Goal: Task Accomplishment & Management: Complete application form

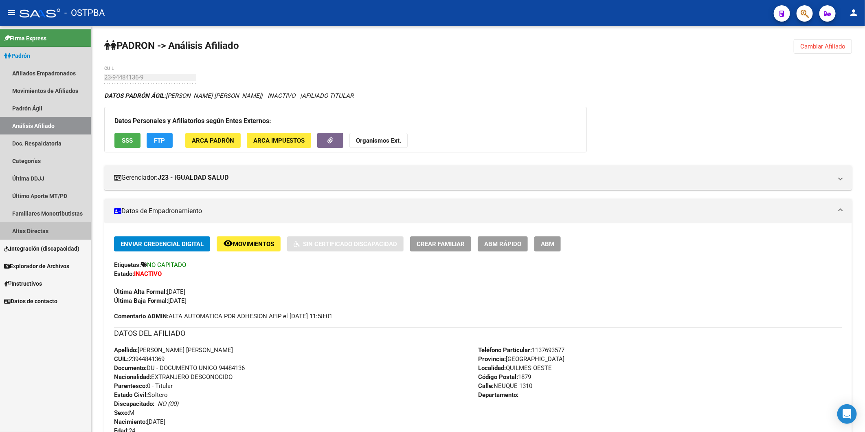
click at [43, 232] on link "Altas Directas" at bounding box center [45, 231] width 91 height 18
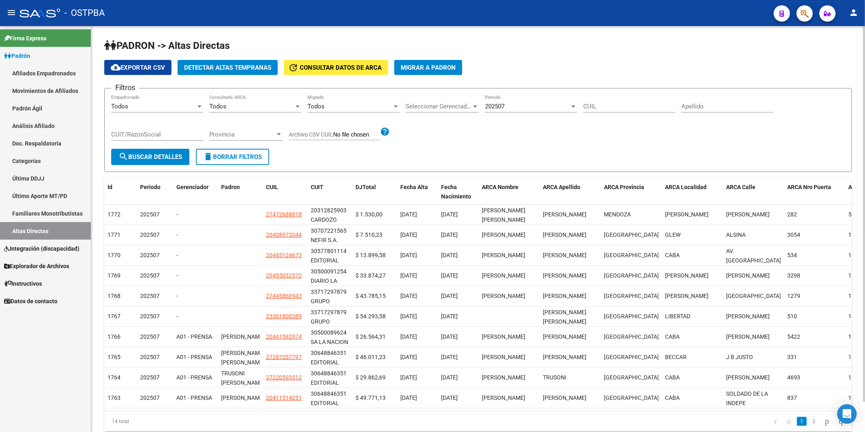
click at [215, 68] on span "Detectar Altas Tempranas" at bounding box center [227, 67] width 87 height 7
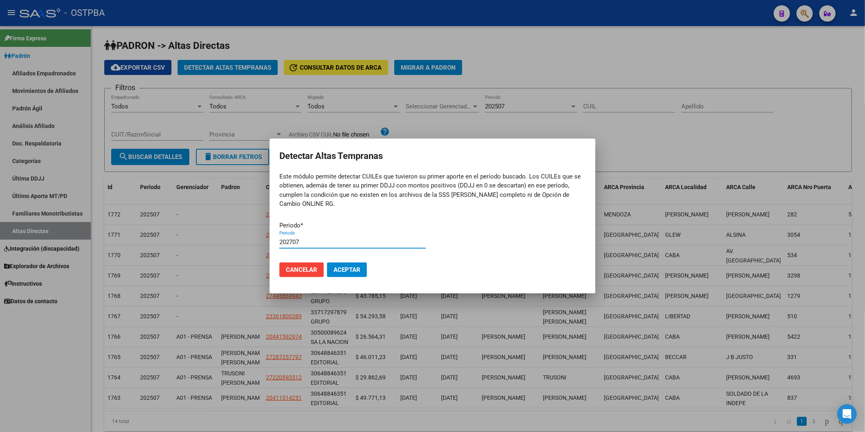
type input "202707"
click at [327, 262] on button "Aceptar" at bounding box center [347, 269] width 40 height 15
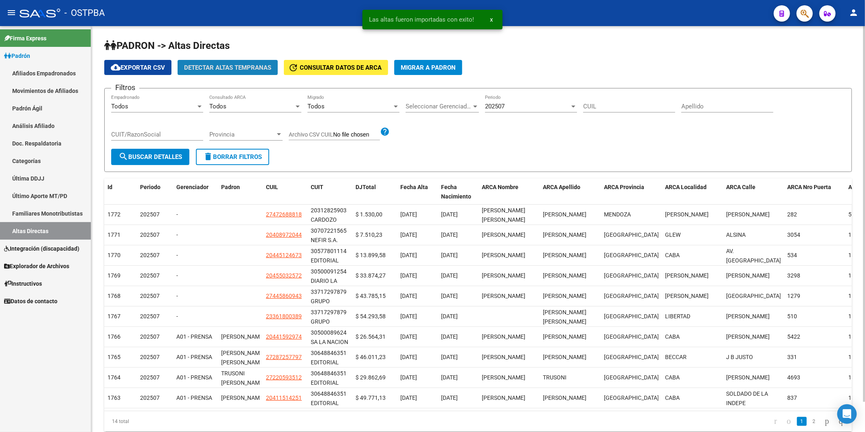
click at [246, 68] on span "Detectar Altas Tempranas" at bounding box center [227, 67] width 87 height 7
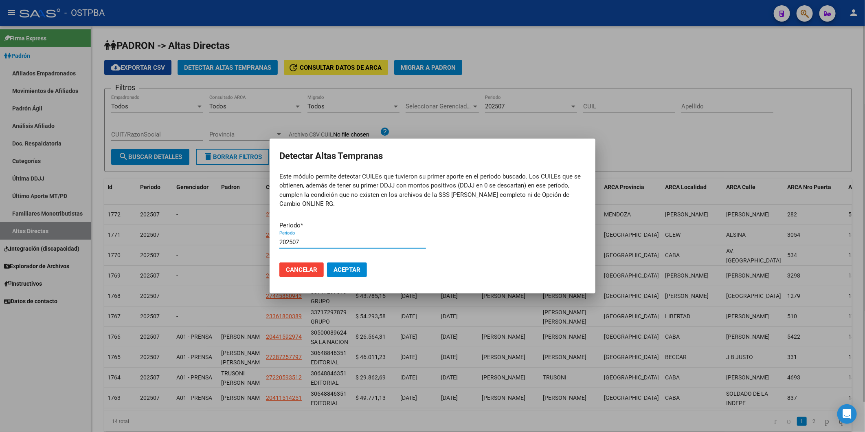
type input "202507"
click at [327, 262] on button "Aceptar" at bounding box center [347, 269] width 40 height 15
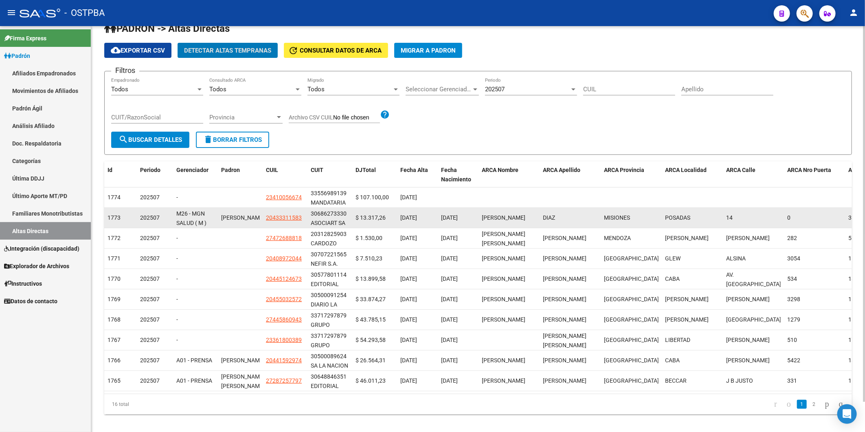
scroll to position [33, 0]
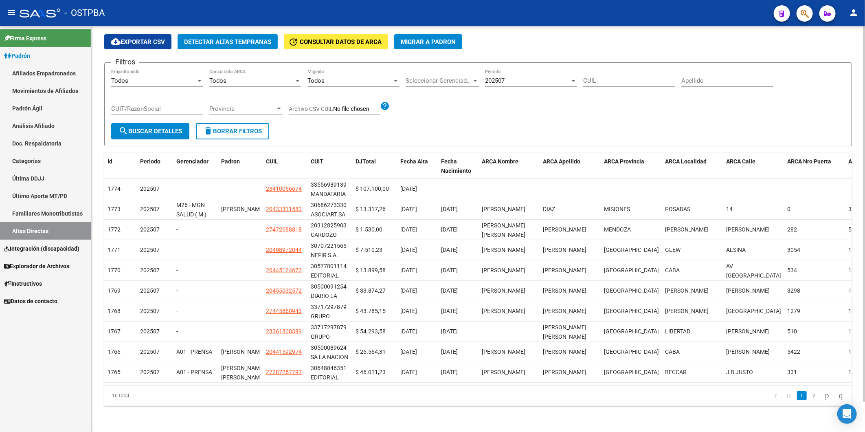
drag, startPoint x: 556, startPoint y: 321, endPoint x: 503, endPoint y: 398, distance: 93.5
click at [556, 324] on span "[PERSON_NAME] [PERSON_NAME]" at bounding box center [565, 332] width 44 height 16
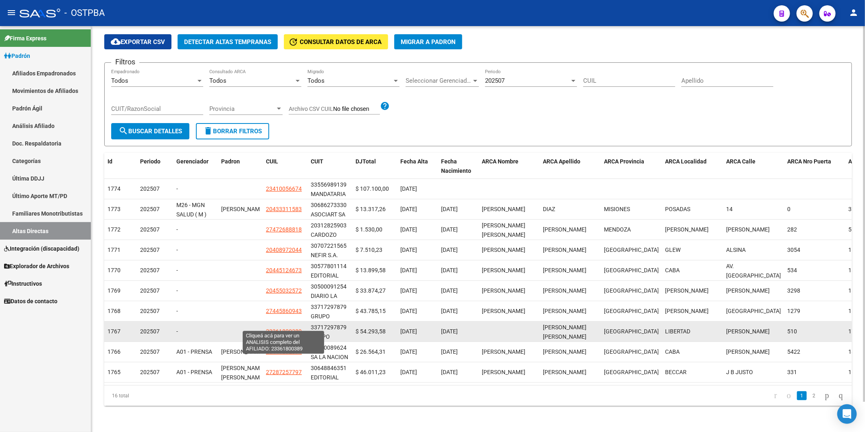
click at [287, 328] on span "23361800389" at bounding box center [284, 331] width 36 height 7
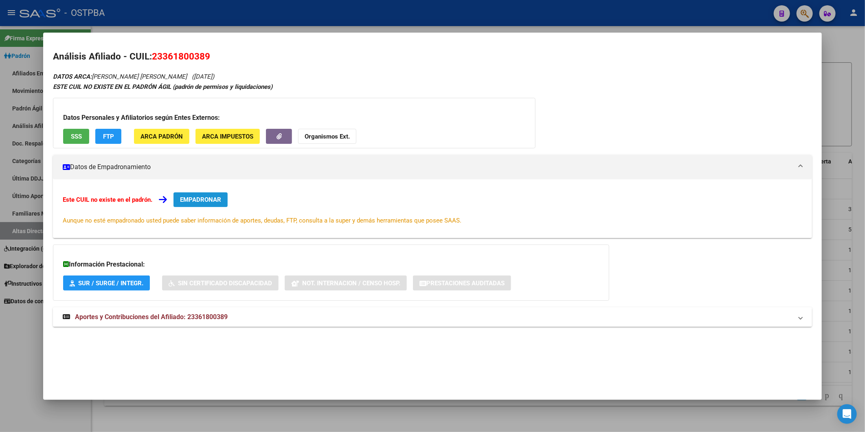
click at [204, 198] on span "EMPADRONAR" at bounding box center [200, 199] width 41 height 7
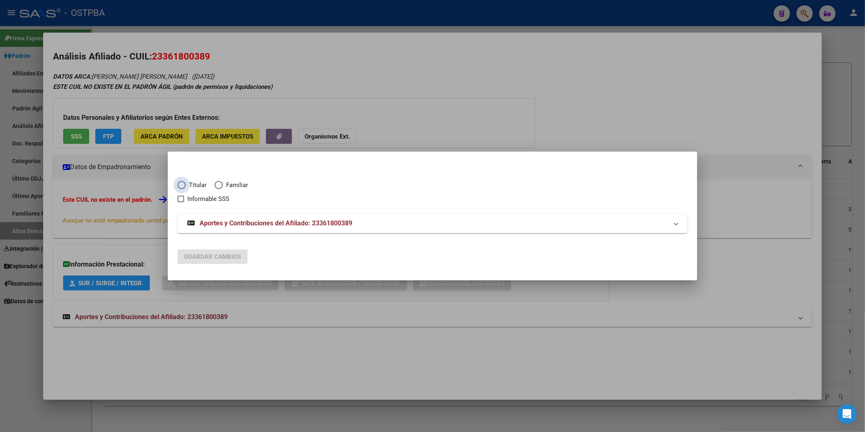
click at [191, 183] on span "Titular" at bounding box center [196, 184] width 21 height 9
click at [186, 183] on input "Titular" at bounding box center [182, 185] width 8 height 8
radio input "true"
checkbox input "true"
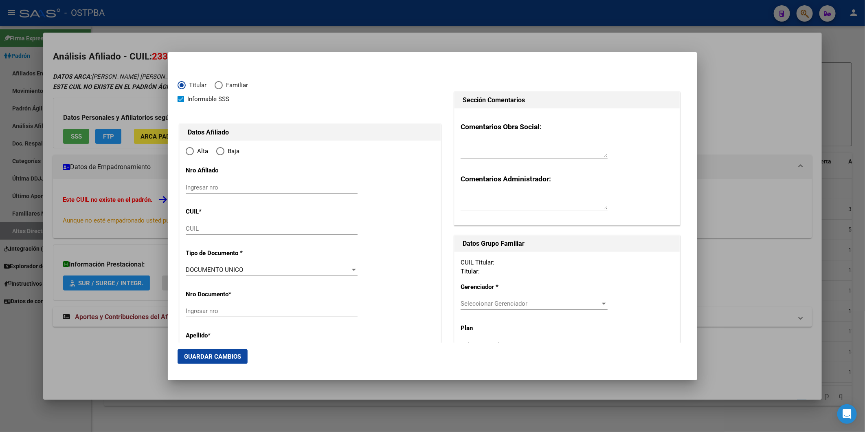
type input "23-36180038-9"
type input "36180038"
type input "[PERSON_NAME] [PERSON_NAME]"
type input "1991-04-20"
type input "LIBERTAD"
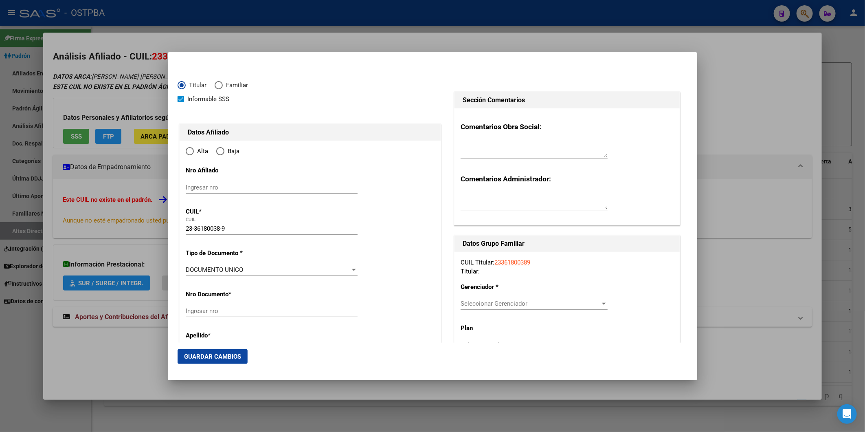
type input "1716"
type input "[PERSON_NAME]"
type input "510"
radio input "true"
click at [190, 271] on input "Ingresar fecha" at bounding box center [272, 272] width 172 height 13
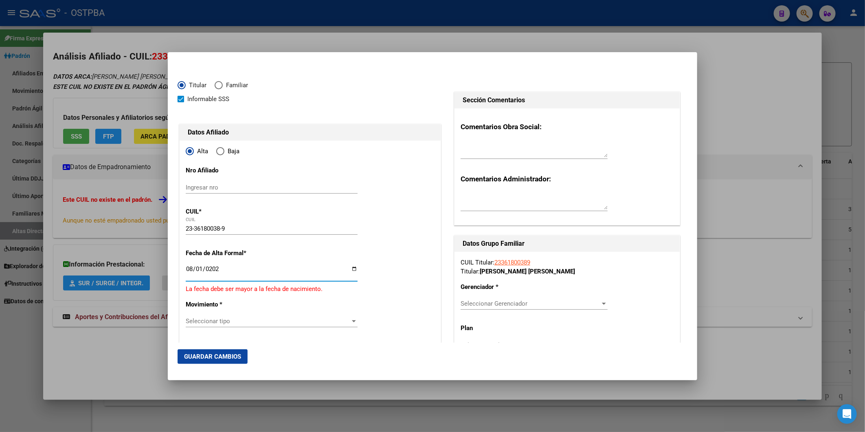
type input "[DATE]"
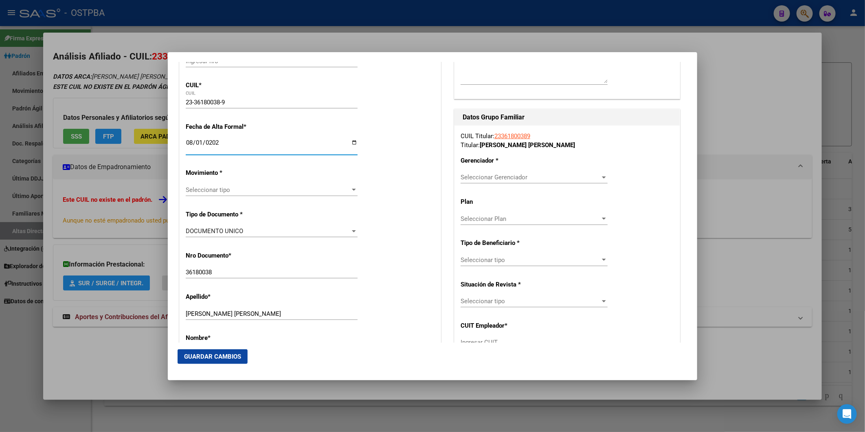
scroll to position [136, 0]
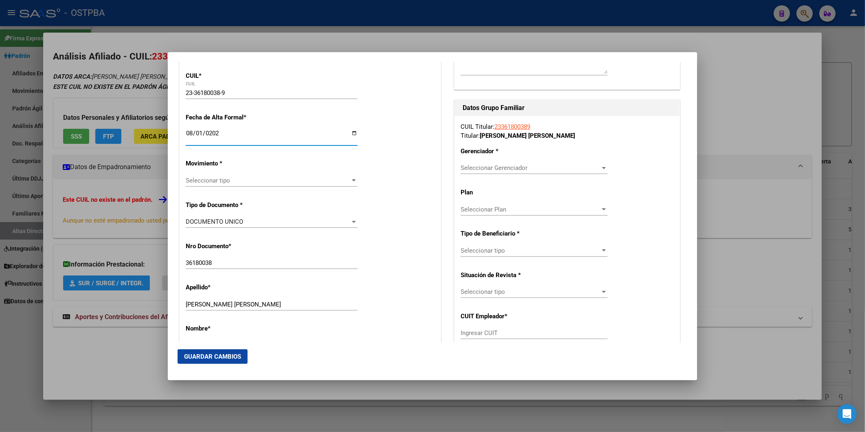
click at [352, 182] on div at bounding box center [353, 180] width 7 height 7
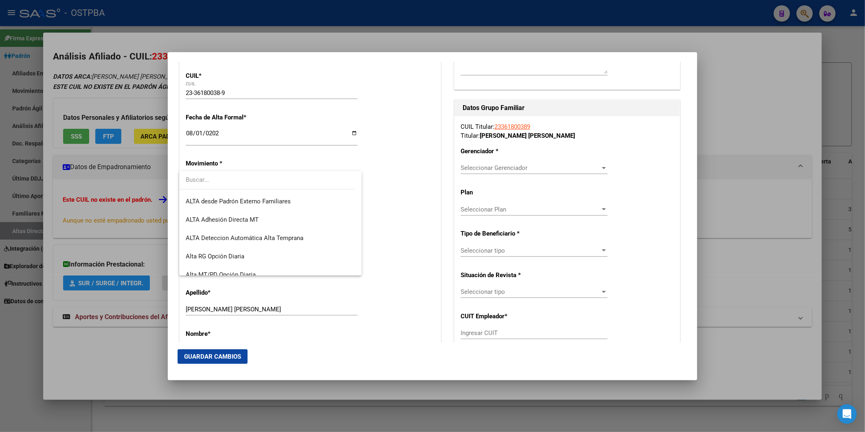
scroll to position [280, 0]
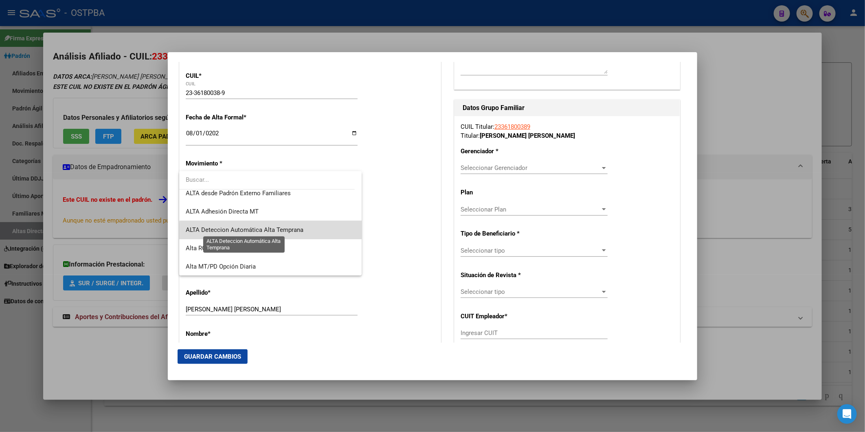
click at [297, 233] on span "ALTA Deteccion Automática Alta Temprana" at bounding box center [245, 229] width 118 height 7
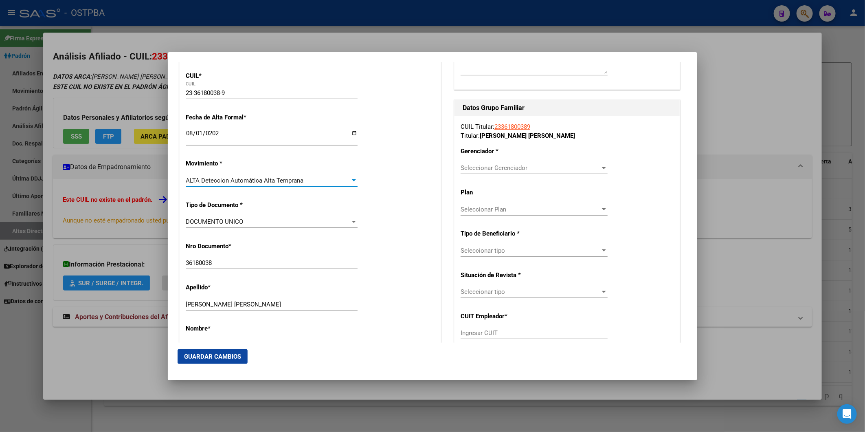
scroll to position [362, 0]
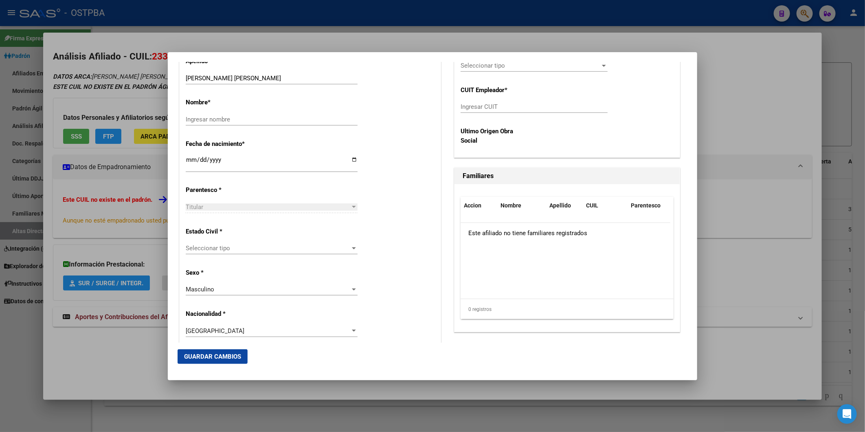
click at [352, 248] on div at bounding box center [354, 248] width 4 height 2
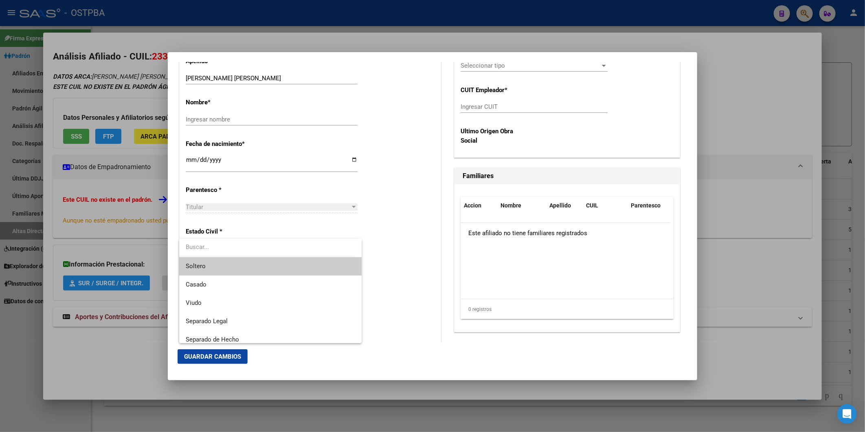
click at [341, 269] on span "Soltero" at bounding box center [270, 266] width 169 height 18
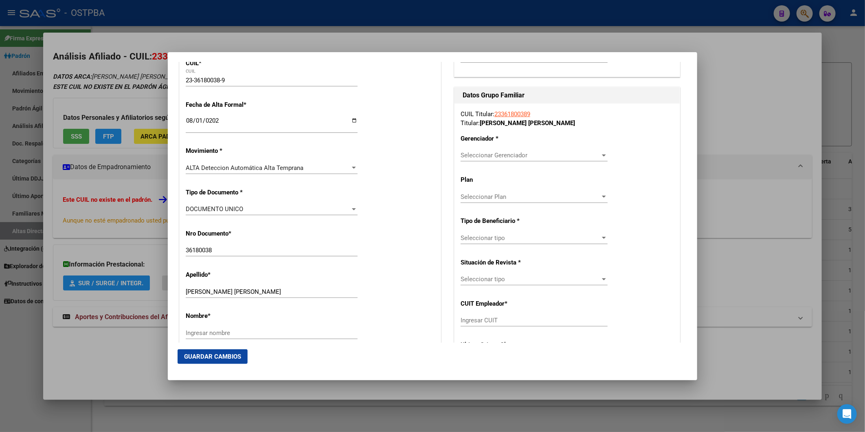
scroll to position [143, 0]
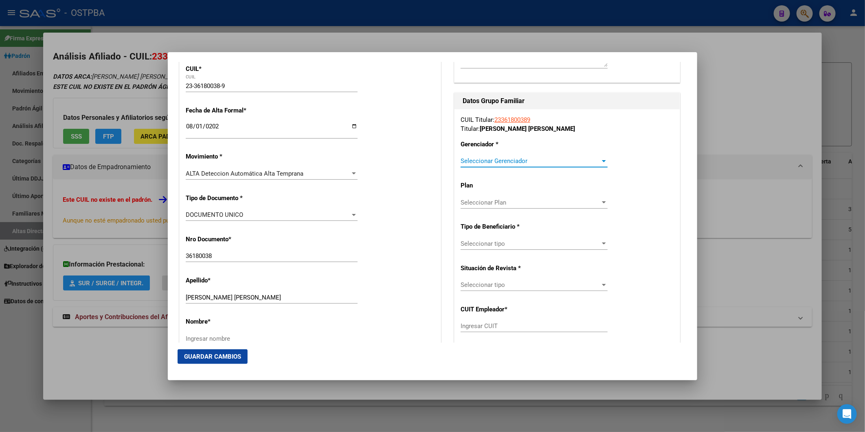
click at [602, 160] on div at bounding box center [604, 161] width 4 height 2
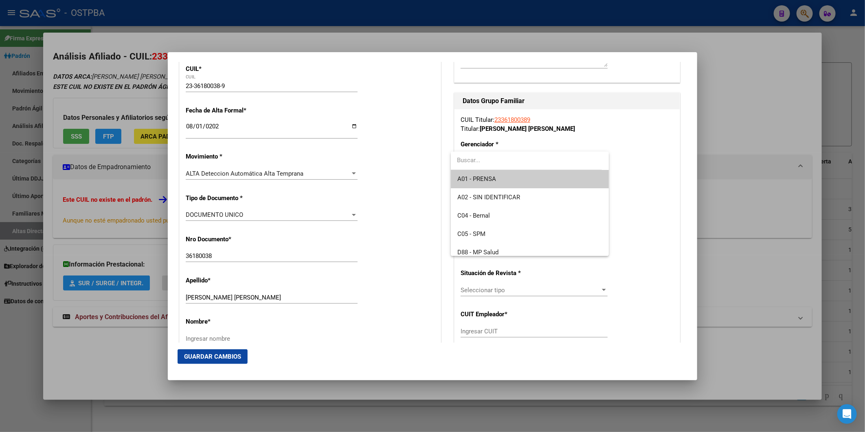
click at [554, 179] on span "A01 - PRENSA" at bounding box center [530, 179] width 145 height 18
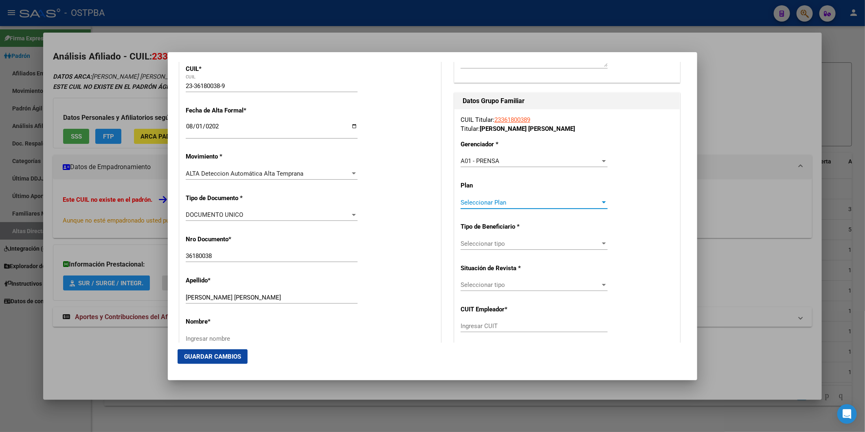
click at [602, 201] on div at bounding box center [604, 202] width 4 height 2
click at [577, 218] on span "A01" at bounding box center [530, 220] width 145 height 18
click at [602, 244] on div at bounding box center [604, 243] width 4 height 2
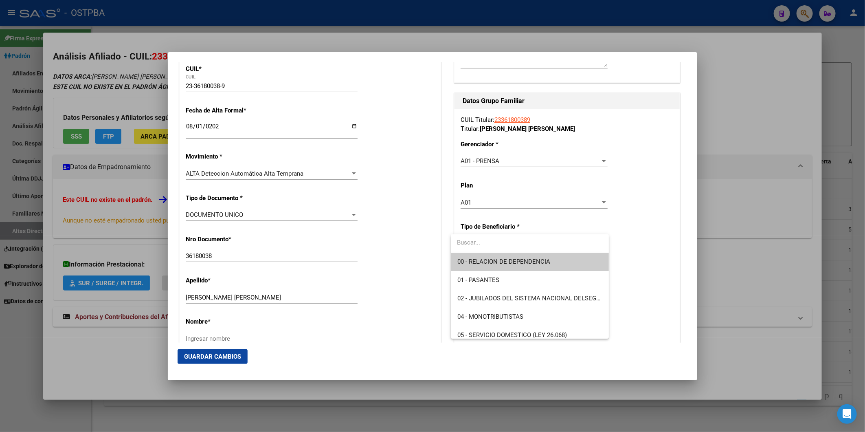
click at [583, 261] on span "00 - RELACION DE DEPENDENCIA" at bounding box center [530, 262] width 145 height 18
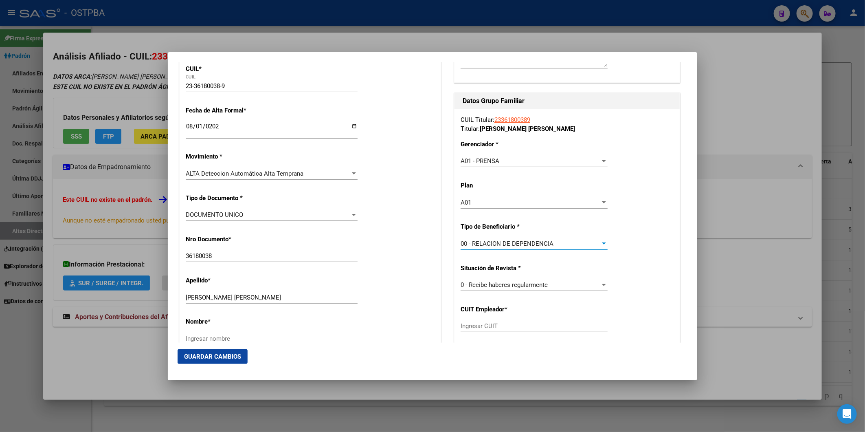
type input "33-71729787-9"
click at [218, 354] on span "Guardar Cambios" at bounding box center [212, 356] width 57 height 7
click at [742, 115] on div at bounding box center [432, 216] width 865 height 432
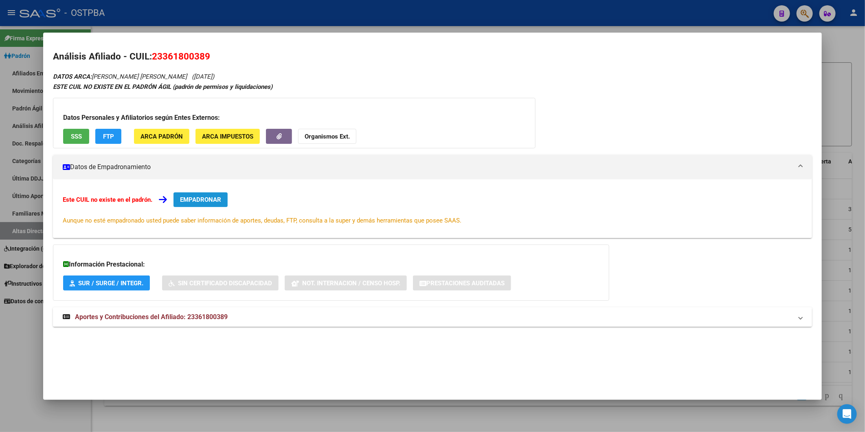
click at [194, 200] on span "EMPADRONAR" at bounding box center [200, 199] width 41 height 7
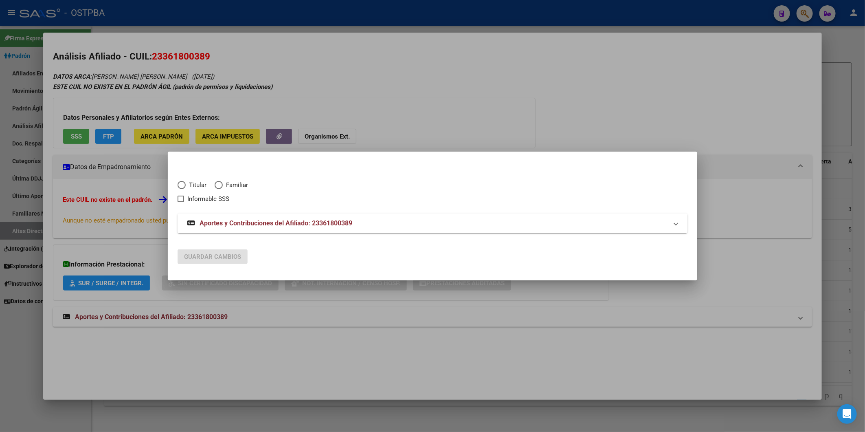
click at [180, 184] on span "Elija una opción" at bounding box center [182, 185] width 8 height 8
click at [180, 184] on input "Titular" at bounding box center [182, 185] width 8 height 8
radio input "true"
checkbox input "true"
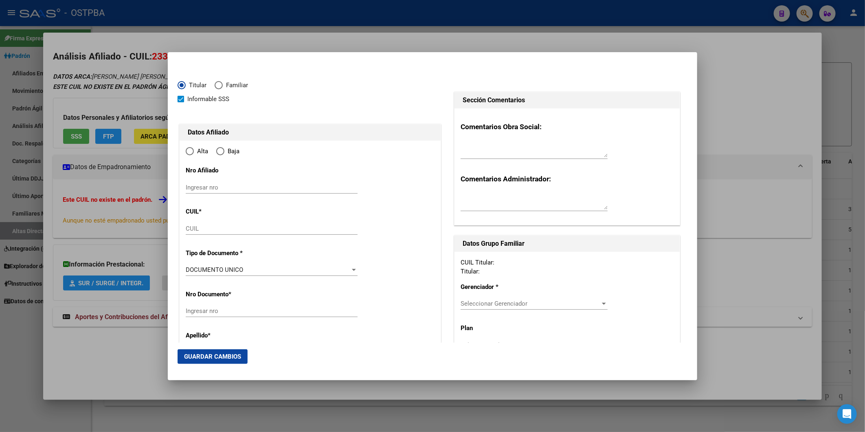
type input "23-36180038-9"
radio input "true"
type input "36180038"
type input "CORREA ANGEL ADRIAN"
type input "1991-04-20"
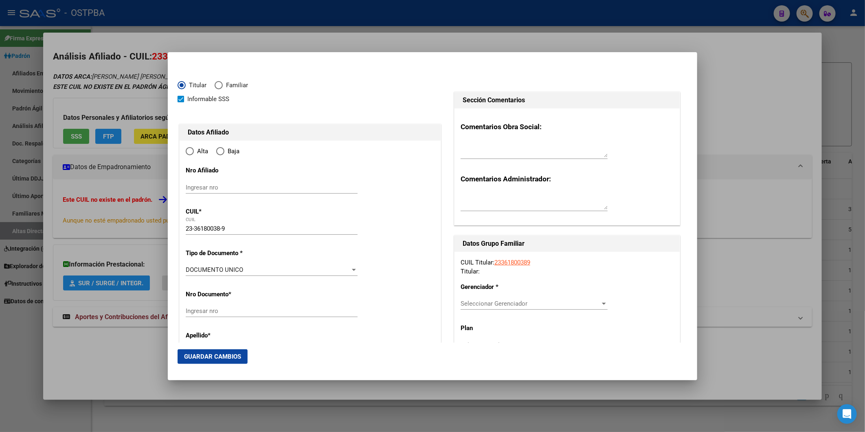
type input "LIBERTAD"
type input "1716"
type input "BLAS PARERA"
type input "510"
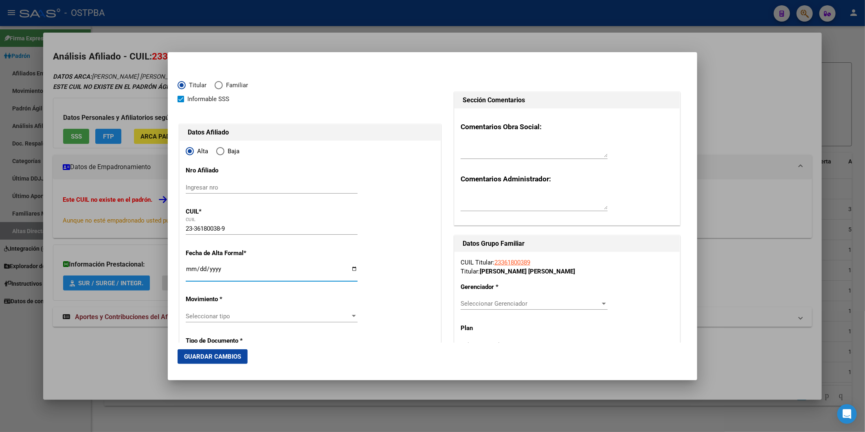
click at [192, 271] on input "Ingresar fecha" at bounding box center [272, 272] width 172 height 13
type input "2025-08-01"
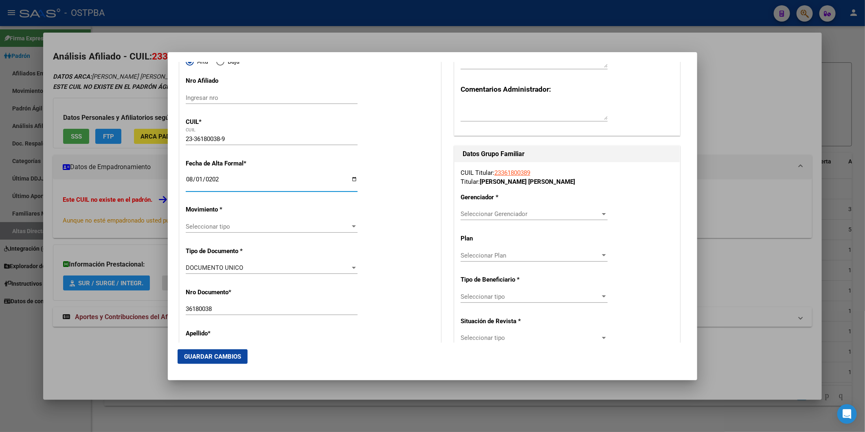
scroll to position [90, 0]
click at [350, 227] on div at bounding box center [353, 225] width 7 height 7
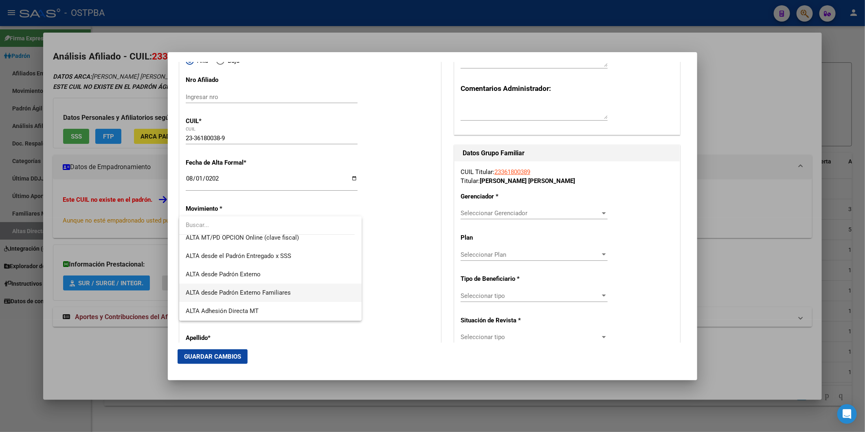
scroll to position [280, 0]
click at [295, 275] on span "ALTA Deteccion Automática Alta Temprana" at bounding box center [245, 274] width 118 height 7
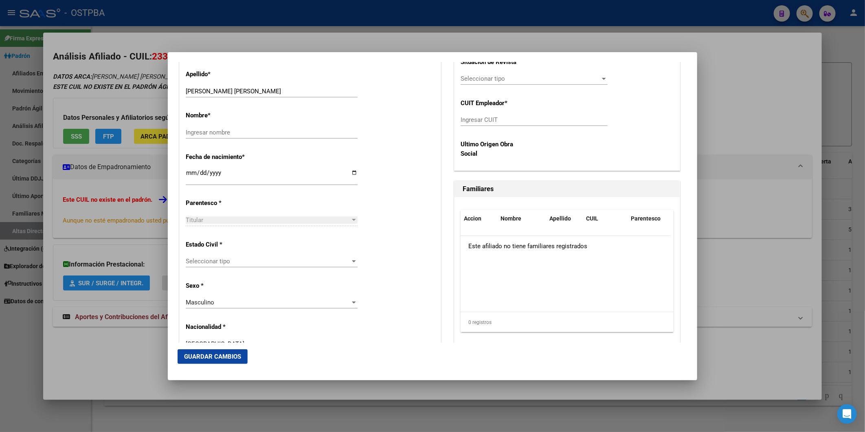
scroll to position [362, 0]
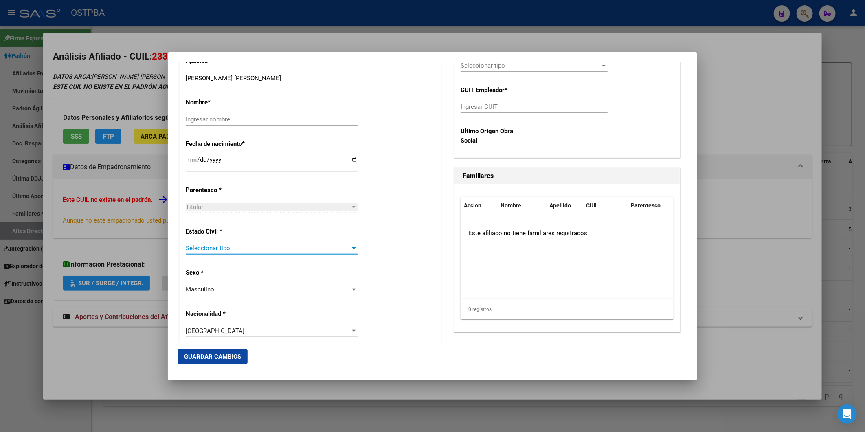
click at [352, 249] on div at bounding box center [354, 248] width 4 height 2
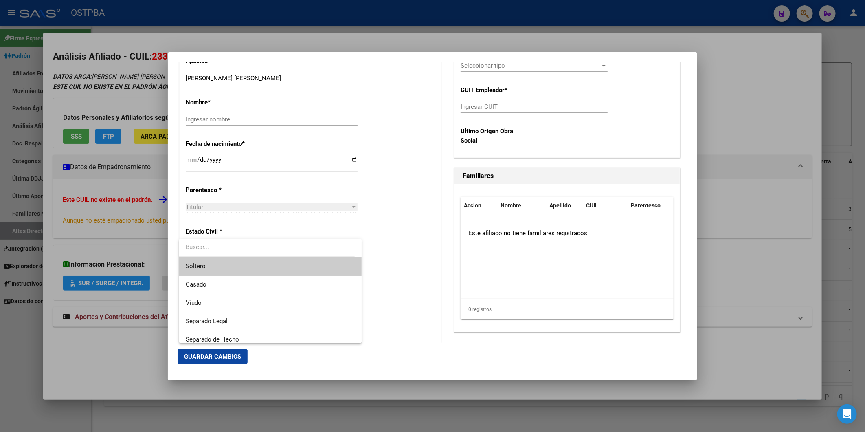
click at [343, 265] on span "Soltero" at bounding box center [270, 266] width 169 height 18
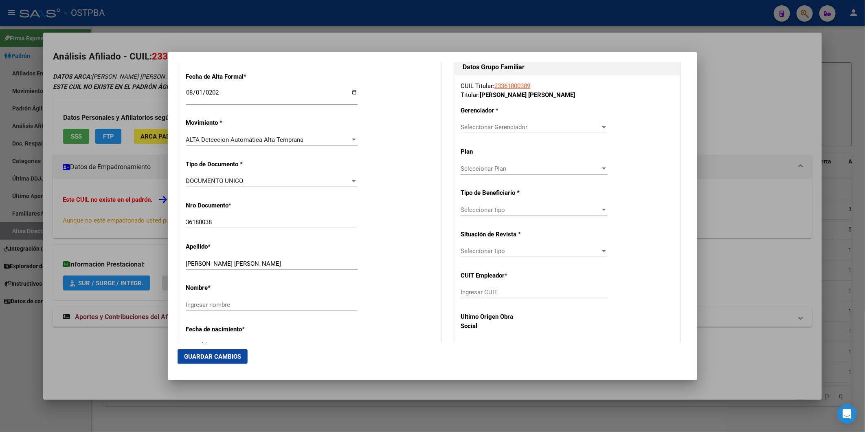
scroll to position [97, 0]
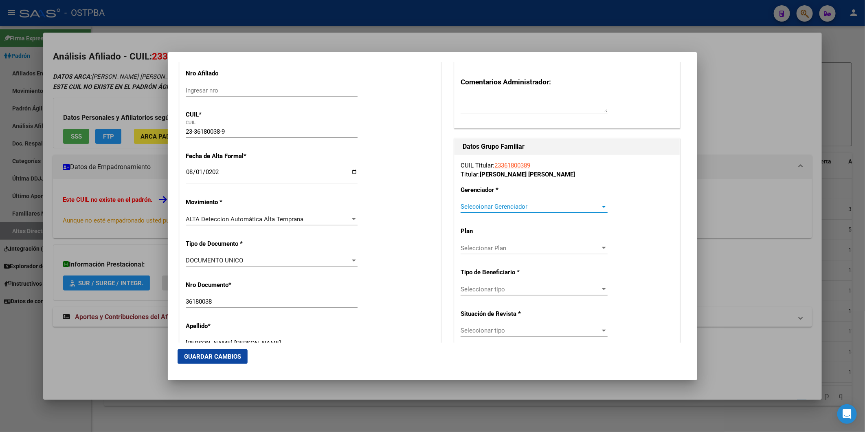
click at [601, 203] on div at bounding box center [604, 206] width 7 height 7
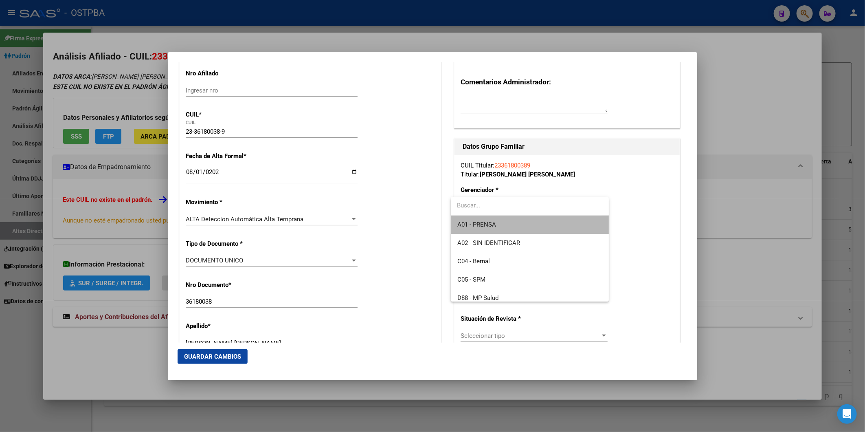
click at [543, 221] on span "A01 - PRENSA" at bounding box center [530, 225] width 145 height 18
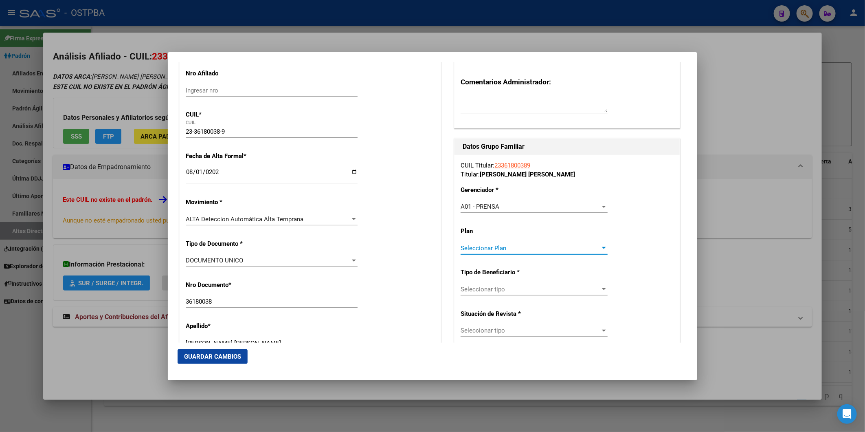
click at [601, 246] on div at bounding box center [604, 248] width 7 height 7
click at [579, 266] on span "A01" at bounding box center [530, 266] width 145 height 18
click at [601, 291] on div at bounding box center [604, 289] width 7 height 7
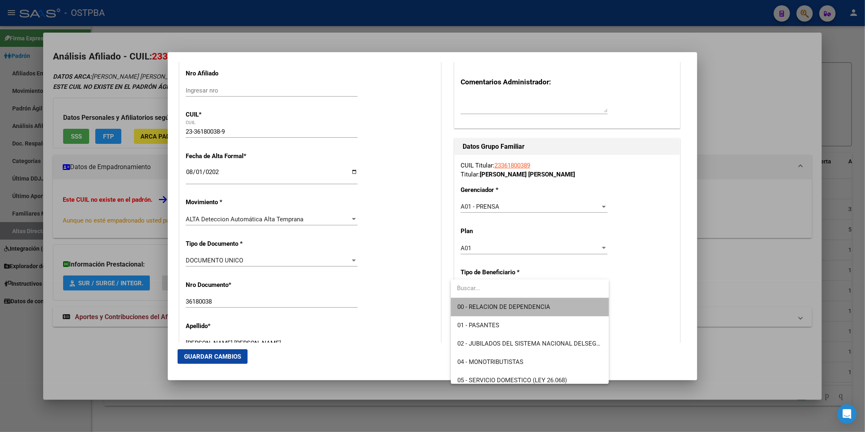
click at [564, 307] on span "00 - RELACION DE DEPENDENCIA" at bounding box center [530, 307] width 145 height 18
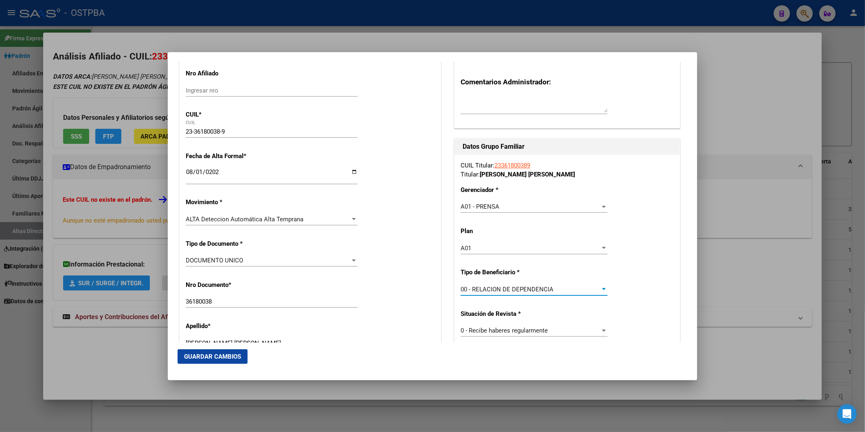
type input "33-71729787-9"
click at [234, 354] on span "Guardar Cambios" at bounding box center [212, 356] width 57 height 7
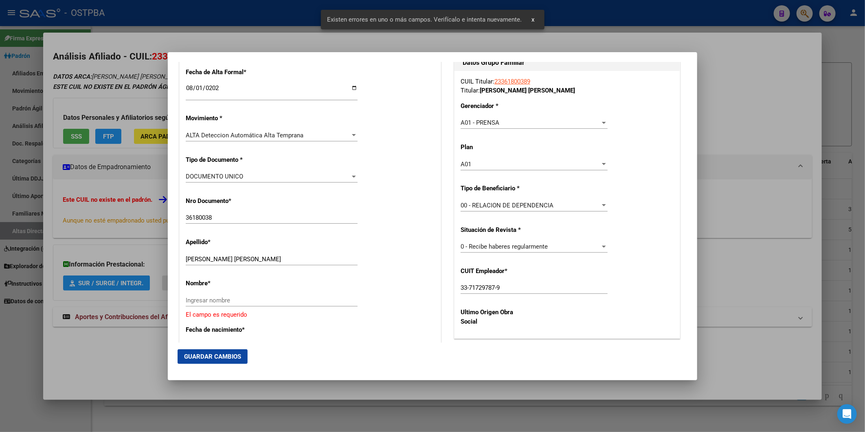
scroll to position [362, 0]
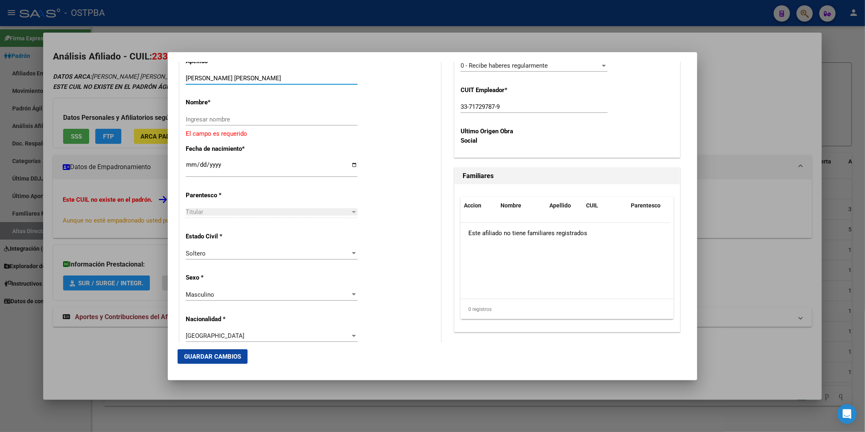
drag, startPoint x: 211, startPoint y: 76, endPoint x: 0, endPoint y: 316, distance: 319.3
click at [264, 69] on div "Apellido * CORREA ANGEL ADRIAN Ingresar apellido" at bounding box center [310, 71] width 249 height 41
type input "CORREA"
click at [214, 119] on input "Ingresar nombre" at bounding box center [272, 119] width 172 height 7
paste input "ANGEL ADRIAN"
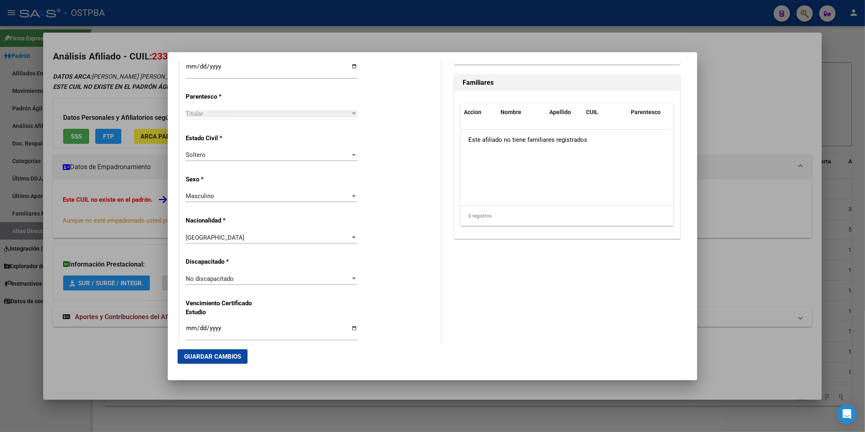
scroll to position [588, 0]
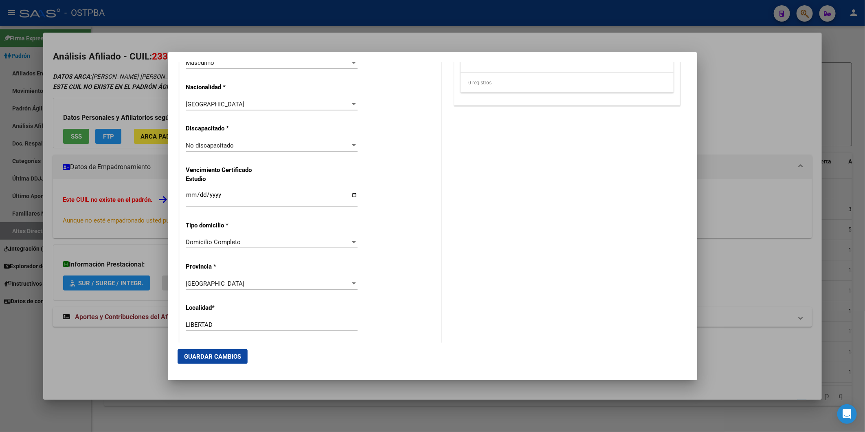
type input "ANGEL ADRIAN"
click at [202, 354] on span "Guardar Cambios" at bounding box center [212, 356] width 57 height 7
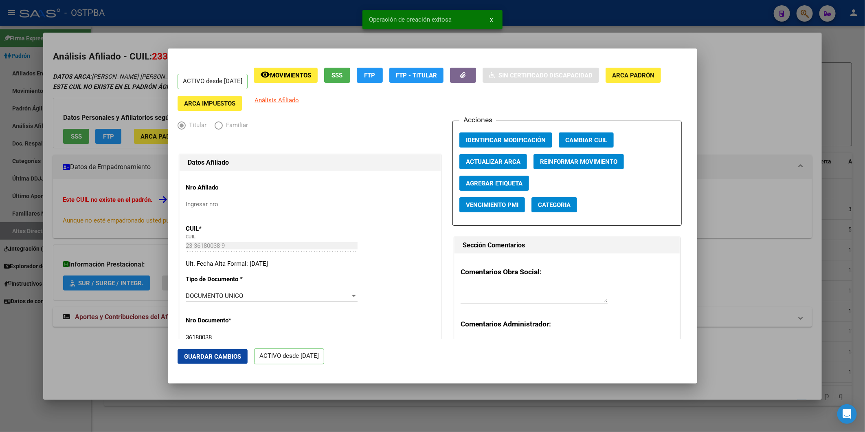
click at [750, 105] on div at bounding box center [432, 216] width 865 height 432
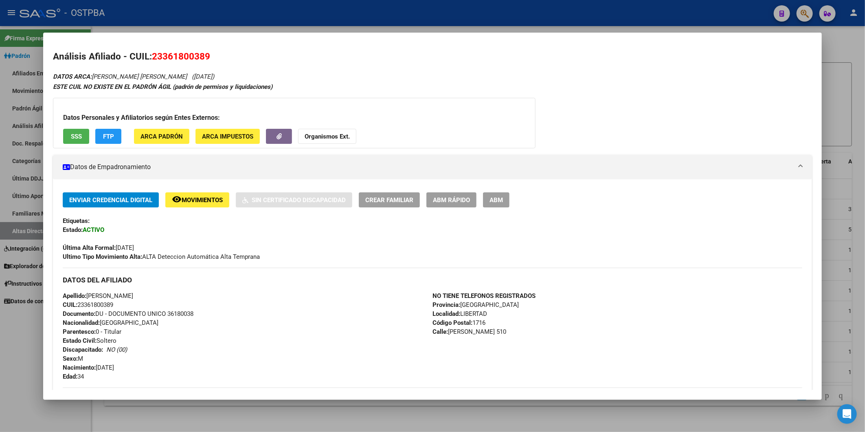
click at [837, 94] on div at bounding box center [432, 216] width 865 height 432
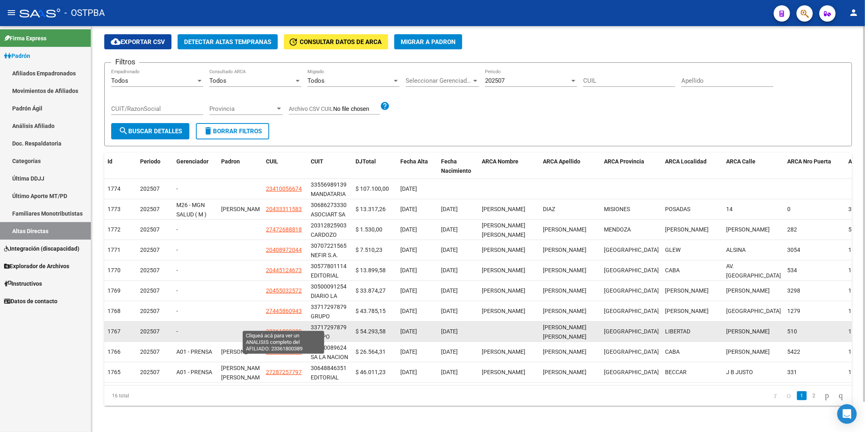
click at [286, 328] on span "23361800389" at bounding box center [284, 331] width 36 height 7
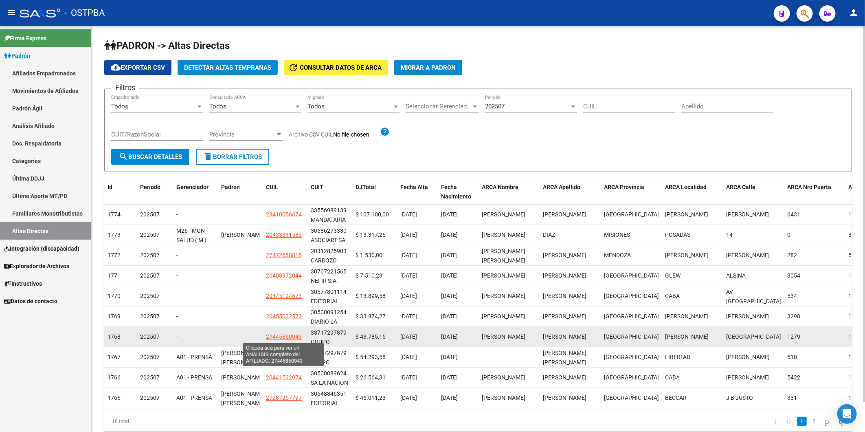
click at [293, 336] on span "27445860943" at bounding box center [284, 336] width 36 height 7
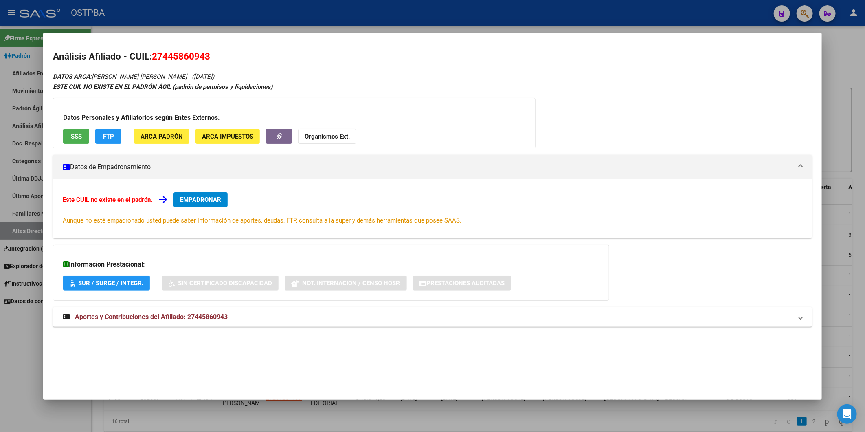
click at [198, 201] on span "EMPADRONAR" at bounding box center [200, 199] width 41 height 7
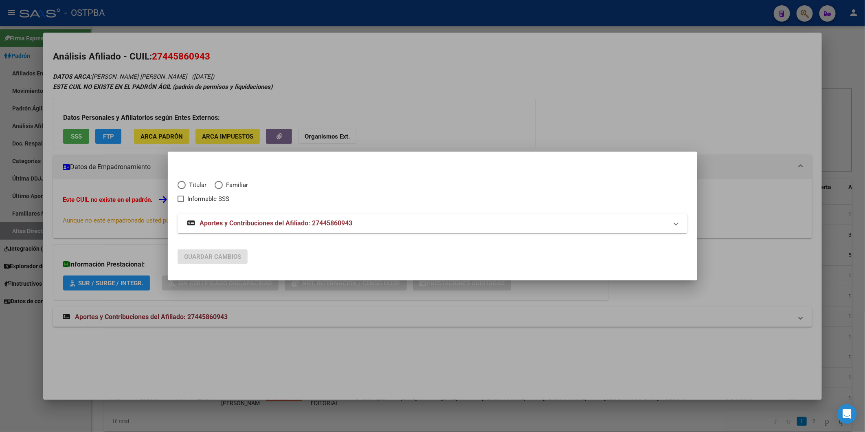
click at [178, 183] on span "Elija una opción" at bounding box center [182, 185] width 8 height 8
click at [178, 183] on input "Titular" at bounding box center [182, 185] width 8 height 8
radio input "true"
checkbox input "true"
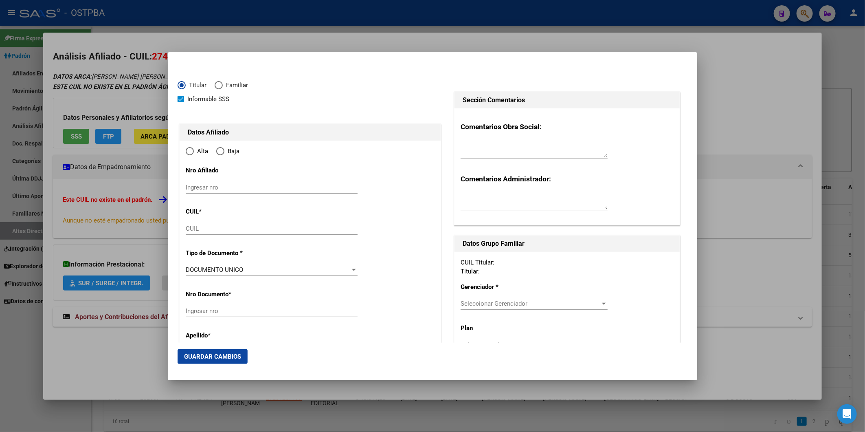
type input "27-44586094-3"
type input "44586094"
type input "[PERSON_NAME]"
type input "2002-12-07"
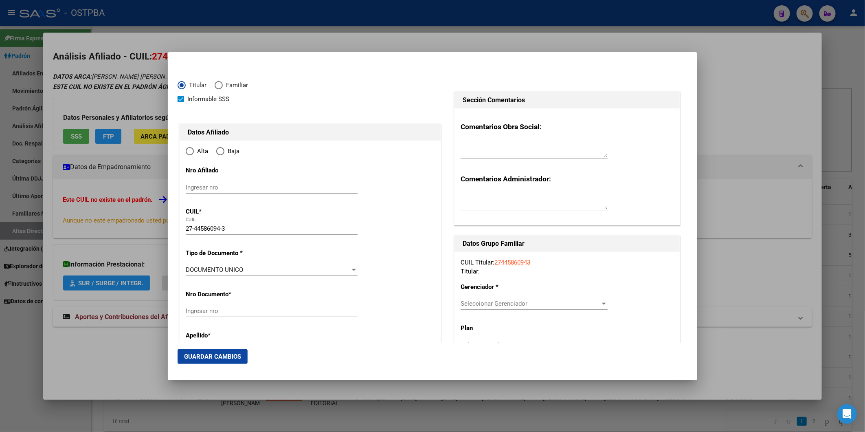
type input "[PERSON_NAME]"
type input "1888"
type input "[GEOGRAPHIC_DATA]"
type input "1279"
radio input "true"
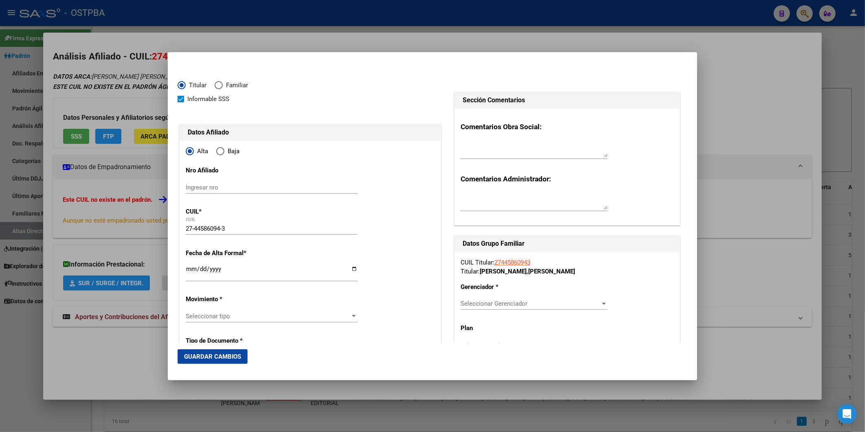
click at [190, 268] on input "Ingresar fecha" at bounding box center [272, 272] width 172 height 13
type input "[DATE]"
click at [352, 319] on div at bounding box center [353, 316] width 7 height 7
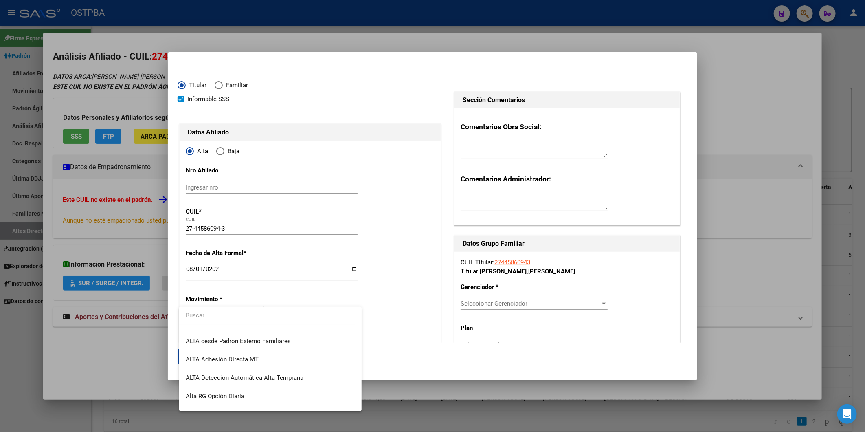
scroll to position [271, 0]
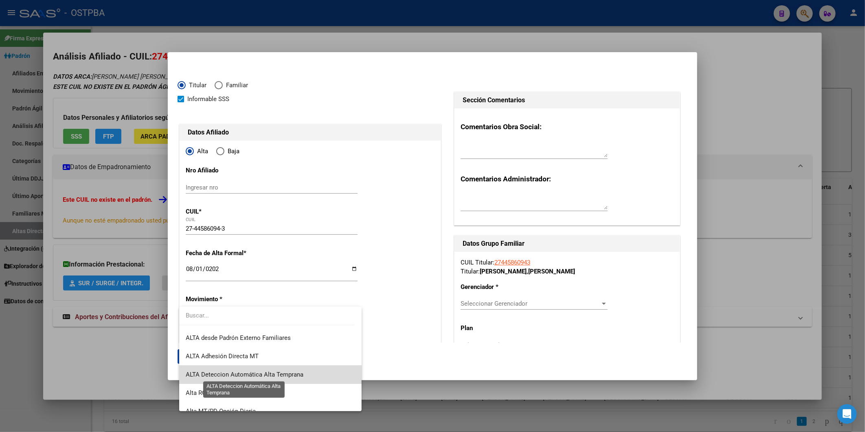
click at [299, 375] on span "ALTA Deteccion Automática Alta Temprana" at bounding box center [245, 374] width 118 height 7
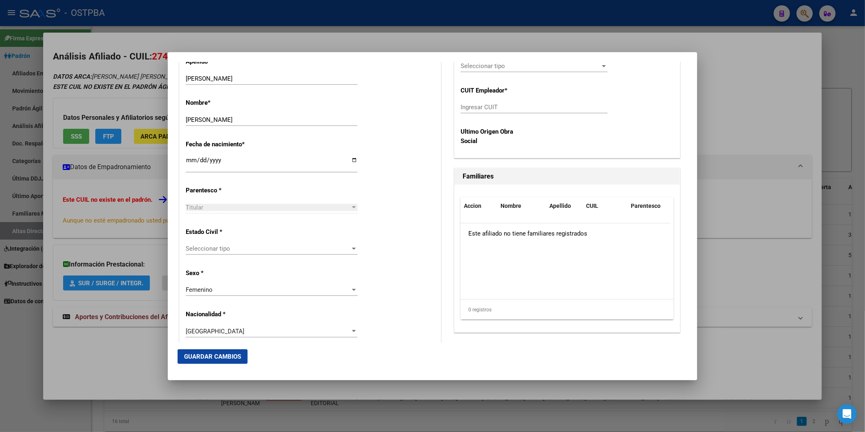
scroll to position [362, 0]
click at [351, 249] on div at bounding box center [353, 248] width 7 height 7
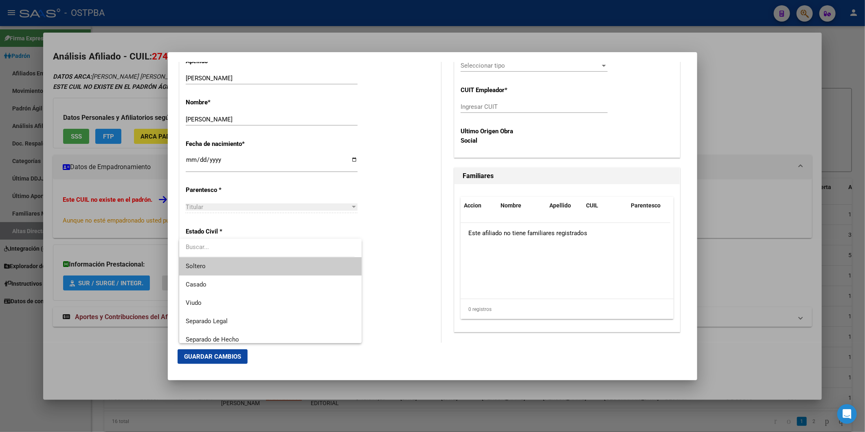
click at [333, 267] on span "Soltero" at bounding box center [270, 266] width 169 height 18
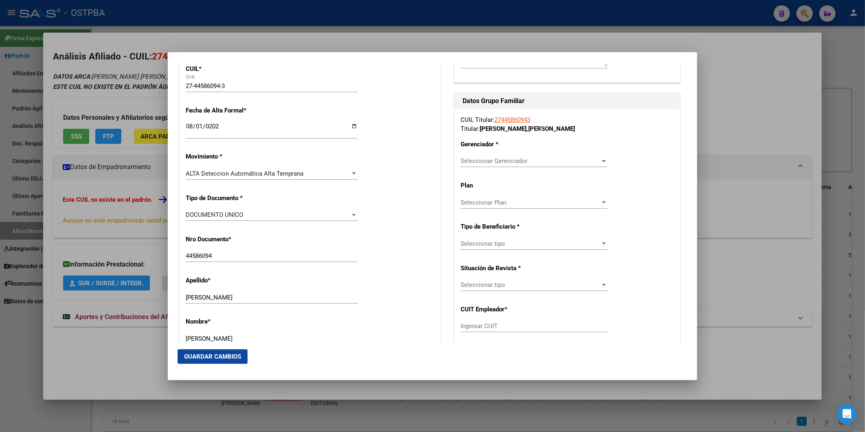
scroll to position [7, 0]
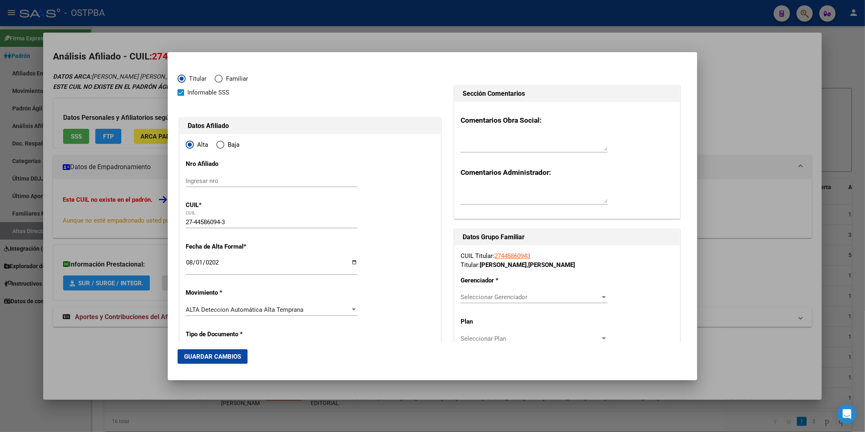
click at [601, 294] on div at bounding box center [604, 297] width 7 height 7
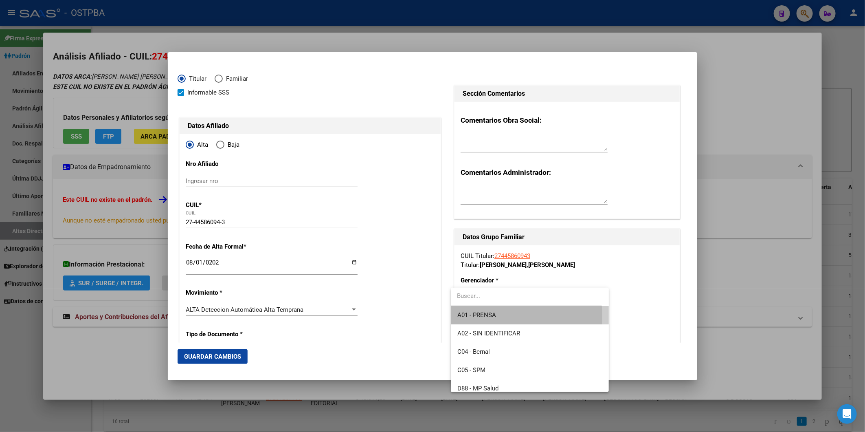
click at [512, 315] on span "A01 - PRENSA" at bounding box center [530, 315] width 145 height 18
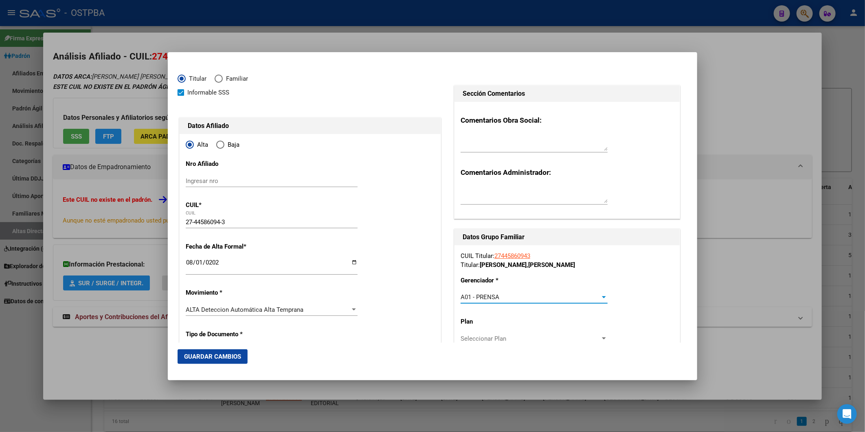
scroll to position [143, 0]
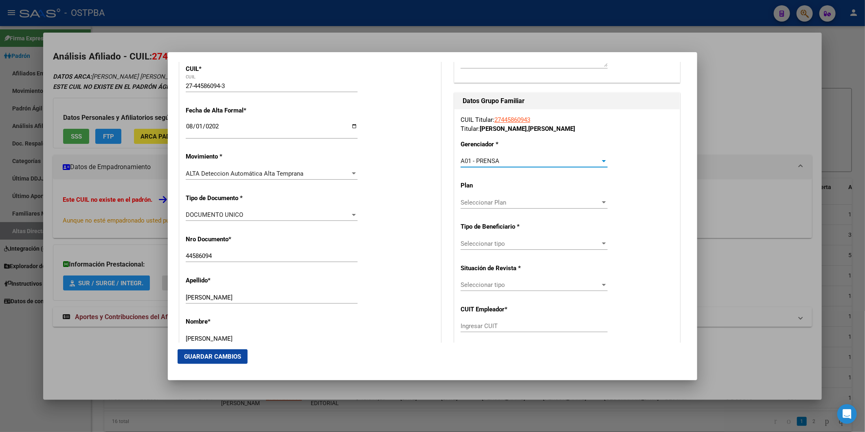
click at [602, 201] on div at bounding box center [604, 202] width 4 height 2
click at [580, 216] on span "A01" at bounding box center [530, 220] width 145 height 18
click at [602, 243] on div at bounding box center [604, 243] width 4 height 2
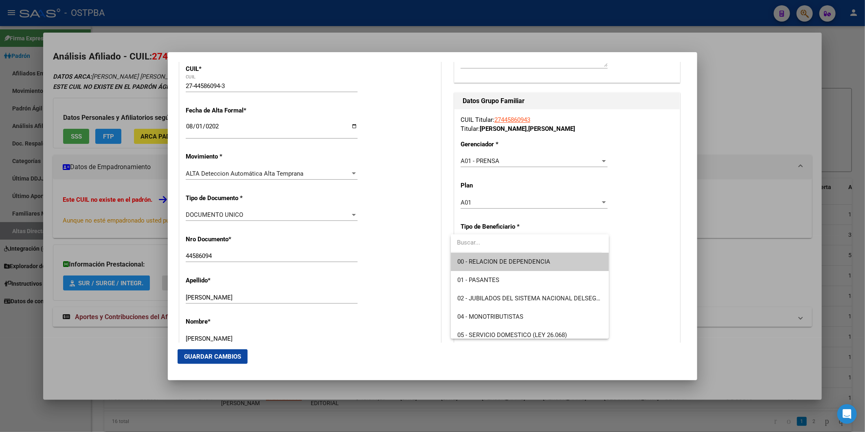
click at [562, 260] on span "00 - RELACION DE DEPENDENCIA" at bounding box center [530, 262] width 145 height 18
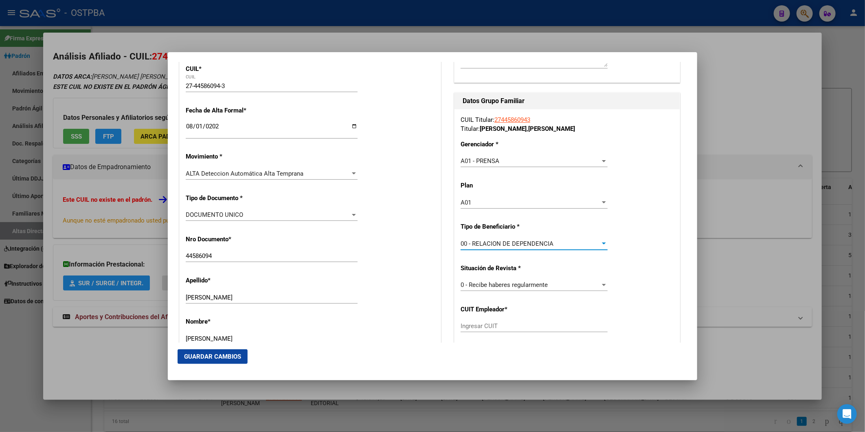
type input "33-71729787-9"
click at [237, 356] on span "Guardar Cambios" at bounding box center [212, 356] width 57 height 7
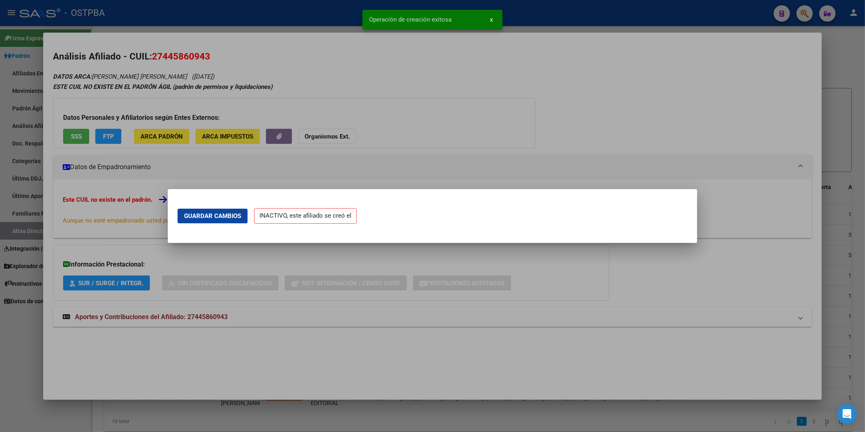
scroll to position [0, 0]
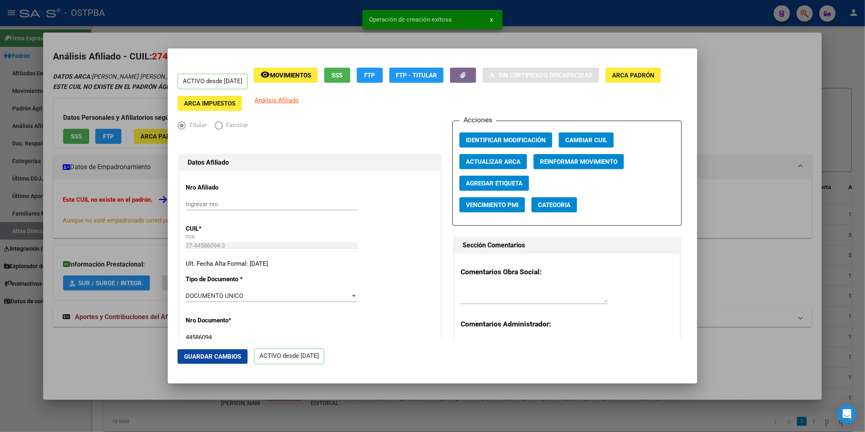
click at [737, 112] on div at bounding box center [432, 216] width 865 height 432
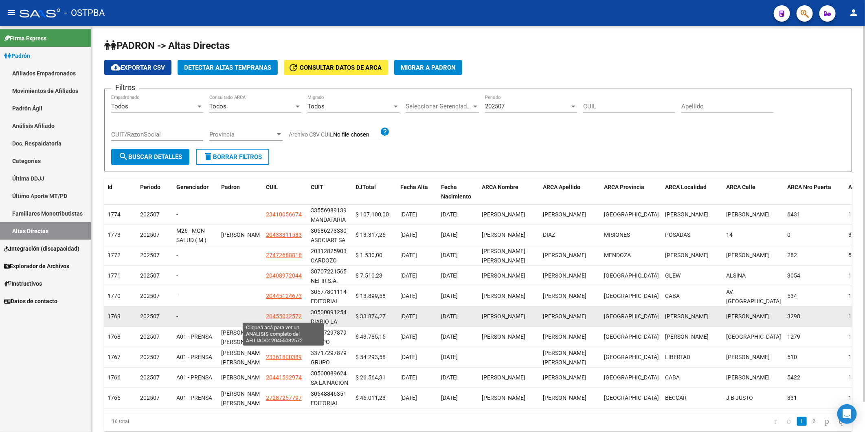
click at [280, 315] on span "20455032572" at bounding box center [284, 316] width 36 height 7
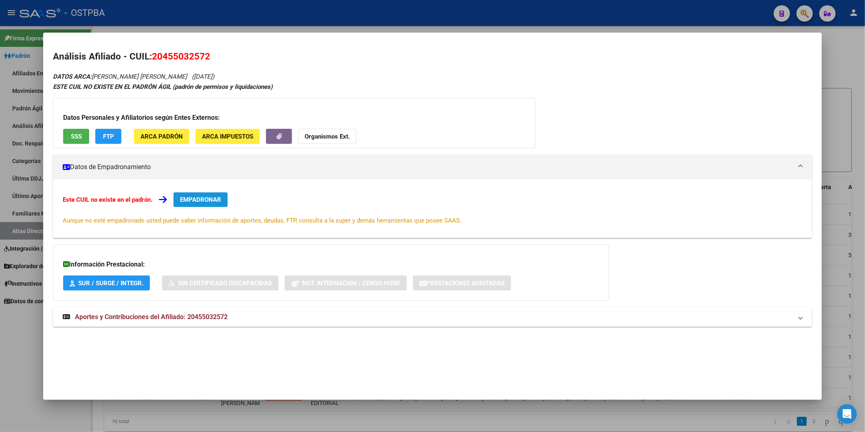
click at [209, 201] on span "EMPADRONAR" at bounding box center [200, 199] width 41 height 7
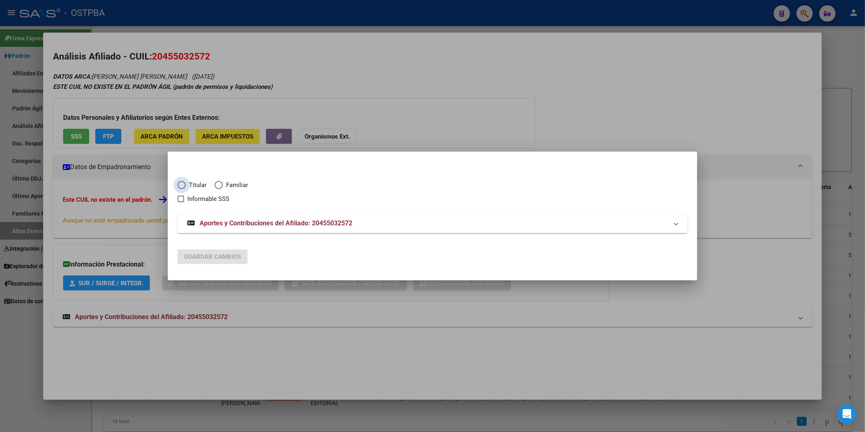
click at [183, 184] on span "Elija una opción" at bounding box center [182, 185] width 8 height 8
click at [183, 184] on input "Titular" at bounding box center [182, 185] width 8 height 8
radio input "true"
checkbox input "true"
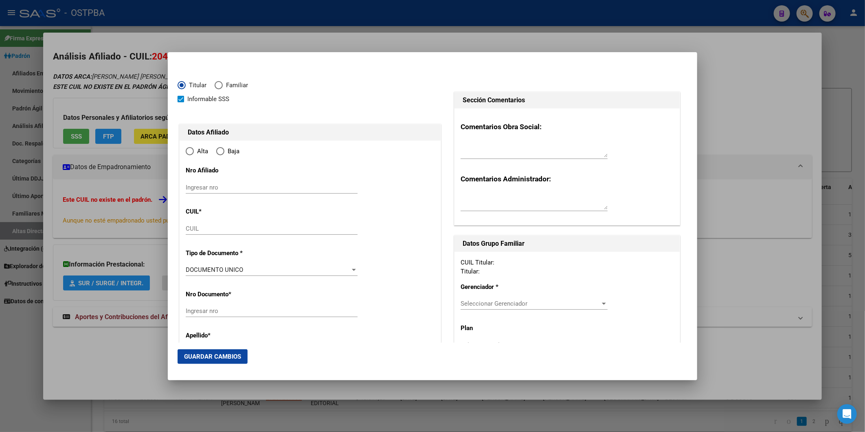
type input "20-45503257-2"
radio input "true"
type input "45503257"
type input "[PERSON_NAME]"
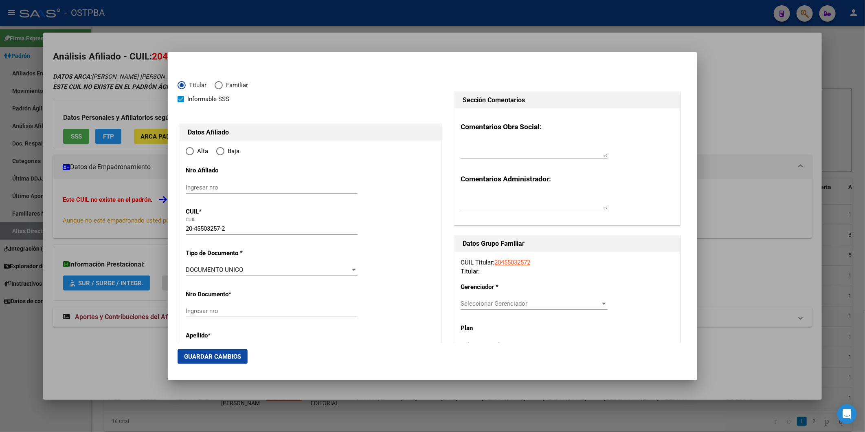
type input "2004-01-20"
type input "[PERSON_NAME]"
type input "1847"
type input "[PERSON_NAME]"
type input "3298"
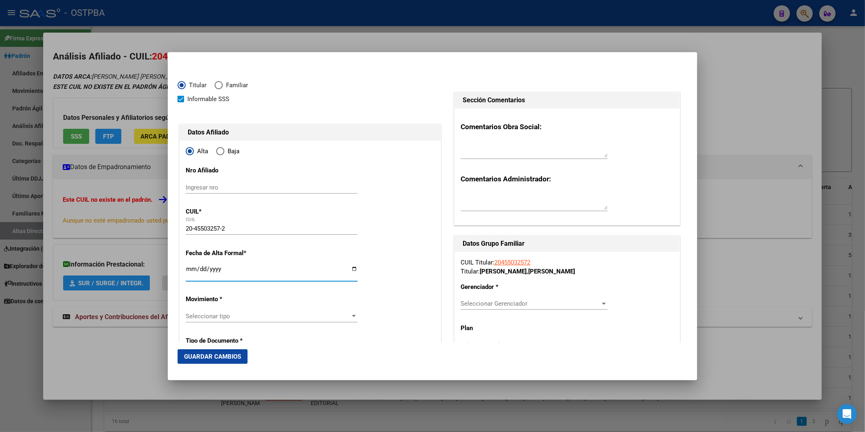
click at [186, 271] on input "Ingresar fecha" at bounding box center [272, 272] width 172 height 13
type input "[DATE]"
click at [350, 319] on div at bounding box center [353, 316] width 7 height 7
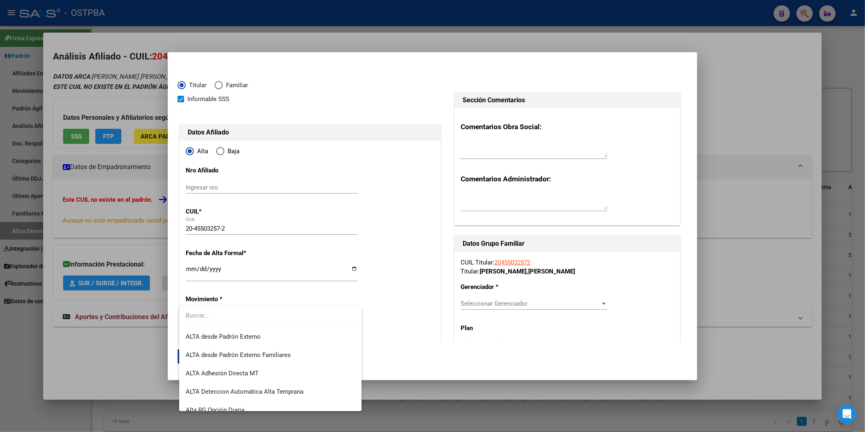
scroll to position [280, 0]
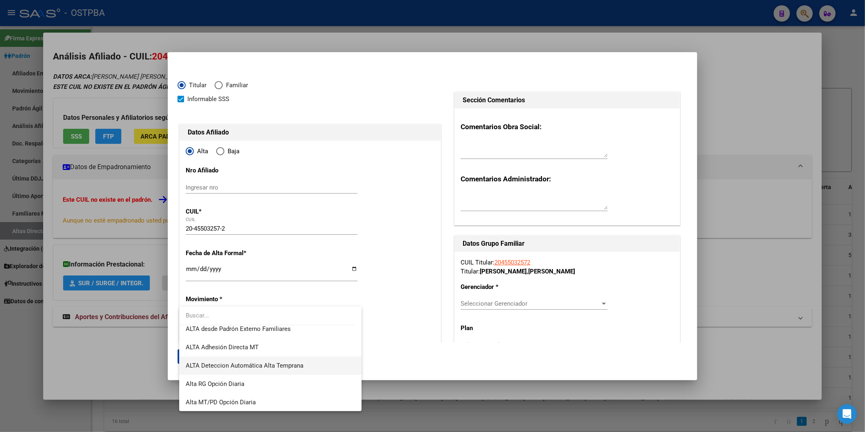
click at [332, 364] on span "ALTA Deteccion Automática Alta Temprana" at bounding box center [270, 365] width 169 height 18
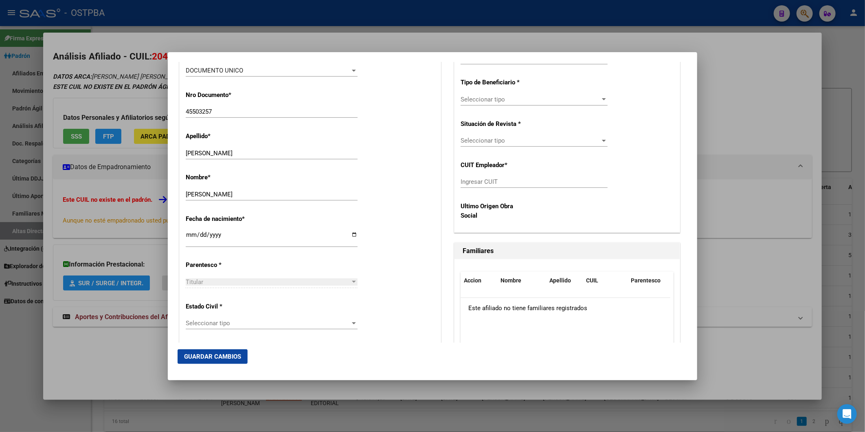
scroll to position [317, 0]
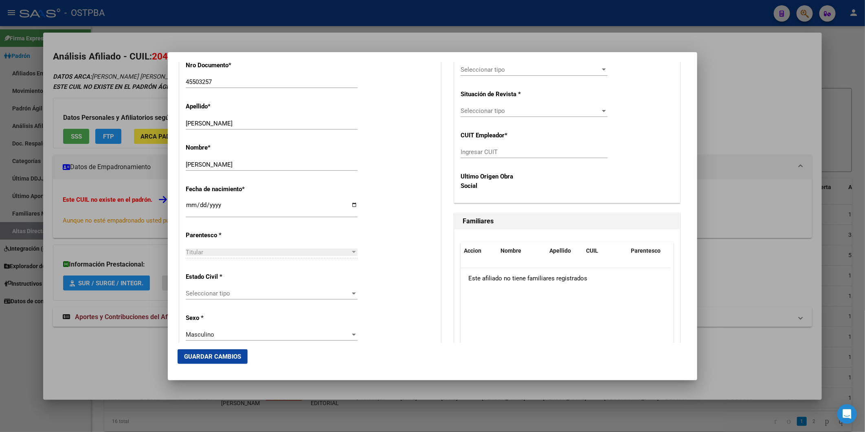
click at [350, 249] on div at bounding box center [353, 252] width 7 height 7
click at [348, 294] on span "Seleccionar tipo" at bounding box center [268, 293] width 165 height 7
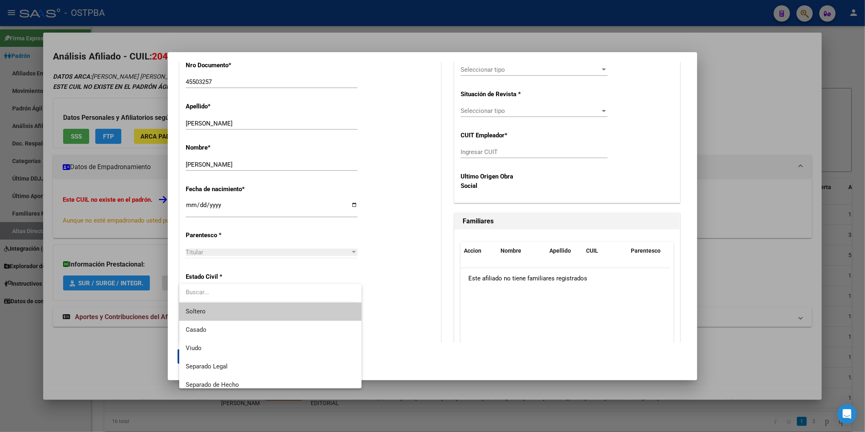
click at [279, 307] on span "Soltero" at bounding box center [270, 311] width 169 height 18
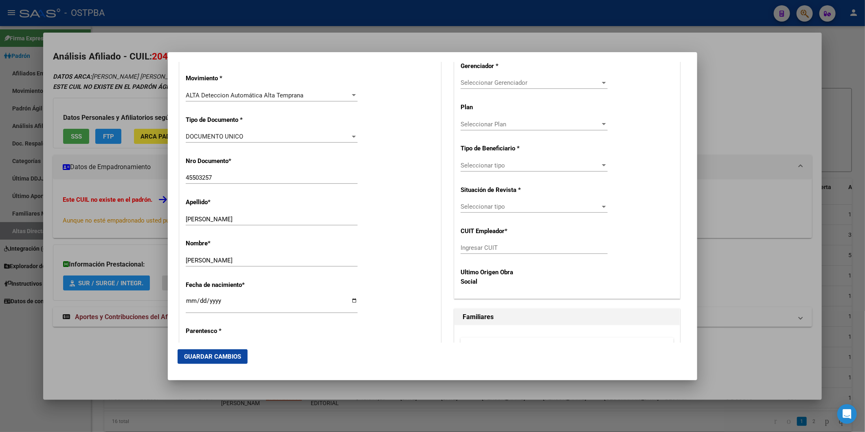
scroll to position [97, 0]
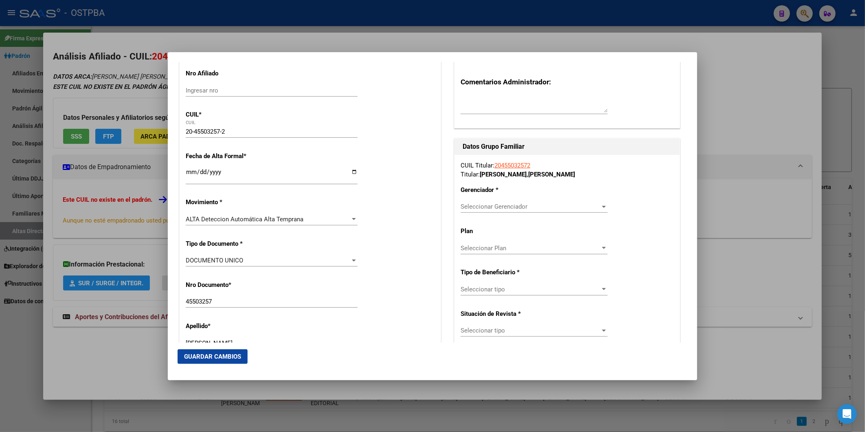
click at [601, 207] on div at bounding box center [604, 206] width 7 height 7
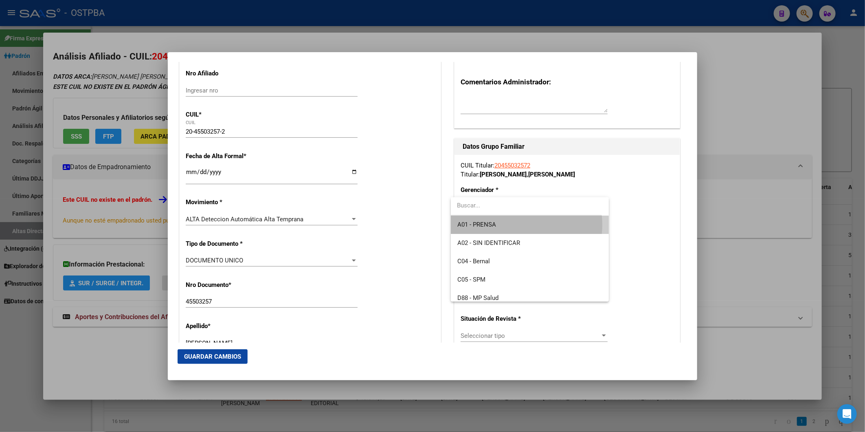
click at [520, 224] on span "A01 - PRENSA" at bounding box center [530, 225] width 145 height 18
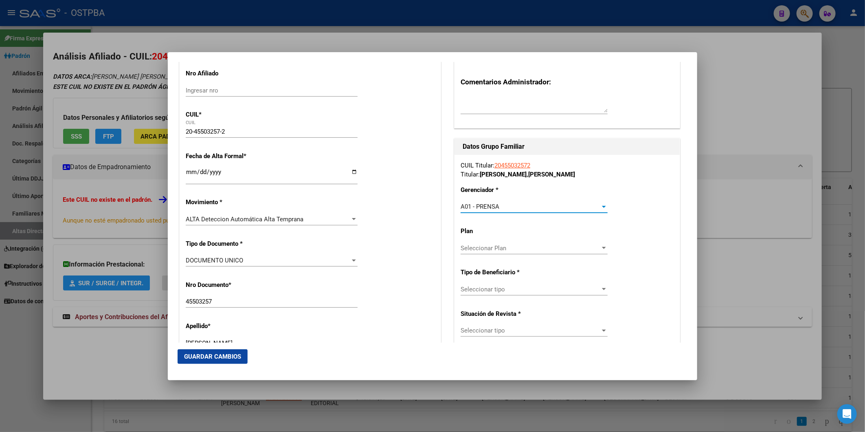
click at [602, 248] on div at bounding box center [604, 248] width 7 height 7
click at [589, 264] on span "A01" at bounding box center [530, 266] width 145 height 18
click at [602, 289] on div at bounding box center [604, 289] width 4 height 2
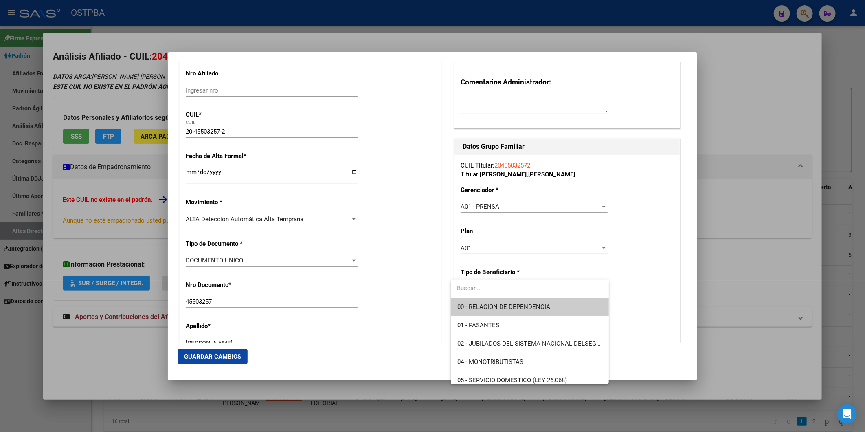
click at [569, 308] on span "00 - RELACION DE DEPENDENCIA" at bounding box center [530, 307] width 145 height 18
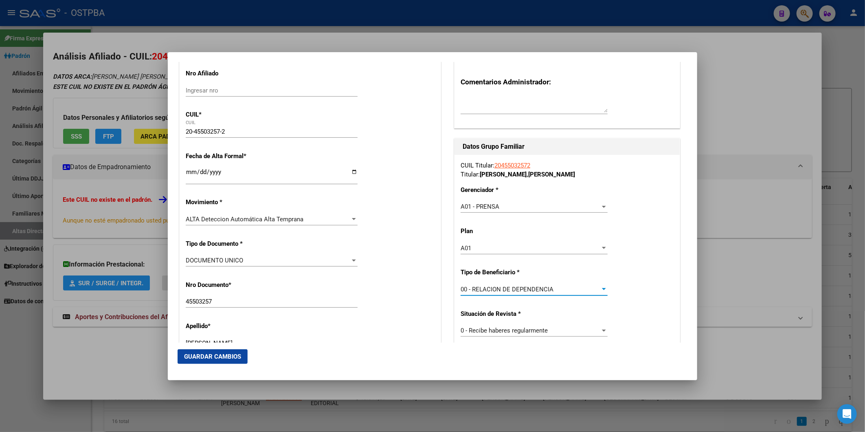
type input "30-50009125-4"
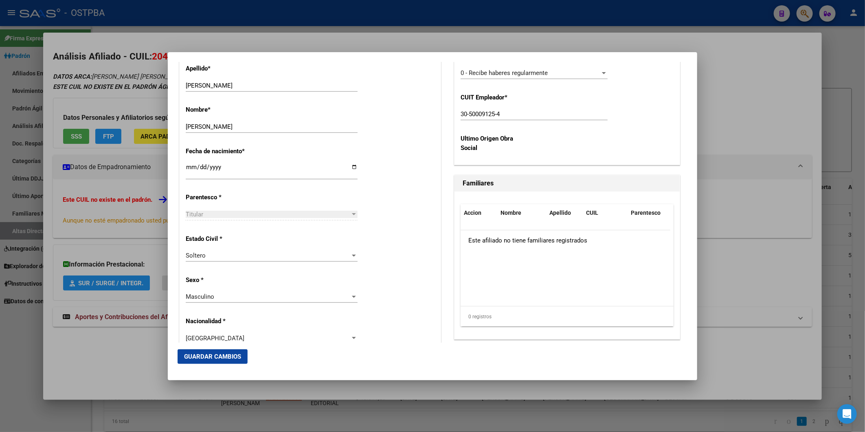
scroll to position [369, 0]
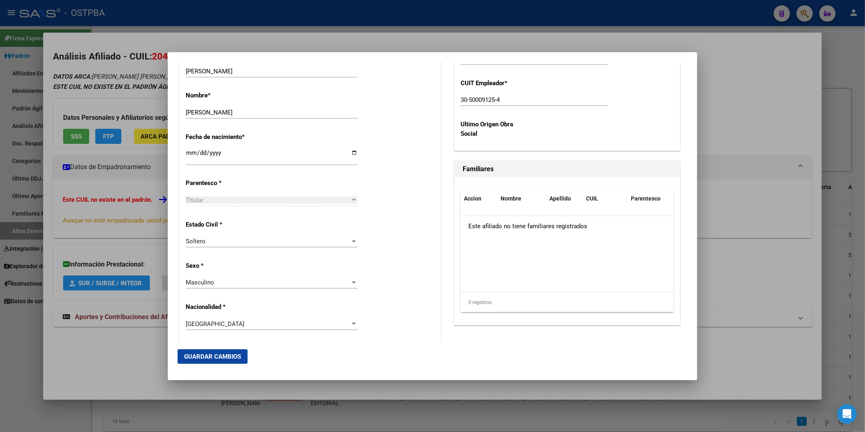
click at [237, 357] on span "Guardar Cambios" at bounding box center [212, 356] width 57 height 7
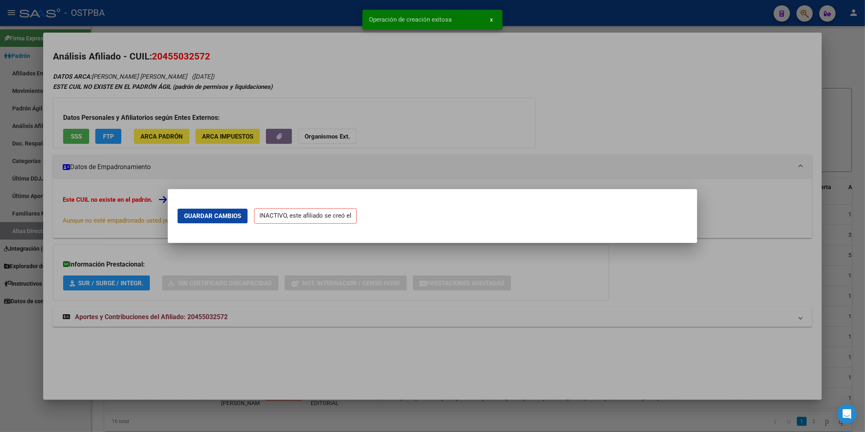
scroll to position [0, 0]
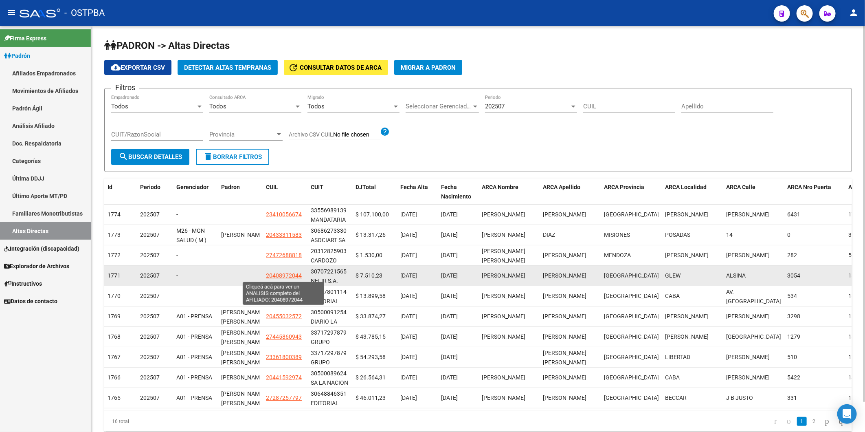
click at [285, 273] on span "20408972044" at bounding box center [284, 275] width 36 height 7
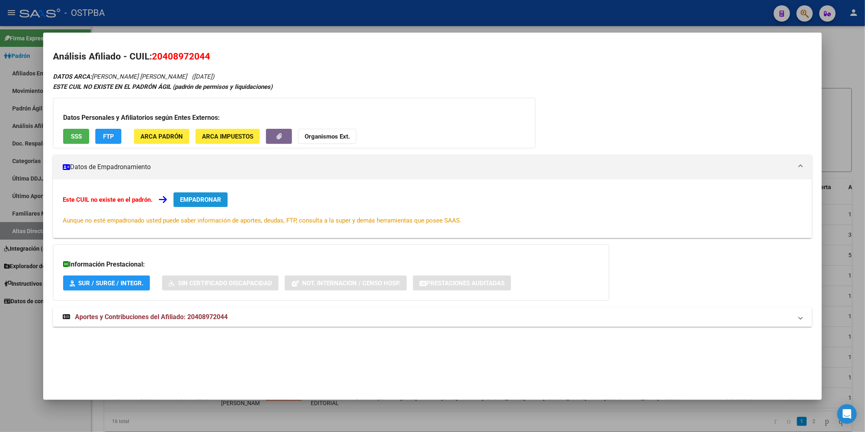
click at [210, 198] on span "EMPADRONAR" at bounding box center [200, 199] width 41 height 7
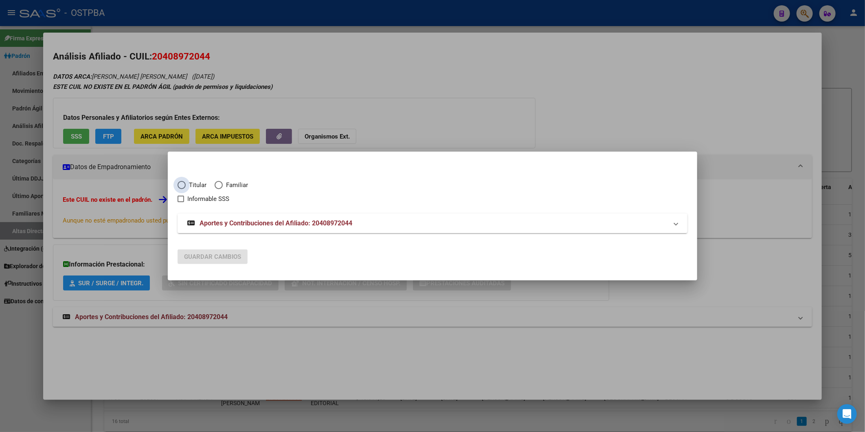
click at [194, 188] on span "Titular" at bounding box center [196, 184] width 21 height 9
click at [186, 188] on input "Titular" at bounding box center [182, 185] width 8 height 8
radio input "true"
checkbox input "true"
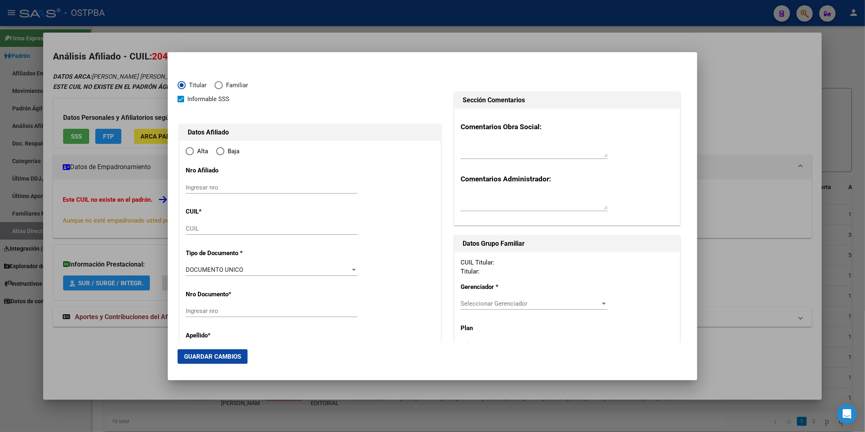
type input "20-40897204-4"
radio input "true"
type input "40897204"
type input "[PERSON_NAME]"
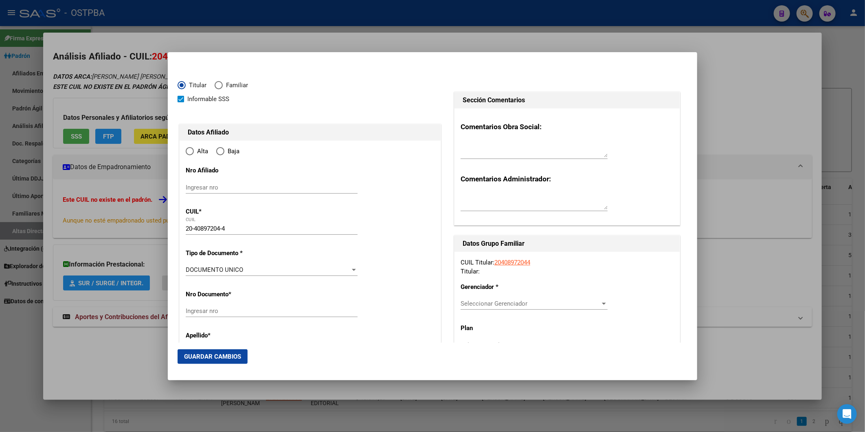
type input "1998-01-14"
type input "GLEW"
type input "1856"
type input "ALSINA"
type input "3054"
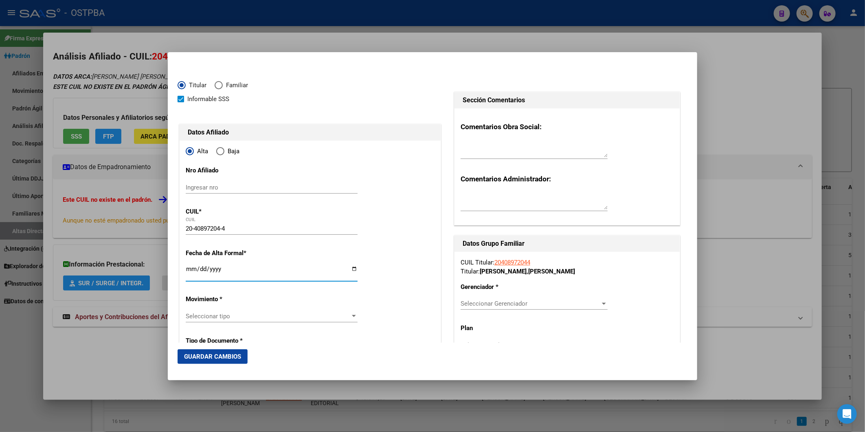
click at [192, 269] on input "Ingresar fecha" at bounding box center [272, 272] width 172 height 13
type input "[DATE]"
click at [353, 320] on div "Seleccionar tipo Seleccionar tipo" at bounding box center [272, 316] width 172 height 12
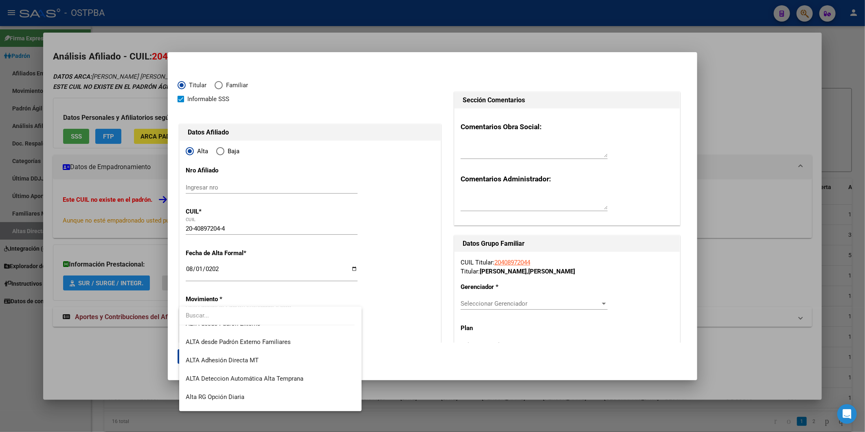
scroll to position [271, 0]
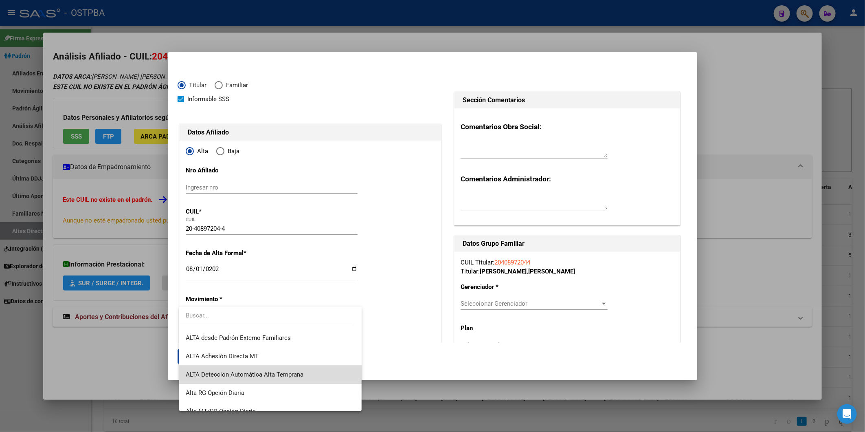
click at [315, 376] on span "ALTA Deteccion Automática Alta Temprana" at bounding box center [270, 374] width 169 height 18
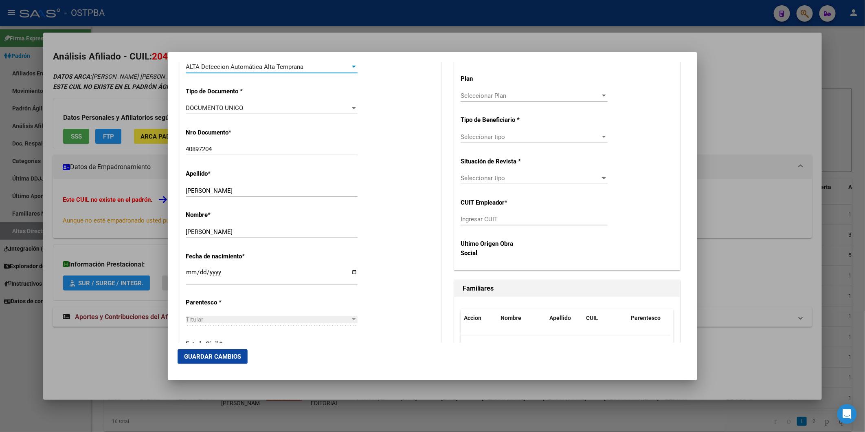
scroll to position [362, 0]
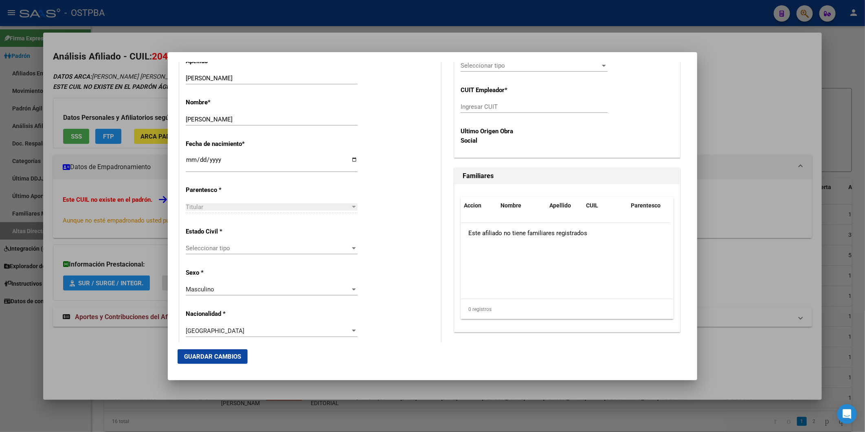
click at [352, 247] on div at bounding box center [354, 248] width 4 height 2
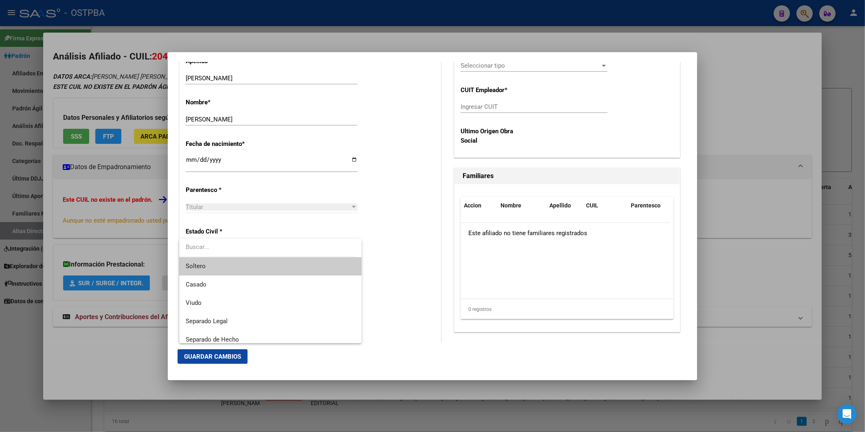
click at [346, 266] on span "Soltero" at bounding box center [270, 266] width 169 height 18
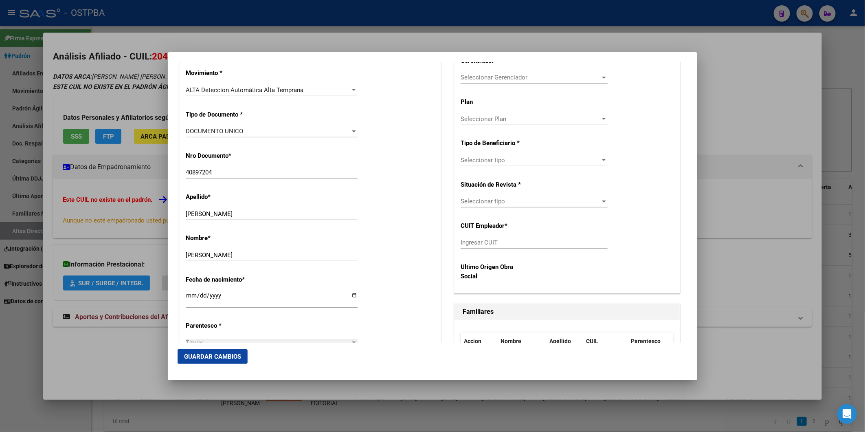
scroll to position [0, 0]
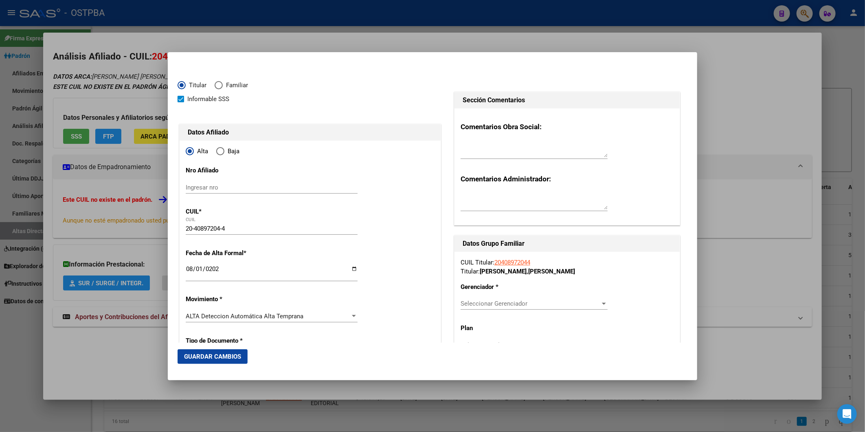
click at [601, 303] on div at bounding box center [604, 303] width 7 height 7
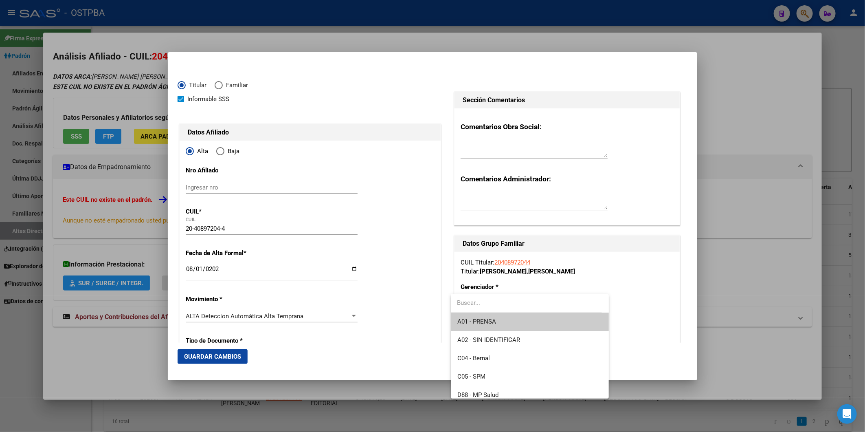
click at [526, 326] on span "A01 - PRENSA" at bounding box center [530, 321] width 145 height 18
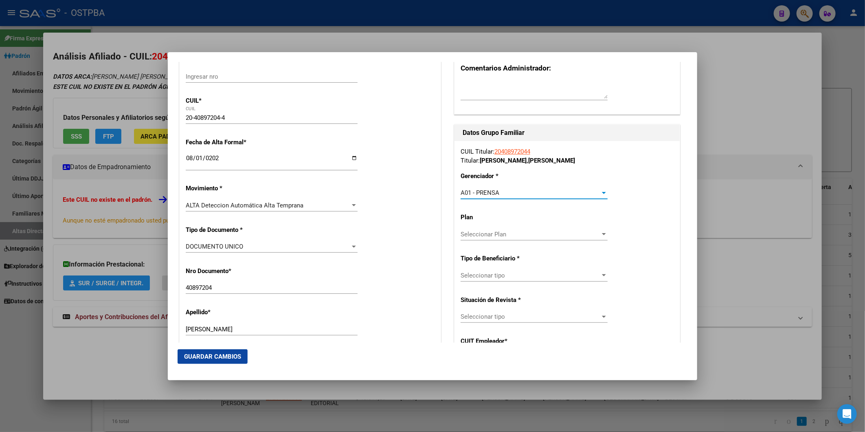
scroll to position [136, 0]
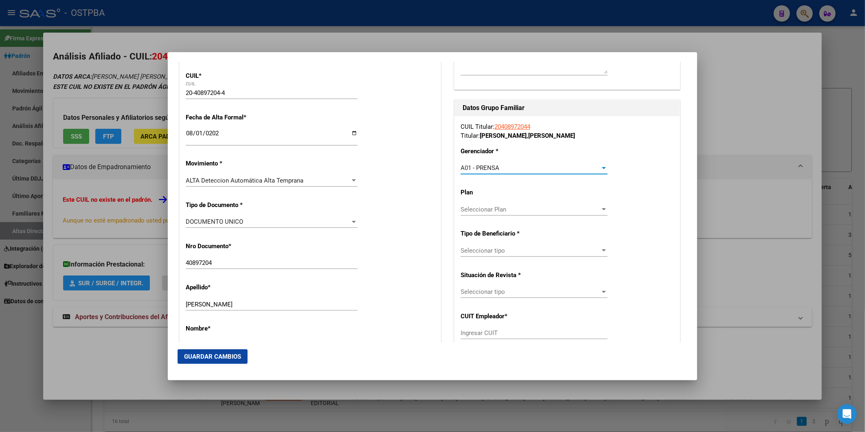
click at [601, 210] on div at bounding box center [604, 209] width 7 height 7
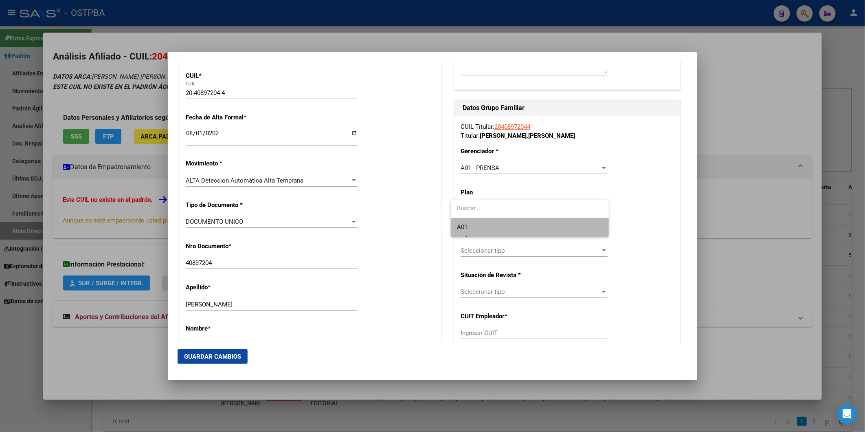
click at [571, 226] on span "A01" at bounding box center [530, 227] width 145 height 18
click at [602, 251] on div at bounding box center [604, 250] width 4 height 2
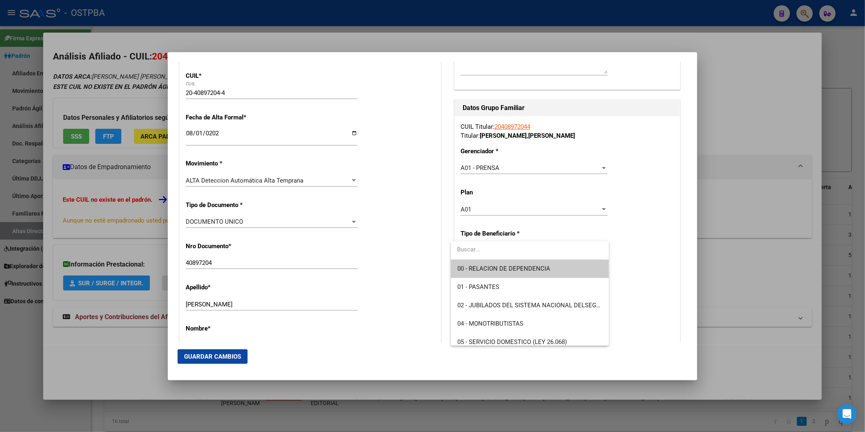
click at [575, 268] on span "00 - RELACION DE DEPENDENCIA" at bounding box center [530, 269] width 145 height 18
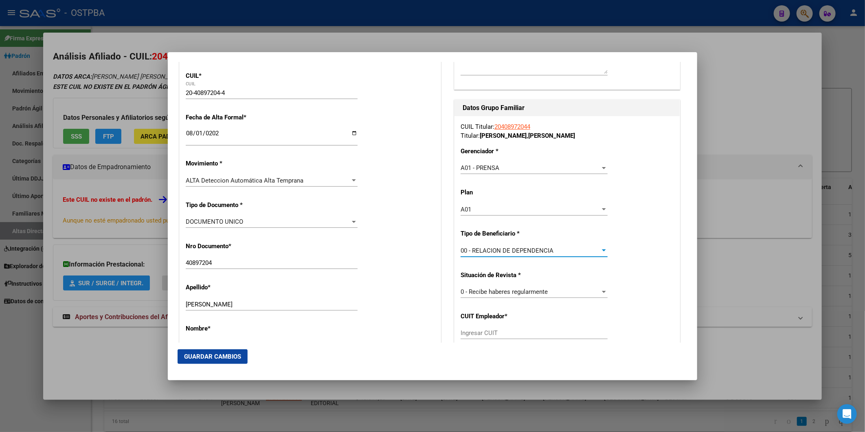
type input "30-70722156-5"
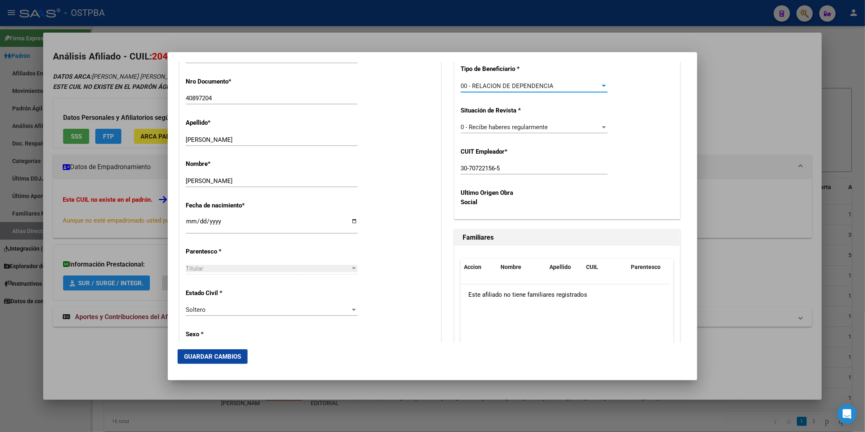
scroll to position [362, 0]
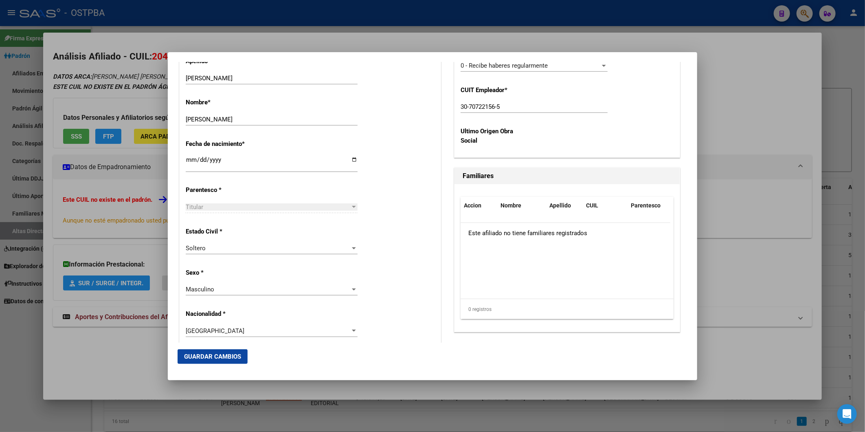
click at [213, 353] on span "Guardar Cambios" at bounding box center [212, 356] width 57 height 7
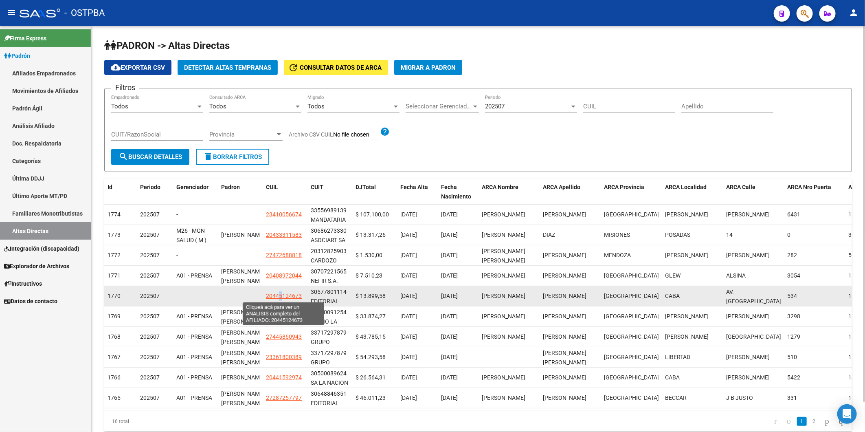
click at [280, 295] on span "20445124673" at bounding box center [284, 296] width 36 height 7
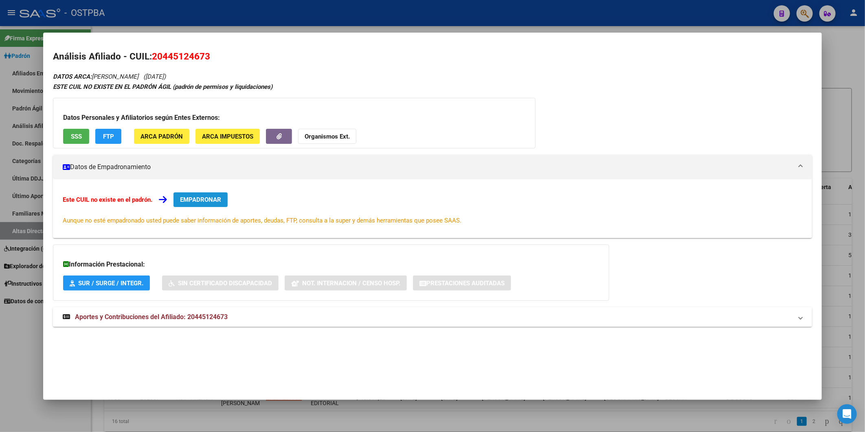
click at [206, 199] on span "EMPADRONAR" at bounding box center [200, 199] width 41 height 7
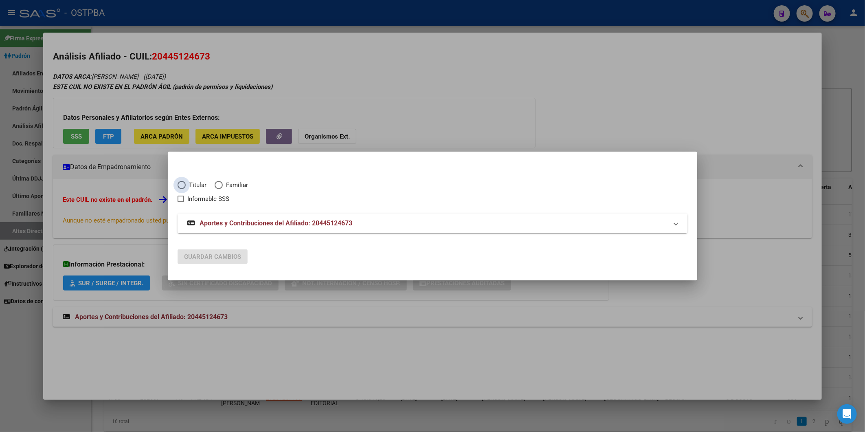
click at [186, 183] on span "Titular" at bounding box center [196, 184] width 21 height 9
click at [186, 183] on input "Titular" at bounding box center [182, 185] width 8 height 8
radio input "true"
checkbox input "true"
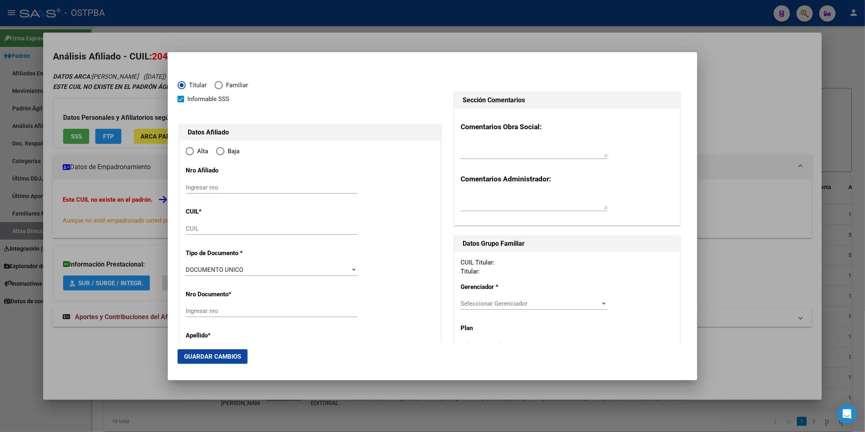
type input "20-44512467-3"
type input "44512467"
type input "[PERSON_NAME]"
type input "[DATE]"
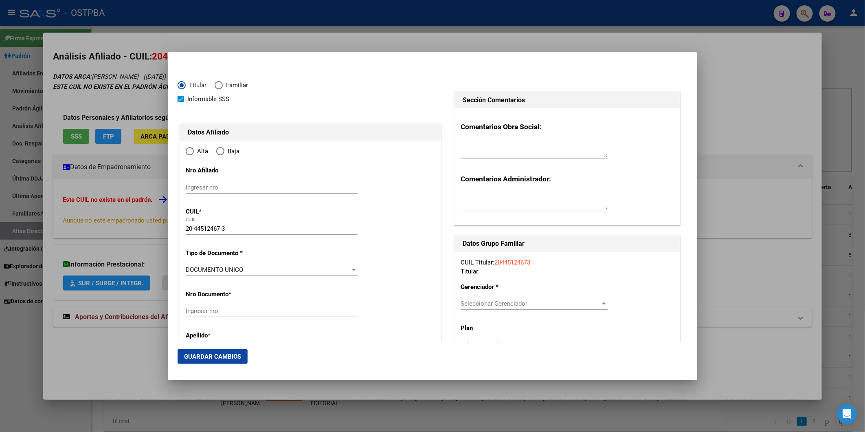
type input "CABA"
type input "1406"
type input "AV. [GEOGRAPHIC_DATA]"
type input "534"
type input "03"
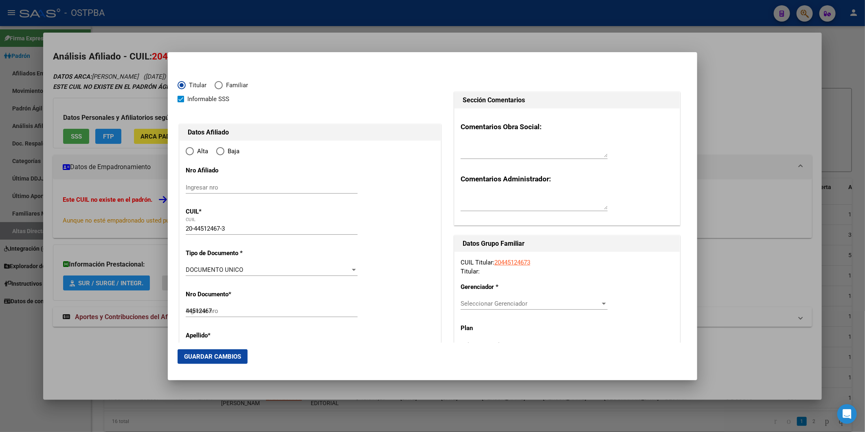
radio input "true"
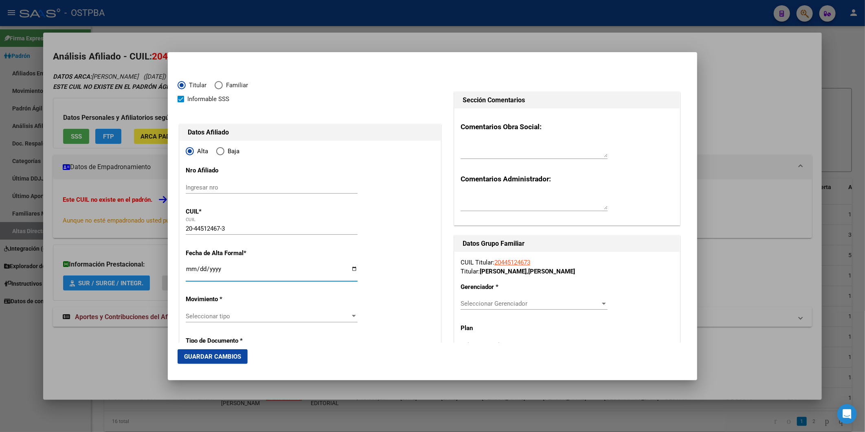
drag, startPoint x: 195, startPoint y: 278, endPoint x: 192, endPoint y: 270, distance: 8.5
click at [192, 270] on input "Ingresar fecha" at bounding box center [272, 272] width 172 height 13
type input "[DATE]"
click at [350, 317] on div at bounding box center [353, 316] width 7 height 7
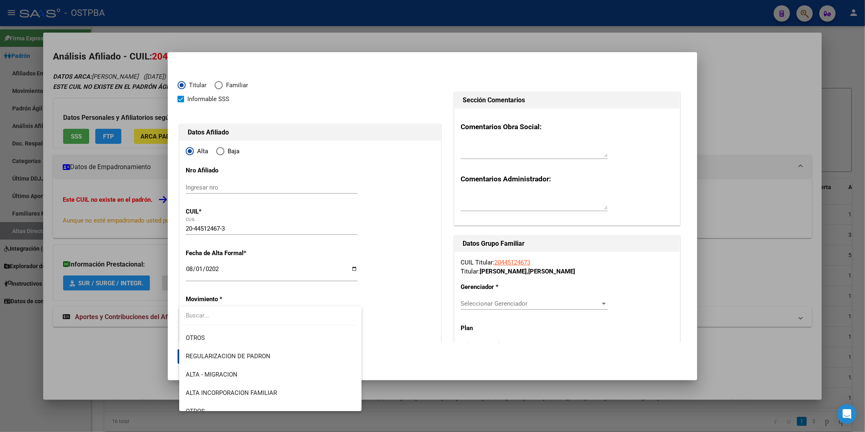
scroll to position [271, 0]
click at [324, 372] on span "ALTA Deteccion Automática Alta Temprana" at bounding box center [270, 374] width 169 height 18
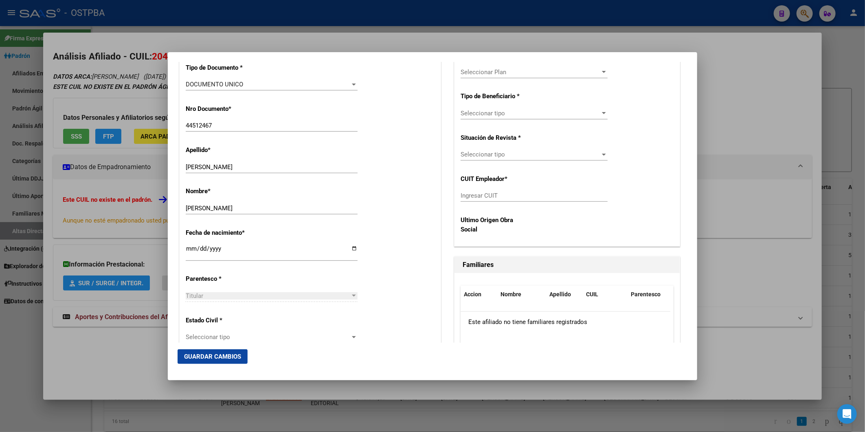
scroll to position [362, 0]
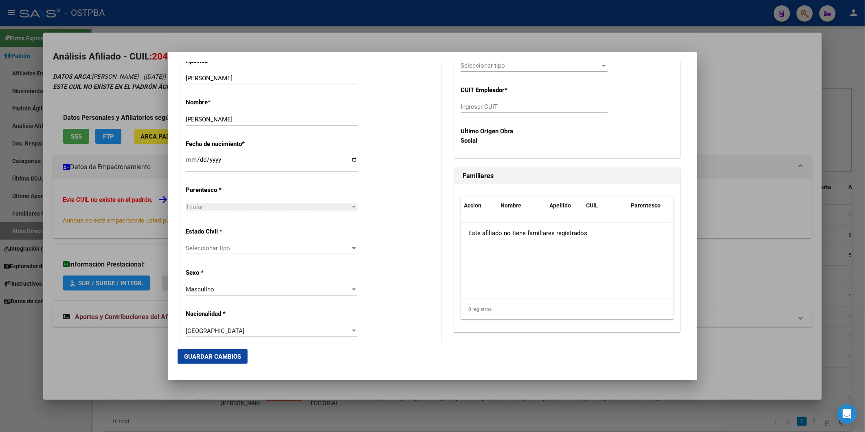
click at [352, 247] on div at bounding box center [354, 248] width 4 height 2
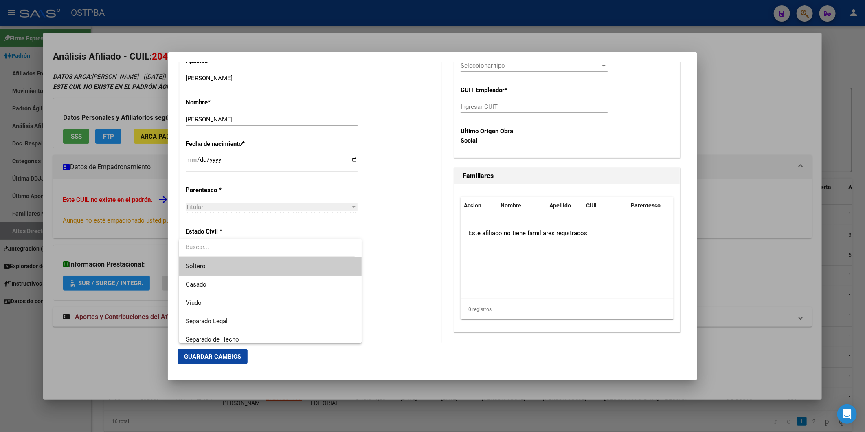
click at [344, 261] on span "Soltero" at bounding box center [270, 266] width 169 height 18
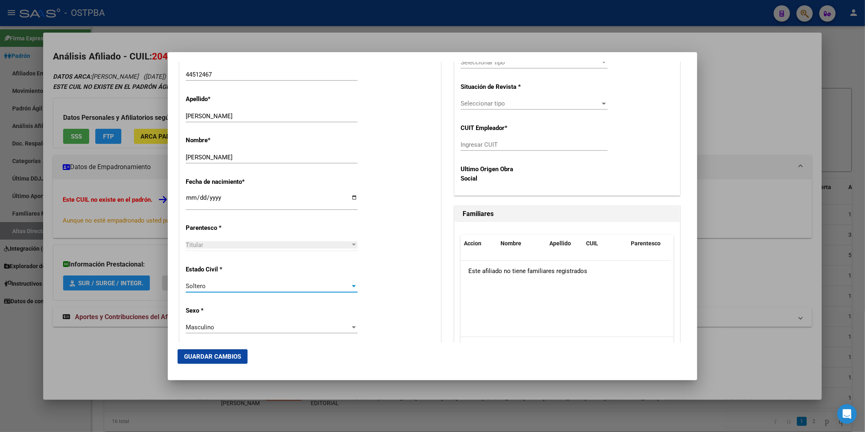
scroll to position [143, 0]
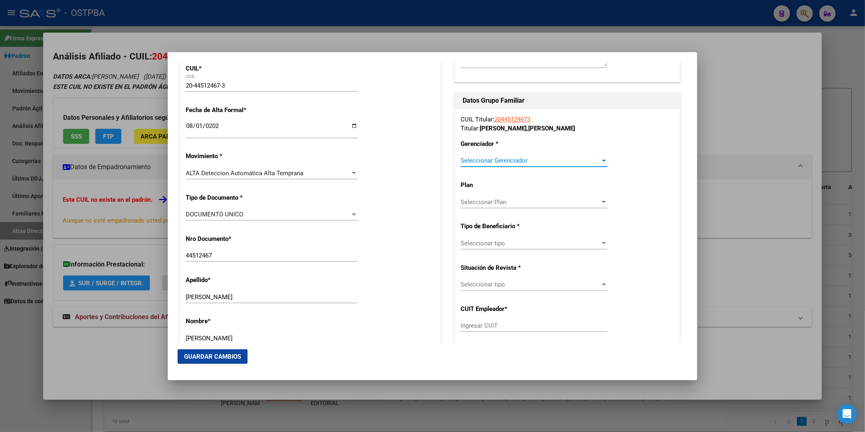
click at [601, 159] on div at bounding box center [604, 160] width 7 height 7
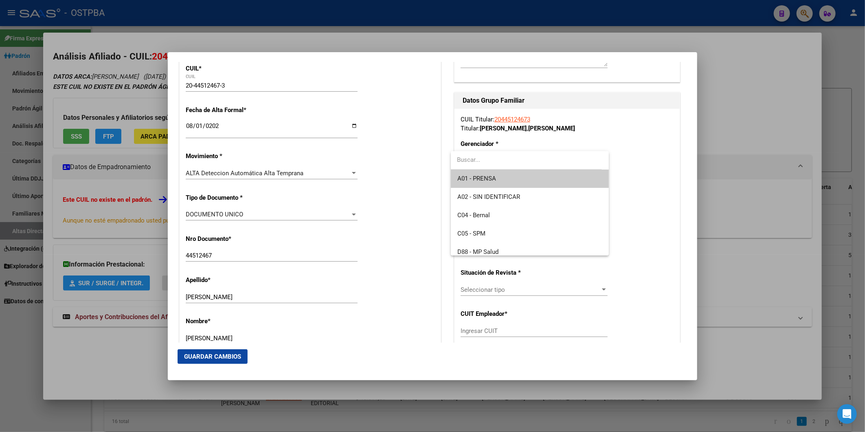
click at [557, 182] on span "A01 - PRENSA" at bounding box center [530, 178] width 145 height 18
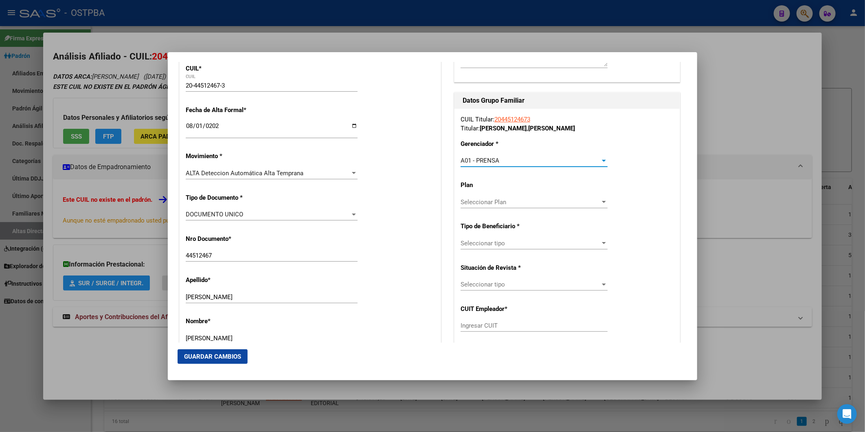
click at [601, 201] on div at bounding box center [604, 202] width 7 height 7
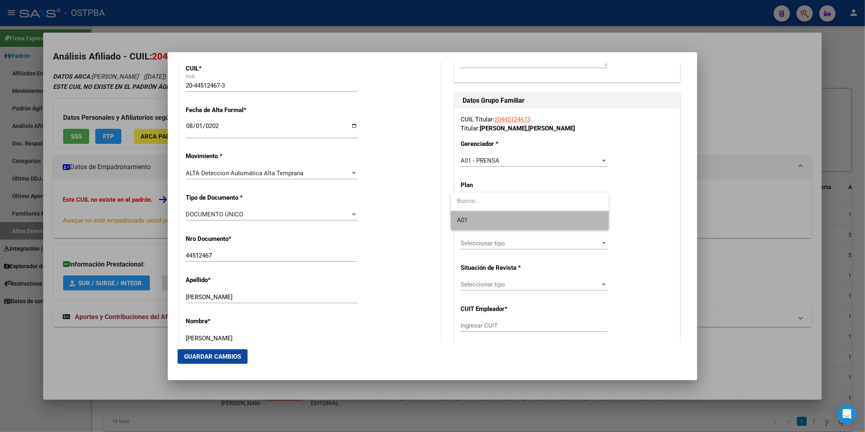
click at [556, 216] on span "A01" at bounding box center [530, 220] width 145 height 18
click at [601, 242] on div at bounding box center [604, 243] width 7 height 7
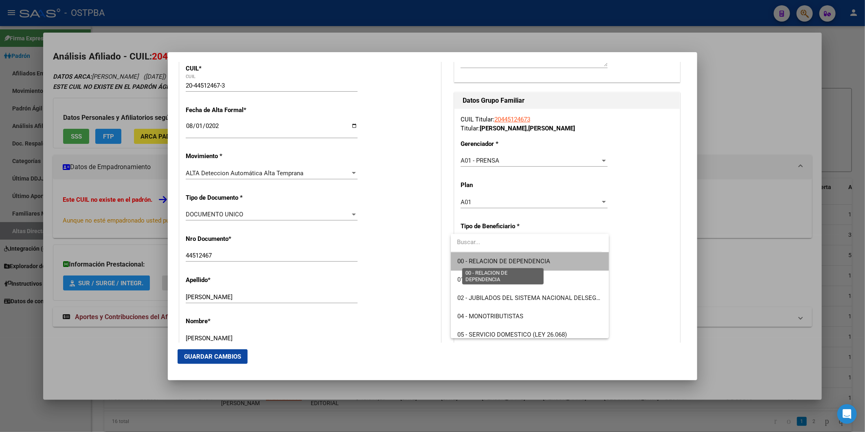
click at [549, 263] on span "00 - RELACION DE DEPENDENCIA" at bounding box center [504, 260] width 93 height 7
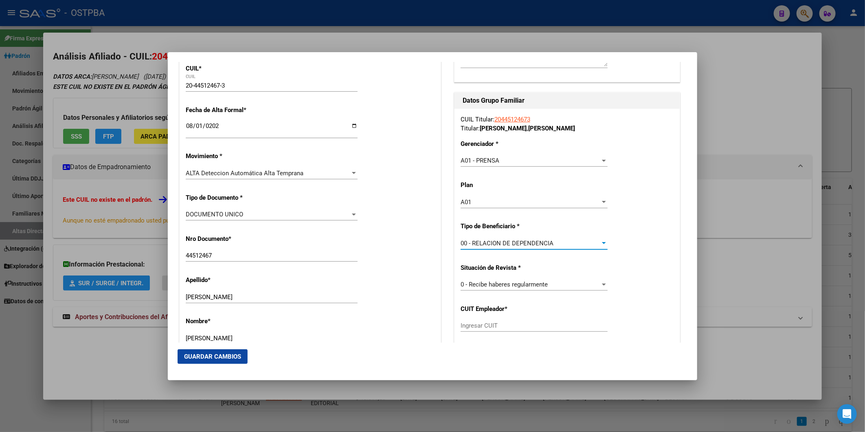
type input "30-57780111-4"
click at [190, 353] on span "Guardar Cambios" at bounding box center [212, 356] width 57 height 7
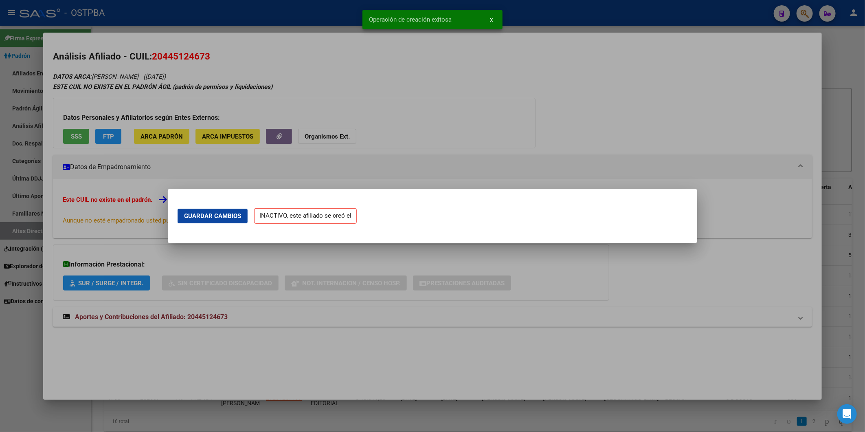
scroll to position [0, 0]
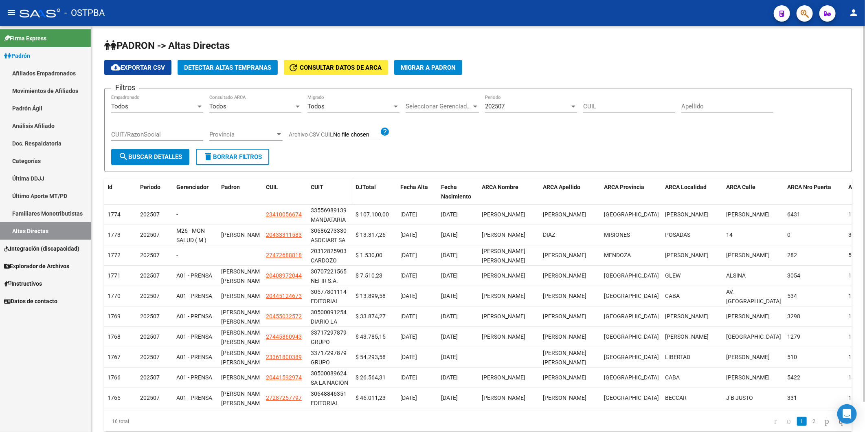
drag, startPoint x: 348, startPoint y: 199, endPoint x: 352, endPoint y: 200, distance: 4.3
click at [352, 200] on datatable-header-cell "CUIT" at bounding box center [330, 191] width 45 height 27
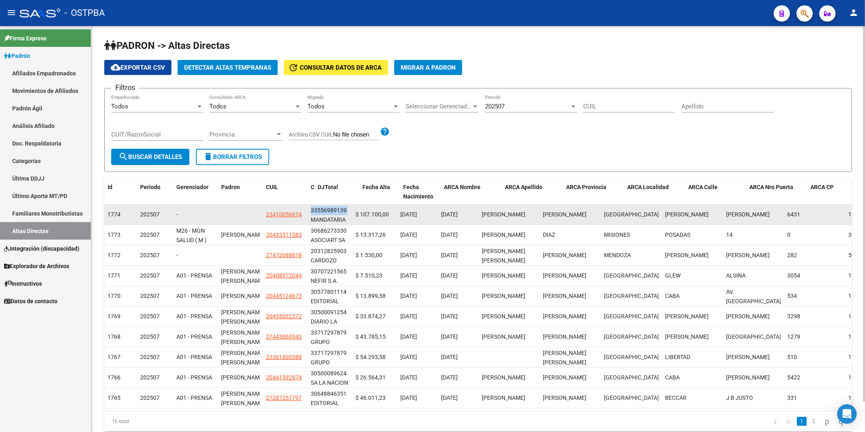
drag, startPoint x: 339, startPoint y: 209, endPoint x: 310, endPoint y: 213, distance: 29.2
click at [310, 213] on datatable-body-cell "33556989139 MANDATARIA Y DE SERVICIOS TAREA S A C" at bounding box center [330, 215] width 45 height 20
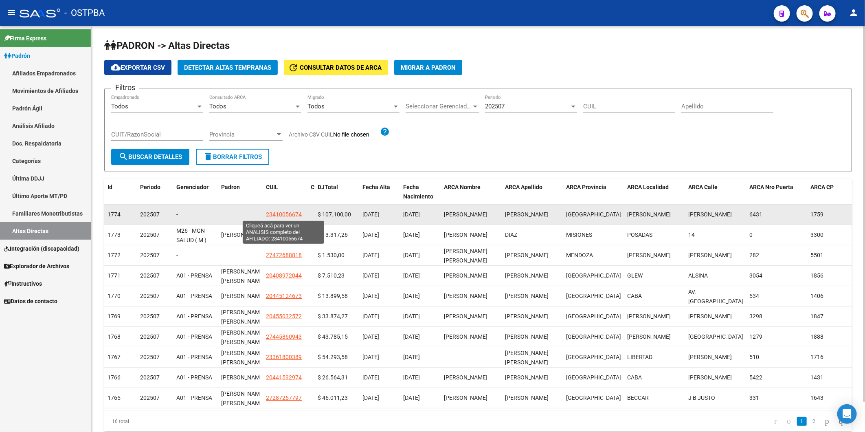
click at [290, 212] on span "23410056674" at bounding box center [284, 214] width 36 height 7
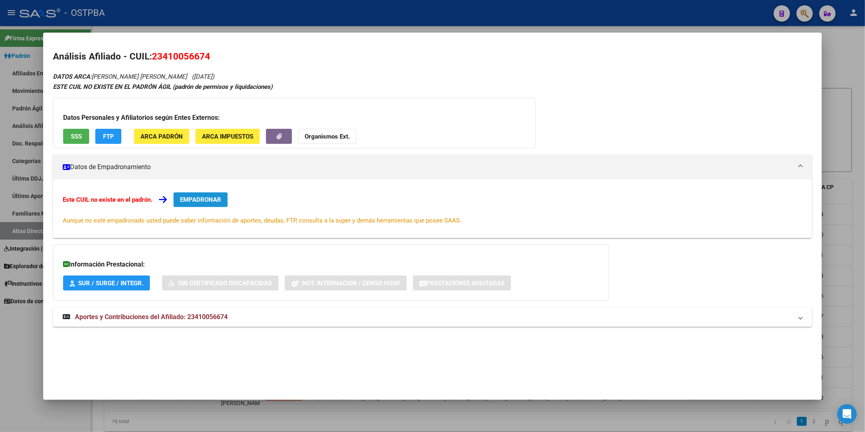
click at [200, 203] on span "EMPADRONAR" at bounding box center [200, 199] width 41 height 7
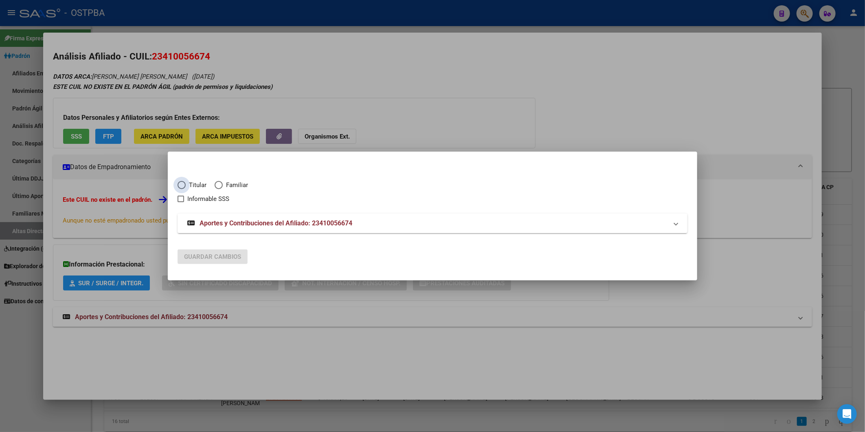
click at [193, 184] on span "Titular" at bounding box center [196, 184] width 21 height 9
click at [186, 184] on input "Titular" at bounding box center [182, 185] width 8 height 8
radio input "true"
checkbox input "true"
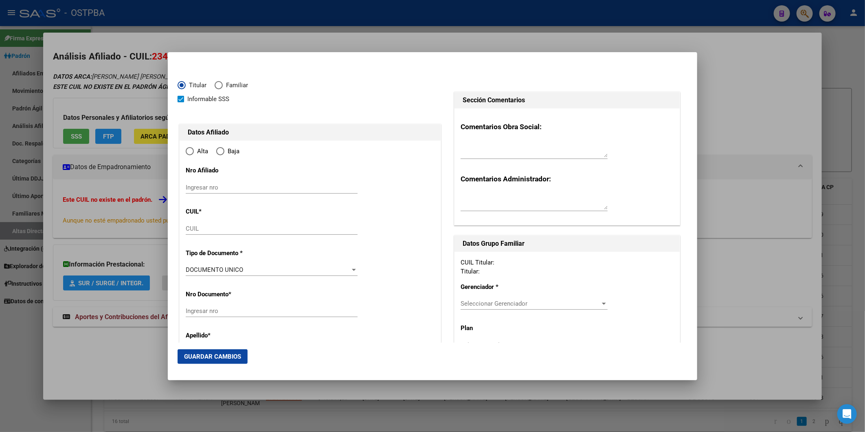
type input "23-41005667-4"
radio input "true"
type input "41005667"
type input "[DATE]"
type input "1759"
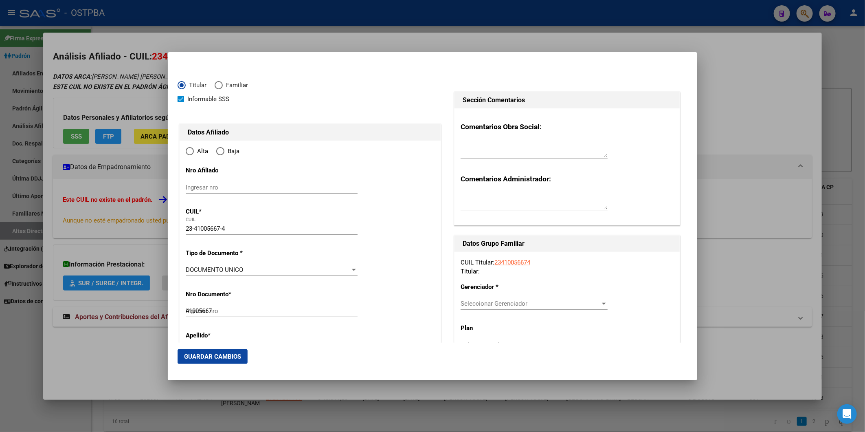
type input "[PERSON_NAME]"
type input "6431"
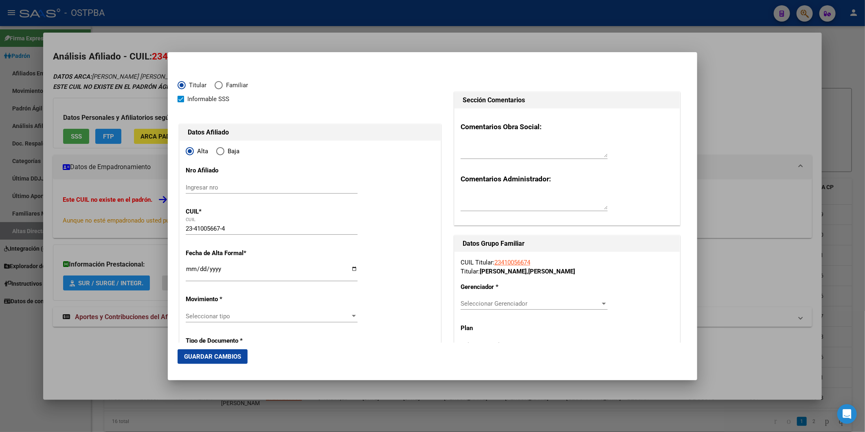
click at [193, 270] on input "Ingresar fecha" at bounding box center [272, 272] width 172 height 13
type input "[DATE]"
click at [350, 316] on div at bounding box center [353, 316] width 7 height 7
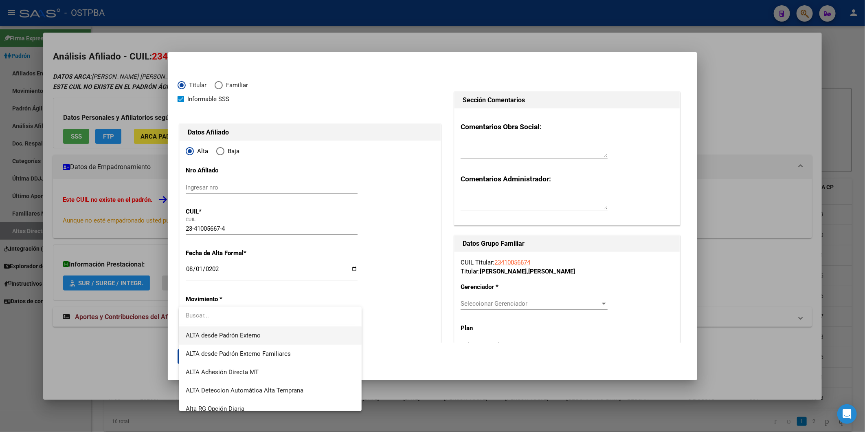
scroll to position [271, 0]
click at [321, 374] on span "ALTA Deteccion Automática Alta Temprana" at bounding box center [270, 374] width 169 height 18
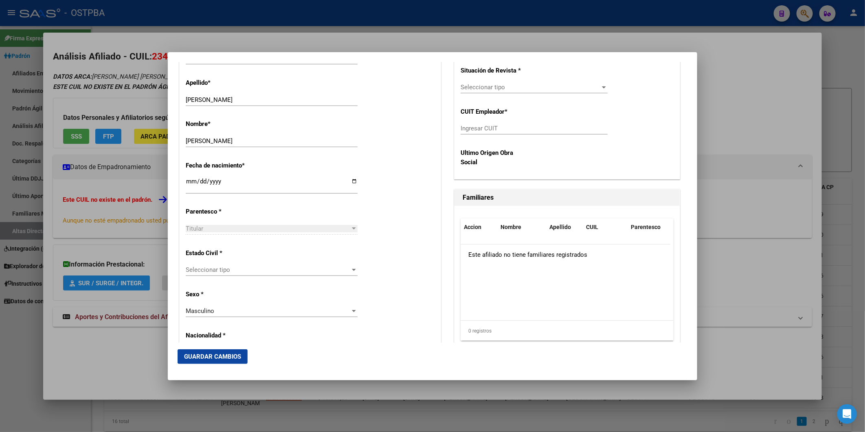
scroll to position [362, 0]
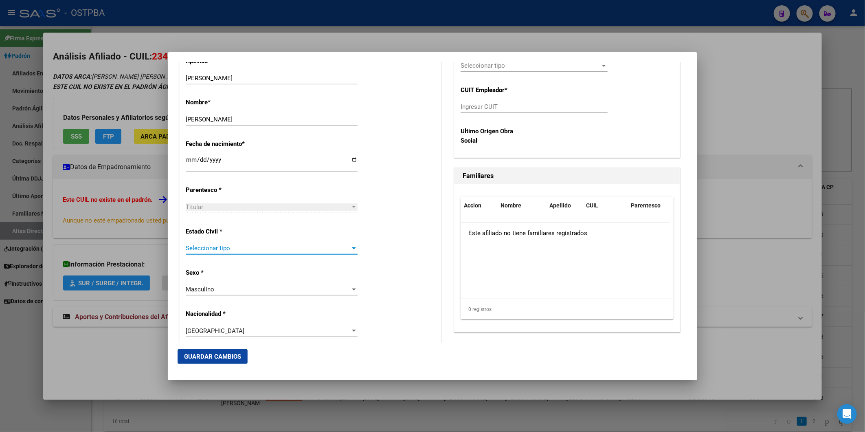
click at [351, 250] on div at bounding box center [353, 248] width 7 height 7
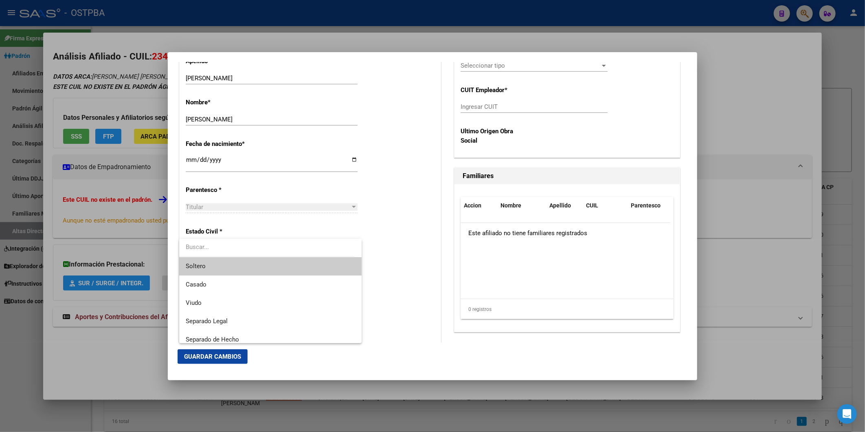
click at [344, 265] on span "Soltero" at bounding box center [270, 266] width 169 height 18
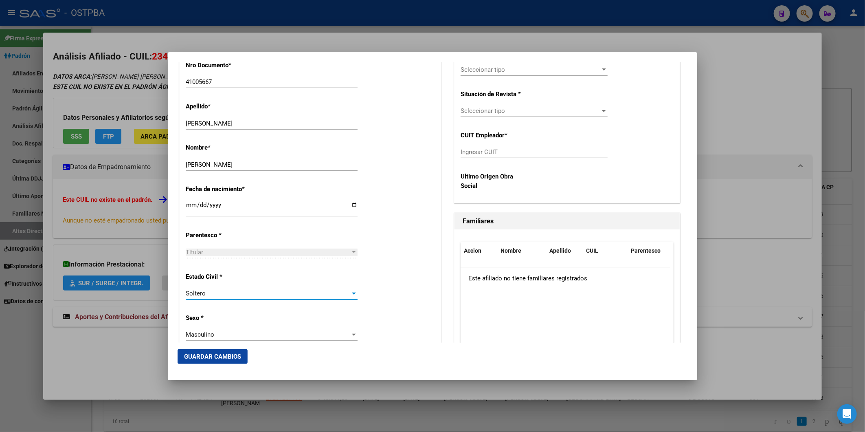
scroll to position [90, 0]
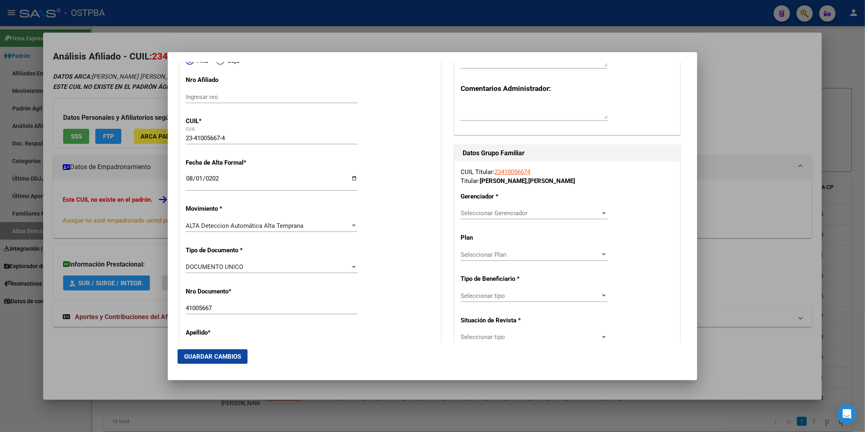
click at [608, 210] on app-drop-down-list "Gerenciador * Seleccionar Gerenciador Seleccionar Gerenciador" at bounding box center [538, 205] width 154 height 24
click at [602, 213] on div at bounding box center [604, 213] width 4 height 2
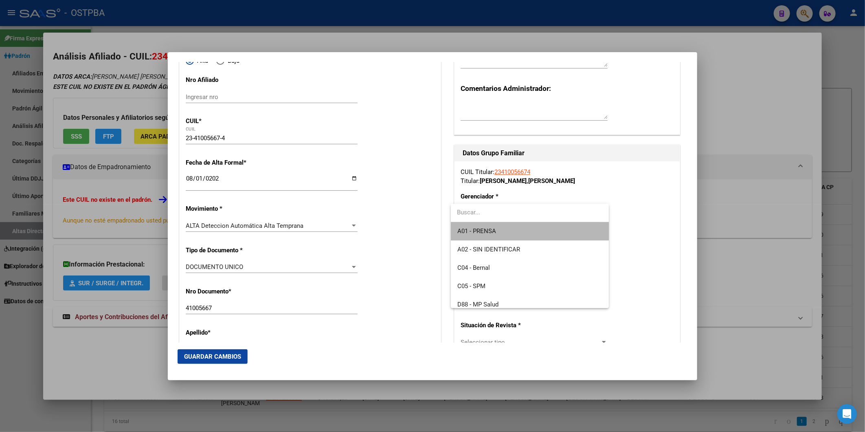
click at [544, 236] on span "A01 - PRENSA" at bounding box center [530, 231] width 145 height 18
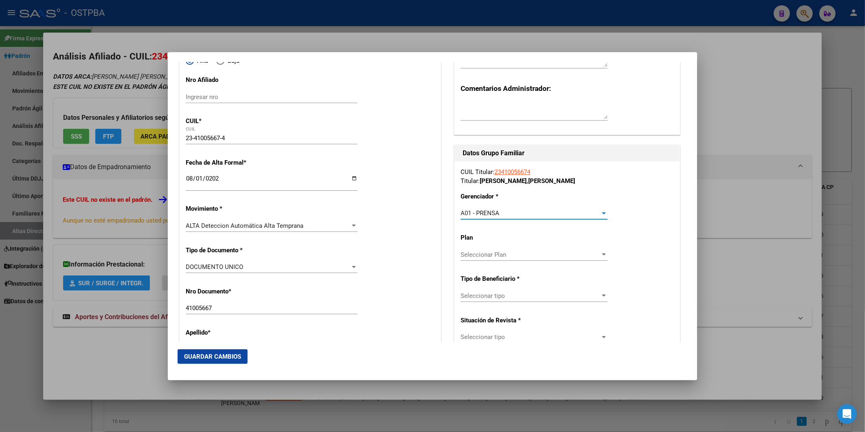
click at [601, 255] on div at bounding box center [604, 254] width 7 height 7
click at [539, 270] on span "A01" at bounding box center [530, 272] width 145 height 18
click at [601, 298] on div at bounding box center [604, 296] width 7 height 7
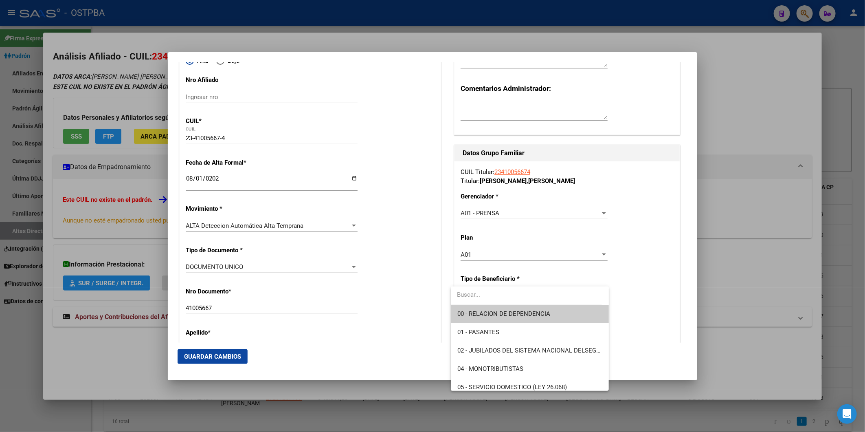
click at [559, 318] on span "00 - RELACION DE DEPENDENCIA" at bounding box center [530, 314] width 145 height 18
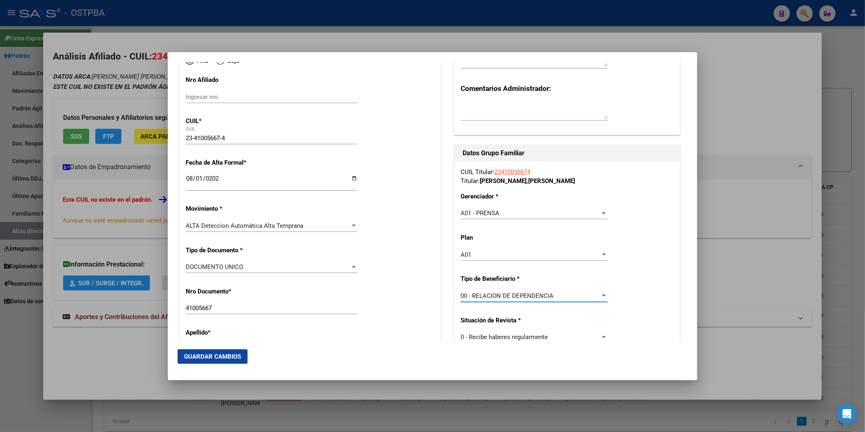
type input "33-55698913-9"
click at [221, 353] on span "Guardar Cambios" at bounding box center [212, 356] width 57 height 7
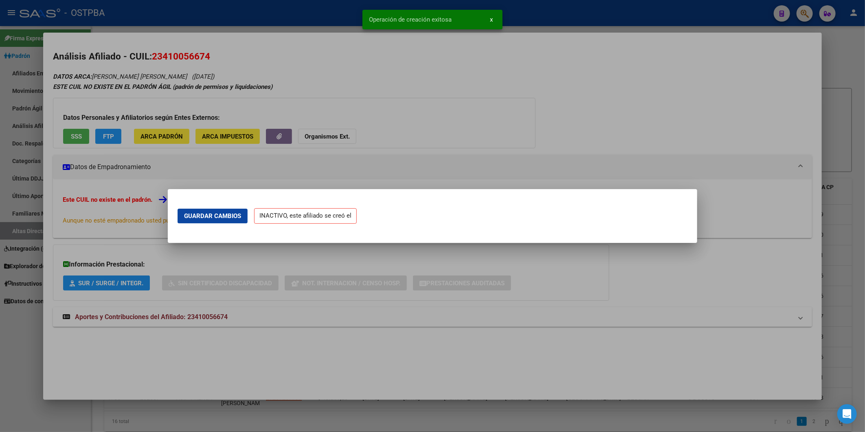
scroll to position [0, 0]
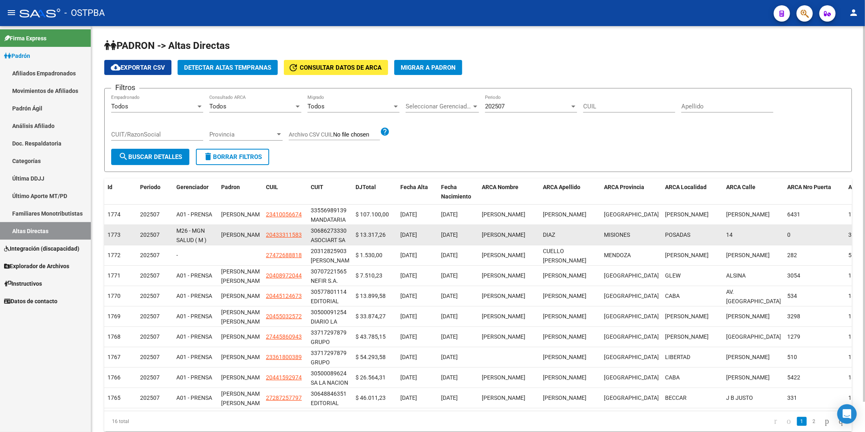
scroll to position [33, 0]
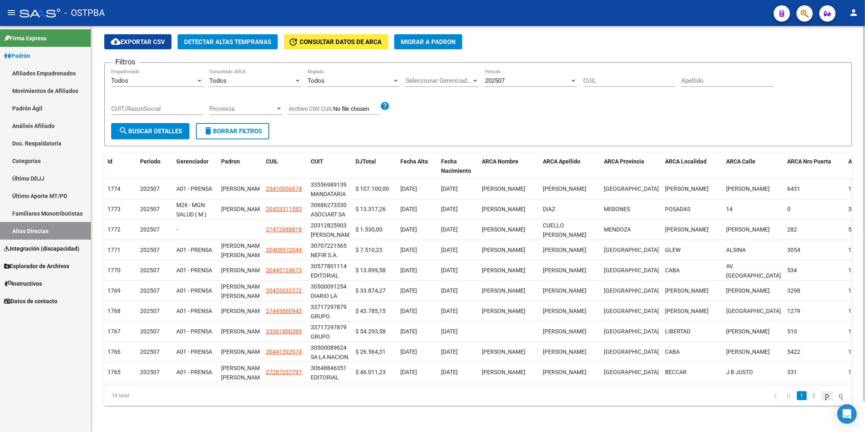
click at [824, 395] on icon "go to next page" at bounding box center [827, 395] width 7 height 10
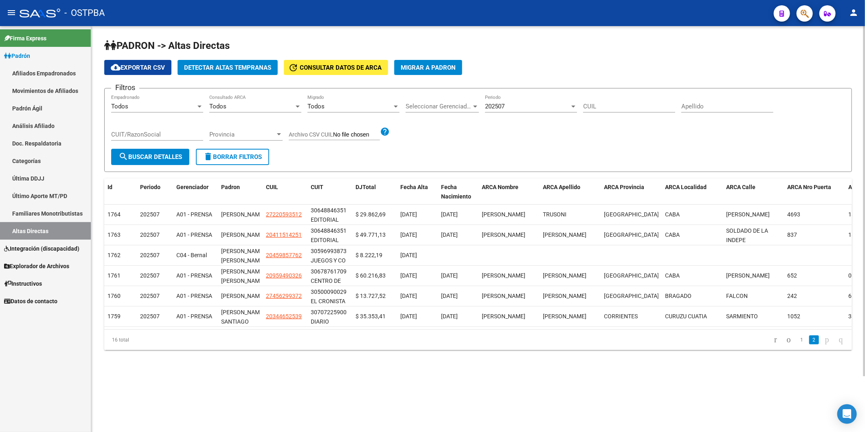
scroll to position [0, 0]
click at [797, 344] on link "1" at bounding box center [802, 339] width 10 height 9
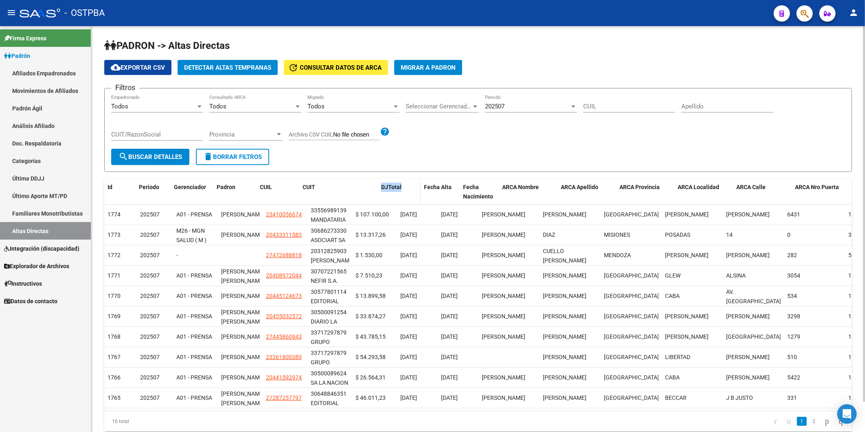
drag, startPoint x: 351, startPoint y: 183, endPoint x: 413, endPoint y: 189, distance: 62.2
click at [413, 189] on div "Id Periodo Gerenciador Padron CUIL CUIT [PERSON_NAME] Fecha Alta Fecha Nacimien…" at bounding box center [535, 191] width 863 height 27
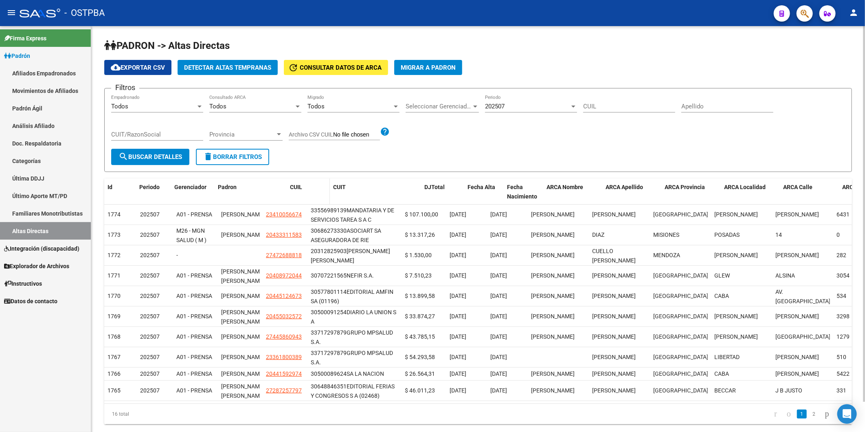
drag, startPoint x: 262, startPoint y: 194, endPoint x: 295, endPoint y: 200, distance: 33.7
click at [295, 200] on div "Id Periodo Gerenciador Padron CUIL CUIT [PERSON_NAME] Fecha Alta Fecha Nacimien…" at bounding box center [560, 191] width 913 height 27
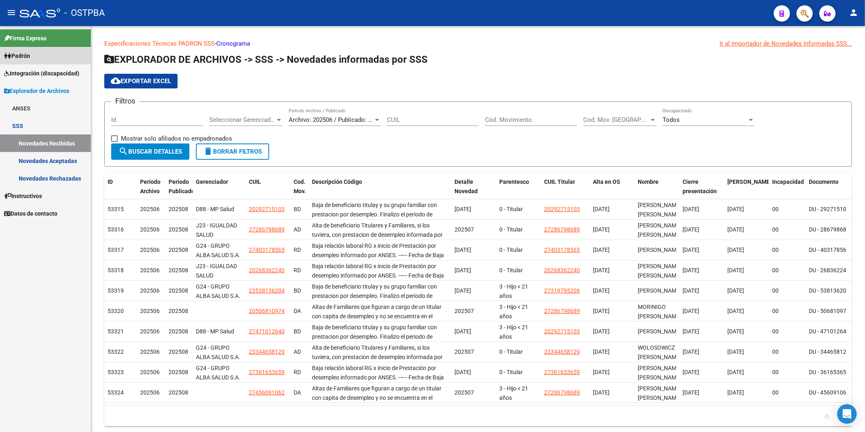
click at [14, 51] on link "Padrón" at bounding box center [45, 56] width 91 height 18
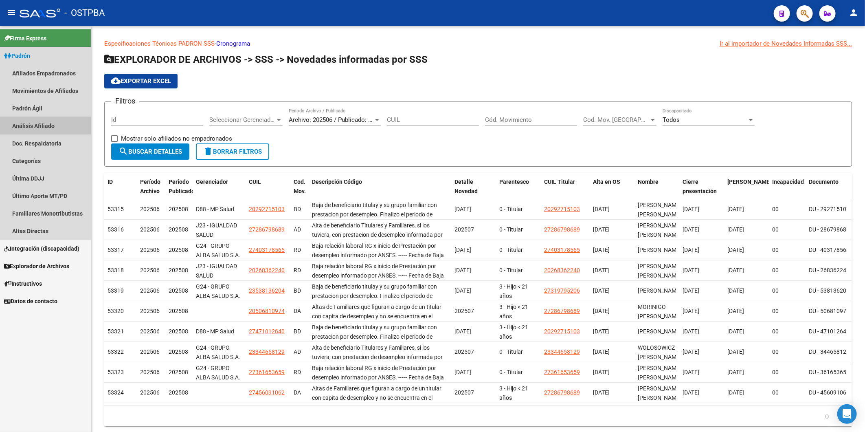
click at [41, 123] on link "Análisis Afiliado" at bounding box center [45, 126] width 91 height 18
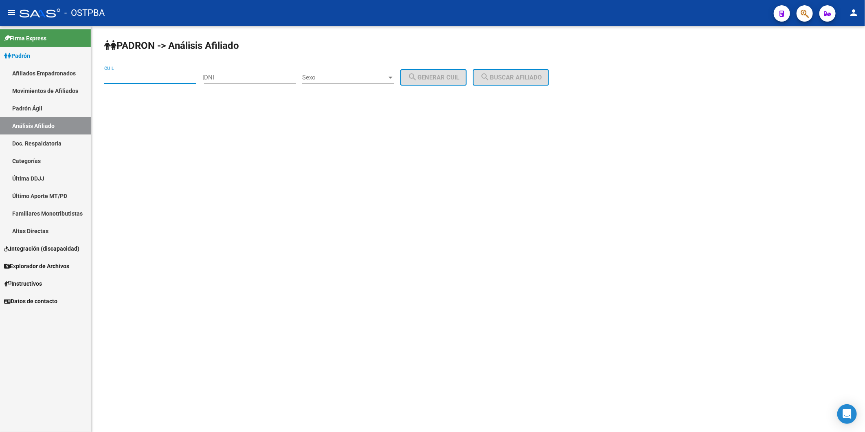
click at [128, 77] on input "CUIL" at bounding box center [150, 77] width 92 height 7
click at [147, 67] on div "CUIL" at bounding box center [150, 75] width 92 height 18
type input "27-35951212-6"
click at [523, 76] on button "search Buscar afiliado" at bounding box center [511, 77] width 76 height 16
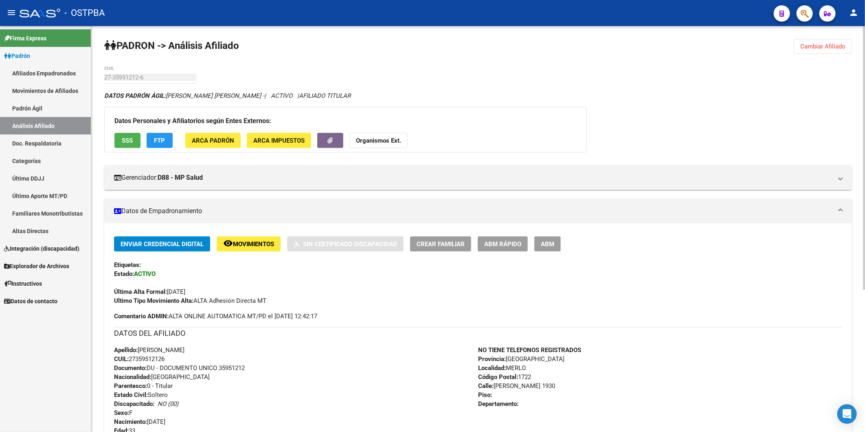
scroll to position [219, 0]
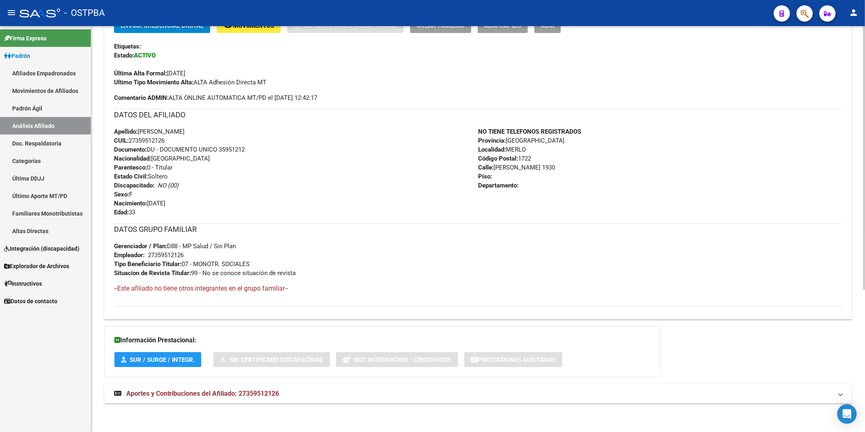
click at [271, 387] on mat-expansion-panel-header "Aportes y Contribuciones del Afiliado: 27359512126" at bounding box center [478, 394] width 748 height 20
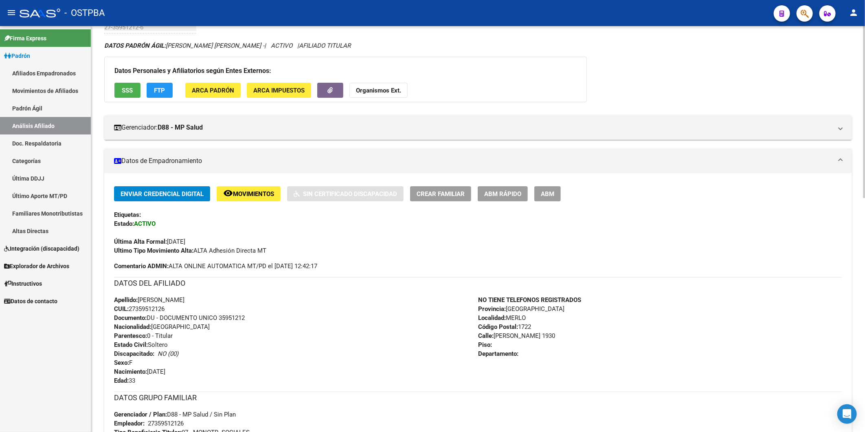
scroll to position [0, 0]
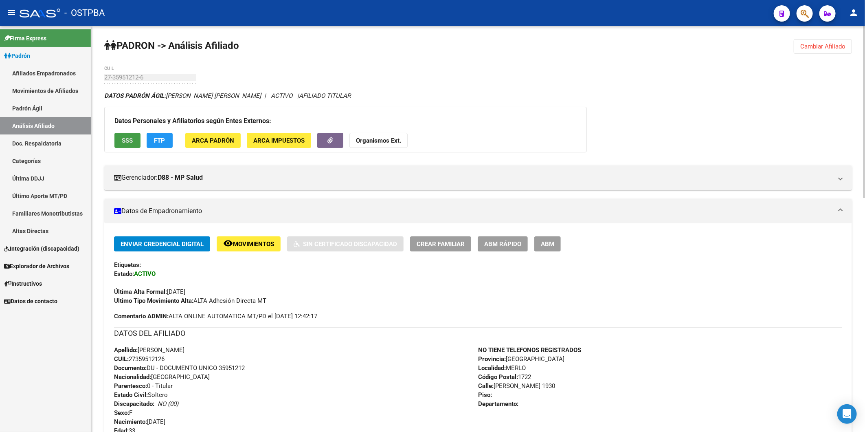
click at [125, 141] on span "SSS" at bounding box center [127, 140] width 11 height 7
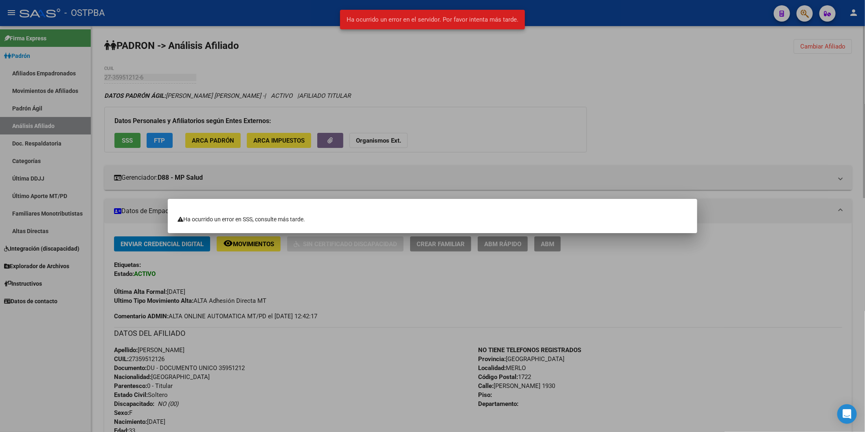
drag, startPoint x: 556, startPoint y: 70, endPoint x: 438, endPoint y: 119, distance: 128.2
click at [553, 71] on div at bounding box center [432, 216] width 865 height 432
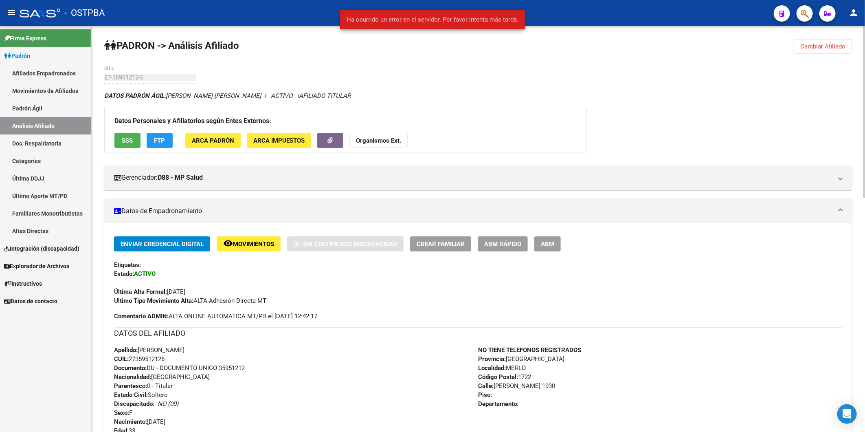
click at [398, 136] on span "Organismos Ext." at bounding box center [378, 139] width 45 height 7
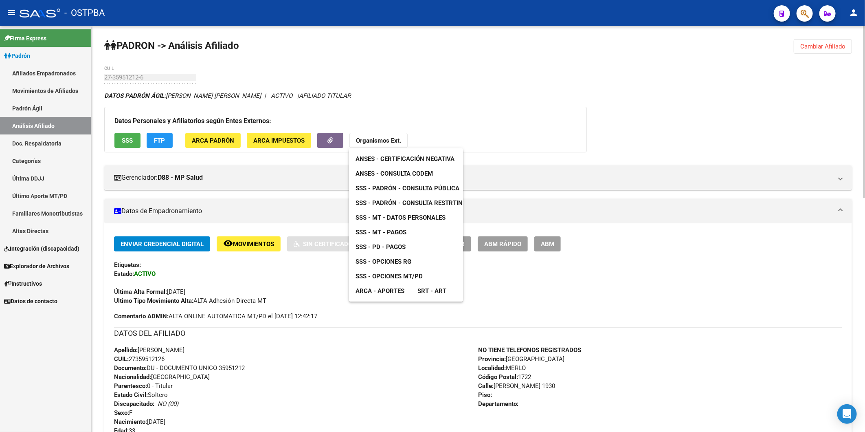
drag, startPoint x: 174, startPoint y: 357, endPoint x: 143, endPoint y: 355, distance: 31.0
click at [147, 358] on div at bounding box center [432, 216] width 865 height 432
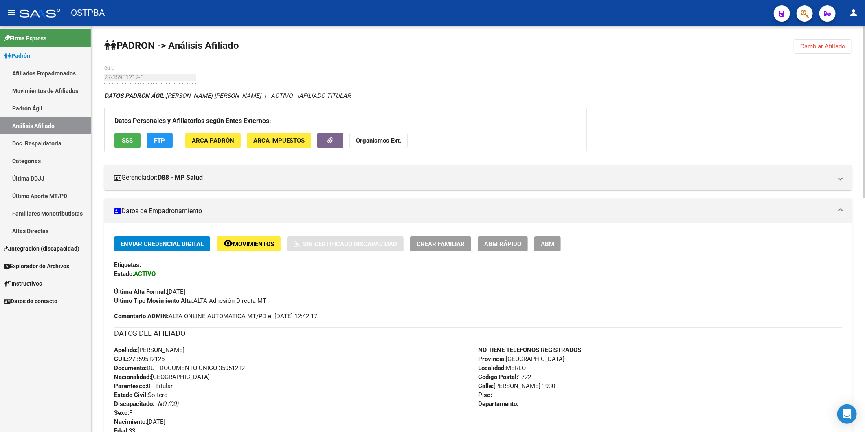
drag, startPoint x: 163, startPoint y: 355, endPoint x: 128, endPoint y: 353, distance: 34.7
click at [128, 353] on div "Apellido: SABRINA DANIELA GONZALEZ CUIL: 27359512126 Documento: DU - DOCUMENTO …" at bounding box center [296, 390] width 364 height 90
copy div "ido: SABRINA DANIELA GONZALEZ CUIL: 27359512126"
click at [381, 143] on strong "Organismos Ext." at bounding box center [378, 140] width 45 height 7
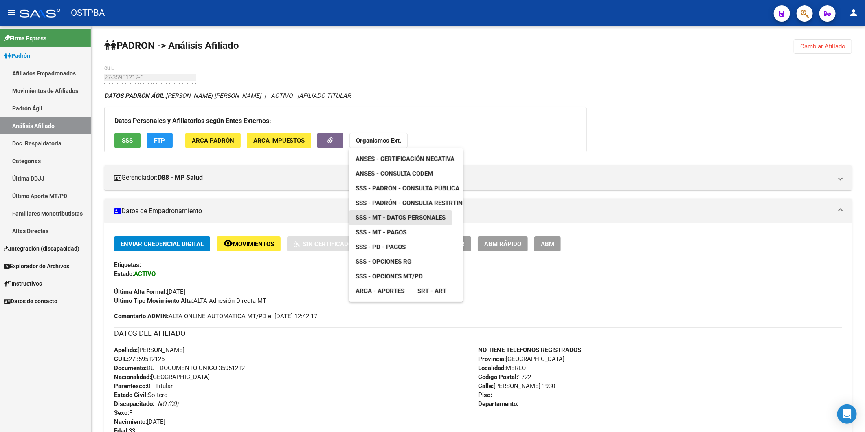
click at [404, 214] on span "SSS - MT - Datos Personales" at bounding box center [401, 217] width 90 height 7
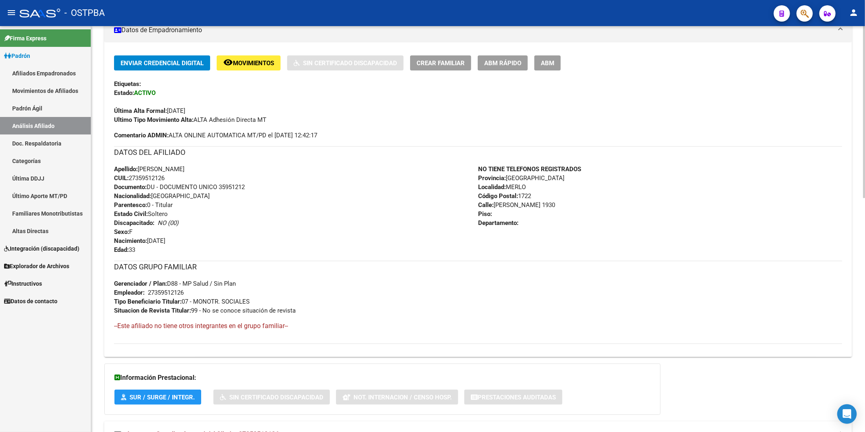
click at [365, 206] on div "Apellido: SABRINA DANIELA GONZALEZ CUIL: 27359512126 Documento: DU - DOCUMENTO …" at bounding box center [296, 210] width 364 height 90
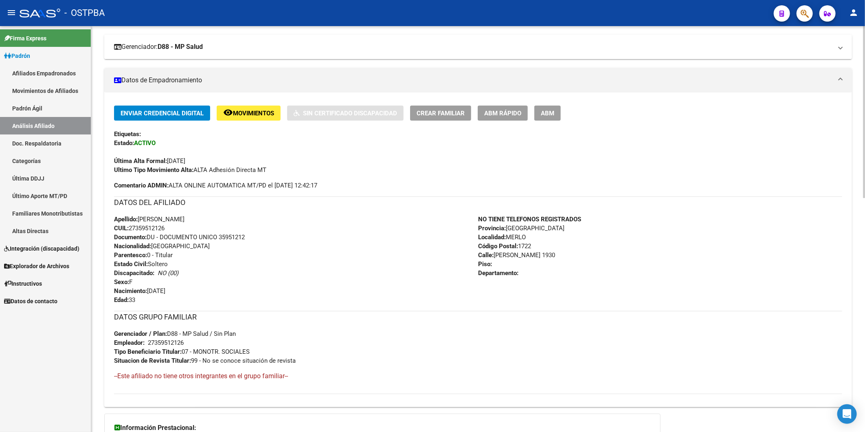
scroll to position [8, 0]
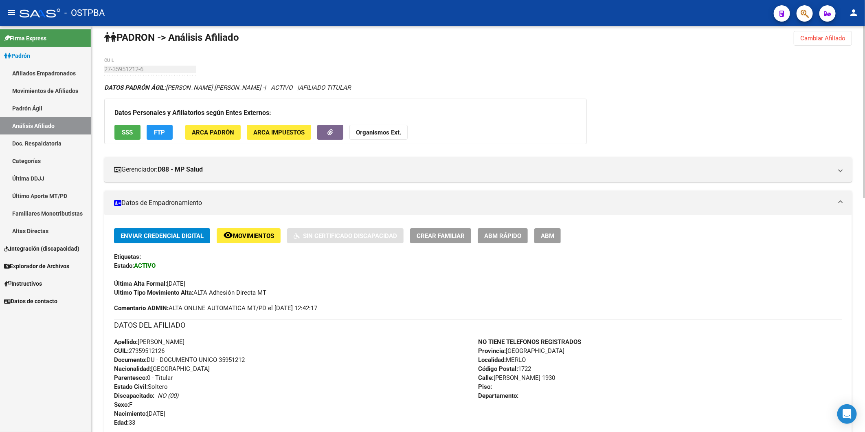
click at [377, 136] on strong "Organismos Ext." at bounding box center [378, 132] width 45 height 7
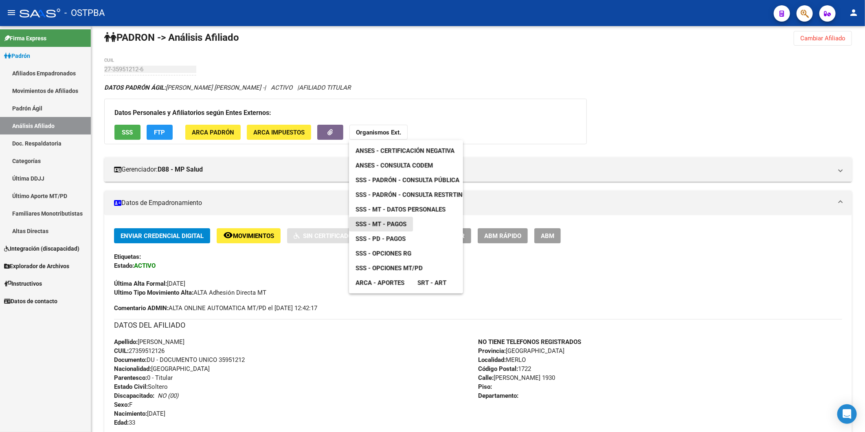
click at [398, 225] on span "SSS - MT - Pagos" at bounding box center [381, 223] width 51 height 7
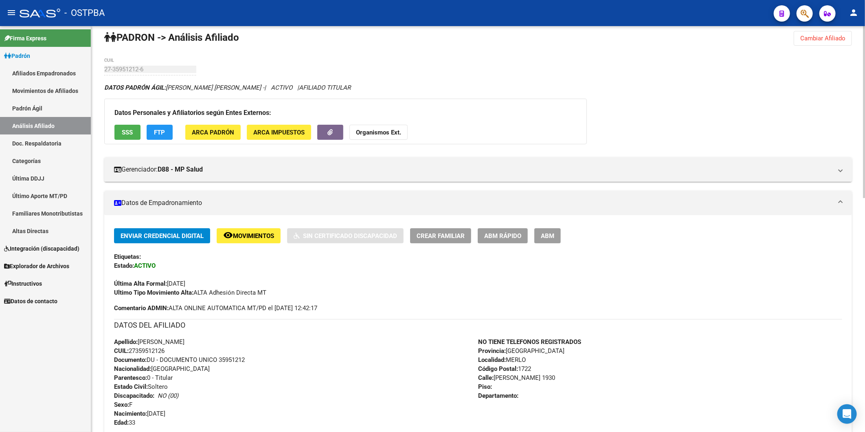
drag, startPoint x: 130, startPoint y: 351, endPoint x: 173, endPoint y: 348, distance: 43.7
click at [173, 348] on div "Apellido: SABRINA DANIELA GONZALEZ CUIL: 27359512126 Documento: DU - DOCUMENTO …" at bounding box center [296, 382] width 364 height 90
copy span "27359512126"
click at [832, 31] on button "Cambiar Afiliado" at bounding box center [823, 38] width 58 height 15
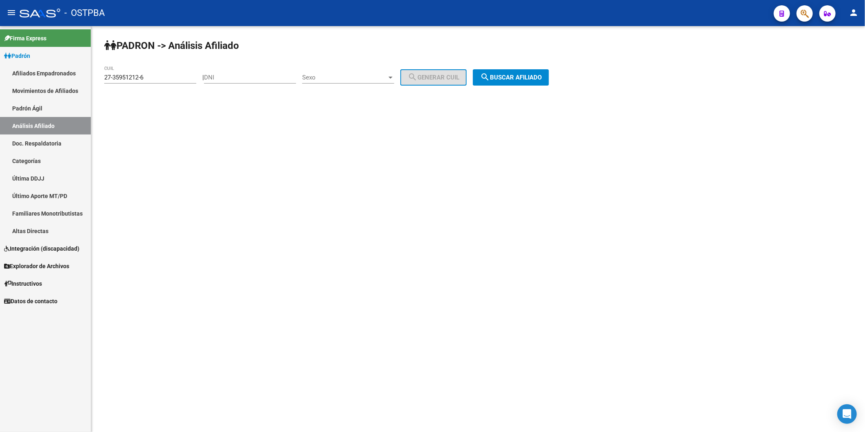
scroll to position [0, 0]
click at [271, 78] on input "DNI" at bounding box center [250, 77] width 92 height 7
drag, startPoint x: 158, startPoint y: 77, endPoint x: 0, endPoint y: 71, distance: 157.8
click at [52, 75] on mat-sidenav-container "Firma Express Padrón Afiliados Empadronados Movimientos de Afiliados Padrón Ági…" at bounding box center [432, 229] width 865 height 406
click at [224, 80] on input "DNI" at bounding box center [250, 77] width 92 height 7
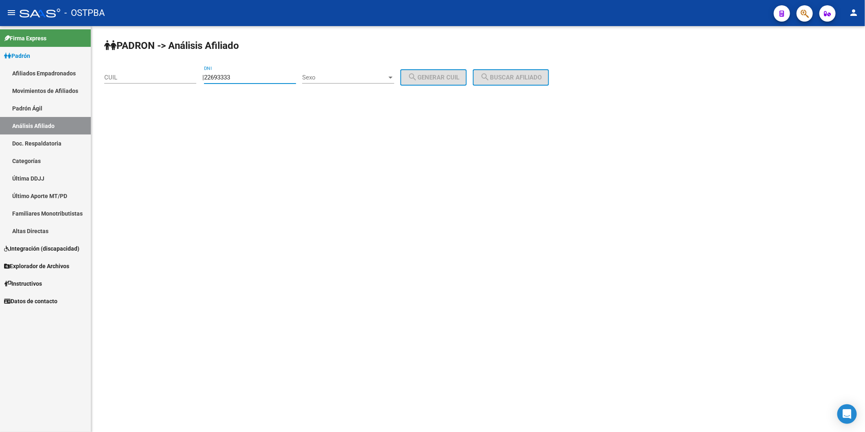
type input "22693333"
click at [394, 79] on div at bounding box center [390, 77] width 7 height 7
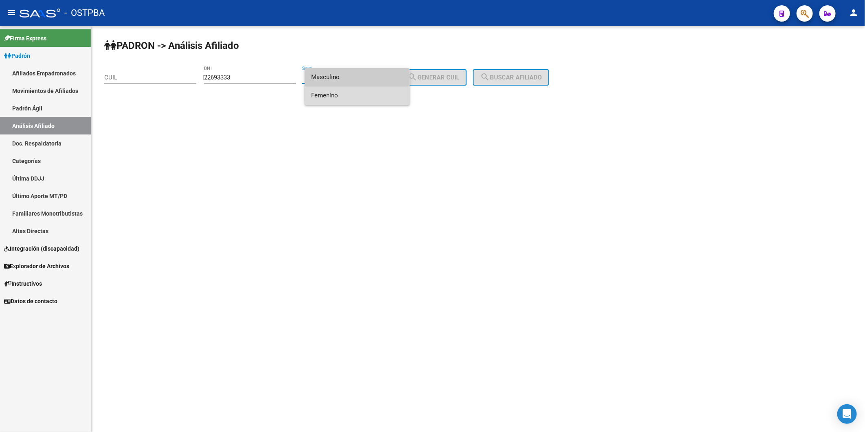
click at [392, 94] on span "Femenino" at bounding box center [357, 95] width 92 height 18
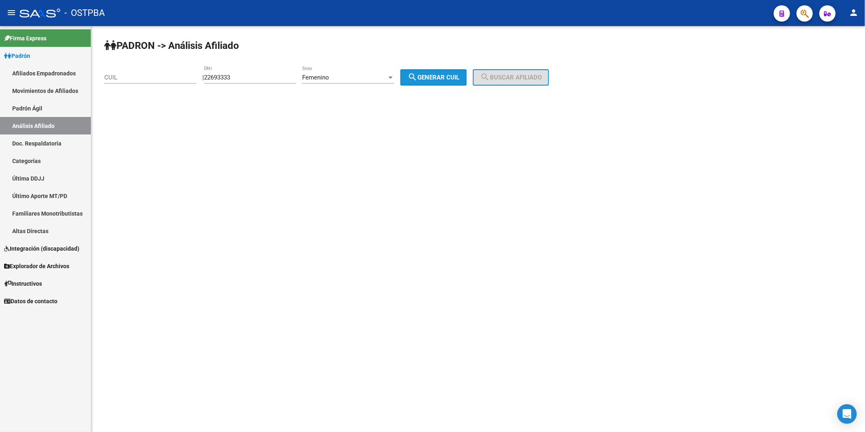
drag, startPoint x: 428, startPoint y: 79, endPoint x: 545, endPoint y: 81, distance: 117.3
click at [431, 79] on span "search Generar CUIL" at bounding box center [434, 77] width 52 height 7
type input "27-22693333-1"
click at [549, 80] on button "search Buscar afiliado" at bounding box center [511, 77] width 76 height 16
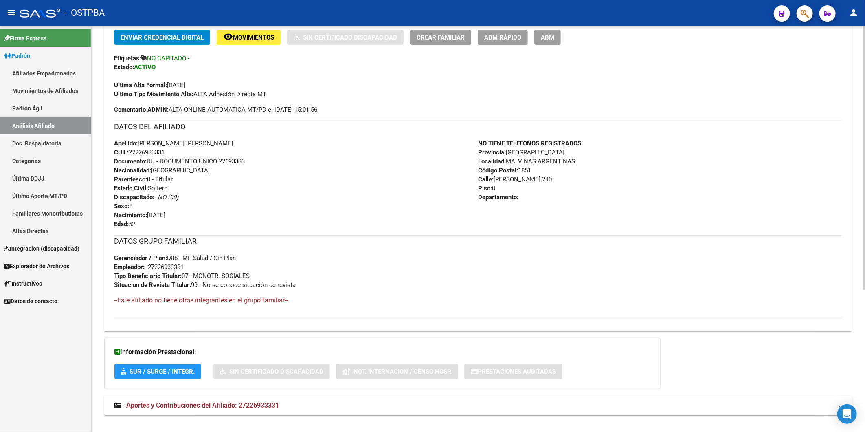
scroll to position [219, 0]
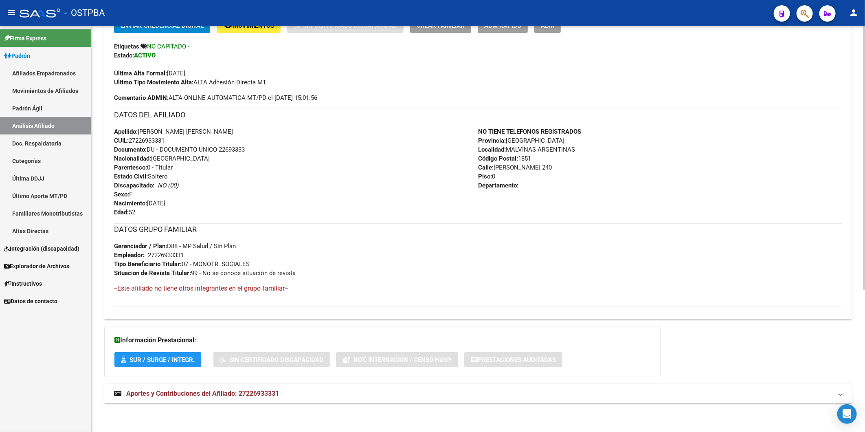
click at [257, 395] on span "Aportes y Contribuciones del Afiliado: 27226933331" at bounding box center [202, 393] width 153 height 8
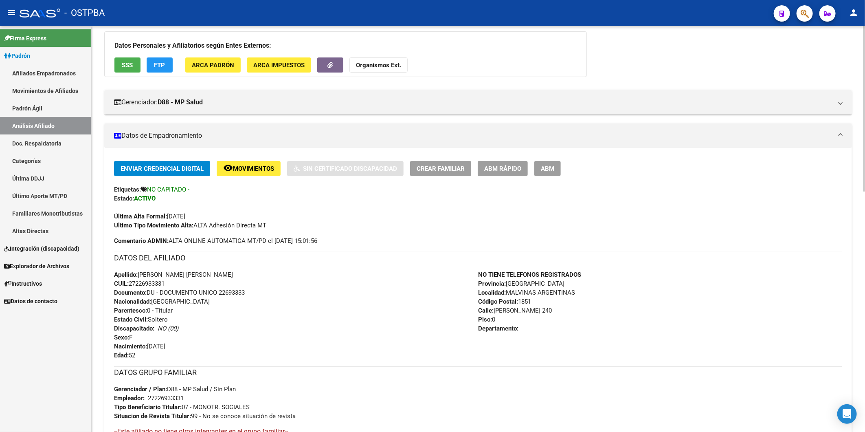
scroll to position [0, 0]
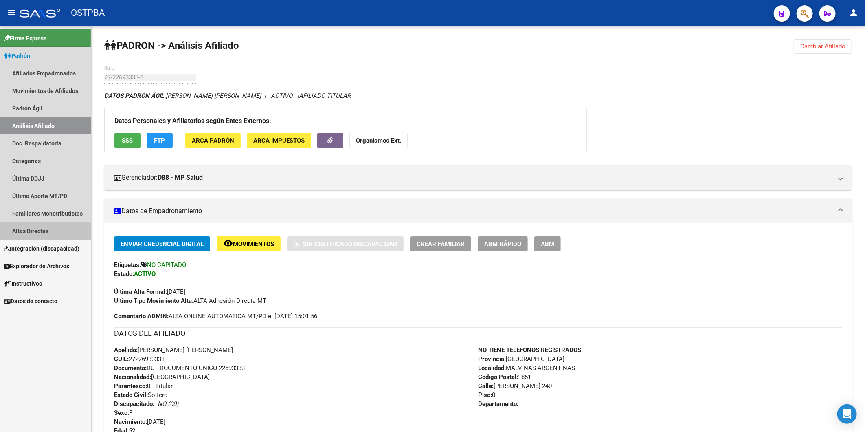
click at [38, 233] on link "Altas Directas" at bounding box center [45, 231] width 91 height 18
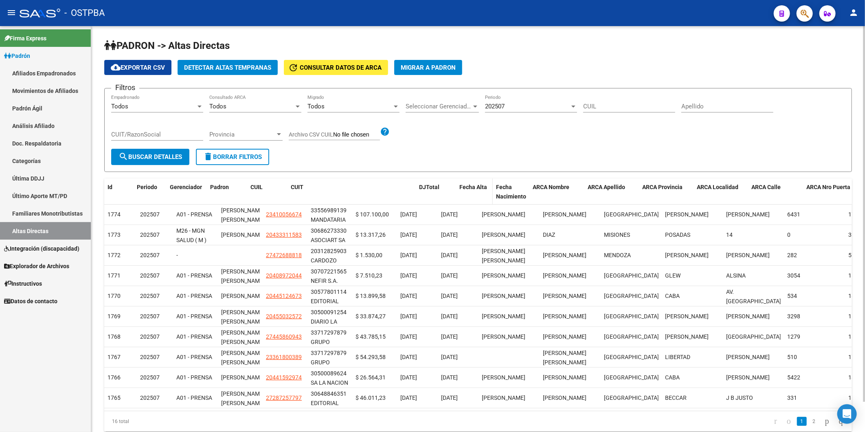
drag, startPoint x: 350, startPoint y: 183, endPoint x: 465, endPoint y: 198, distance: 116.7
click at [465, 198] on div "Id Periodo Gerenciador Padron CUIL CUIT DJTotal Fecha Alta Fecha Nacimiento ARC…" at bounding box center [535, 191] width 863 height 27
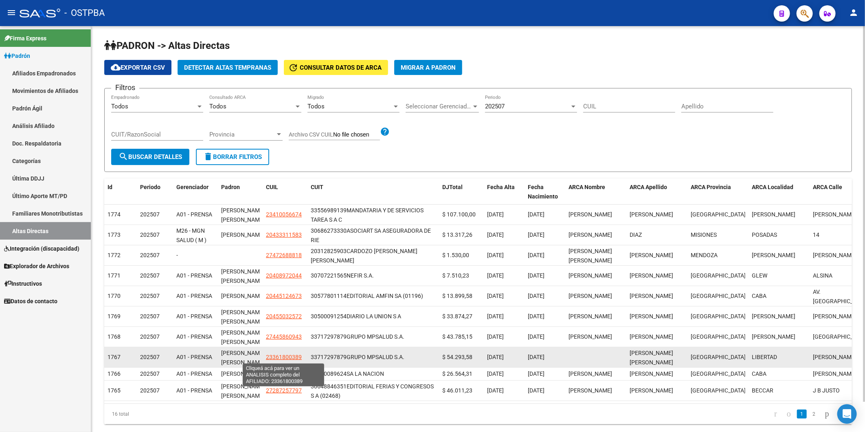
click at [268, 359] on span "23361800389" at bounding box center [284, 357] width 36 height 7
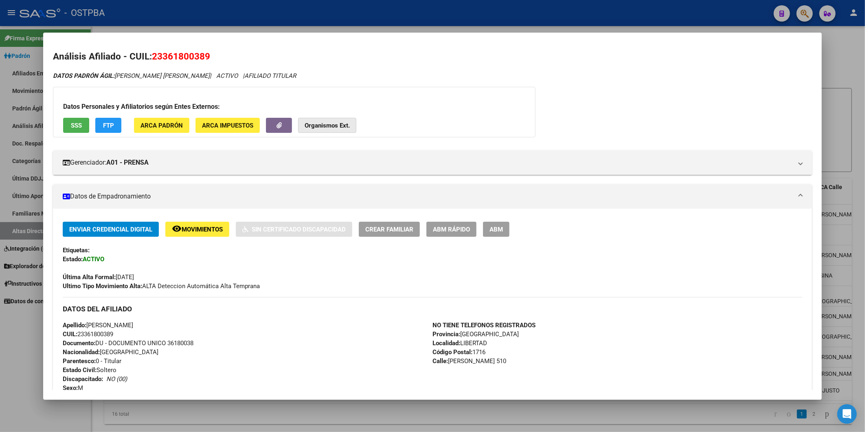
click at [330, 124] on strong "Organismos Ext." at bounding box center [327, 125] width 45 height 7
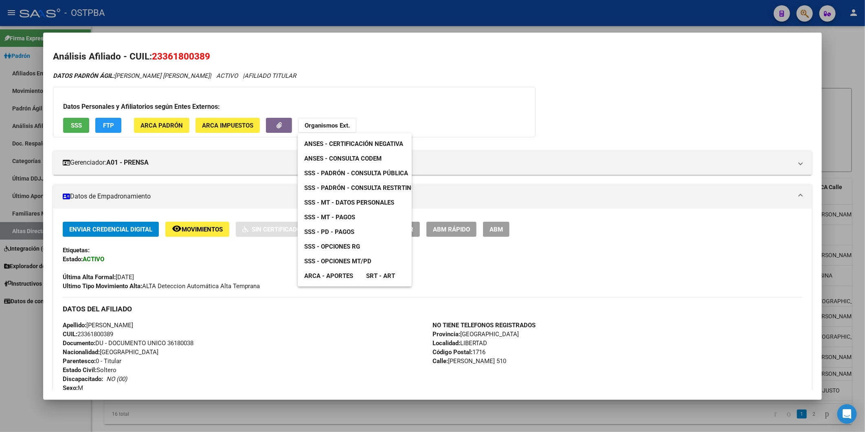
drag, startPoint x: 483, startPoint y: 120, endPoint x: 485, endPoint y: 131, distance: 11.1
click at [484, 120] on div at bounding box center [432, 216] width 865 height 432
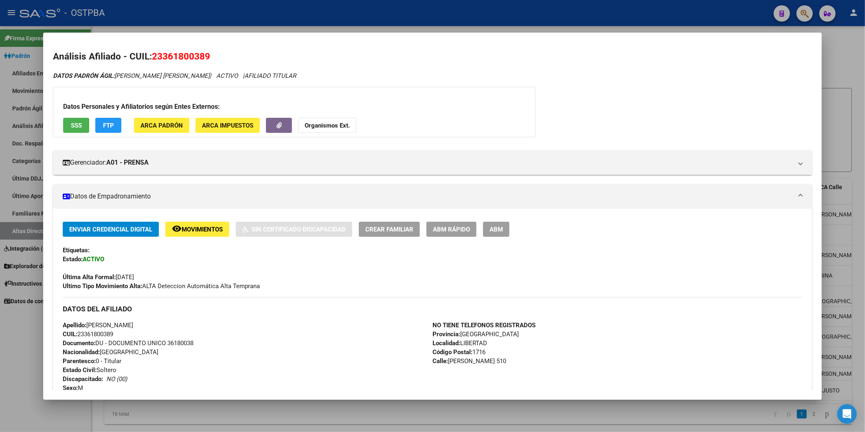
click at [458, 231] on span "ABM Rápido" at bounding box center [451, 229] width 37 height 7
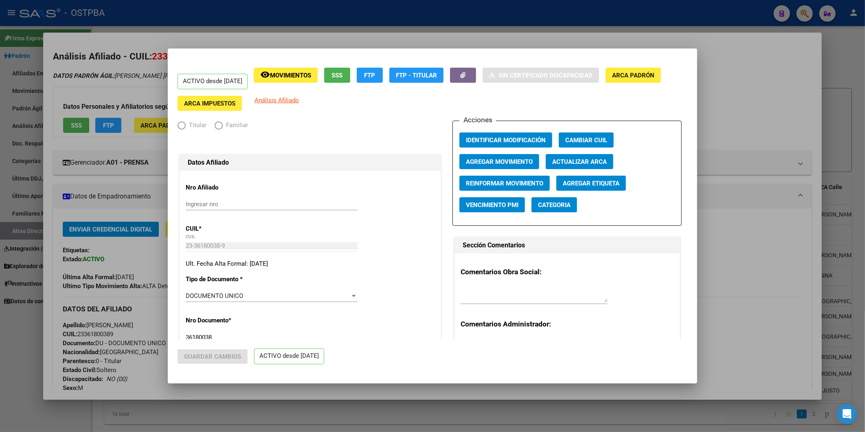
radio input "true"
type input "33-71729787-9"
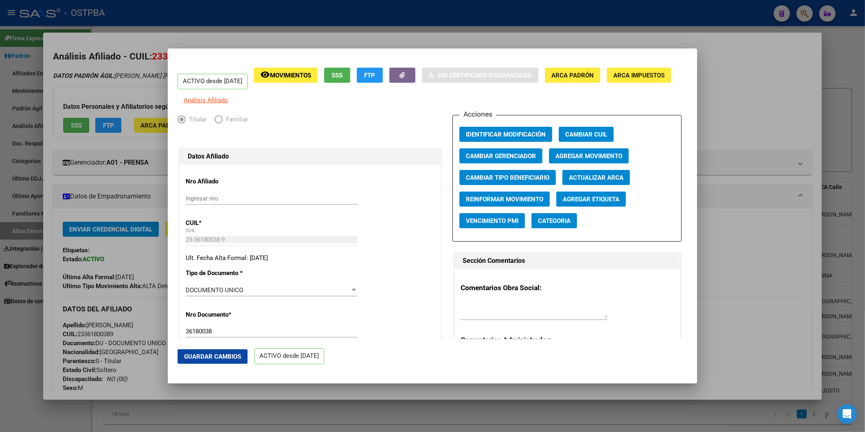
click at [570, 160] on span "Agregar Movimiento" at bounding box center [589, 155] width 67 height 7
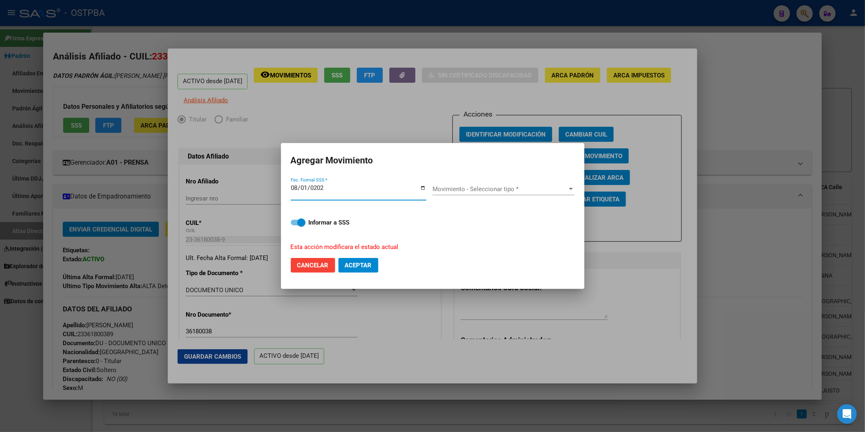
type input "2025-08-01"
click at [572, 189] on div at bounding box center [571, 189] width 4 height 2
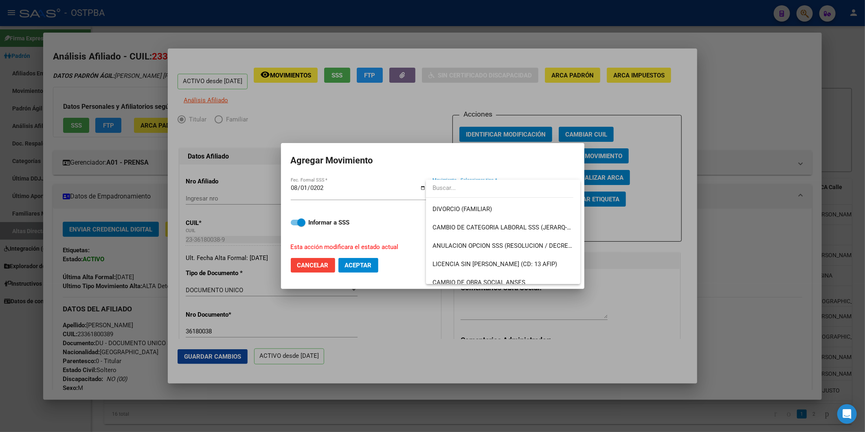
scroll to position [136, 0]
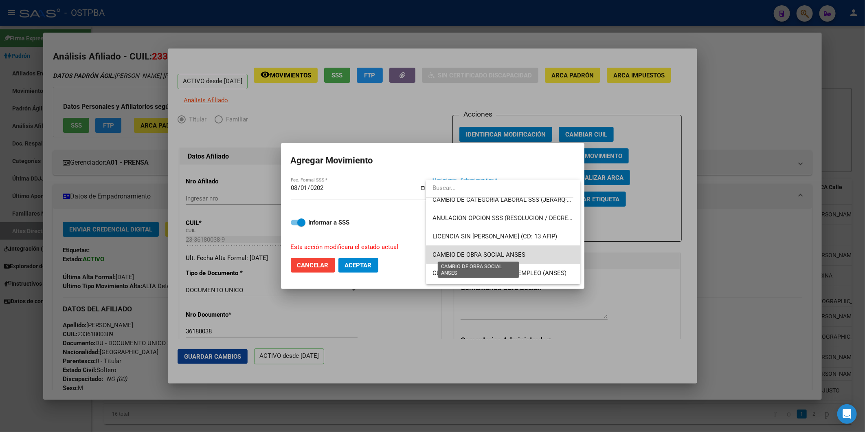
click at [503, 253] on span "CAMBIO DE OBRA SOCIAL ANSES" at bounding box center [479, 254] width 93 height 7
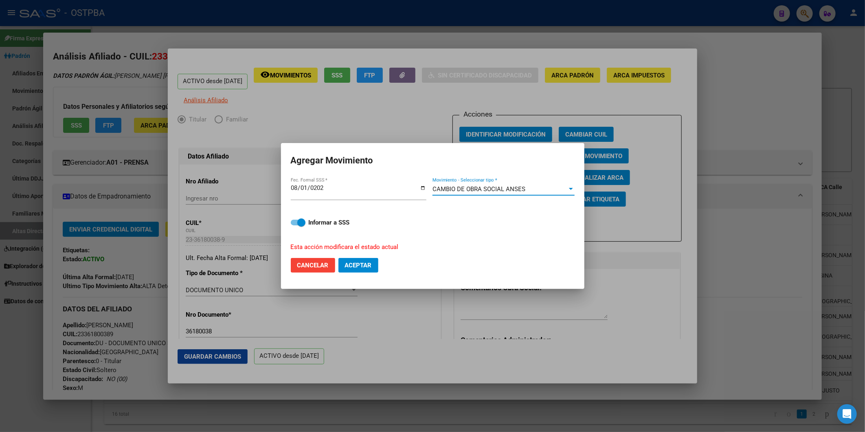
click at [572, 190] on div at bounding box center [571, 189] width 7 height 7
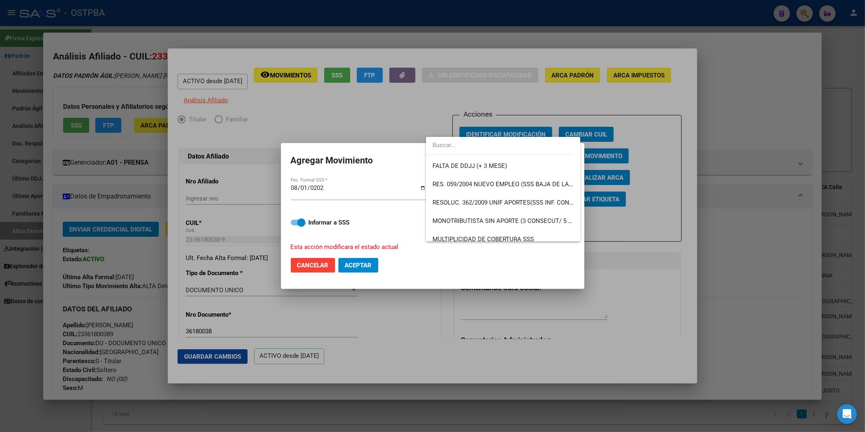
scroll to position [236, 0]
click at [654, 185] on div at bounding box center [432, 216] width 865 height 432
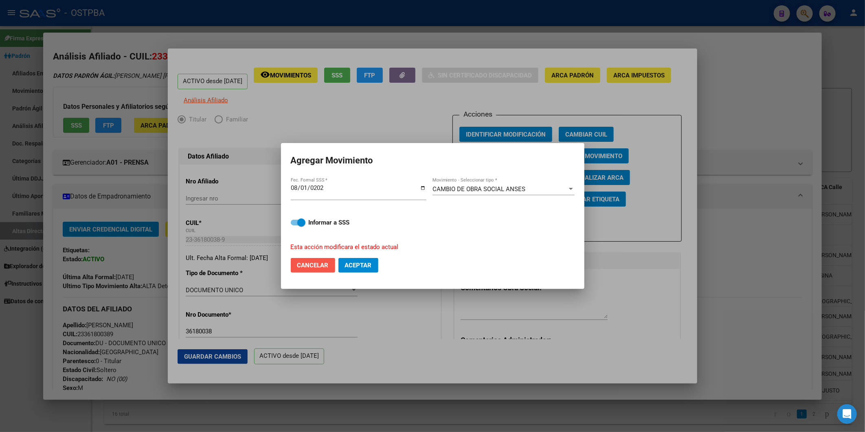
click at [293, 266] on button "Cancelar" at bounding box center [313, 265] width 44 height 15
checkbox input "false"
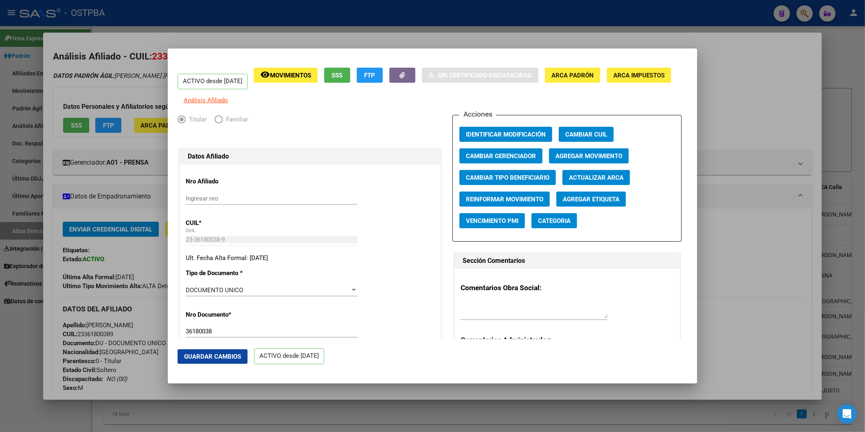
click at [777, 134] on div at bounding box center [432, 216] width 865 height 432
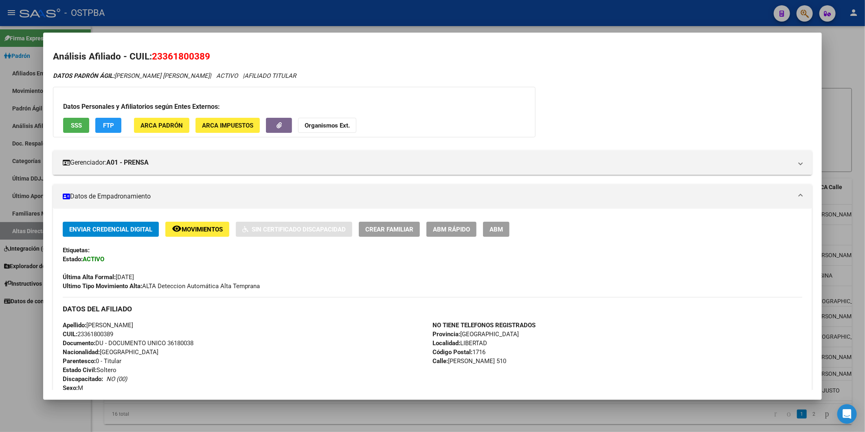
click at [449, 229] on span "ABM Rápido" at bounding box center [451, 229] width 37 height 7
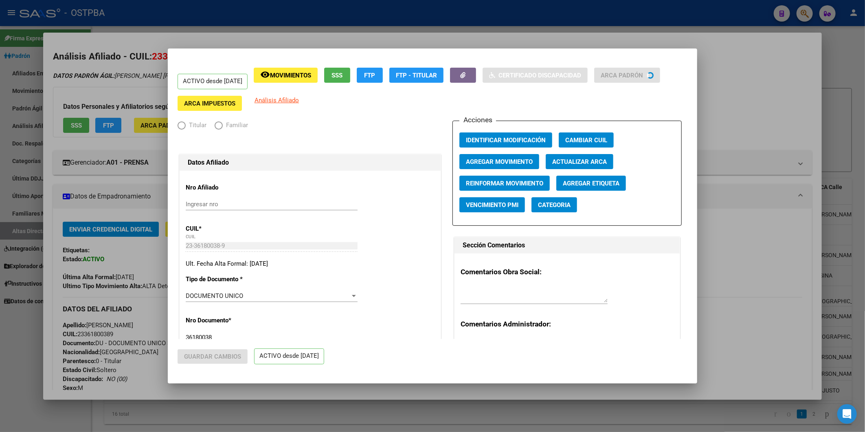
radio input "true"
type input "33-71729787-9"
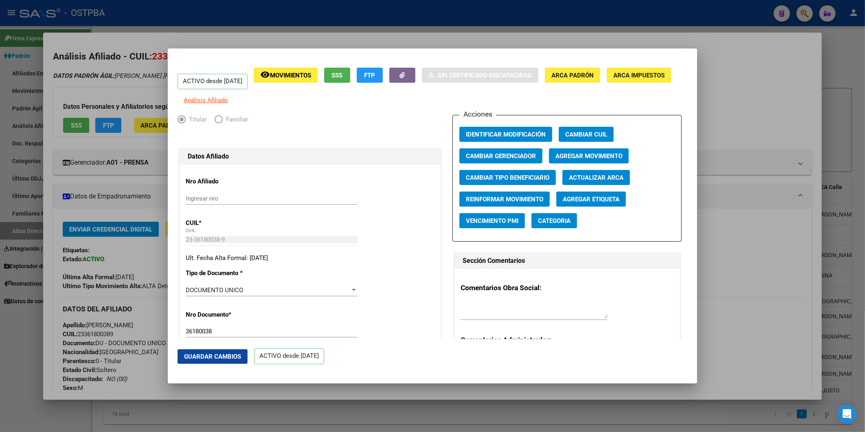
click at [747, 112] on div at bounding box center [432, 216] width 865 height 432
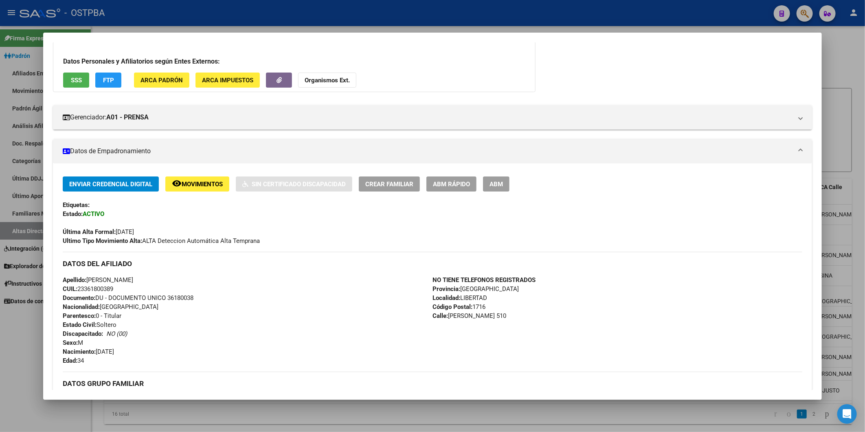
scroll to position [239, 0]
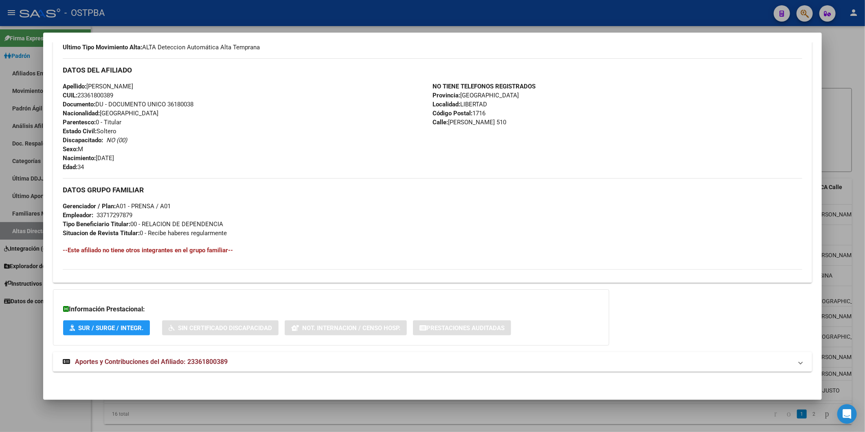
click at [212, 362] on span "Aportes y Contribuciones del Afiliado: 23361800389" at bounding box center [151, 362] width 153 height 8
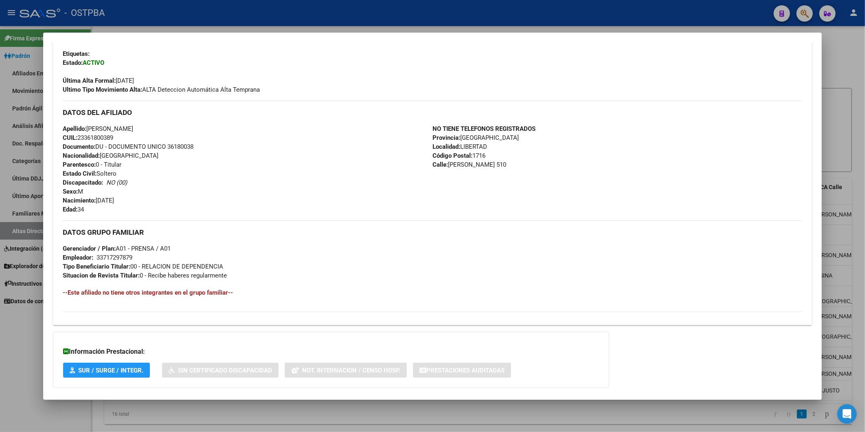
scroll to position [15, 0]
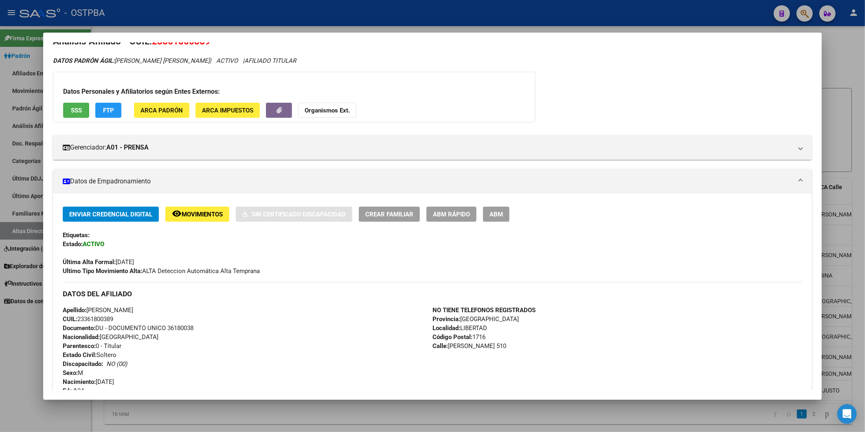
click at [841, 51] on div at bounding box center [432, 216] width 865 height 432
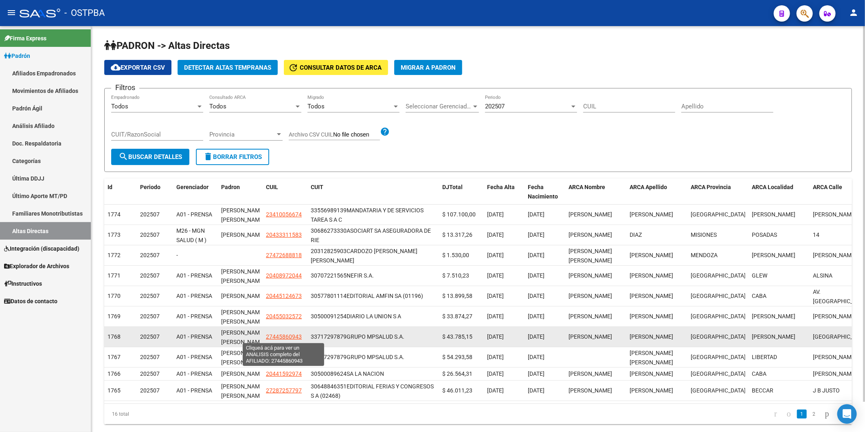
click at [288, 335] on span "27445860943" at bounding box center [284, 336] width 36 height 7
type textarea "27445860943"
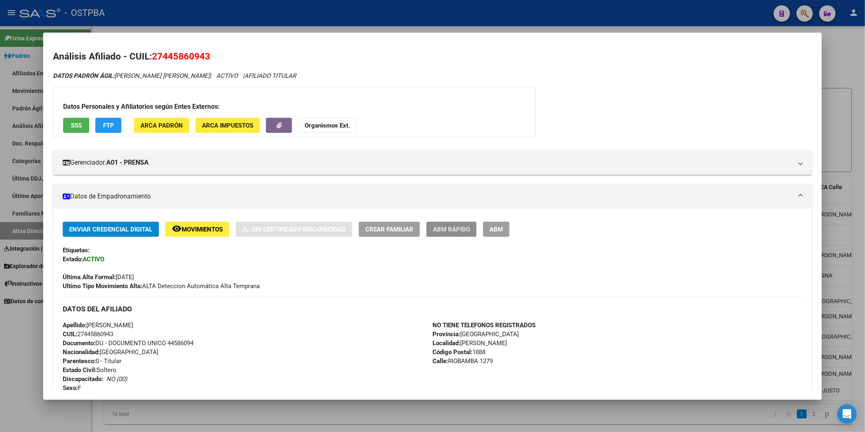
click at [439, 231] on span "ABM Rápido" at bounding box center [451, 229] width 37 height 7
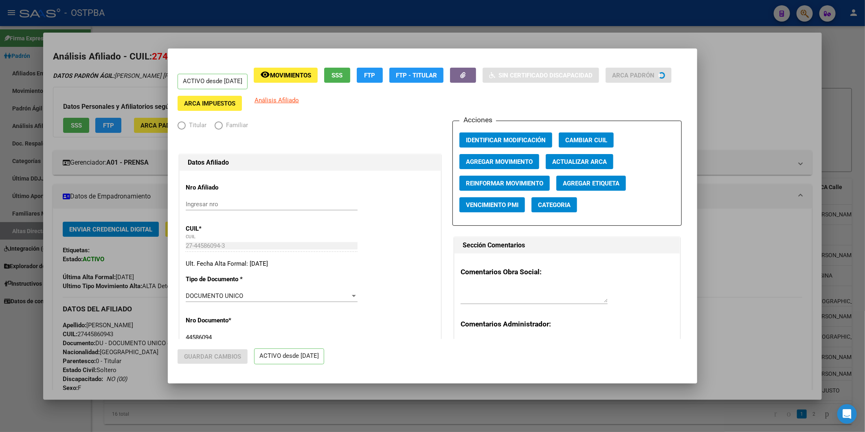
radio input "true"
type input "33-71729787-9"
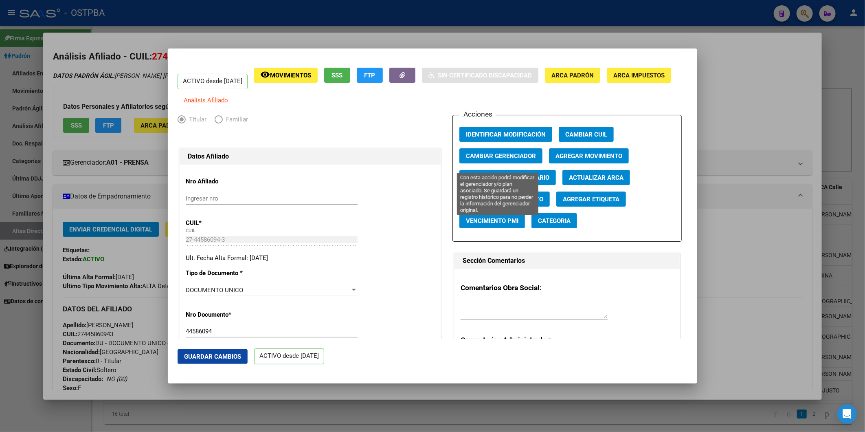
click at [484, 158] on span "Cambiar Gerenciador" at bounding box center [501, 155] width 70 height 7
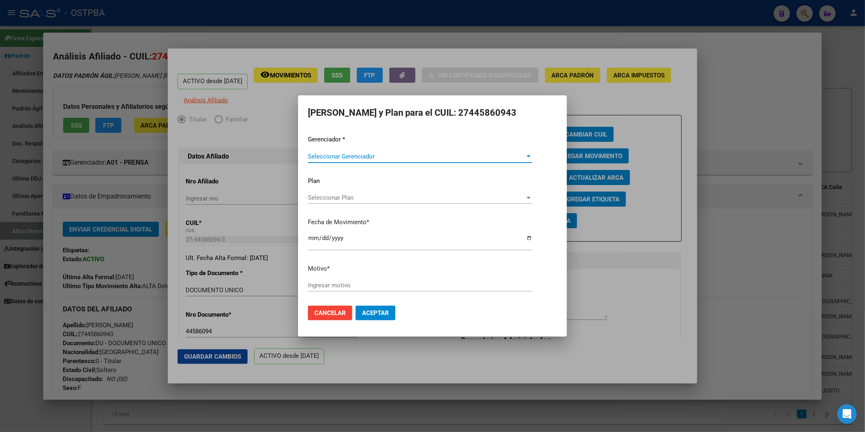
click at [524, 155] on span "Seleccionar Gerenciador" at bounding box center [416, 156] width 217 height 7
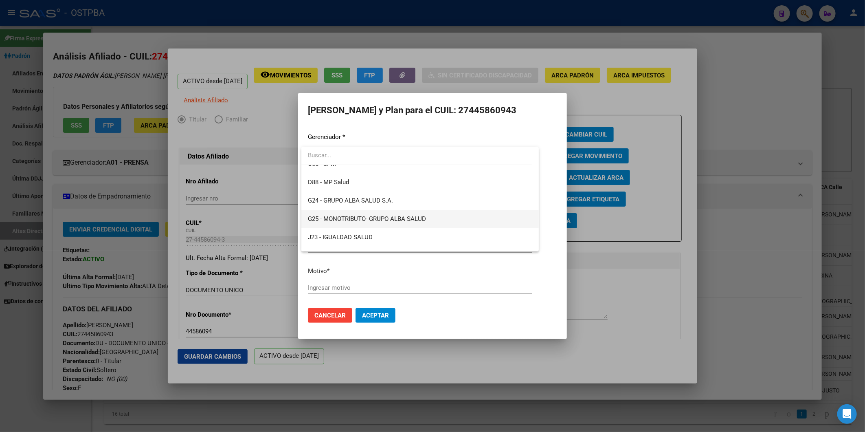
scroll to position [45, 0]
click at [406, 200] on span "D88 - MP Salud" at bounding box center [420, 203] width 224 height 18
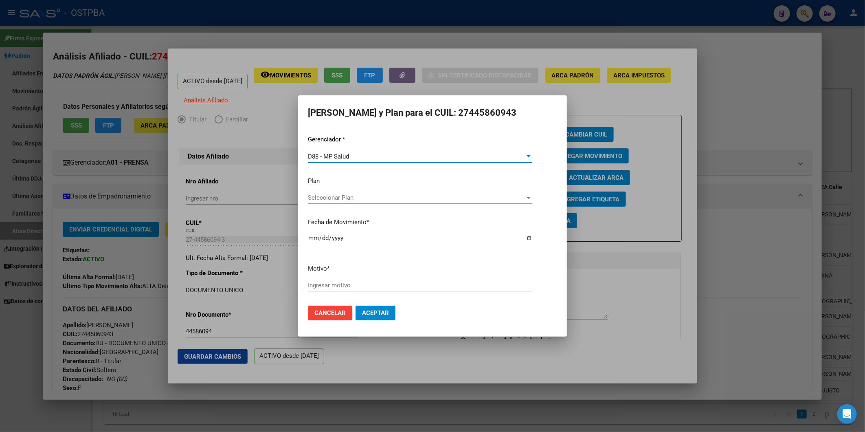
click at [529, 200] on div at bounding box center [528, 197] width 7 height 7
click at [521, 198] on input "dropdown search" at bounding box center [420, 197] width 238 height 18
click at [389, 282] on div at bounding box center [432, 216] width 865 height 432
click at [375, 287] on input "Ingresar motivo" at bounding box center [420, 285] width 224 height 7
click at [419, 254] on div "2025-08-18 Ingresar fecha" at bounding box center [420, 245] width 224 height 25
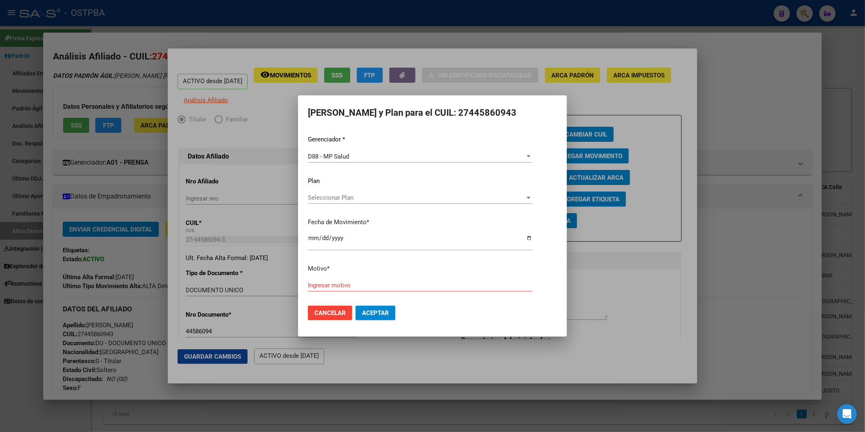
click at [374, 286] on input "Ingresar motivo" at bounding box center [420, 285] width 224 height 7
type input "cambio prestador"
click at [741, 137] on div at bounding box center [432, 216] width 865 height 432
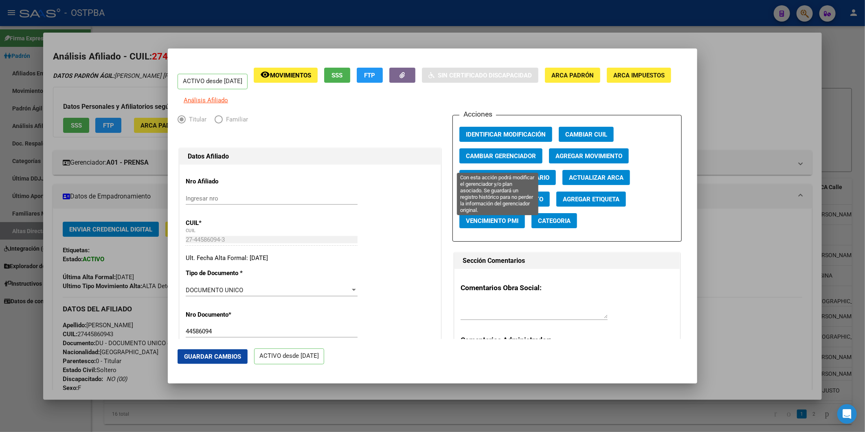
click at [519, 158] on span "Cambiar Gerenciador" at bounding box center [501, 155] width 70 height 7
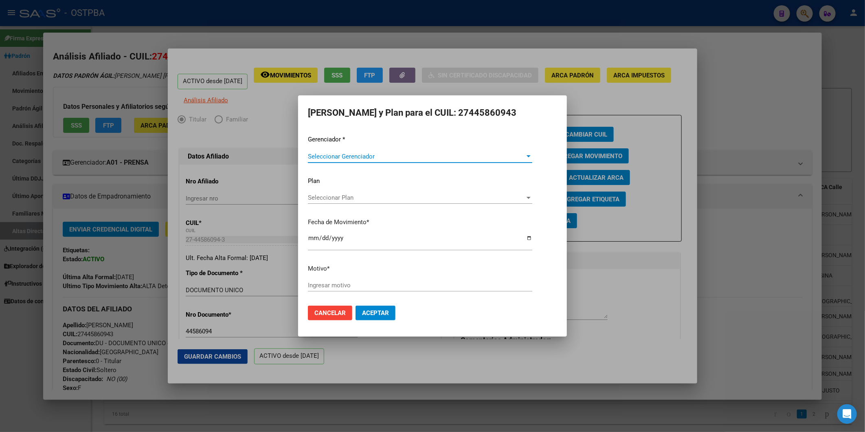
click at [532, 157] on div at bounding box center [528, 156] width 7 height 7
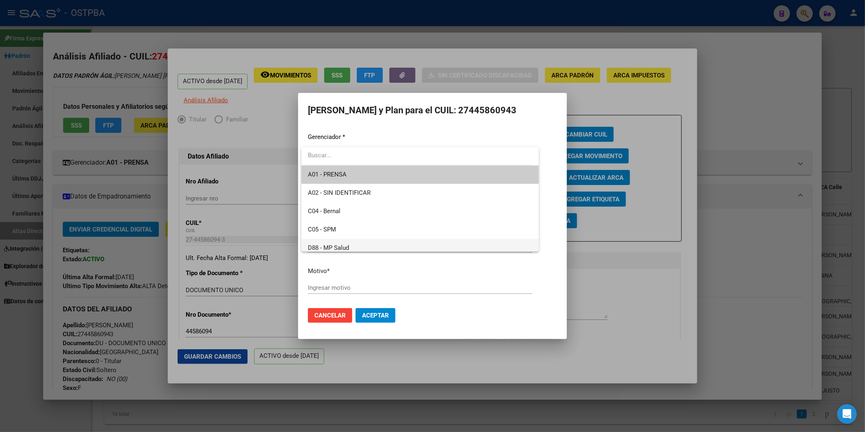
click at [464, 249] on span "D88 - MP Salud" at bounding box center [420, 248] width 224 height 18
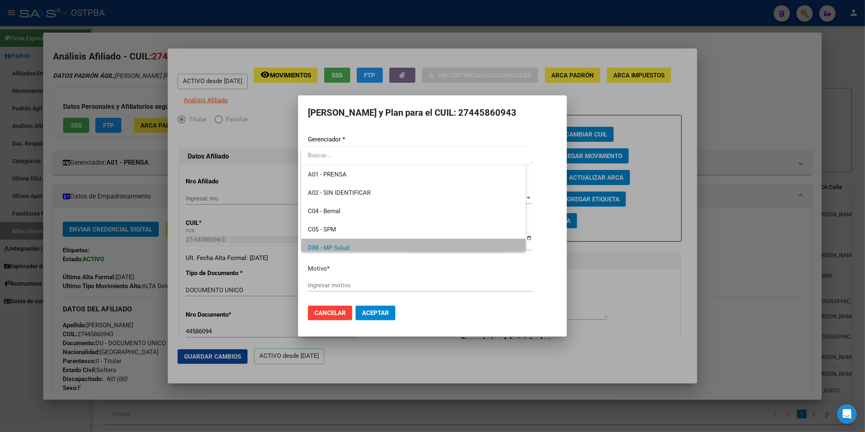
scroll to position [6, 0]
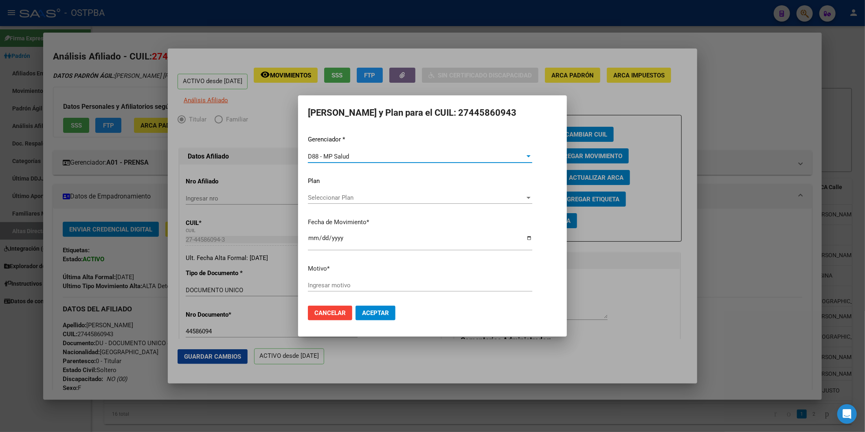
click at [528, 197] on div at bounding box center [529, 198] width 4 height 2
click at [528, 197] on input "dropdown search" at bounding box center [420, 197] width 238 height 18
drag, startPoint x: 458, startPoint y: 190, endPoint x: 456, endPoint y: 176, distance: 13.9
click at [458, 189] on input "dropdown search" at bounding box center [420, 197] width 238 height 18
click at [454, 167] on div at bounding box center [432, 216] width 865 height 432
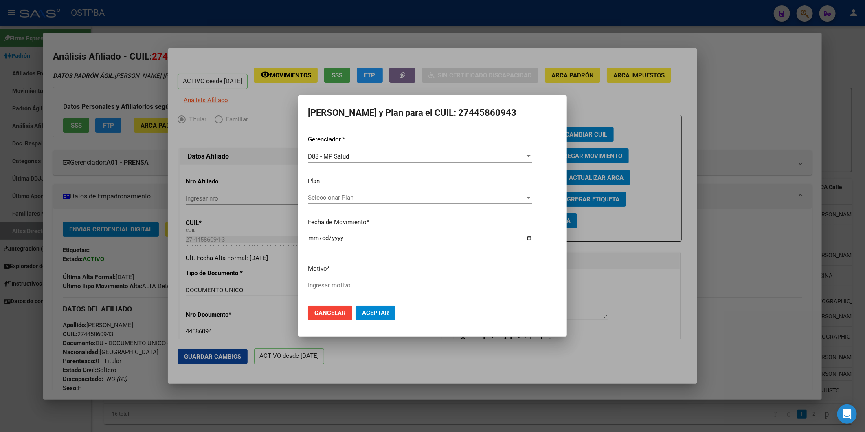
click at [367, 290] on div "Ingresar motivo" at bounding box center [420, 285] width 224 height 12
type input "cambio gerencidor"
click at [363, 310] on span "Aceptar" at bounding box center [375, 312] width 27 height 7
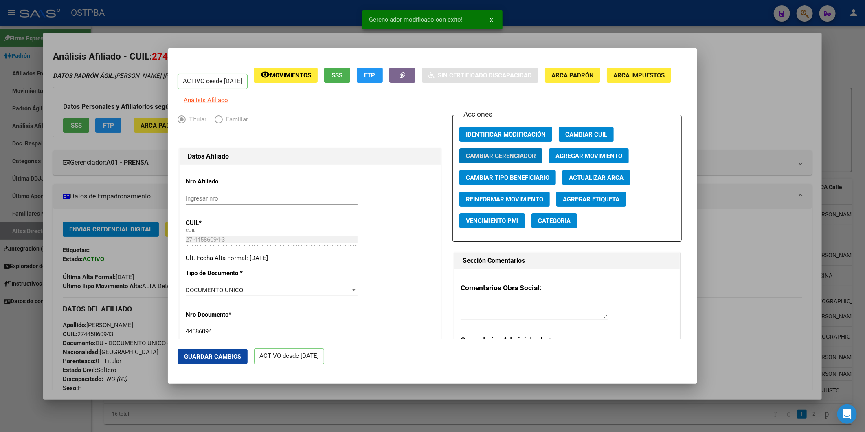
click at [755, 95] on div at bounding box center [432, 216] width 865 height 432
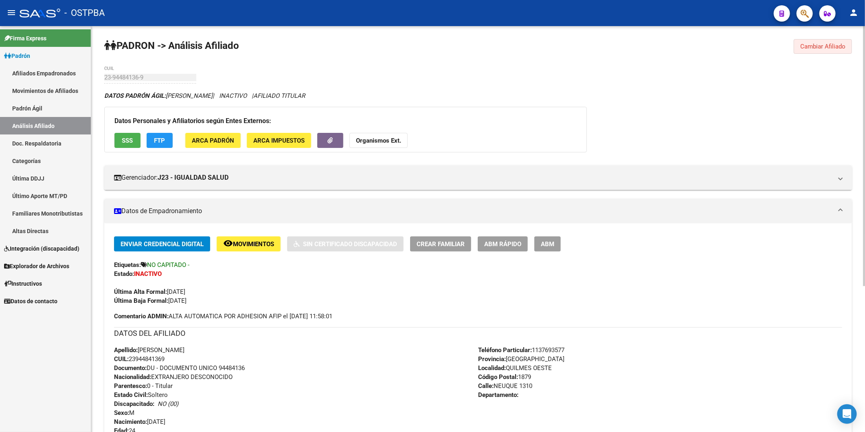
click at [831, 46] on span "Cambiar Afiliado" at bounding box center [823, 46] width 45 height 7
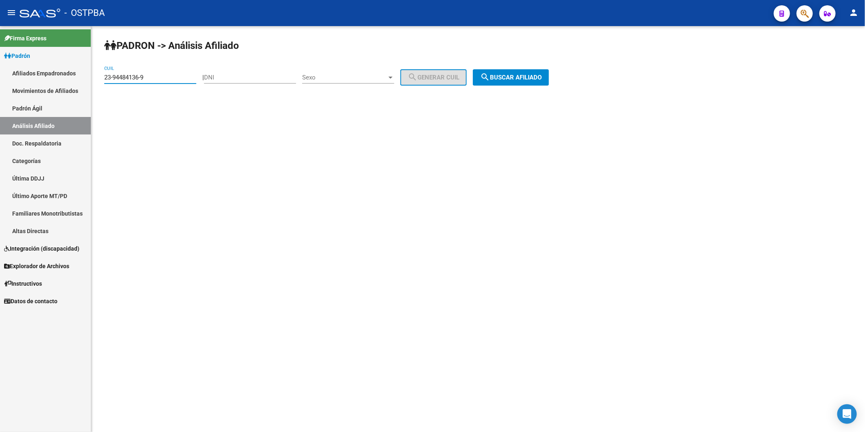
drag, startPoint x: 165, startPoint y: 78, endPoint x: 6, endPoint y: 86, distance: 159.9
click at [79, 74] on mat-sidenav-container "Firma Express Padrón Afiliados Empadronados Movimientos de Afiliados Padrón Ági…" at bounding box center [432, 229] width 865 height 406
paste input "362884"
type input "23-362884"
drag, startPoint x: 143, startPoint y: 76, endPoint x: 0, endPoint y: 284, distance: 252.2
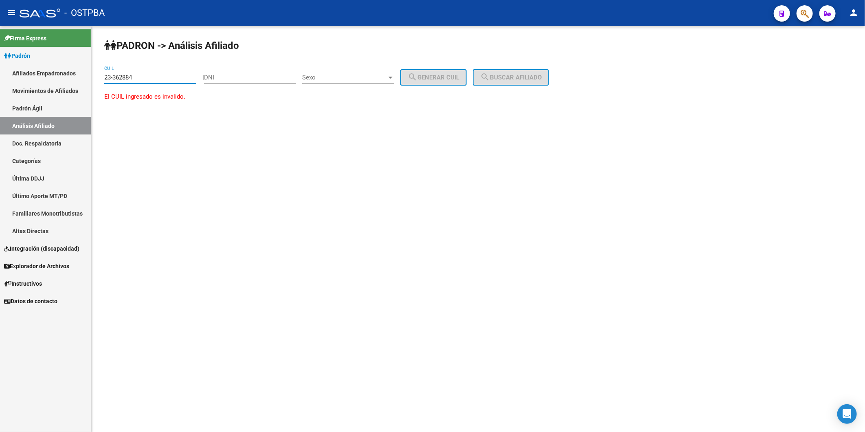
click at [89, 86] on mat-sidenav-container "Firma Express Padrón Afiliados Empadronados Movimientos de Afiliados Padrón Ági…" at bounding box center [432, 229] width 865 height 406
click at [222, 78] on input "DNI" at bounding box center [250, 77] width 92 height 7
drag, startPoint x: 249, startPoint y: 79, endPoint x: 186, endPoint y: 87, distance: 62.8
click at [186, 81] on app-analisis-afiliado "PADRON -> Análisis Afiliado CUIL | DNI Sexo Sexo search Generar CUIL search Bus…" at bounding box center [329, 77] width 451 height 7
click at [271, 75] on input "DNI" at bounding box center [250, 77] width 92 height 7
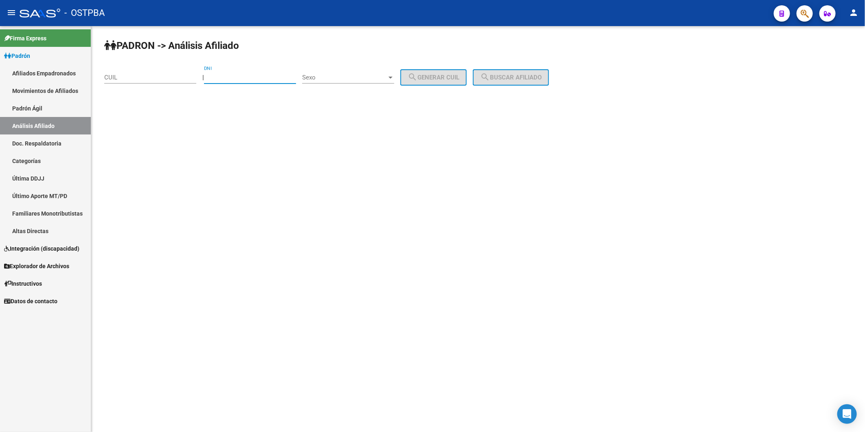
paste input "23362884"
type input "23362884"
click at [394, 79] on div at bounding box center [390, 77] width 7 height 7
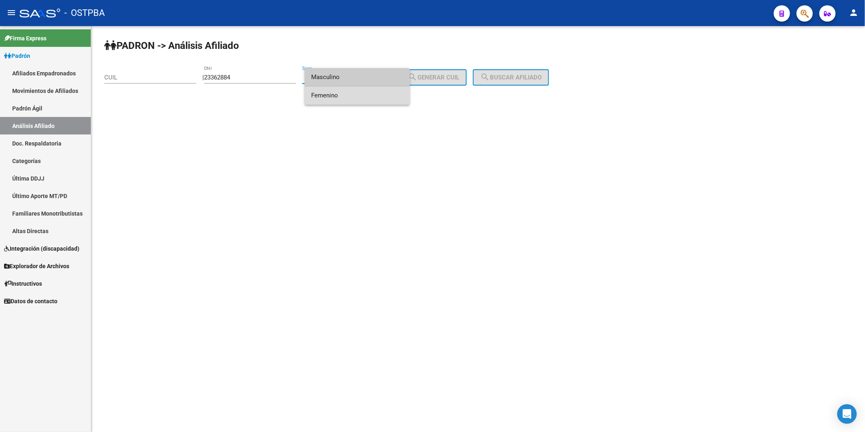
click at [320, 94] on span "Femenino" at bounding box center [357, 95] width 92 height 18
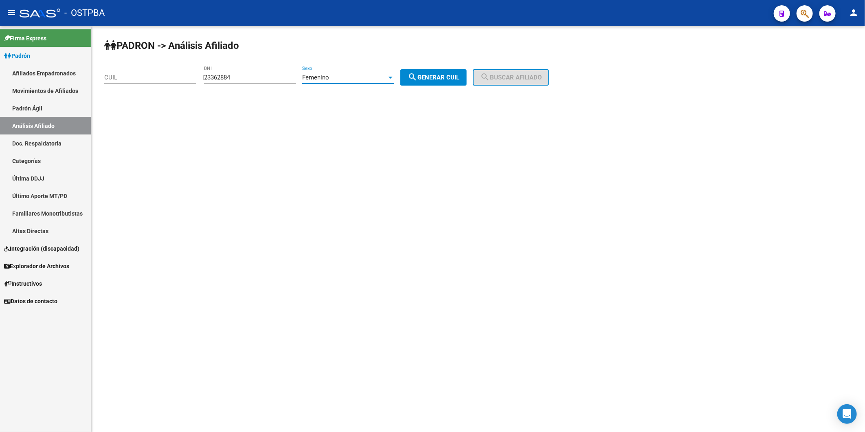
click at [440, 77] on span "search Generar CUIL" at bounding box center [434, 77] width 52 height 7
type input "27-23362884-6"
click at [508, 80] on span "search Buscar afiliado" at bounding box center [511, 77] width 62 height 7
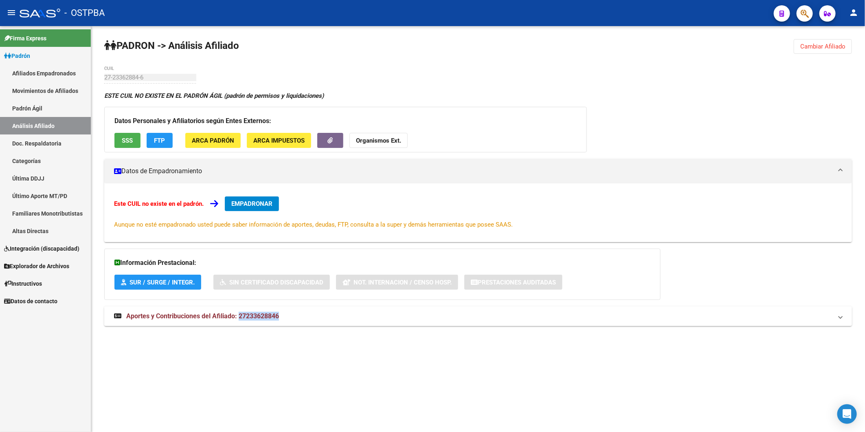
drag, startPoint x: 282, startPoint y: 313, endPoint x: 233, endPoint y: 310, distance: 48.5
click at [235, 312] on mat-panel-title "Aportes y Contribuciones del Afiliado: 27233628846" at bounding box center [473, 316] width 719 height 9
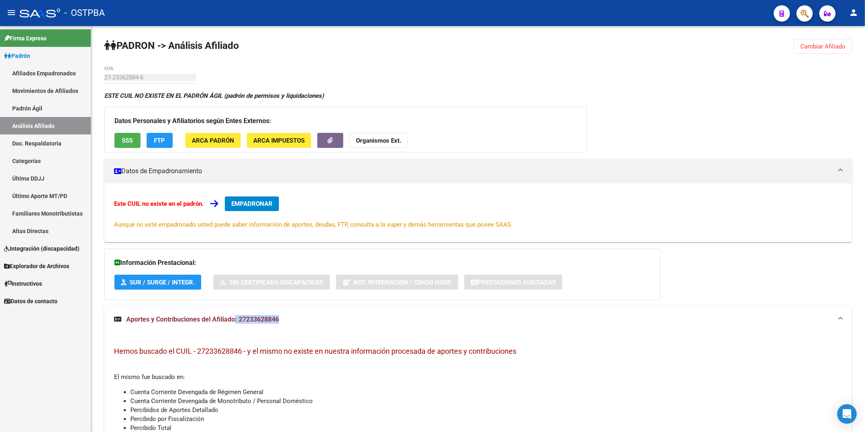
copy span ": 27233628846"
click at [384, 141] on strong "Organismos Ext." at bounding box center [378, 140] width 45 height 7
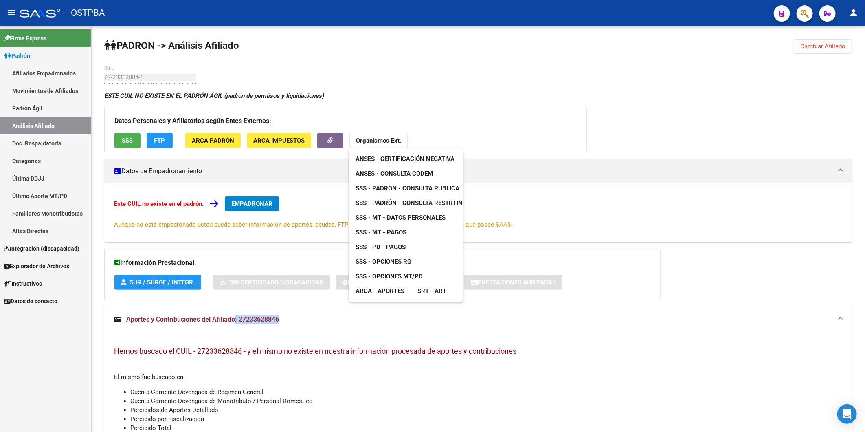
click at [414, 217] on span "SSS - MT - Datos Personales" at bounding box center [401, 217] width 90 height 7
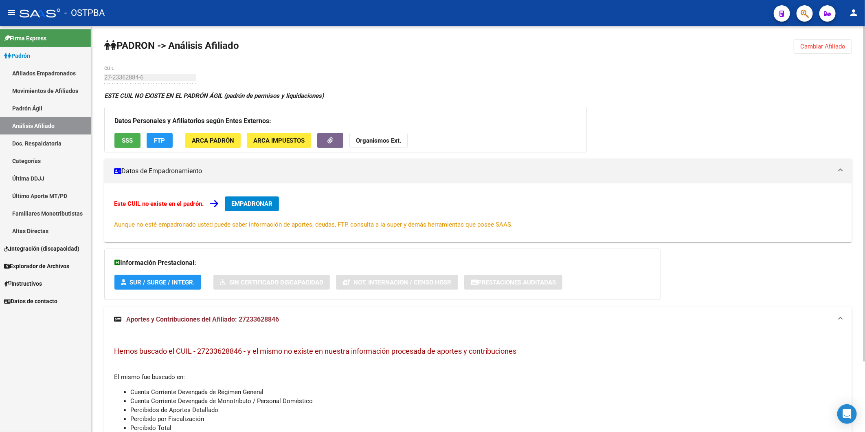
click at [443, 91] on div "ESTE CUIL NO EXISTE EN EL PADRÓN ÁGIL (padrón de permisos y liquidaciones)" at bounding box center [478, 95] width 748 height 9
click at [824, 46] on span "Cambiar Afiliado" at bounding box center [823, 46] width 45 height 7
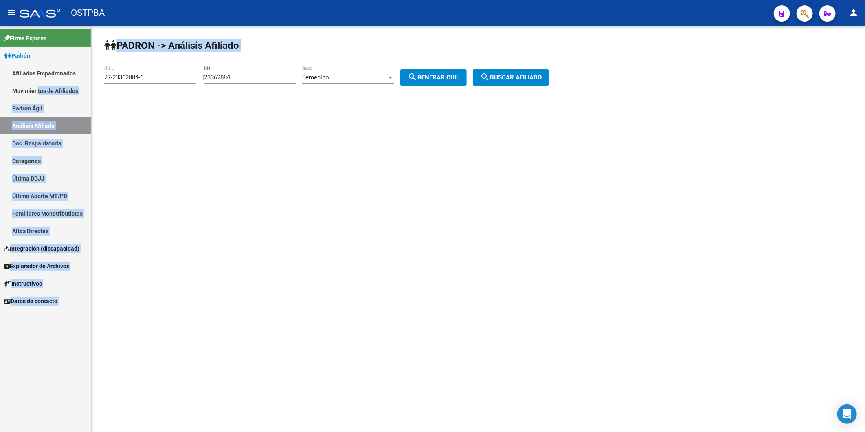
drag, startPoint x: 178, startPoint y: 73, endPoint x: 36, endPoint y: 89, distance: 143.5
click at [36, 89] on mat-sidenav-container "Firma Express Padrón Afiliados Empadronados Movimientos de Afiliados Padrón Ági…" at bounding box center [432, 229] width 865 height 406
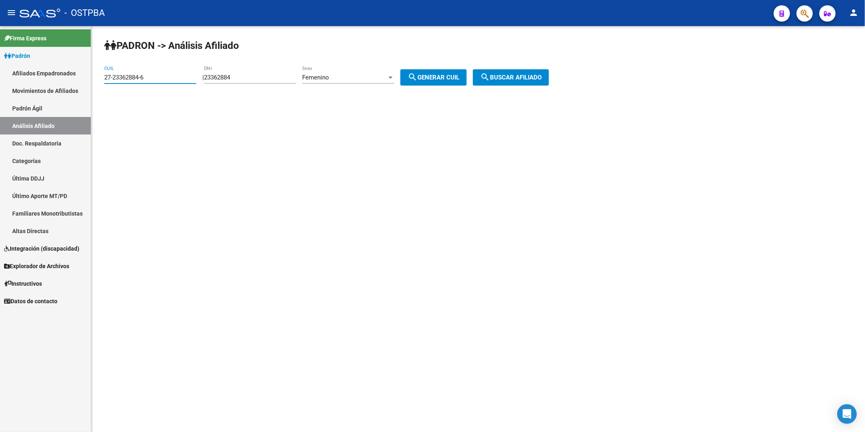
click at [161, 80] on input "27-23362884-6" at bounding box center [150, 77] width 92 height 7
drag, startPoint x: 160, startPoint y: 76, endPoint x: 0, endPoint y: 141, distance: 172.7
click at [70, 86] on mat-sidenav-container "Firma Express Padrón Afiliados Empadronados Movimientos de Afiliados Padrón Ági…" at bounding box center [432, 229] width 865 height 406
drag, startPoint x: 254, startPoint y: 78, endPoint x: 189, endPoint y: 77, distance: 64.8
click at [199, 81] on app-analisis-afiliado "PADRON -> Análisis Afiliado CUIL | 23362884 DNI Femenino Sexo search Generar CU…" at bounding box center [329, 77] width 451 height 7
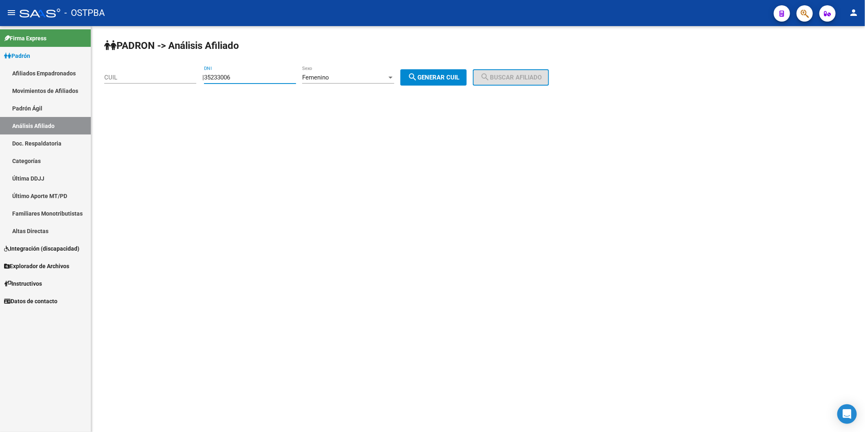
type input "35233006"
click at [394, 76] on div at bounding box center [390, 77] width 7 height 7
click at [392, 63] on span "Masculino" at bounding box center [357, 59] width 92 height 18
drag, startPoint x: 426, startPoint y: 75, endPoint x: 519, endPoint y: 81, distance: 93.6
click at [428, 75] on span "search Generar CUIL" at bounding box center [434, 77] width 52 height 7
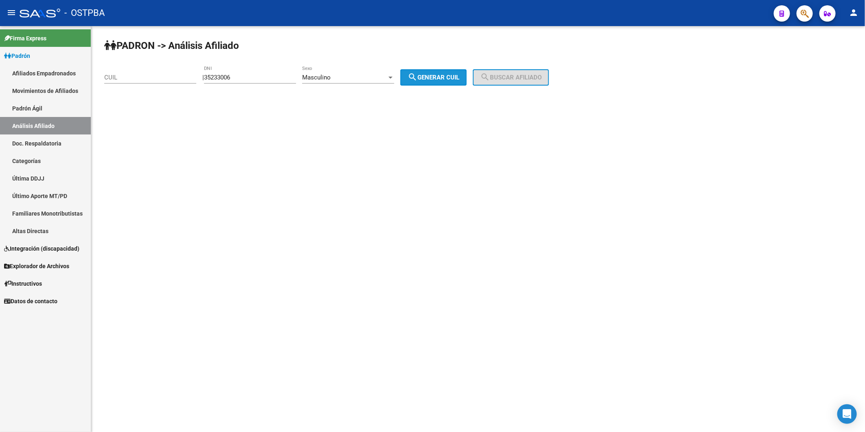
type input "20-35233006-0"
click at [523, 78] on span "search Buscar afiliado" at bounding box center [511, 77] width 62 height 7
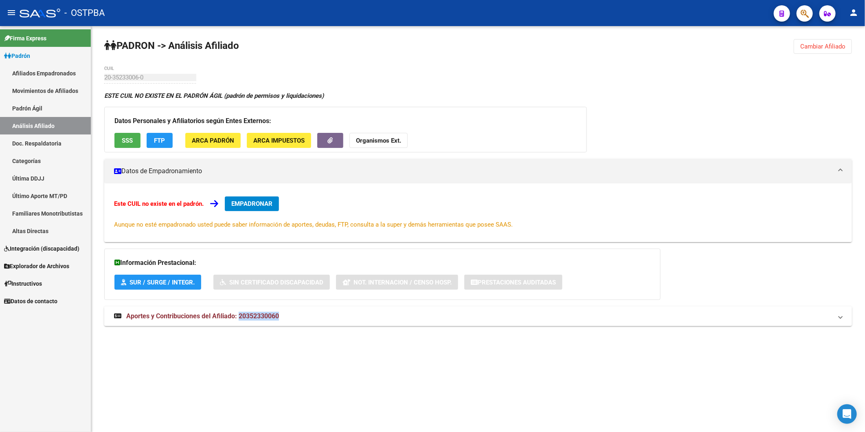
drag, startPoint x: 282, startPoint y: 317, endPoint x: 234, endPoint y: 320, distance: 48.6
click at [234, 320] on mat-panel-title "Aportes y Contribuciones del Afiliado: 20352330060" at bounding box center [473, 316] width 719 height 9
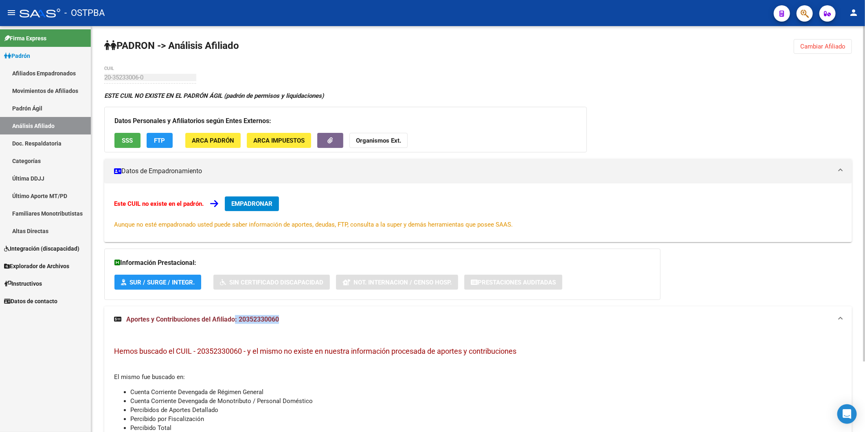
copy span ": 20352330060"
drag, startPoint x: 117, startPoint y: 141, endPoint x: 123, endPoint y: 141, distance: 6.5
click at [123, 141] on button "SSS" at bounding box center [127, 140] width 26 height 15
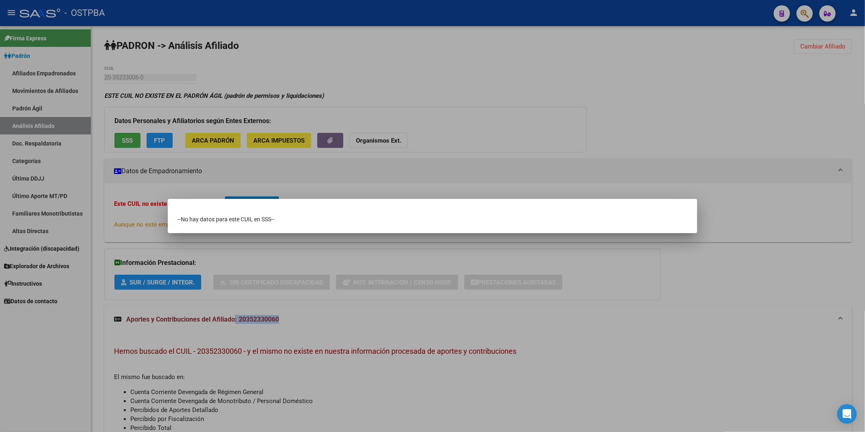
click at [155, 139] on div at bounding box center [432, 216] width 865 height 432
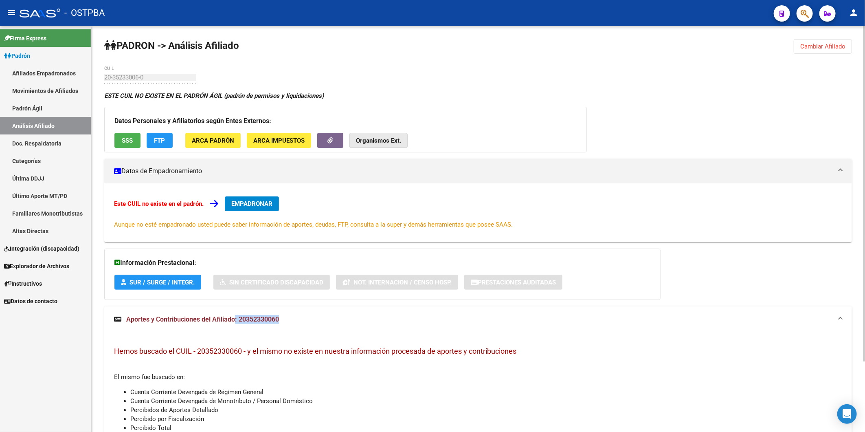
click at [389, 146] on button "Organismos Ext." at bounding box center [379, 140] width 58 height 15
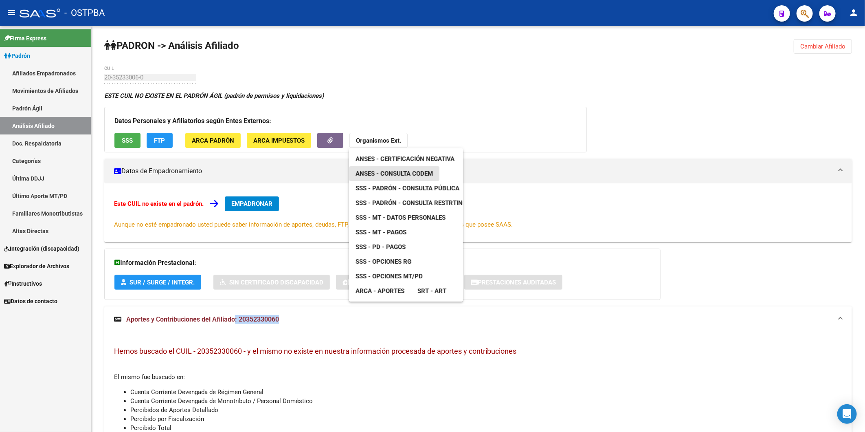
click at [402, 178] on link "ANSES - Consulta CODEM" at bounding box center [394, 173] width 90 height 15
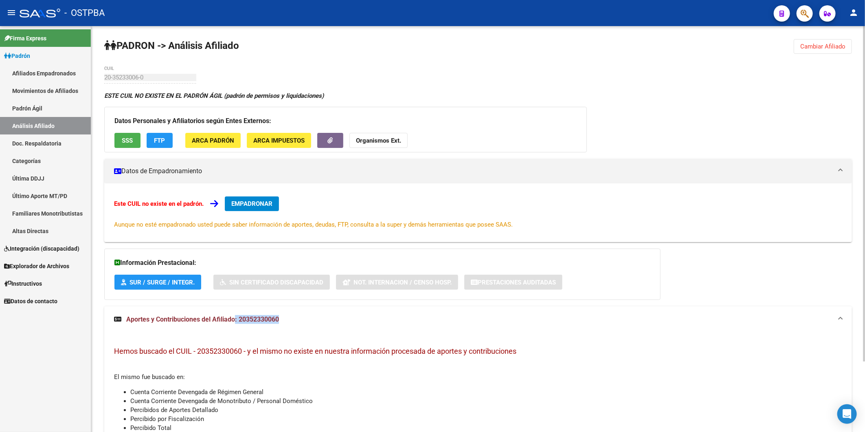
scroll to position [85, 0]
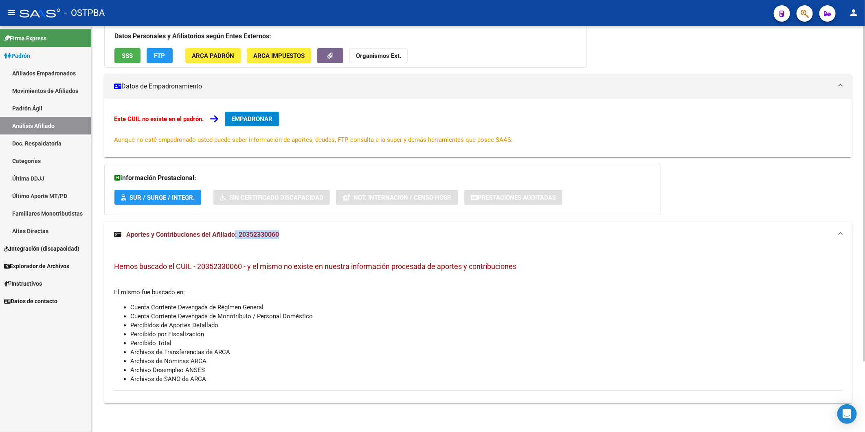
drag, startPoint x: 242, startPoint y: 264, endPoint x: 200, endPoint y: 271, distance: 43.4
click at [200, 271] on h3 "Hemos buscado el CUIL - 20352330060 - y el mismo no existe en nuestra informaci…" at bounding box center [478, 266] width 728 height 11
copy span "20352330060"
click at [390, 62] on button "Organismos Ext." at bounding box center [379, 55] width 58 height 15
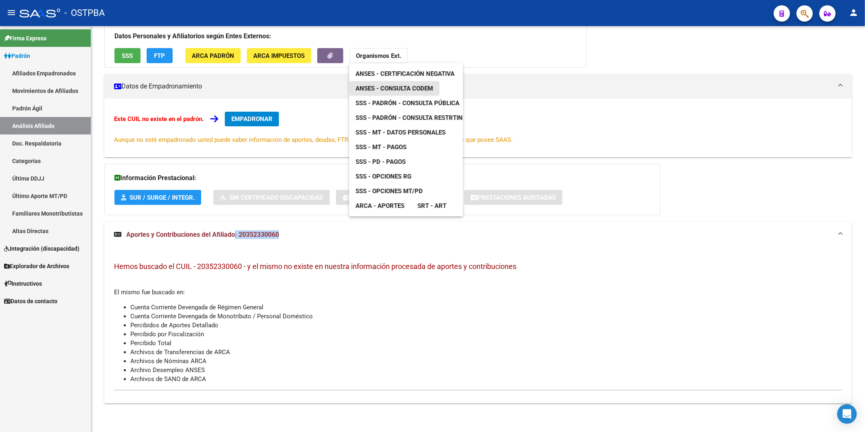
click at [417, 90] on span "ANSES - Consulta CODEM" at bounding box center [394, 88] width 77 height 7
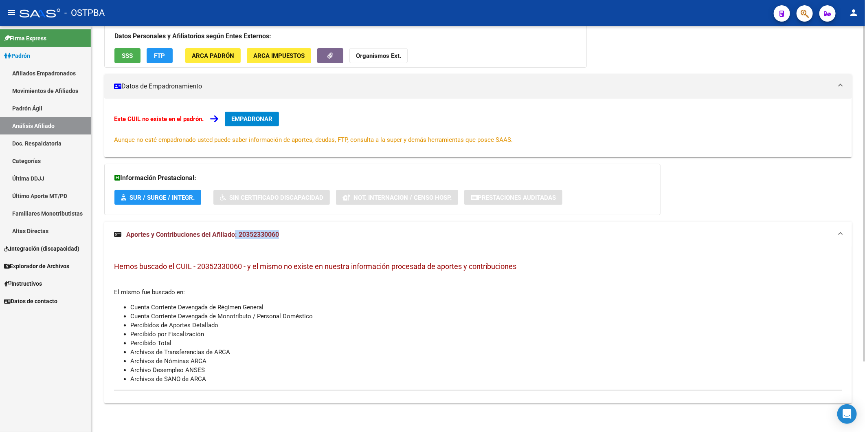
click at [359, 242] on mat-expansion-panel-header "Aportes y Contribuciones del Afiliado: 20352330060" at bounding box center [478, 235] width 748 height 26
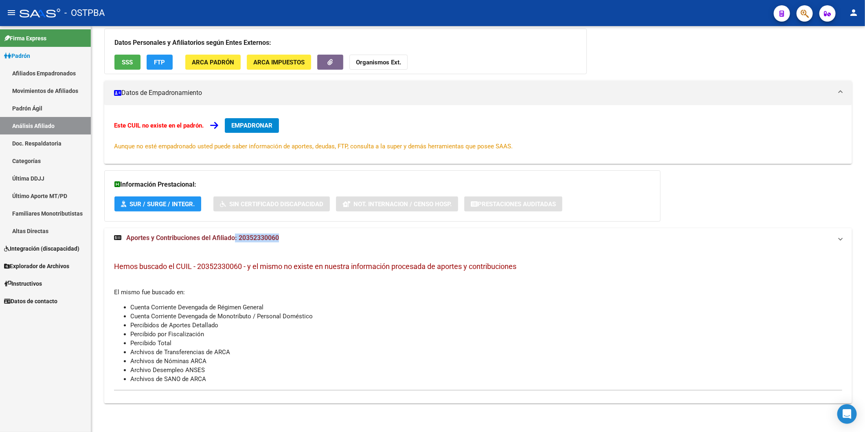
scroll to position [0, 0]
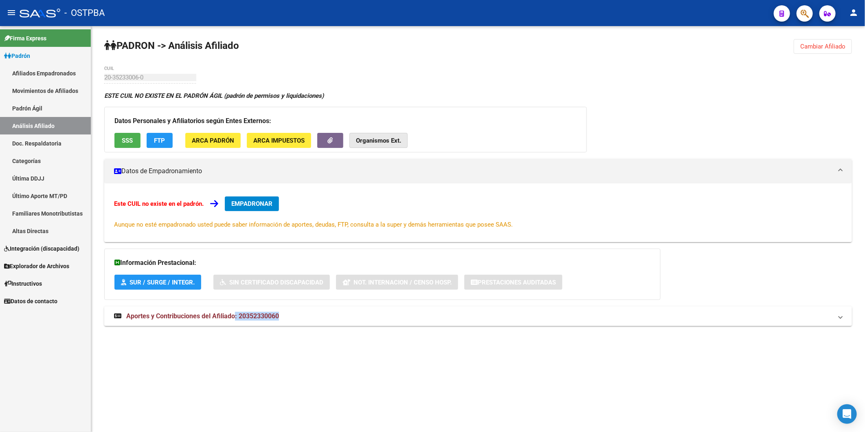
click at [370, 145] on button "Organismos Ext." at bounding box center [379, 140] width 58 height 15
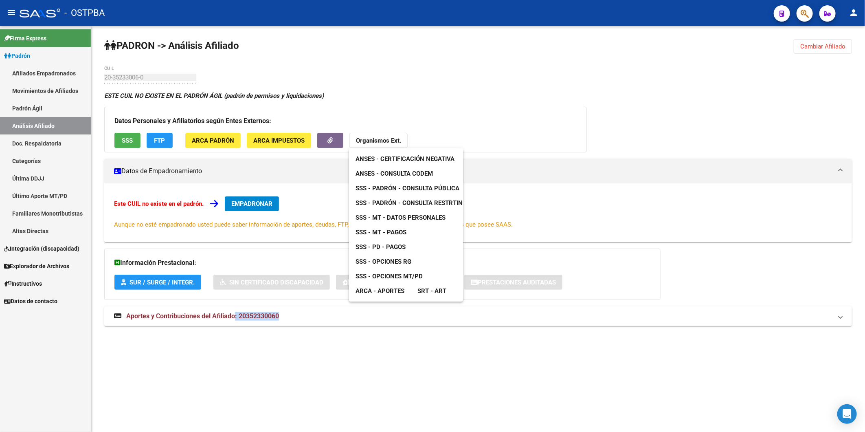
click at [412, 169] on link "ANSES - Consulta CODEM" at bounding box center [394, 173] width 90 height 15
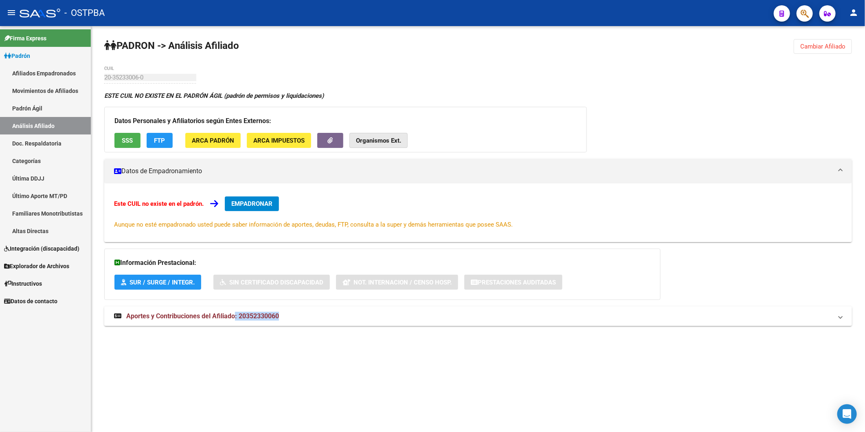
click at [373, 141] on strong "Organismos Ext." at bounding box center [378, 140] width 45 height 7
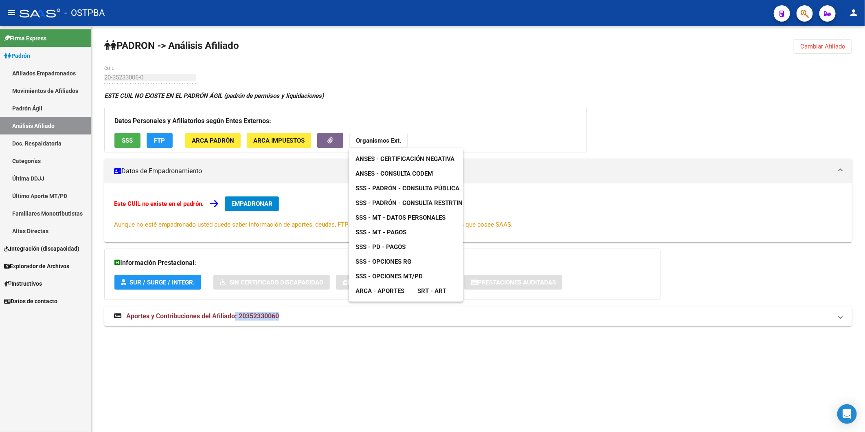
click at [592, 52] on div at bounding box center [432, 216] width 865 height 432
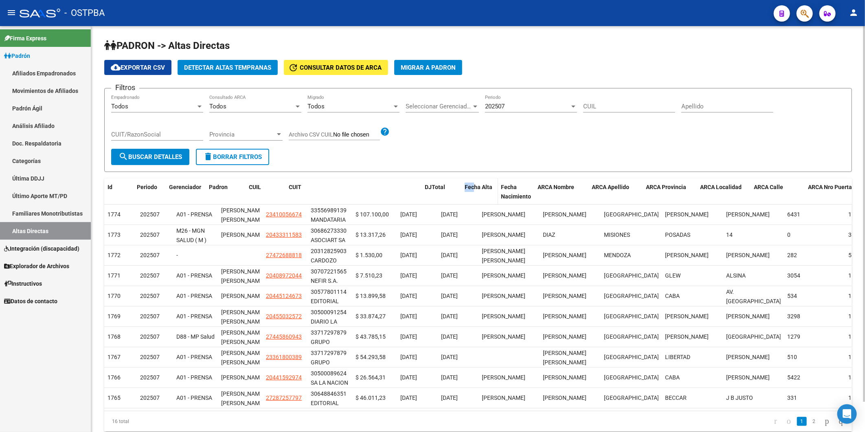
drag, startPoint x: 351, startPoint y: 183, endPoint x: 474, endPoint y: 193, distance: 123.0
click at [474, 193] on div "Id Periodo Gerenciador [PERSON_NAME] CUIL CUIT DJTotal Fecha Alta Fecha Nacimie…" at bounding box center [535, 191] width 863 height 27
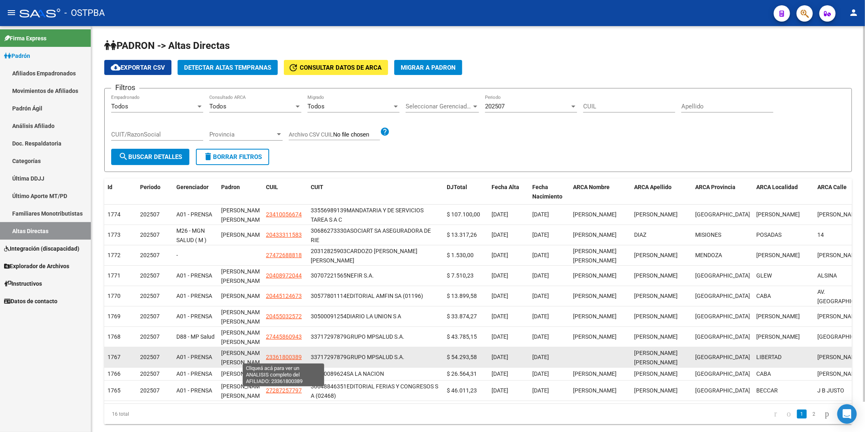
click at [287, 354] on span "23361800389" at bounding box center [284, 357] width 36 height 7
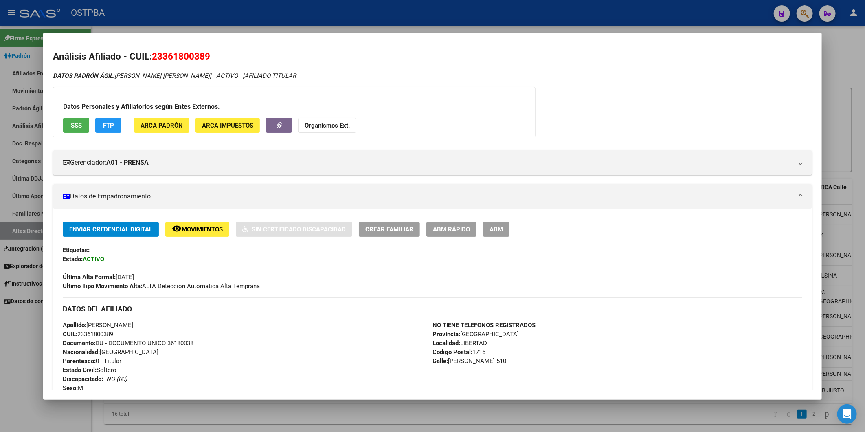
click at [455, 226] on span "ABM Rápido" at bounding box center [451, 229] width 37 height 7
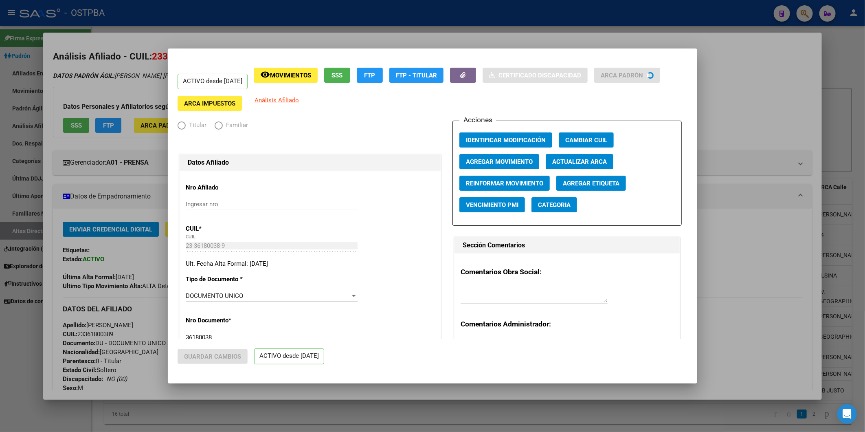
radio input "true"
type input "33-71729787-9"
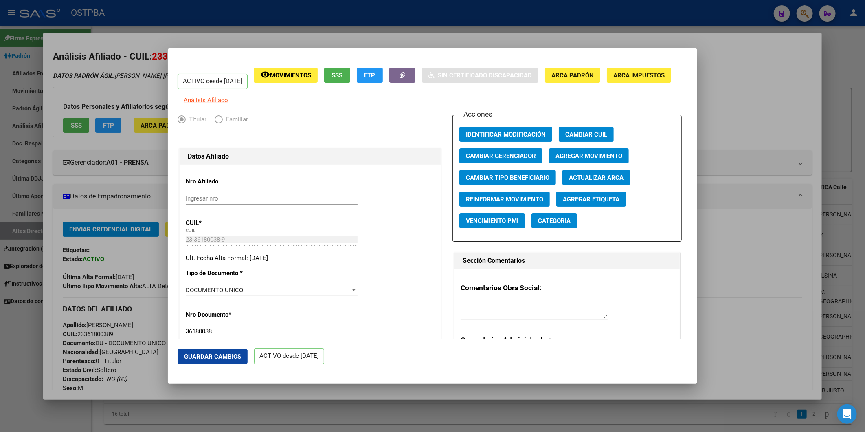
click at [724, 97] on div at bounding box center [432, 216] width 865 height 432
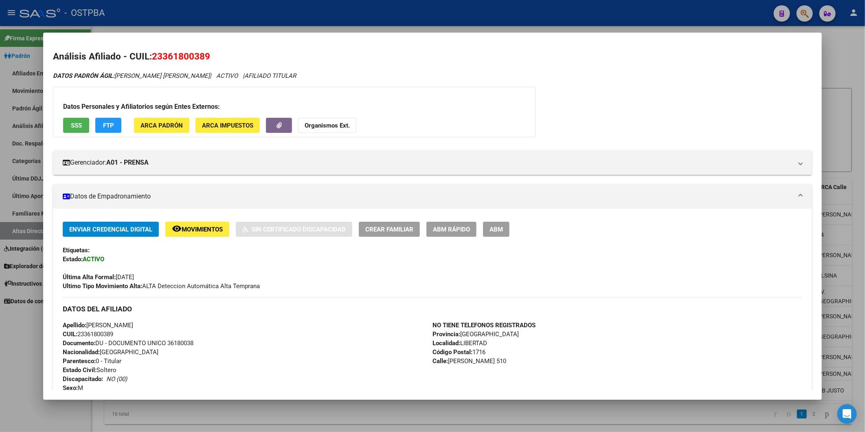
click at [846, 64] on div at bounding box center [432, 216] width 865 height 432
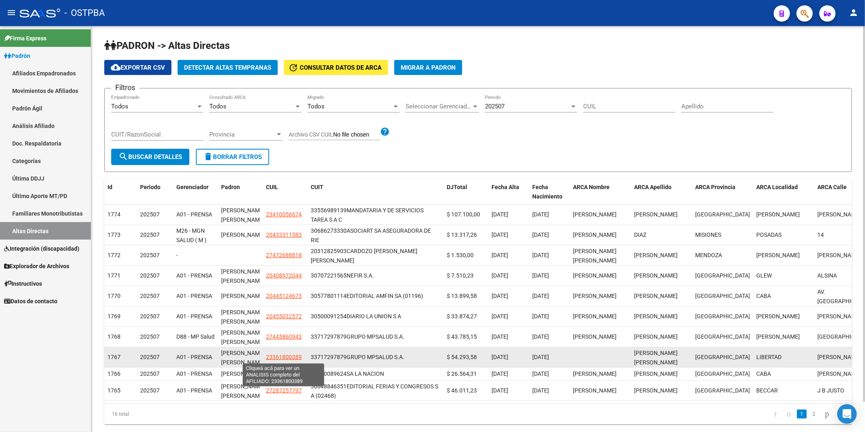
click at [278, 358] on span "23361800389" at bounding box center [284, 357] width 36 height 7
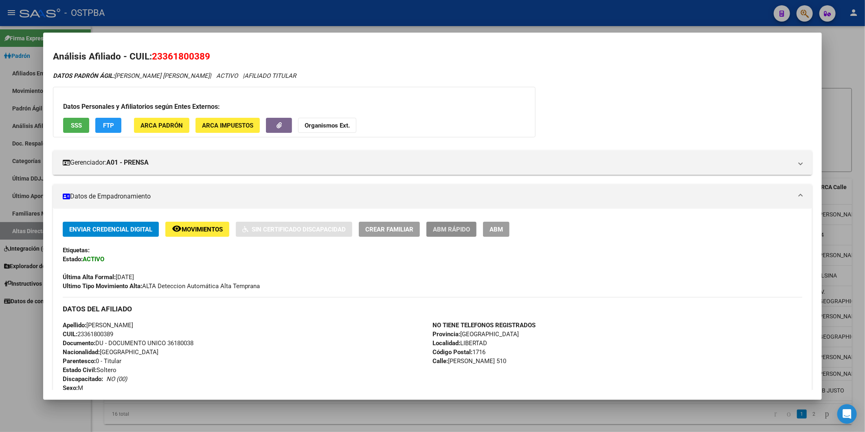
click at [461, 230] on span "ABM Rápido" at bounding box center [451, 229] width 37 height 7
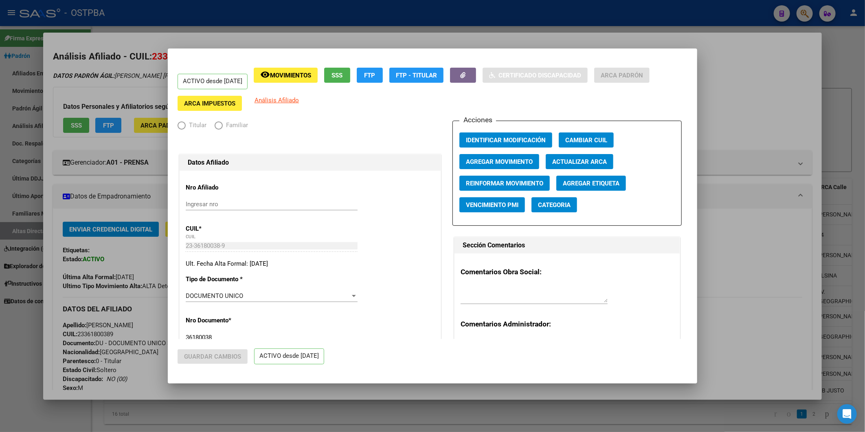
radio input "true"
type input "33-71729787-9"
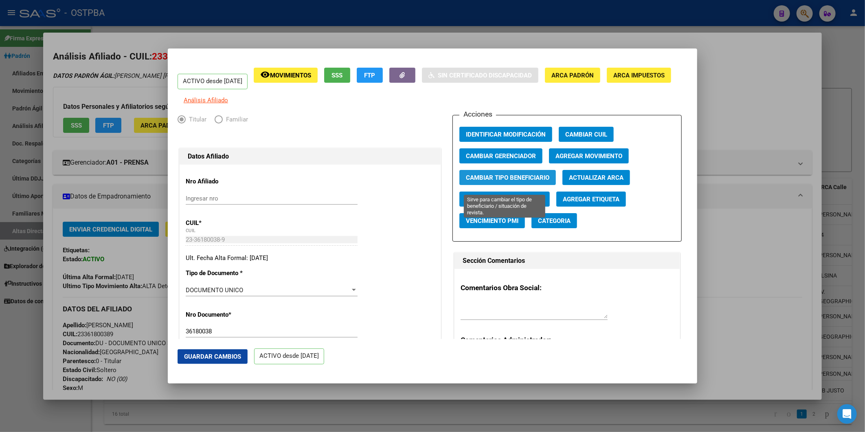
click at [541, 181] on span "Cambiar Tipo Beneficiario" at bounding box center [508, 177] width 84 height 7
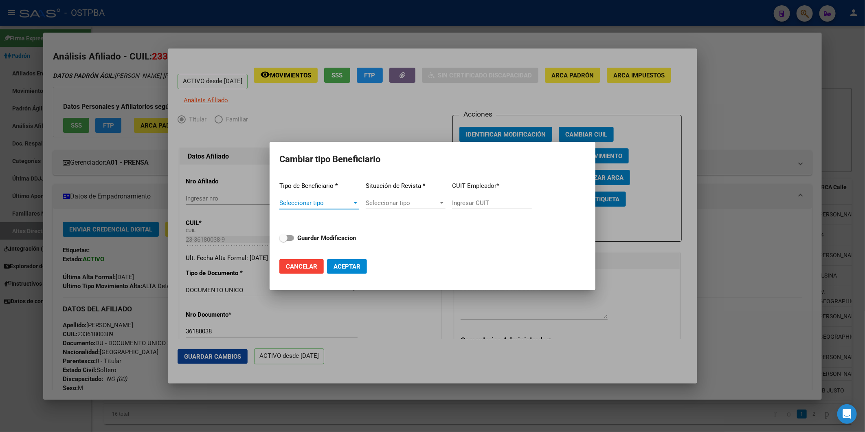
click at [353, 202] on div at bounding box center [355, 203] width 7 height 7
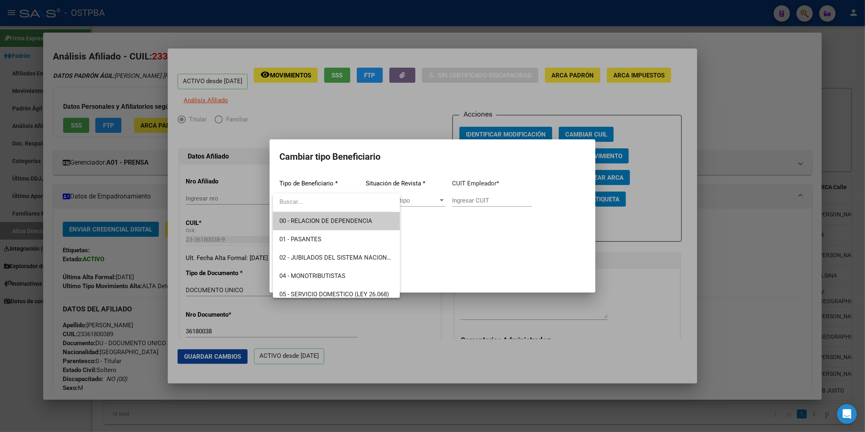
click at [767, 112] on div at bounding box center [432, 216] width 865 height 432
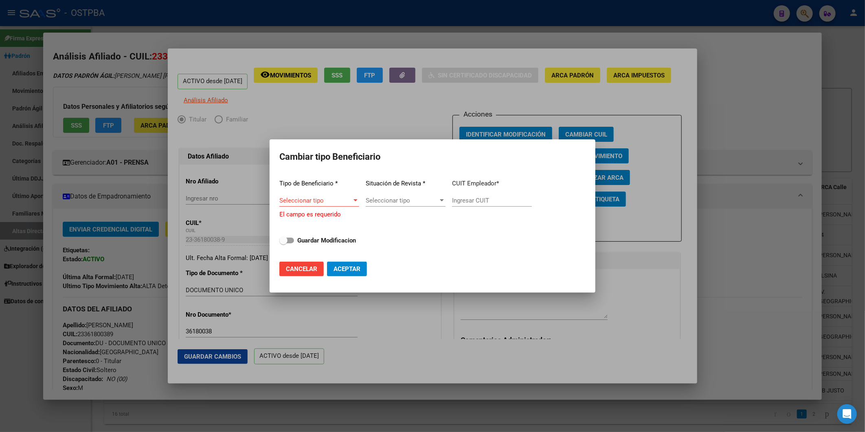
click at [312, 263] on button "Cancelar" at bounding box center [301, 269] width 44 height 15
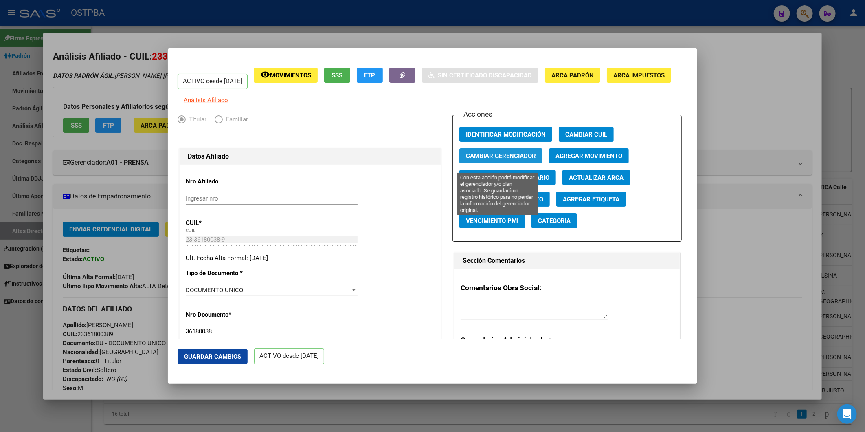
click at [523, 160] on span "Cambiar Gerenciador" at bounding box center [501, 155] width 70 height 7
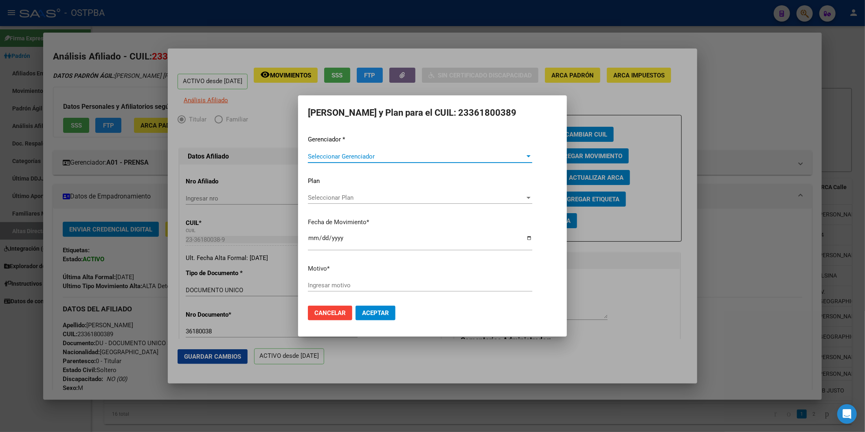
click at [528, 158] on div at bounding box center [528, 156] width 7 height 7
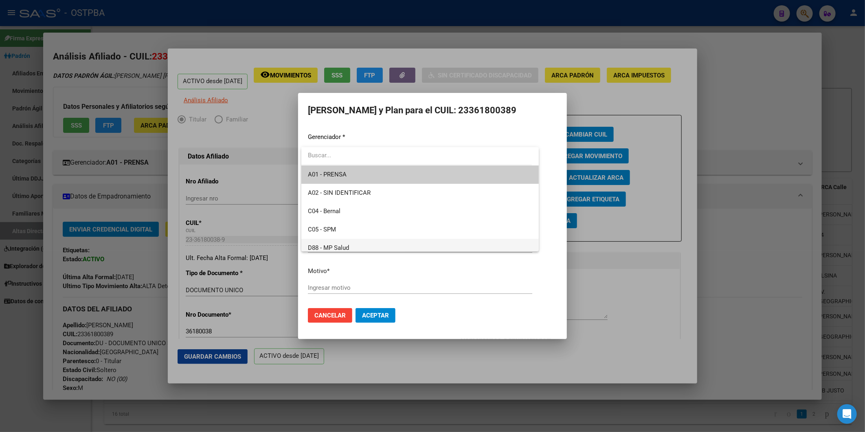
scroll to position [45, 0]
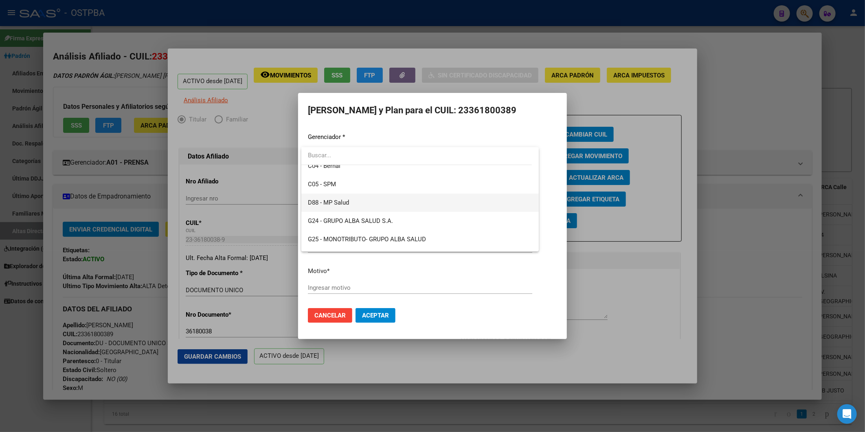
click at [427, 200] on span "D88 - MP Salud" at bounding box center [420, 203] width 224 height 18
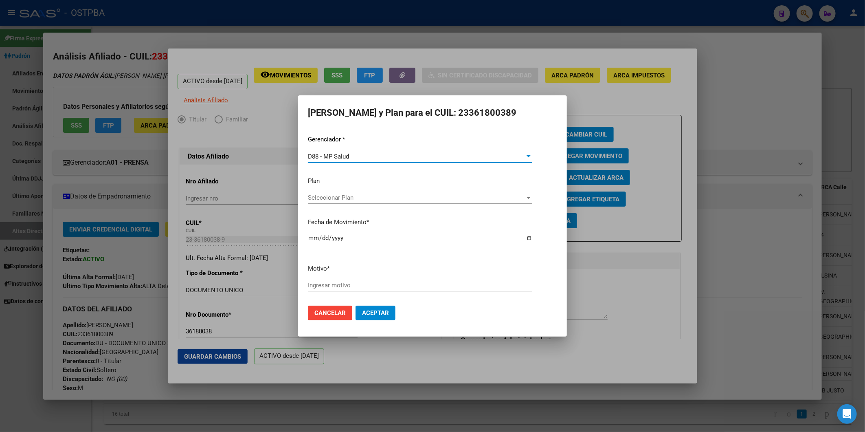
click at [423, 283] on input "Ingresar motivo" at bounding box center [420, 285] width 224 height 7
type input "cambio gerenciadora"
click at [375, 313] on span "Aceptar" at bounding box center [375, 312] width 27 height 7
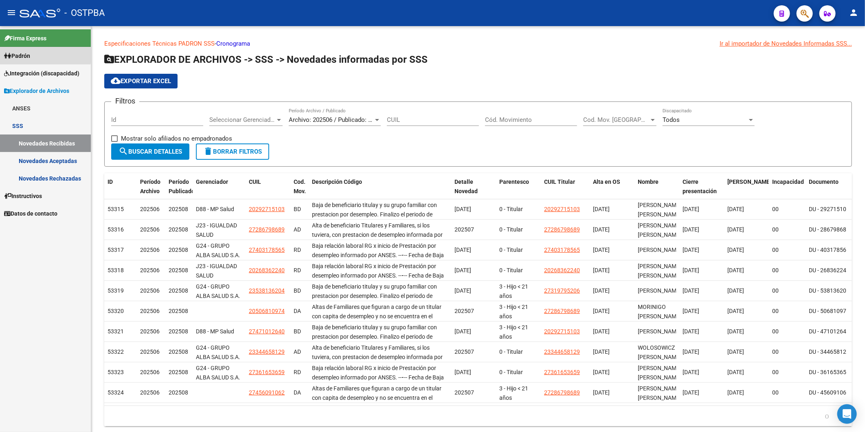
click at [18, 55] on span "Padrón" at bounding box center [17, 55] width 26 height 9
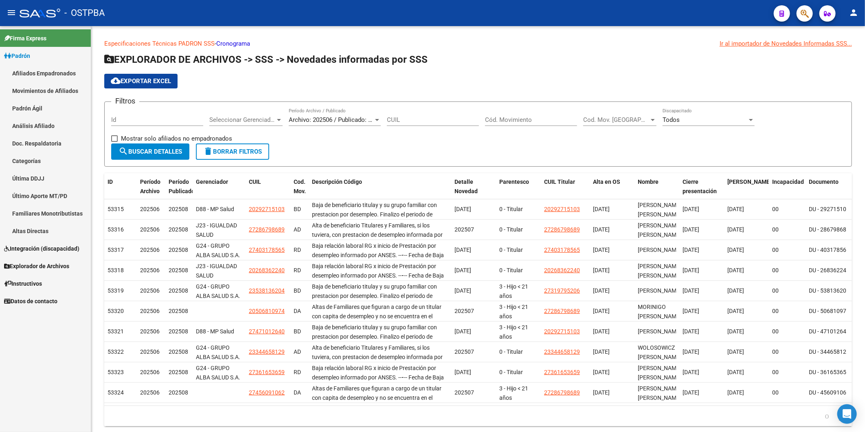
click at [29, 127] on link "Análisis Afiliado" at bounding box center [45, 126] width 91 height 18
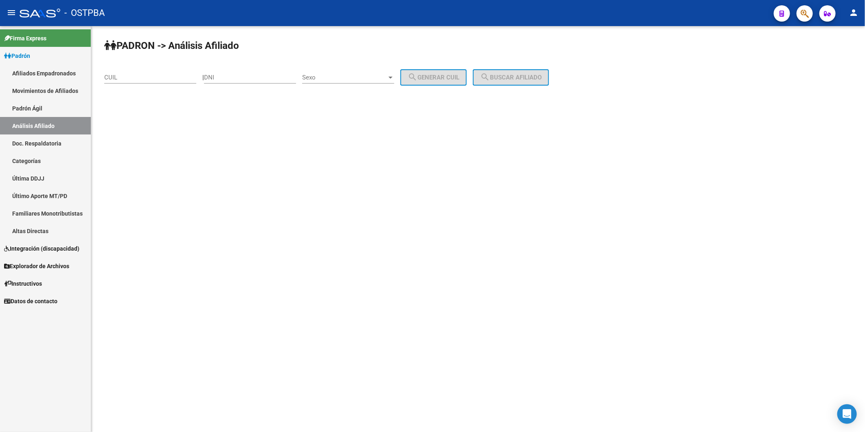
click at [249, 82] on div "DNI" at bounding box center [250, 75] width 92 height 18
type input "95182110"
click at [394, 79] on div at bounding box center [390, 77] width 7 height 7
click at [402, 97] on span "Femenino" at bounding box center [357, 95] width 92 height 18
drag, startPoint x: 424, startPoint y: 82, endPoint x: 447, endPoint y: 79, distance: 23.0
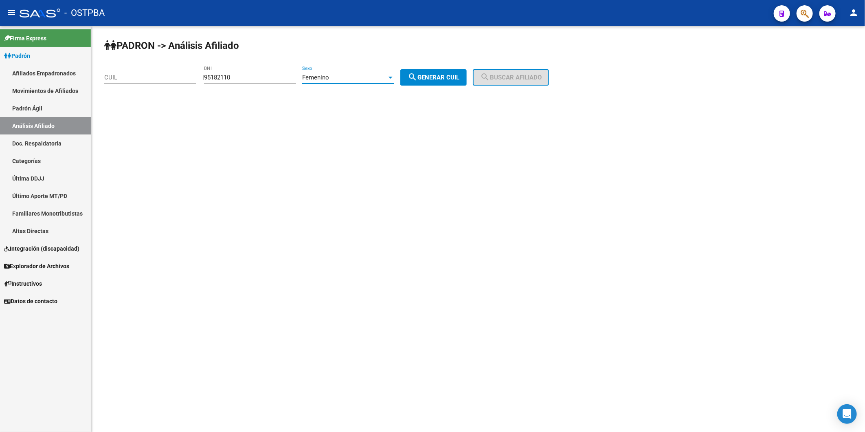
click at [418, 82] on mat-icon "search" at bounding box center [413, 77] width 10 height 10
type input "27-95182110-7"
click at [501, 78] on span "search Buscar afiliado" at bounding box center [511, 77] width 62 height 7
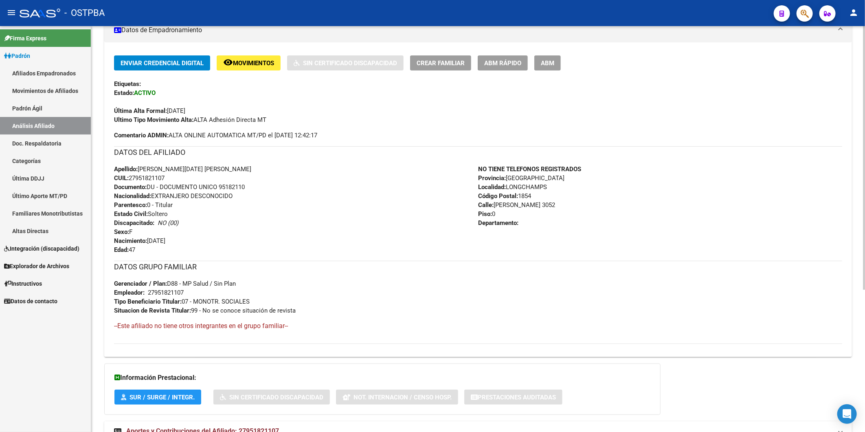
scroll to position [219, 0]
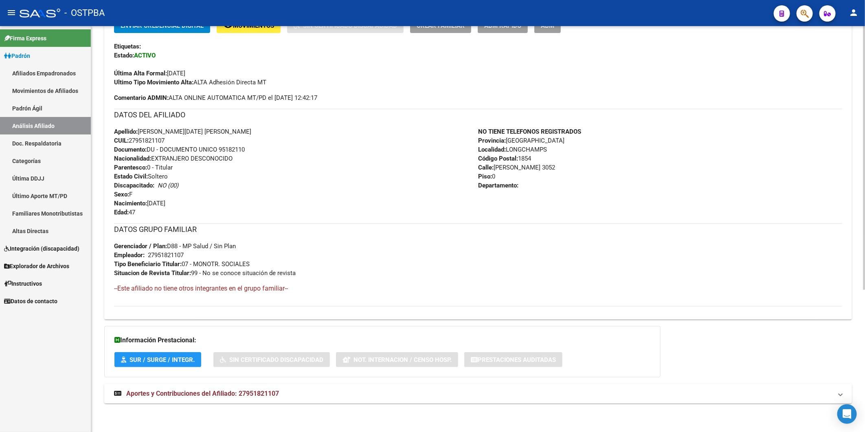
click at [255, 393] on span "Aportes y Contribuciones del Afiliado: 27951821107" at bounding box center [202, 393] width 153 height 8
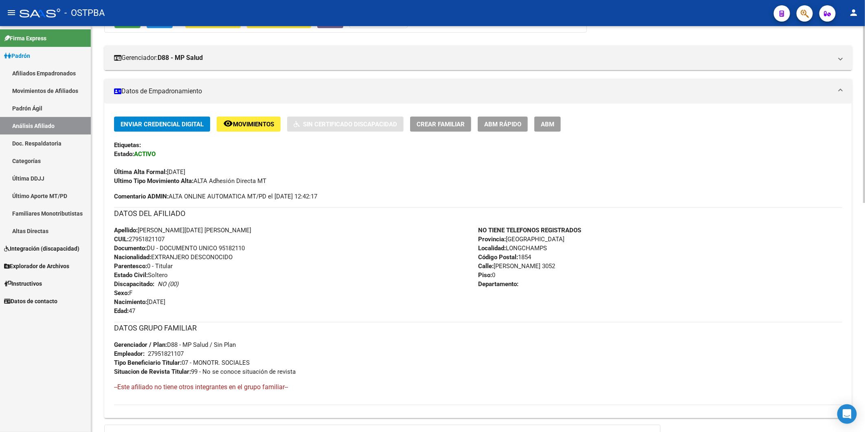
scroll to position [118, 0]
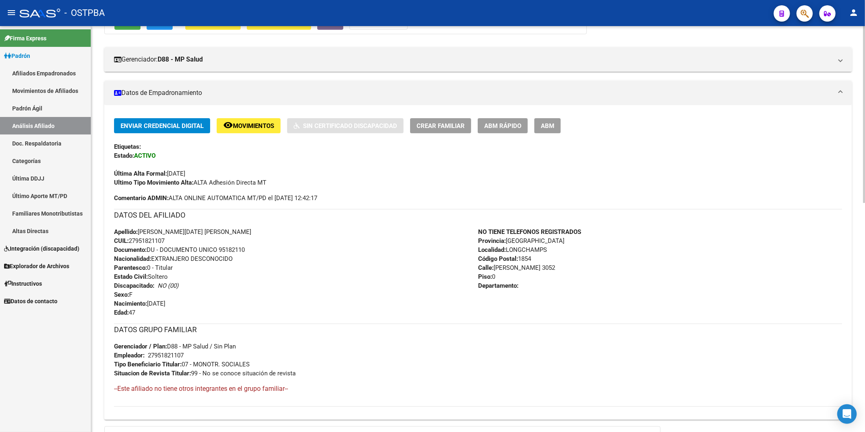
drag, startPoint x: 765, startPoint y: 322, endPoint x: 757, endPoint y: 328, distance: 9.7
click at [764, 322] on div "Enviar Credencial Digital remove_red_eye Movimientos Sin Certificado Discapacid…" at bounding box center [478, 262] width 728 height 288
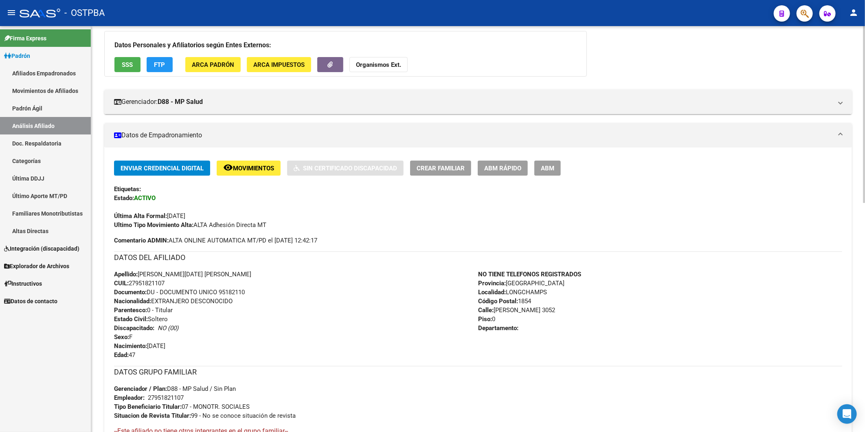
scroll to position [73, 0]
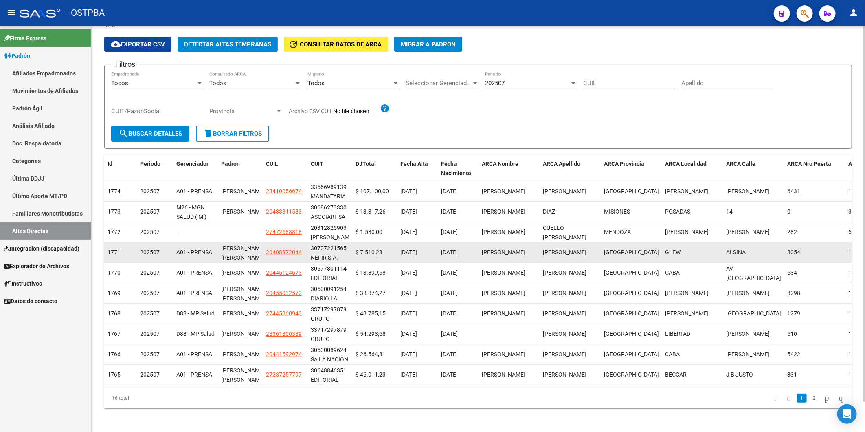
scroll to position [33, 0]
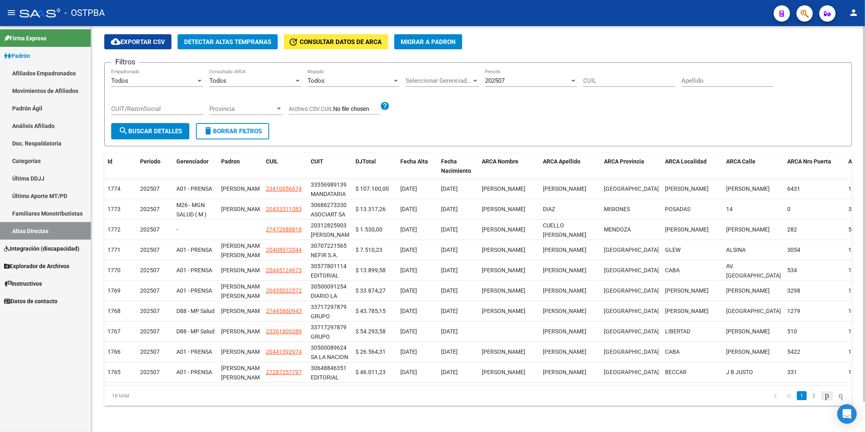
click at [824, 396] on icon "go to next page" at bounding box center [827, 395] width 7 height 10
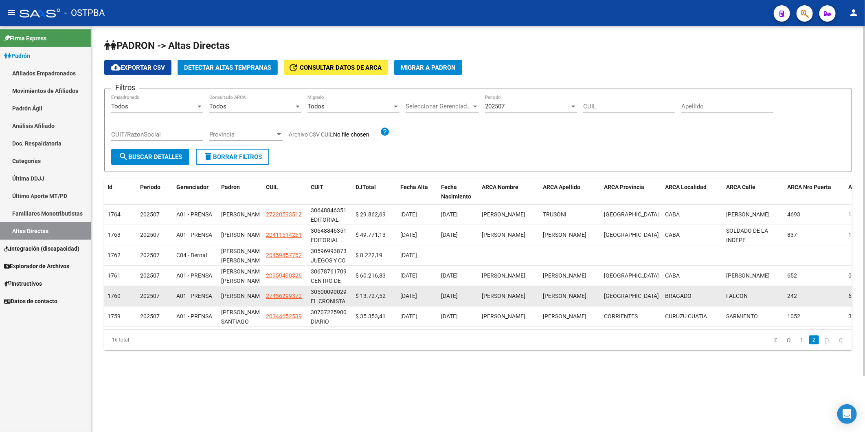
scroll to position [0, 0]
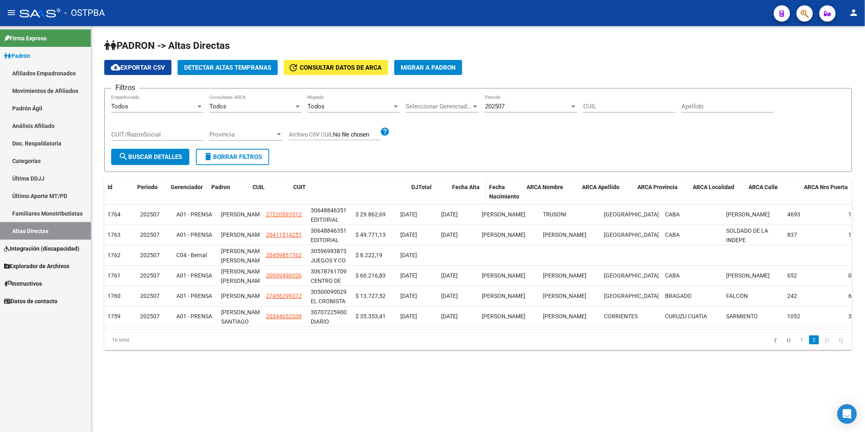
drag, startPoint x: 350, startPoint y: 188, endPoint x: 475, endPoint y: 194, distance: 124.8
click at [475, 194] on div "Id Periodo Gerenciador Padron CUIL CUIT DJTotal Fecha Alta Fecha Nacimiento ARC…" at bounding box center [535, 191] width 863 height 27
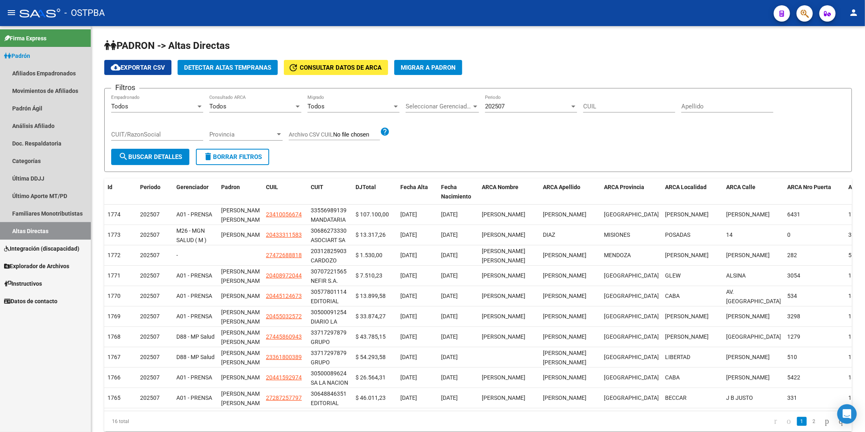
click at [26, 57] on span "Padrón" at bounding box center [17, 55] width 26 height 9
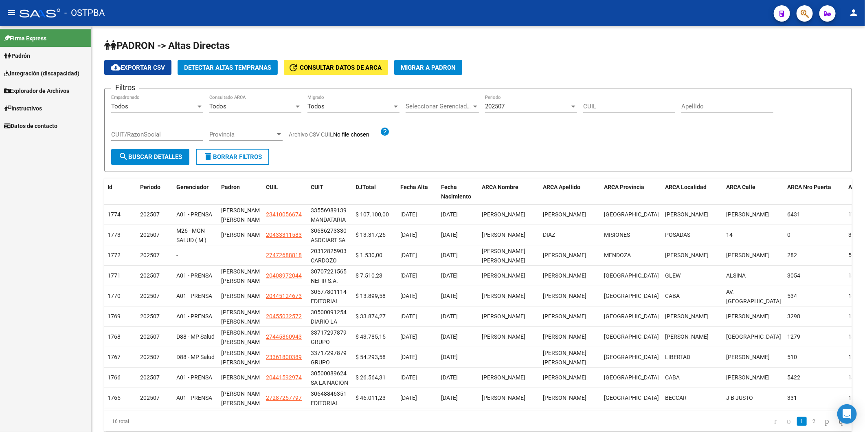
click at [26, 57] on span "Padrón" at bounding box center [17, 55] width 26 height 9
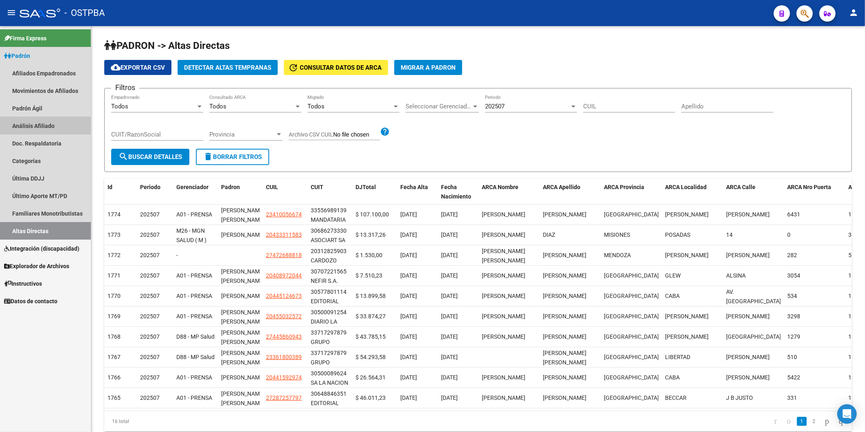
click at [22, 124] on link "Análisis Afiliado" at bounding box center [45, 126] width 91 height 18
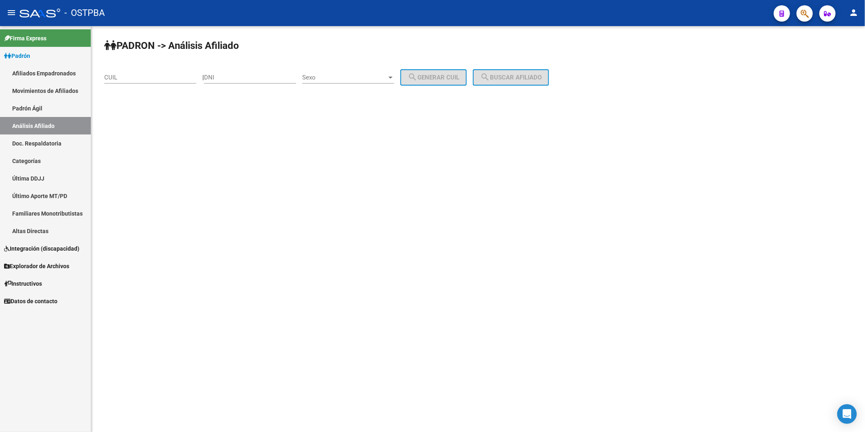
click at [216, 78] on input "DNI" at bounding box center [250, 77] width 92 height 7
paste input "32.335159"
type input "32335159"
click at [393, 77] on div at bounding box center [391, 78] width 4 height 2
drag, startPoint x: 380, startPoint y: 99, endPoint x: 397, endPoint y: 84, distance: 23.1
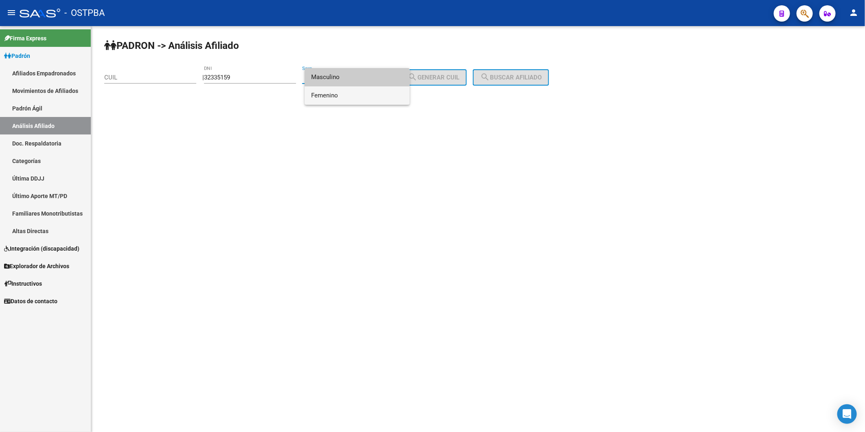
click at [381, 99] on span "Femenino" at bounding box center [357, 95] width 92 height 18
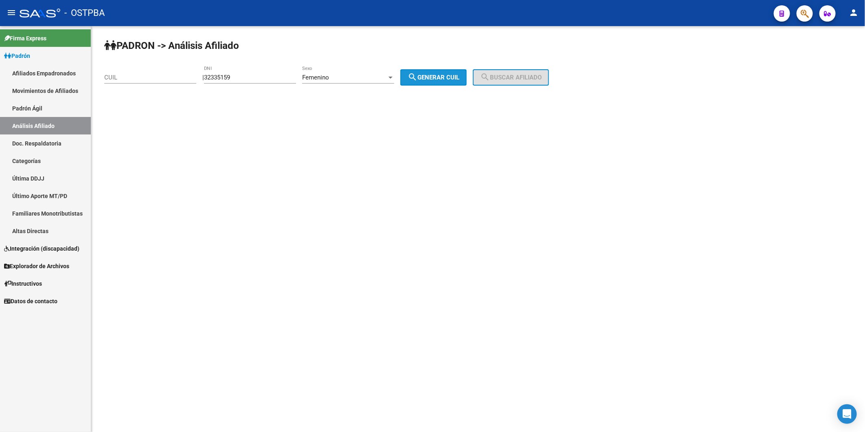
drag, startPoint x: 418, startPoint y: 77, endPoint x: 498, endPoint y: 72, distance: 80.0
click at [418, 77] on mat-icon "search" at bounding box center [413, 77] width 10 height 10
type input "27-32335159-2"
click at [513, 75] on span "search Buscar afiliado" at bounding box center [511, 77] width 62 height 7
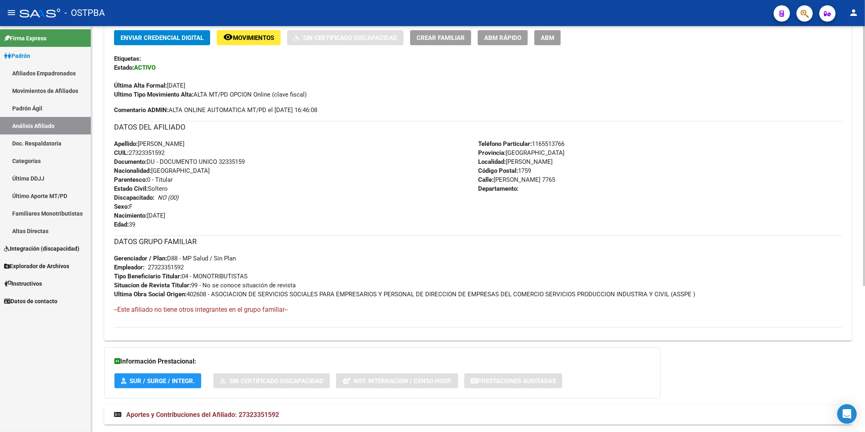
scroll to position [228, 0]
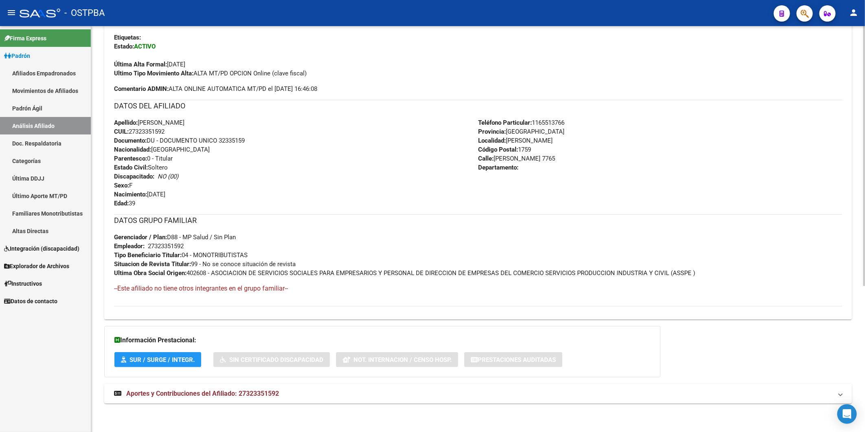
click at [270, 390] on span "Aportes y Contribuciones del Afiliado: 27323351592" at bounding box center [202, 393] width 153 height 8
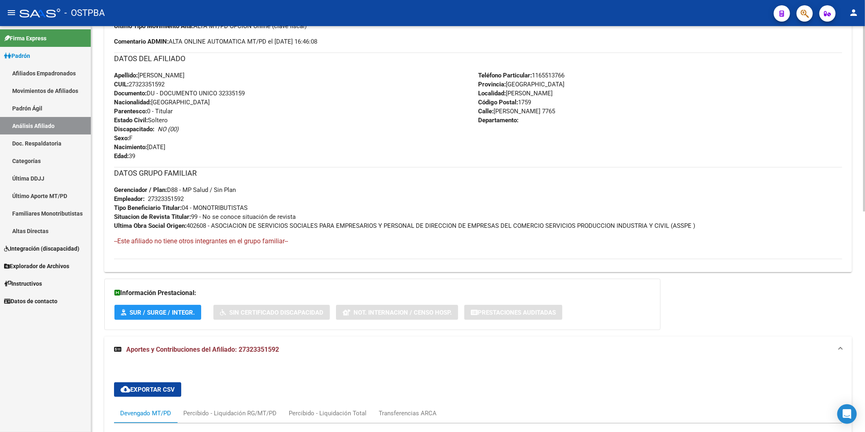
scroll to position [256, 0]
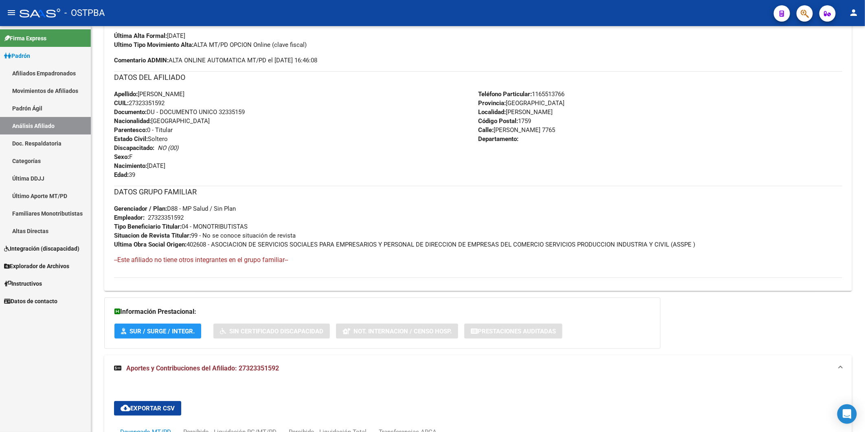
click at [59, 124] on link "Análisis Afiliado" at bounding box center [45, 126] width 91 height 18
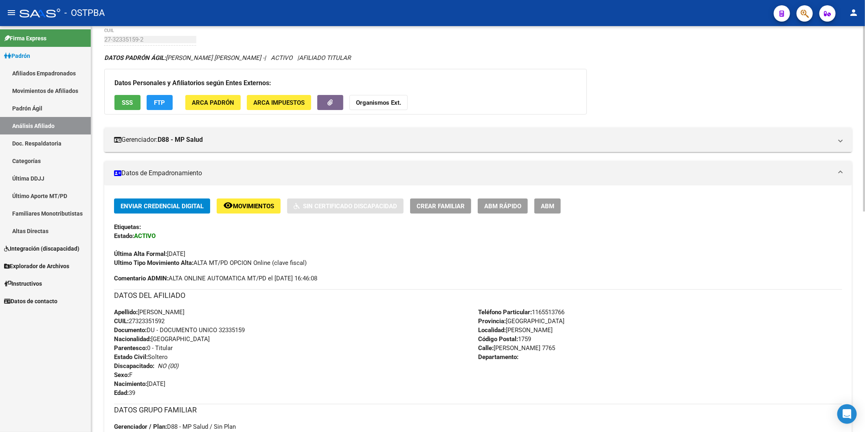
scroll to position [30, 0]
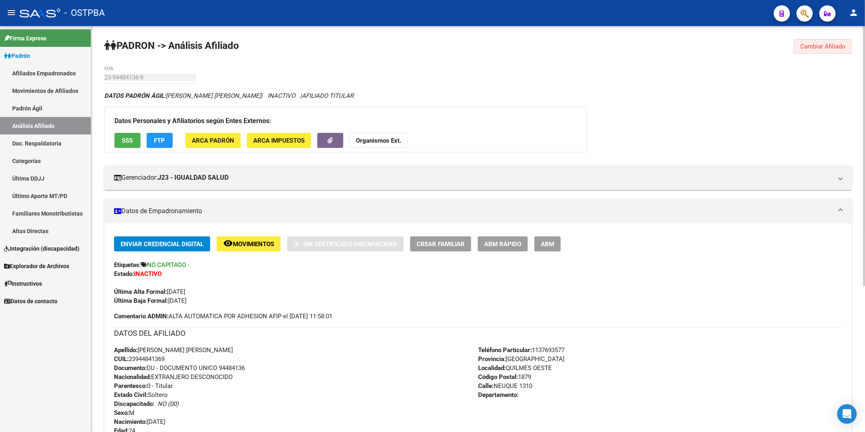
click at [840, 46] on span "Cambiar Afiliado" at bounding box center [823, 46] width 45 height 7
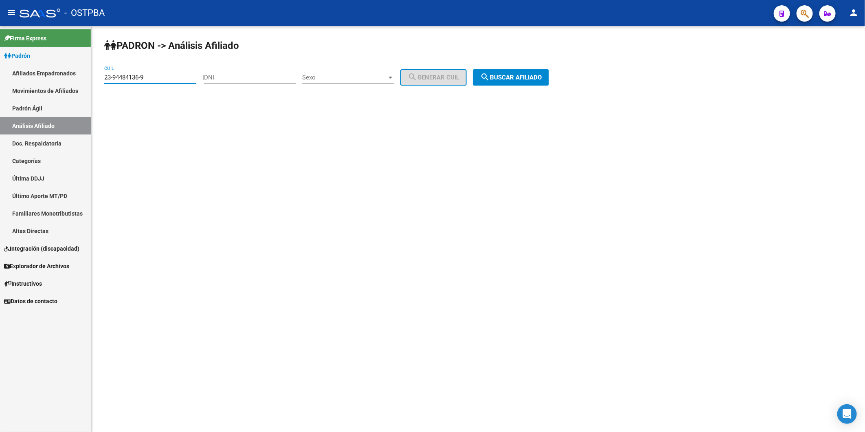
drag, startPoint x: 170, startPoint y: 75, endPoint x: 49, endPoint y: 84, distance: 121.4
click at [49, 86] on mat-sidenav-container "Firma Express [PERSON_NAME] Afiliados Empadronados Movimientos de Afiliados [PE…" at bounding box center [432, 229] width 865 height 406
click at [251, 83] on div "DNI" at bounding box center [250, 75] width 92 height 18
paste input "23362884"
type input "23362884"
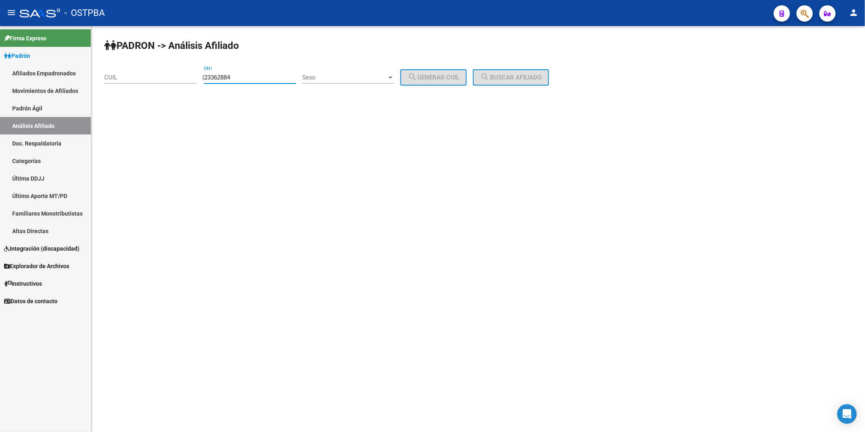
click at [394, 80] on div at bounding box center [390, 77] width 7 height 7
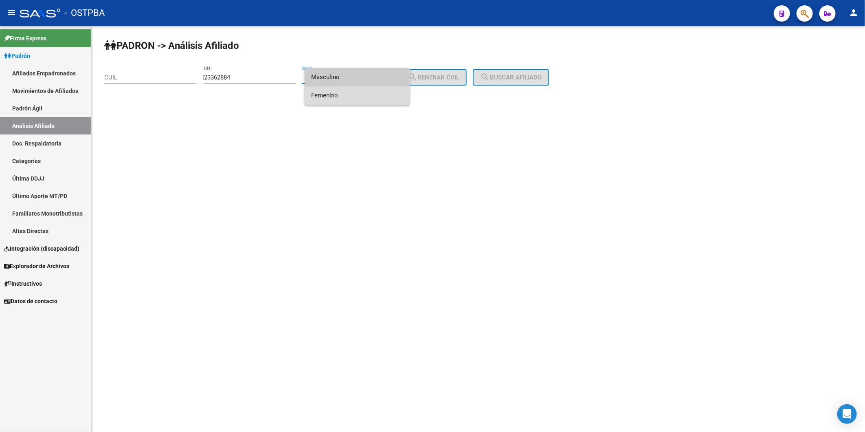
click at [386, 92] on span "Femenino" at bounding box center [357, 95] width 92 height 18
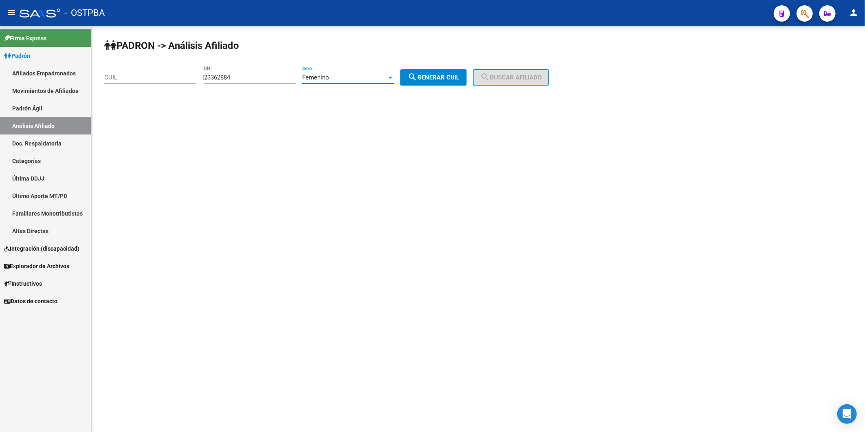
click at [418, 76] on mat-icon "search" at bounding box center [413, 77] width 10 height 10
type input "27-23362884-6"
click at [513, 76] on span "search Buscar afiliado" at bounding box center [511, 77] width 62 height 7
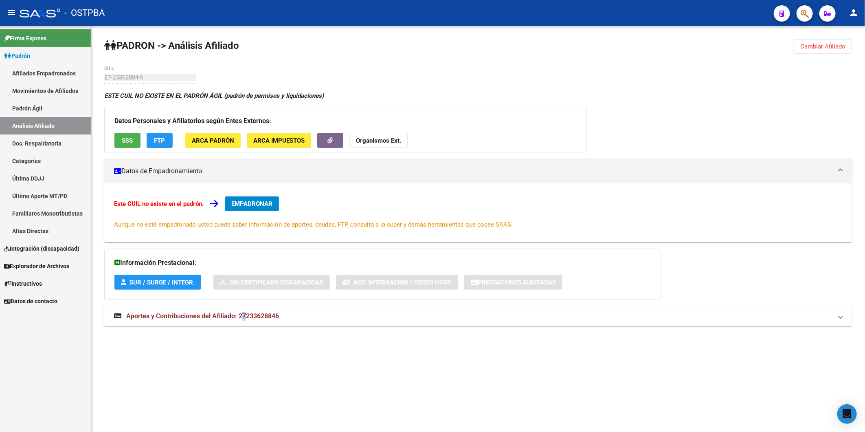
drag, startPoint x: 241, startPoint y: 315, endPoint x: 247, endPoint y: 312, distance: 6.6
click at [247, 312] on span "Aportes y Contribuciones del Afiliado: 27233628846" at bounding box center [202, 316] width 153 height 8
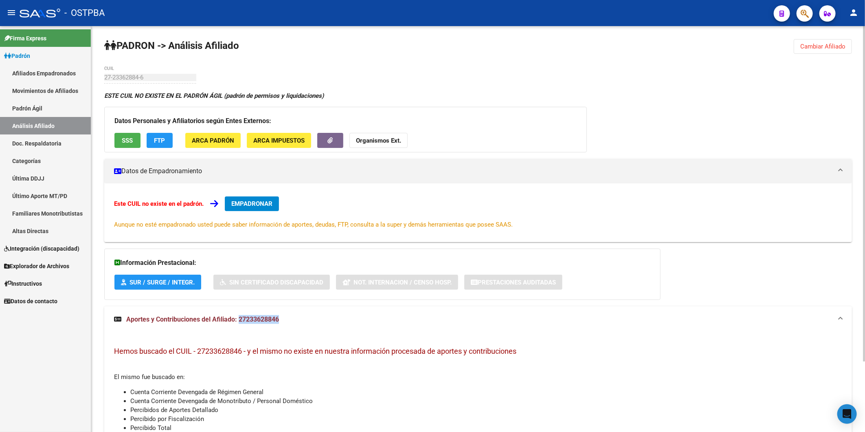
drag, startPoint x: 247, startPoint y: 312, endPoint x: 239, endPoint y: 315, distance: 9.0
click at [239, 315] on mat-expansion-panel-header "Aportes y Contribuciones del Afiliado: 27233628846" at bounding box center [478, 319] width 748 height 26
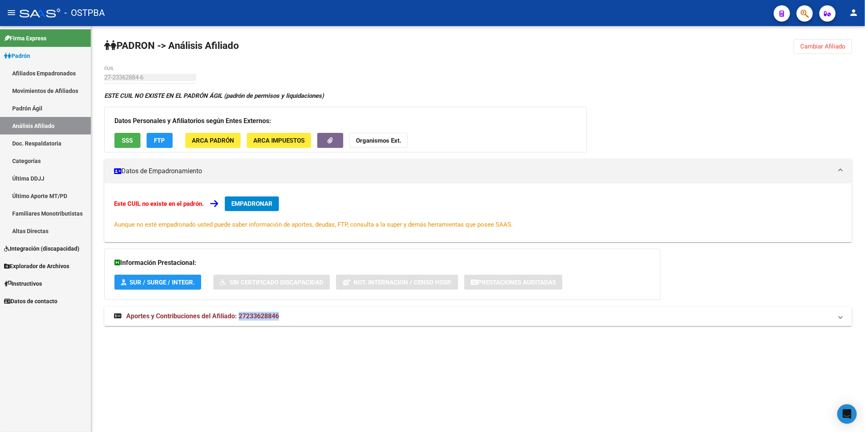
copy span "27233628846"
click at [370, 145] on button "Organismos Ext." at bounding box center [379, 140] width 58 height 15
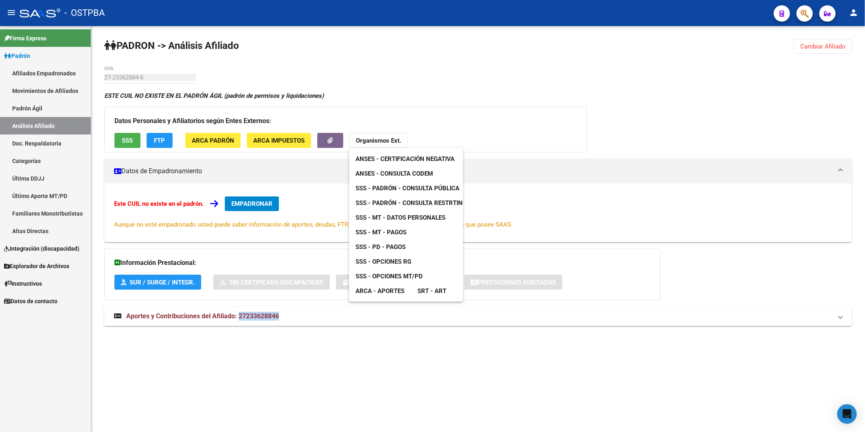
click at [403, 174] on span "ANSES - Consulta CODEM" at bounding box center [394, 173] width 77 height 7
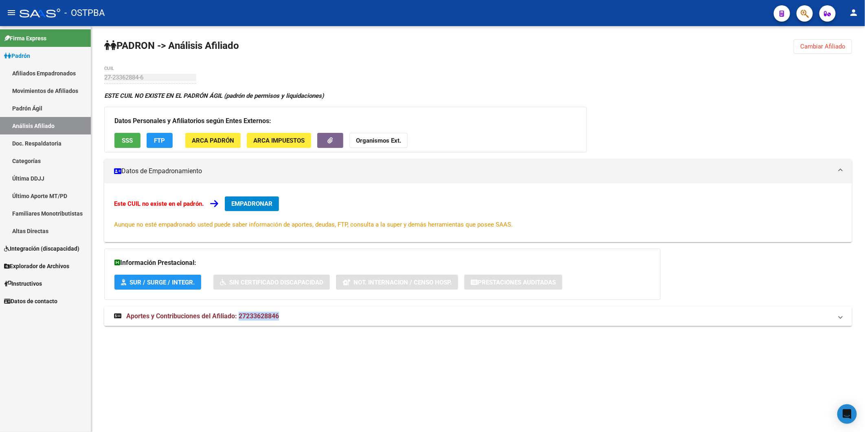
click at [368, 137] on strong "Organismos Ext." at bounding box center [378, 140] width 45 height 7
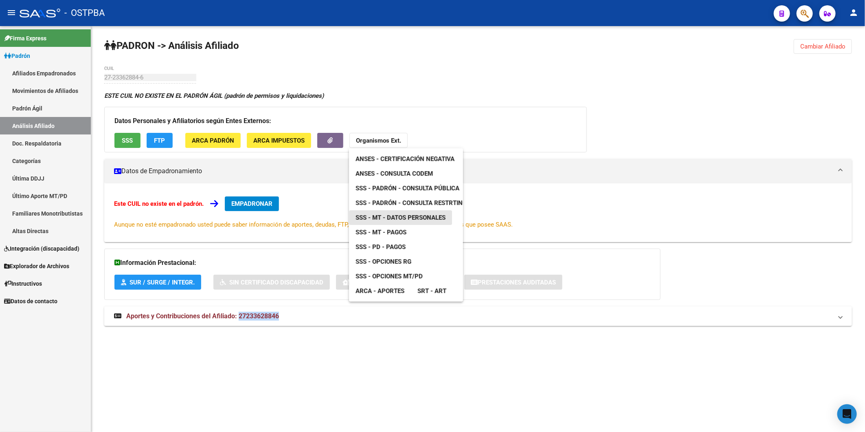
click at [436, 217] on span "SSS - MT - Datos Personales" at bounding box center [401, 217] width 90 height 7
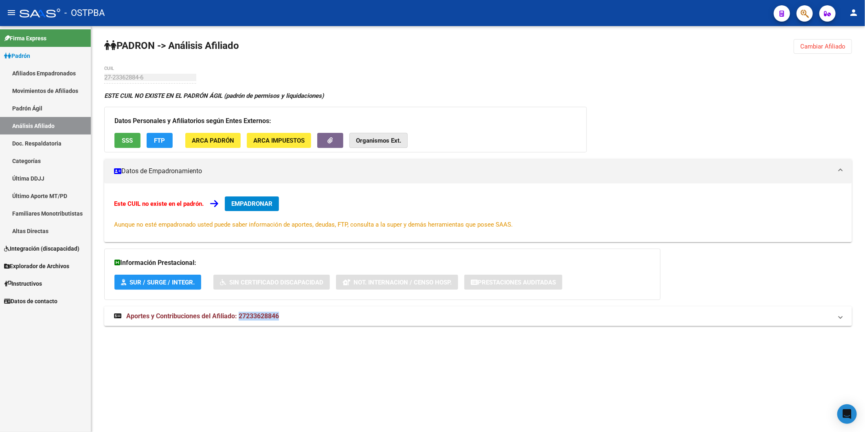
click at [388, 138] on strong "Organismos Ext." at bounding box center [378, 140] width 45 height 7
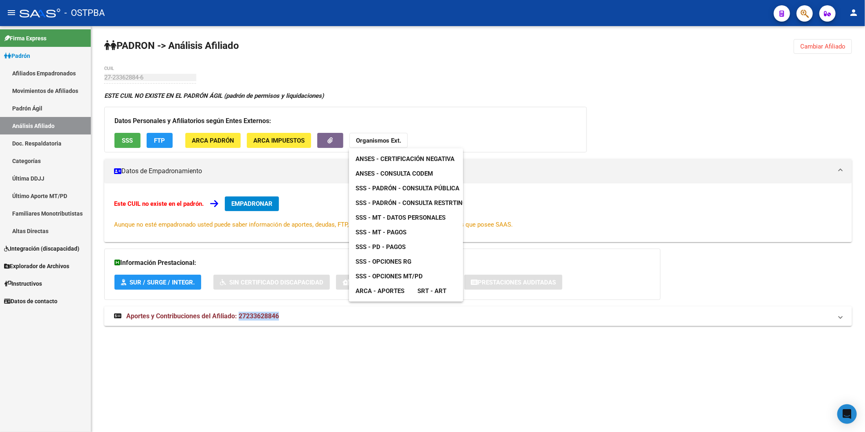
click at [426, 219] on span "SSS - MT - Datos Personales" at bounding box center [401, 217] width 90 height 7
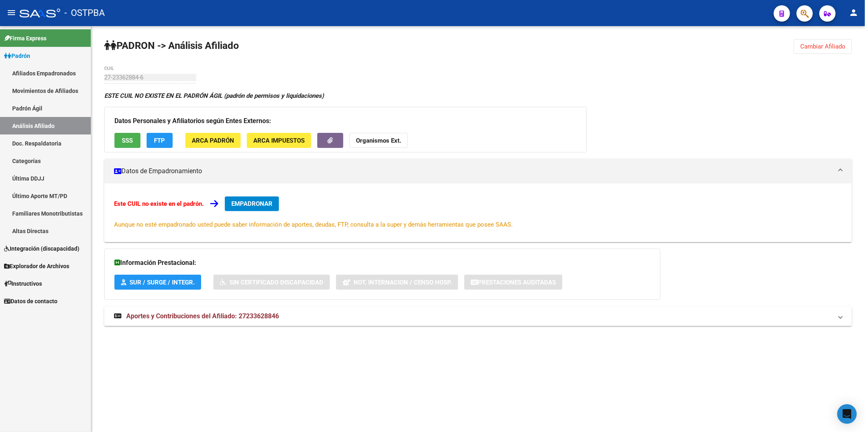
drag, startPoint x: 339, startPoint y: 173, endPoint x: 325, endPoint y: 172, distance: 14.3
click at [337, 173] on mat-panel-title "Datos de Empadronamiento" at bounding box center [473, 171] width 719 height 9
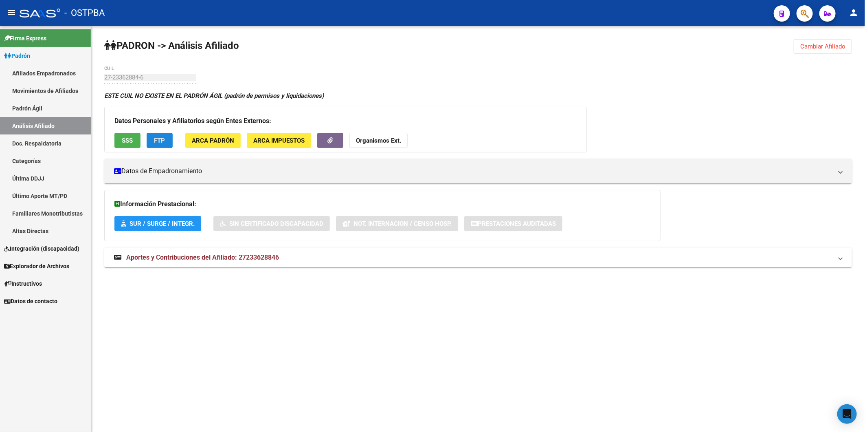
click at [168, 137] on button "FTP" at bounding box center [160, 140] width 26 height 15
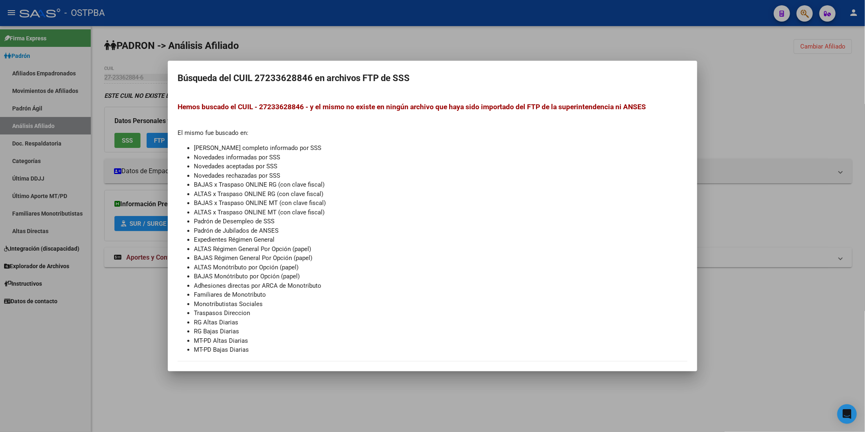
click at [125, 139] on div at bounding box center [432, 216] width 865 height 432
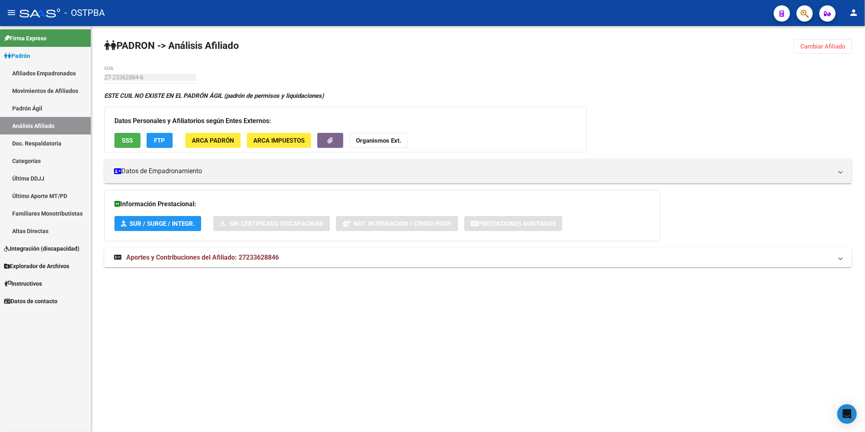
click at [125, 139] on span "SSS" at bounding box center [127, 140] width 11 height 7
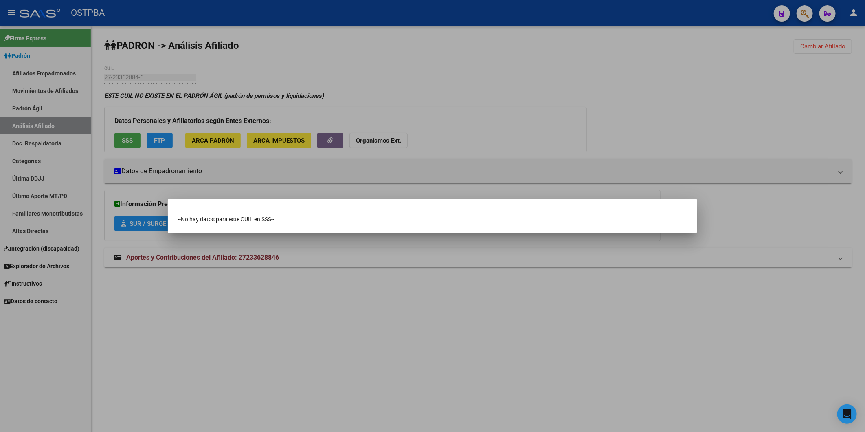
click at [397, 143] on div at bounding box center [432, 216] width 865 height 432
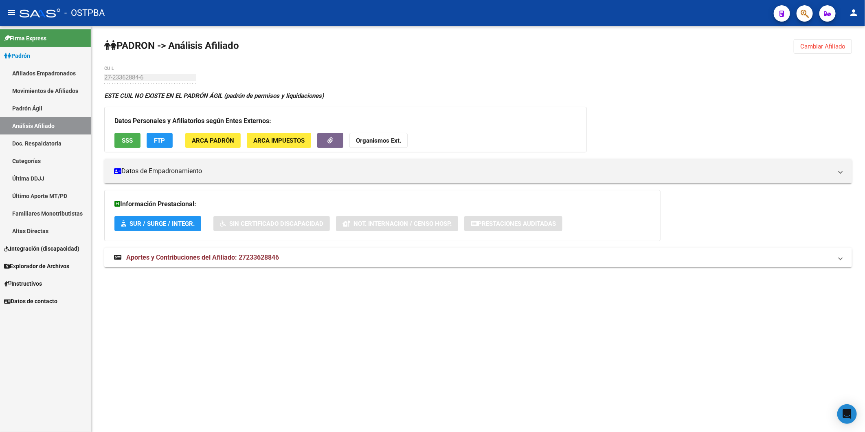
click at [383, 139] on strong "Organismos Ext." at bounding box center [378, 140] width 45 height 7
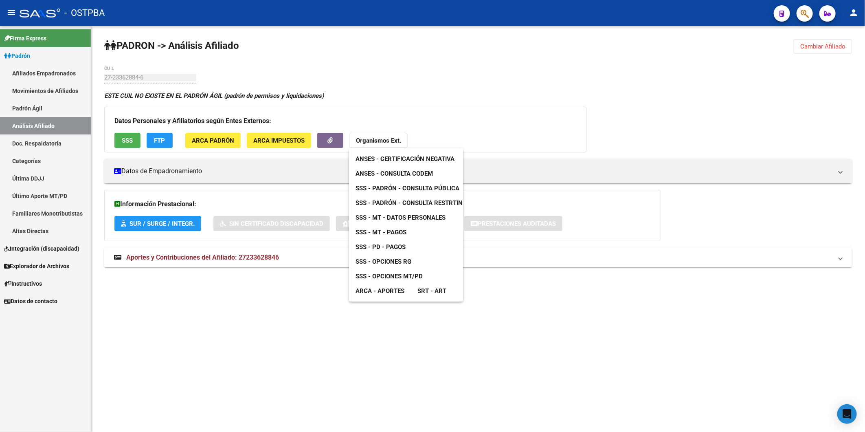
click at [407, 231] on link "SSS - MT - Pagos" at bounding box center [381, 232] width 64 height 15
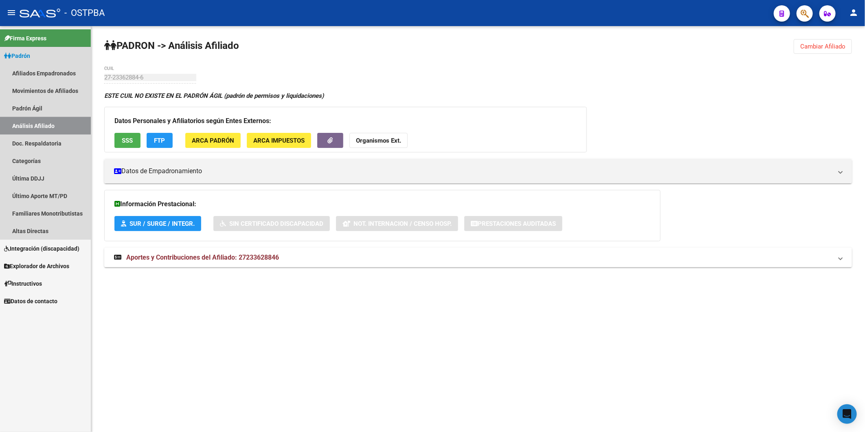
click at [37, 124] on link "Análisis Afiliado" at bounding box center [45, 126] width 91 height 18
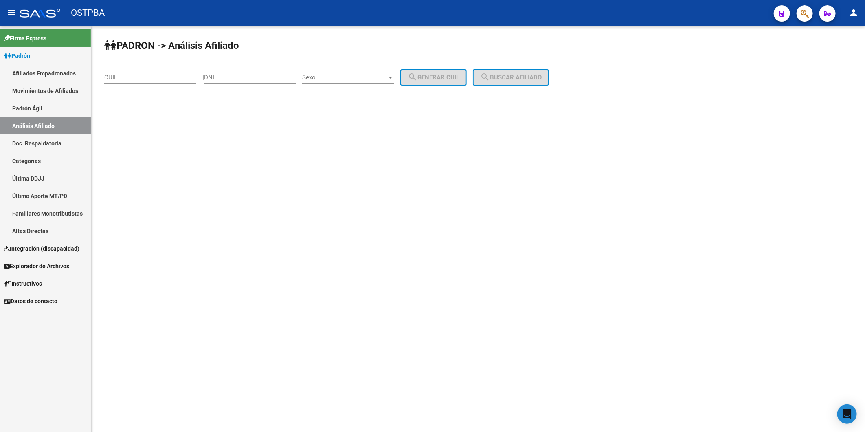
click at [226, 73] on div "DNI" at bounding box center [250, 75] width 92 height 18
paste input "27233628846"
type input "27233628846"
drag, startPoint x: 257, startPoint y: 77, endPoint x: 186, endPoint y: 76, distance: 71.3
click at [186, 76] on app-analisis-afiliado "[PERSON_NAME] -> Análisis Afiliado CUIL | 27233628846 DNI Sexo Sexo search Gene…" at bounding box center [329, 77] width 451 height 7
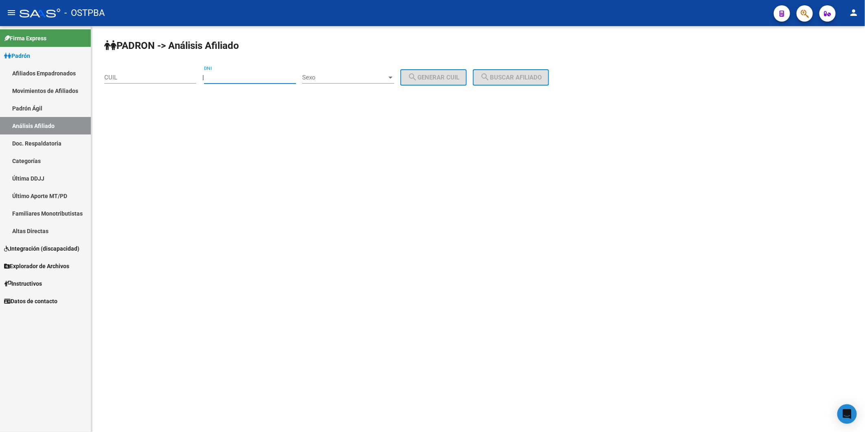
click at [235, 81] on input "DNI" at bounding box center [250, 77] width 92 height 7
paste input "23362884"
type input "23362884"
click at [394, 81] on div "Sexo" at bounding box center [348, 77] width 92 height 7
drag, startPoint x: 394, startPoint y: 81, endPoint x: 414, endPoint y: 81, distance: 20.0
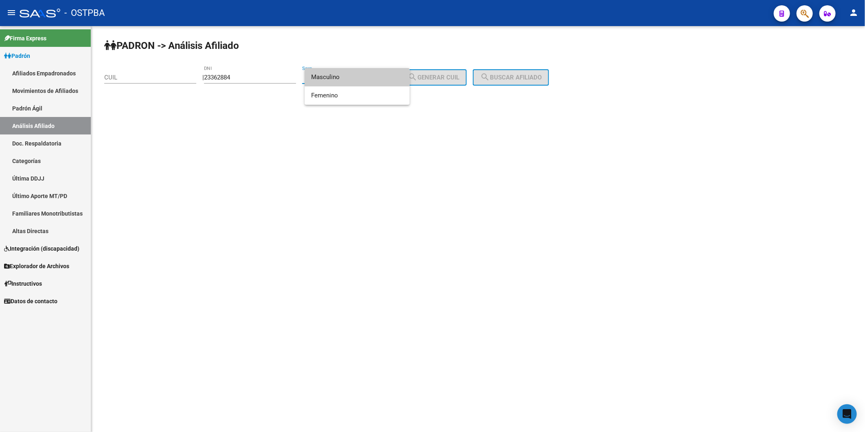
click at [395, 81] on span "Masculino" at bounding box center [357, 77] width 92 height 18
drag, startPoint x: 426, startPoint y: 79, endPoint x: 462, endPoint y: 71, distance: 36.2
click at [428, 79] on span "search Generar CUIL" at bounding box center [434, 77] width 52 height 7
type input "20-23362884-1"
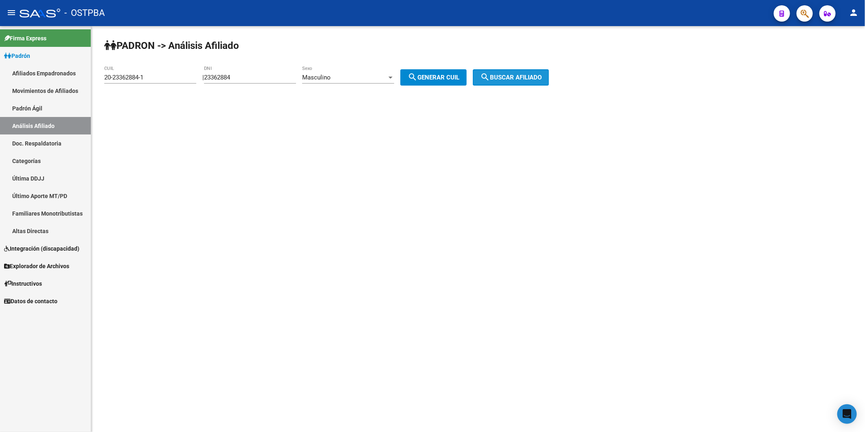
click at [515, 72] on button "search Buscar afiliado" at bounding box center [511, 77] width 76 height 16
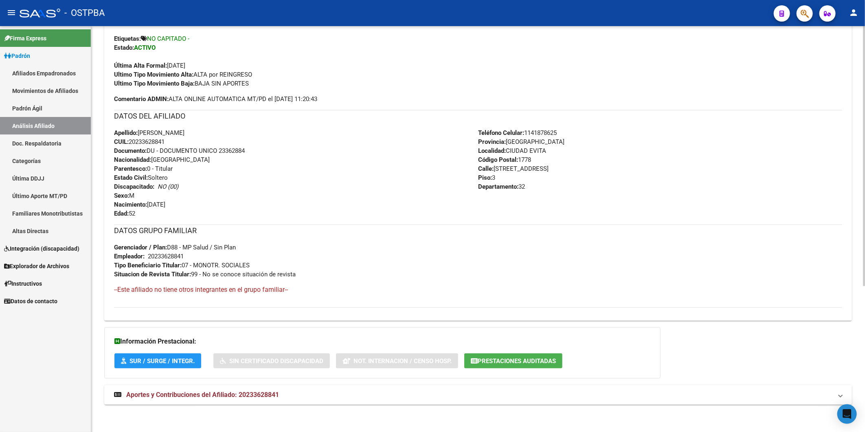
scroll to position [228, 0]
click at [258, 393] on span "Aportes y Contribuciones del Afiliado: 20233628841" at bounding box center [202, 393] width 153 height 8
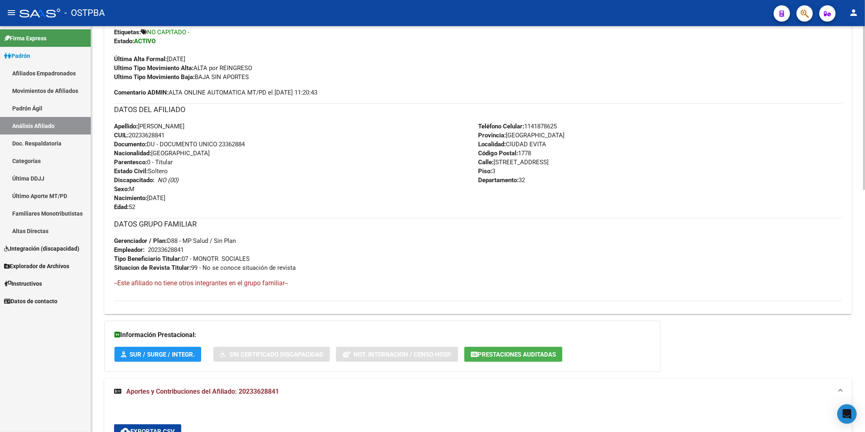
scroll to position [126, 0]
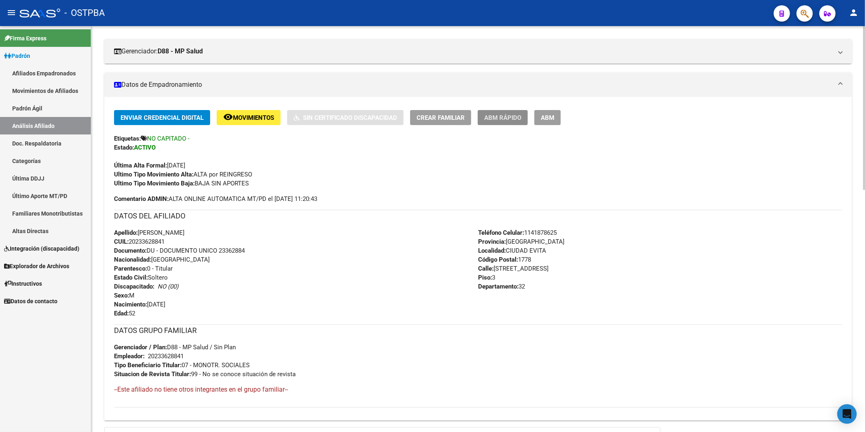
click at [498, 119] on span "ABM Rápido" at bounding box center [502, 117] width 37 height 7
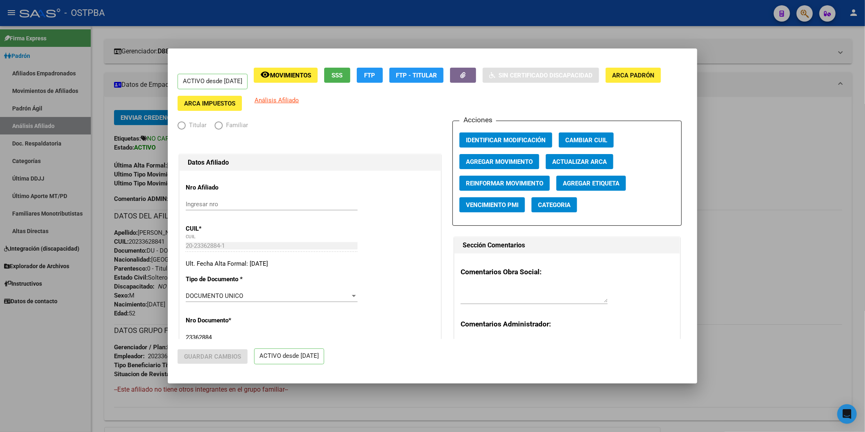
radio input "true"
type input "20-23362884-1"
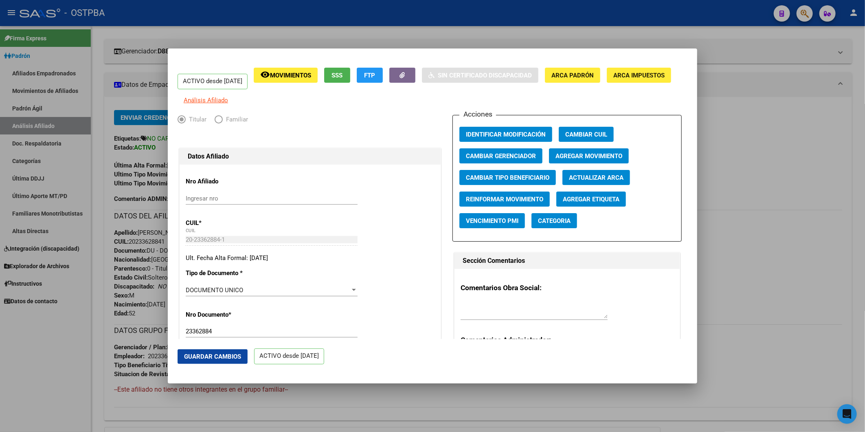
click at [752, 134] on div at bounding box center [432, 216] width 865 height 432
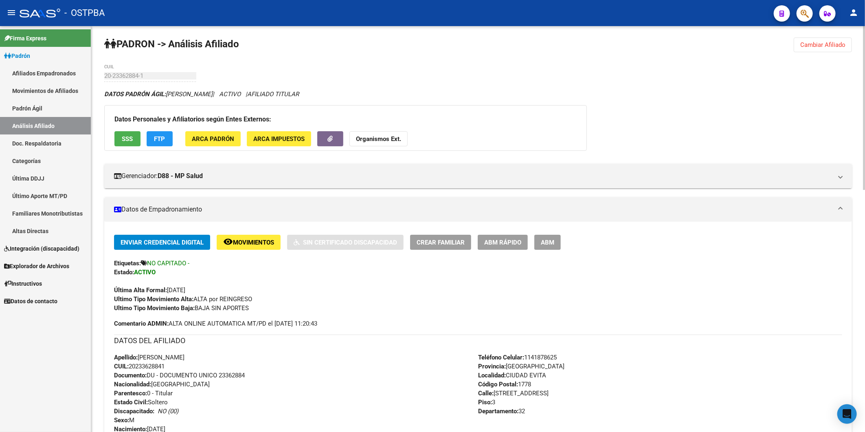
scroll to position [0, 0]
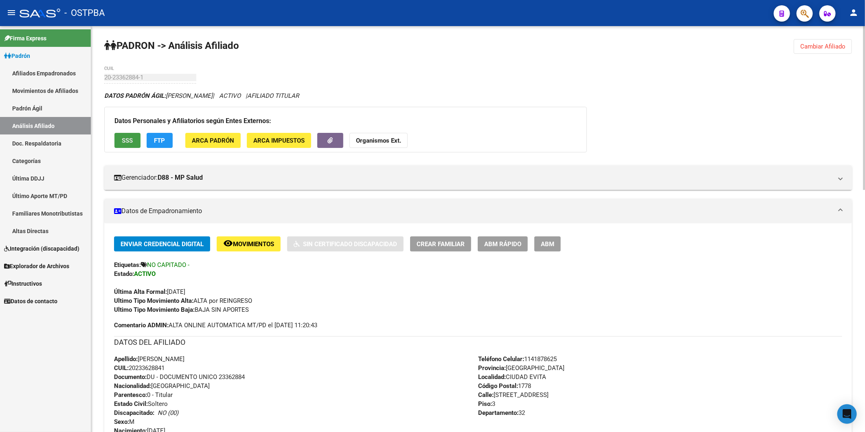
click at [122, 139] on span "SSS" at bounding box center [127, 140] width 11 height 7
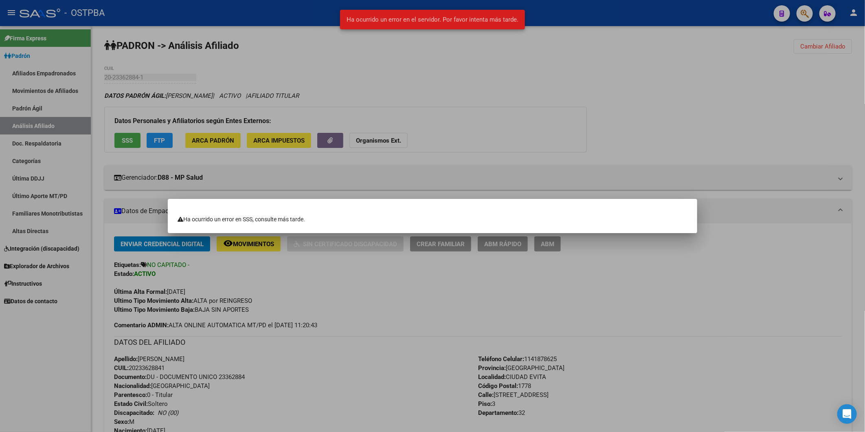
click at [478, 114] on div at bounding box center [432, 216] width 865 height 432
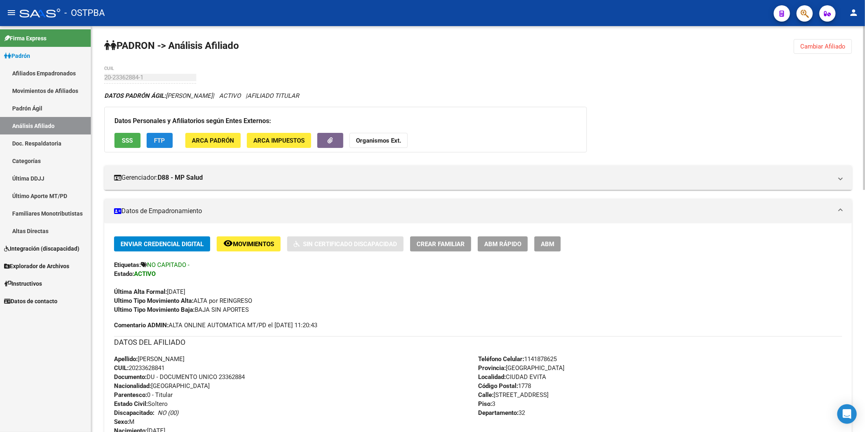
click at [160, 137] on span "FTP" at bounding box center [159, 140] width 11 height 7
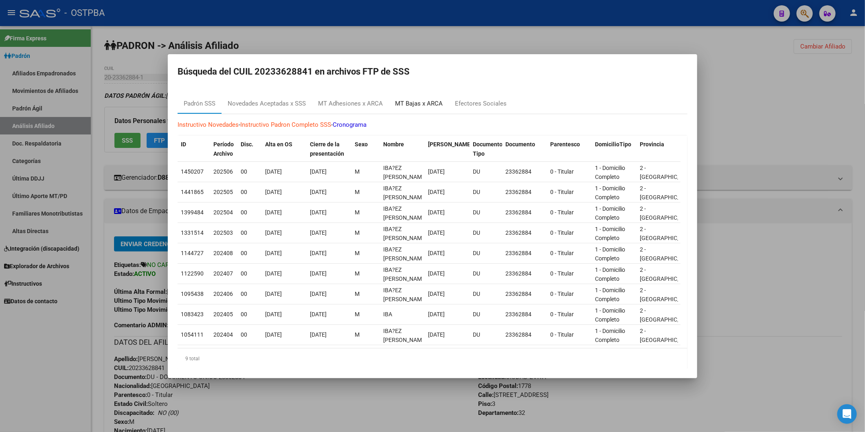
click at [404, 101] on div "MT Bajas x ARCA" at bounding box center [419, 103] width 48 height 9
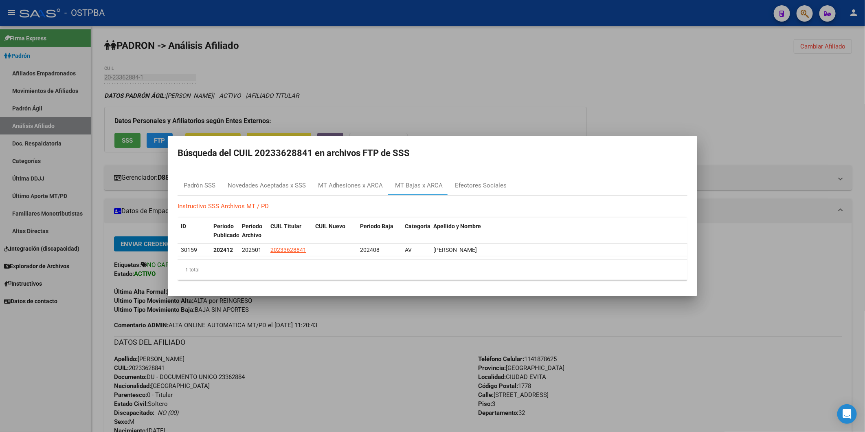
click at [497, 72] on div at bounding box center [432, 216] width 865 height 432
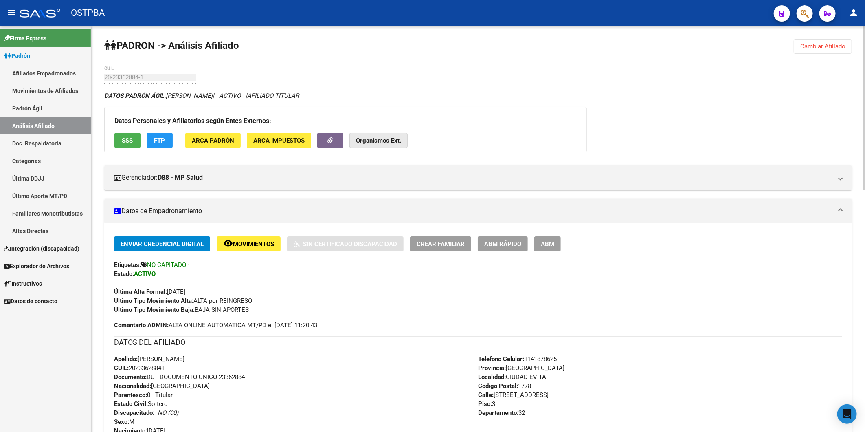
click at [372, 143] on strong "Organismos Ext." at bounding box center [378, 140] width 45 height 7
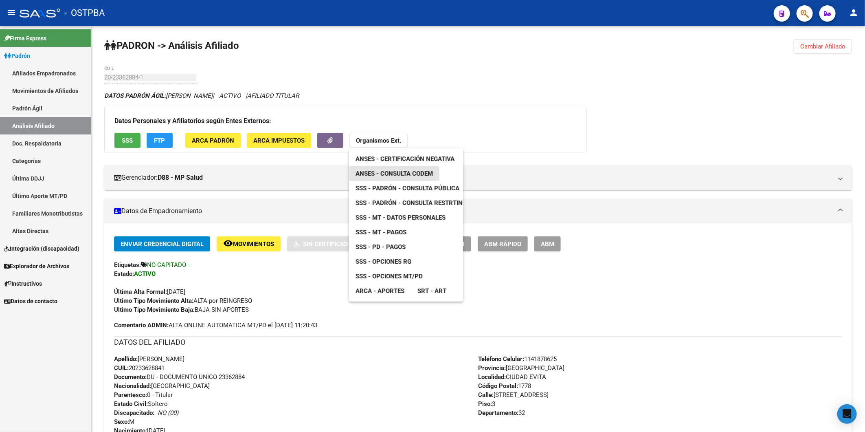
click at [418, 173] on span "ANSES - Consulta CODEM" at bounding box center [394, 173] width 77 height 7
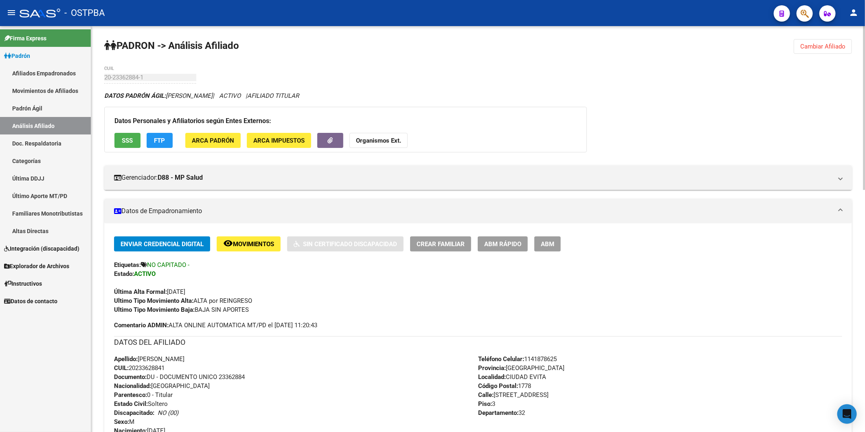
drag, startPoint x: 167, startPoint y: 367, endPoint x: 118, endPoint y: 354, distance: 50.8
click at [121, 356] on div "Apellido: [PERSON_NAME]: 20233628841 Documento: DU - DOCUMENTO UNICO 23362884 N…" at bounding box center [296, 399] width 364 height 90
copy div "ellido: [PERSON_NAME]: 20233628841"
click at [388, 139] on strong "Organismos Ext." at bounding box center [378, 140] width 45 height 7
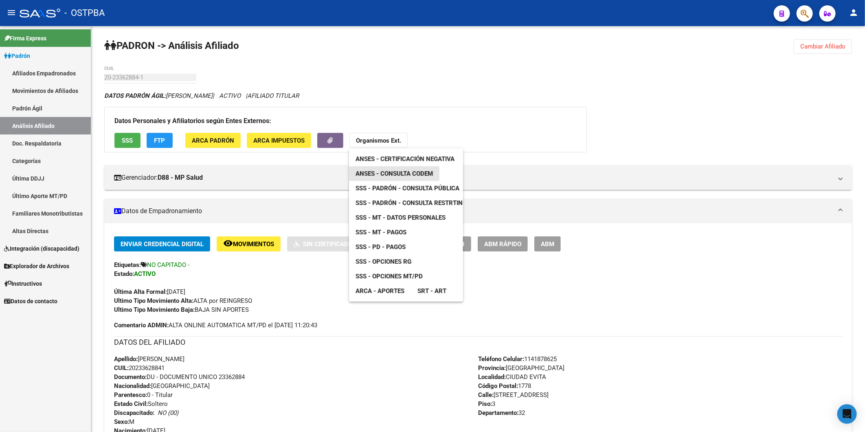
click at [402, 173] on span "ANSES - Consulta CODEM" at bounding box center [394, 173] width 77 height 7
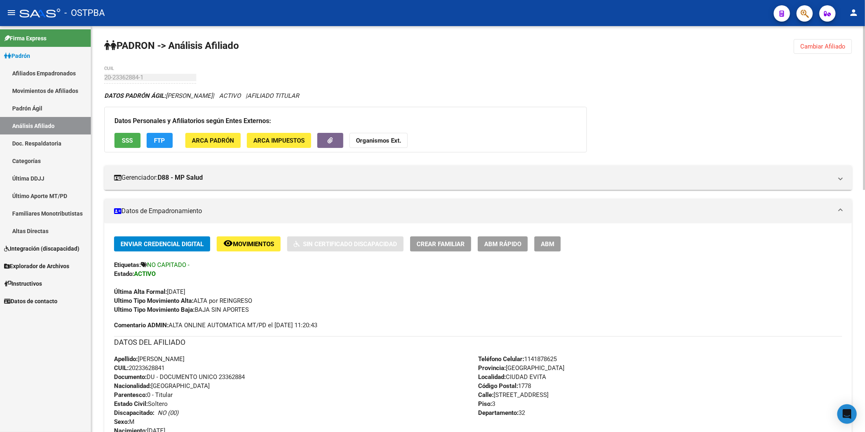
drag, startPoint x: 210, startPoint y: 365, endPoint x: 147, endPoint y: 365, distance: 63.2
click at [210, 365] on div "Apellido: [PERSON_NAME]: 20233628841 Documento: DU - DOCUMENTO UNICO 23362884 N…" at bounding box center [296, 399] width 364 height 90
drag, startPoint x: 131, startPoint y: 367, endPoint x: 164, endPoint y: 368, distance: 33.0
click at [165, 368] on span "CUIL: 20233628841" at bounding box center [139, 367] width 51 height 7
copy span "2023362884"
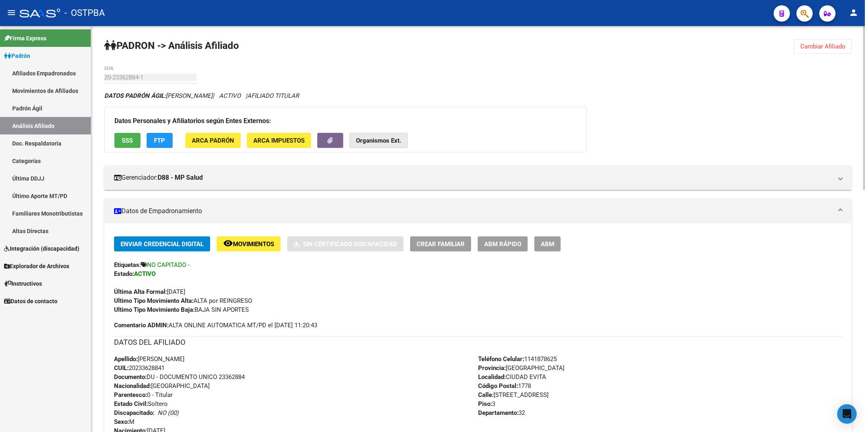
click at [392, 143] on strong "Organismos Ext." at bounding box center [378, 140] width 45 height 7
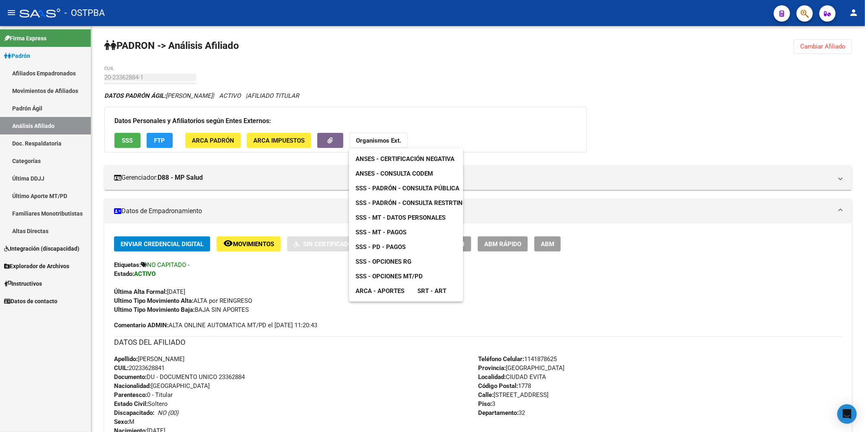
click at [411, 175] on span "ANSES - Consulta CODEM" at bounding box center [394, 173] width 77 height 7
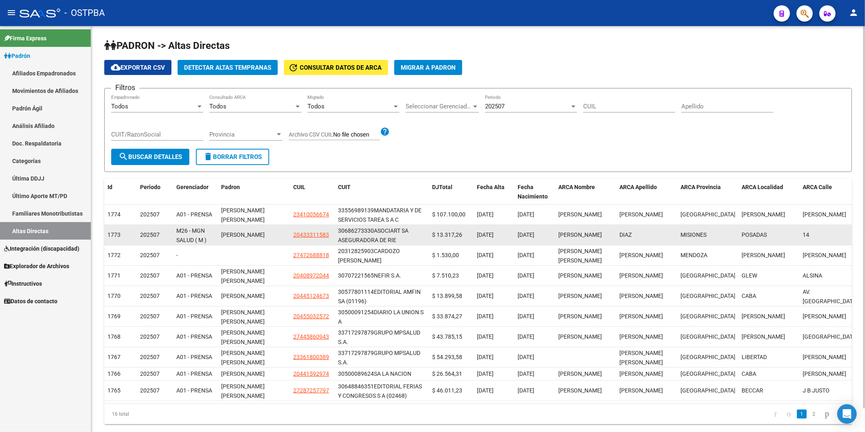
scroll to position [25, 0]
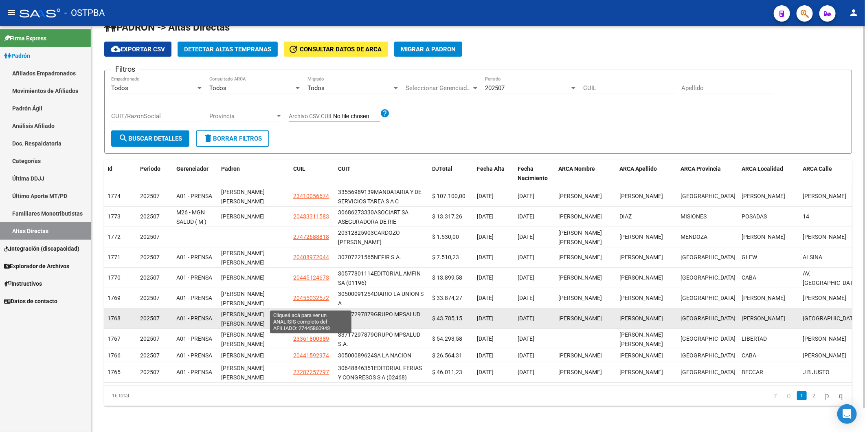
click at [312, 315] on span "27445860943" at bounding box center [311, 318] width 36 height 7
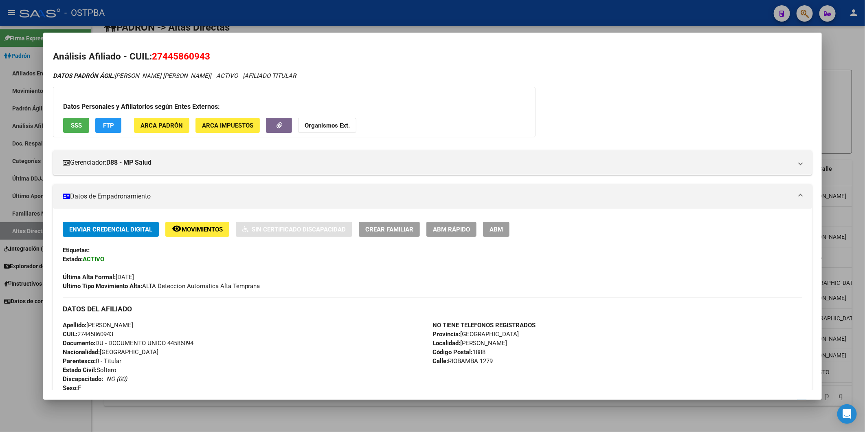
click at [442, 229] on span "ABM Rápido" at bounding box center [451, 229] width 37 height 7
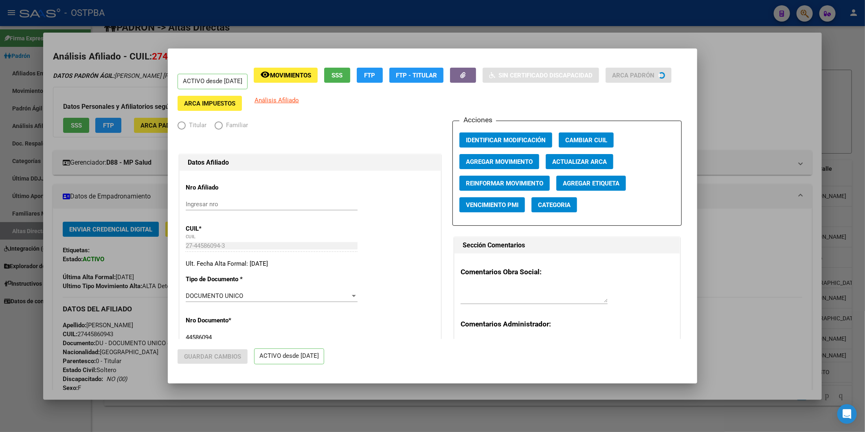
radio input "true"
type input "33-71729787-9"
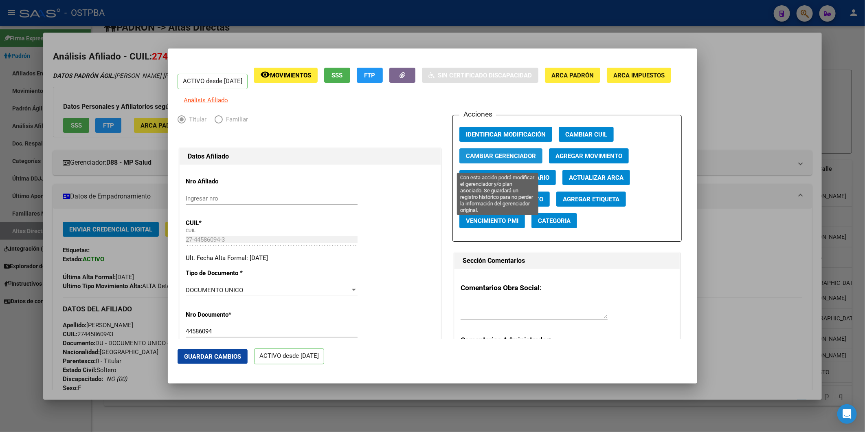
click at [497, 160] on span "Cambiar Gerenciador" at bounding box center [501, 155] width 70 height 7
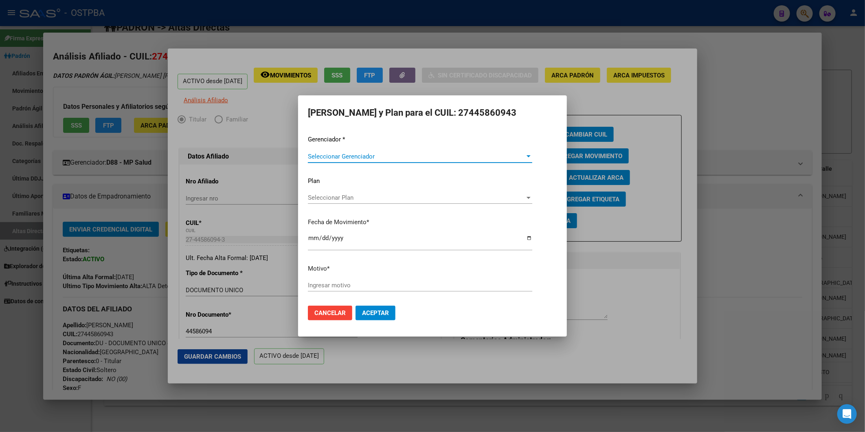
click at [526, 154] on div at bounding box center [528, 156] width 7 height 7
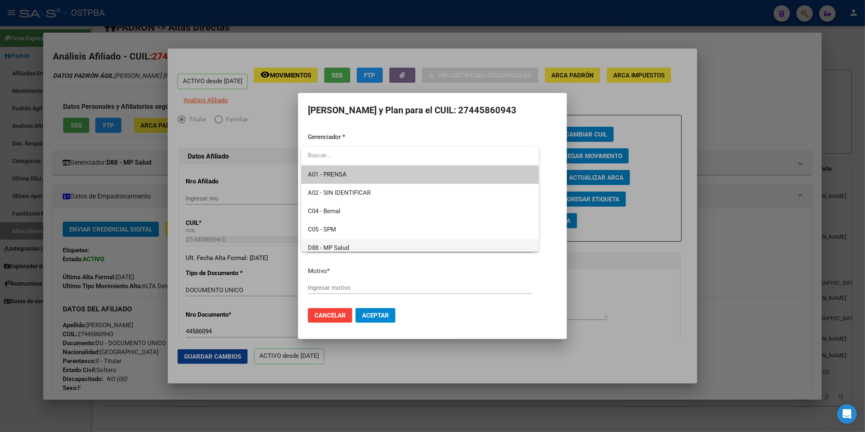
click at [405, 249] on span "D88 - MP Salud" at bounding box center [420, 248] width 224 height 18
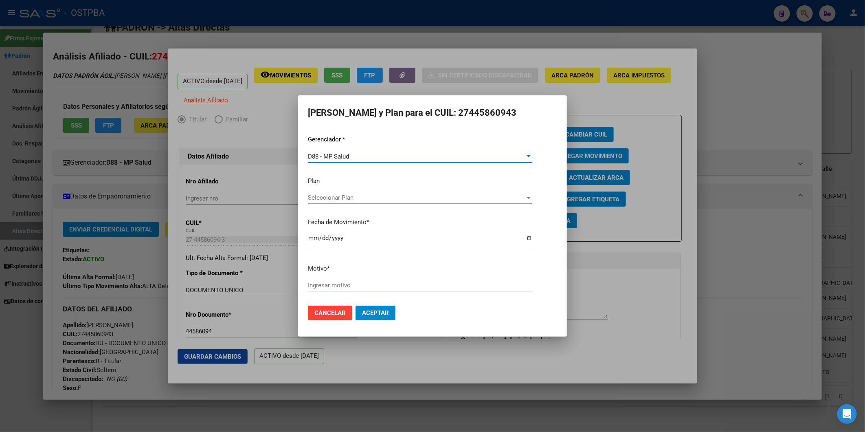
click at [381, 286] on input "Ingresar motivo" at bounding box center [420, 285] width 224 height 7
click at [356, 277] on div "Gerenciador * D88 - MP Salud Seleccionar Gerenciador Plan Seleccionar Plan Sele…" at bounding box center [432, 217] width 249 height 164
click at [343, 284] on input "Ingresar motivo" at bounding box center [420, 285] width 224 height 7
type input "cambio de gerenciadora"
click at [374, 316] on button "Aceptar" at bounding box center [376, 313] width 40 height 15
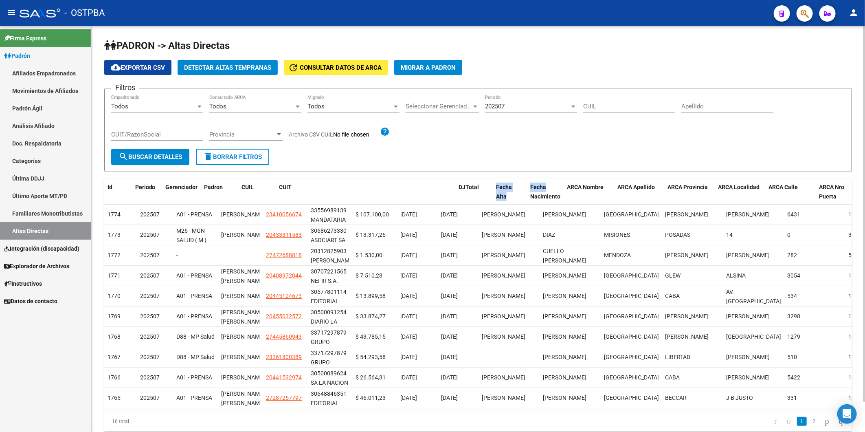
drag, startPoint x: 351, startPoint y: 186, endPoint x: 548, endPoint y: 173, distance: 197.2
click at [548, 173] on div "PADRON -> Altas Directas cloud_download Exportar CSV Detectar Altas Tempranas u…" at bounding box center [478, 235] width 748 height 392
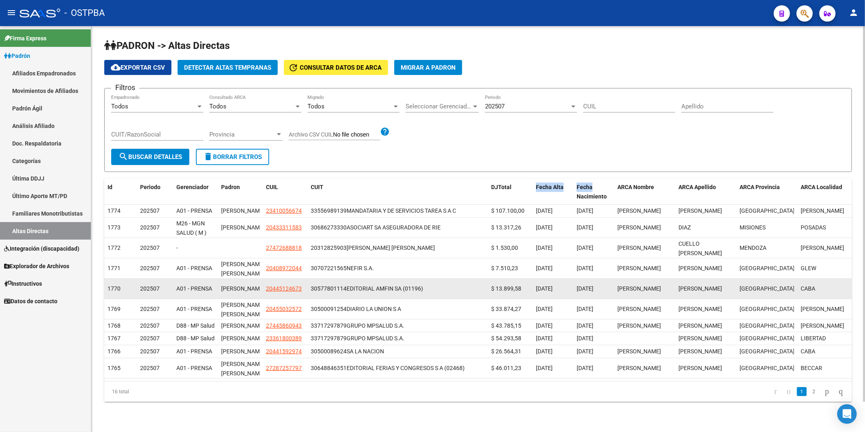
scroll to position [33, 0]
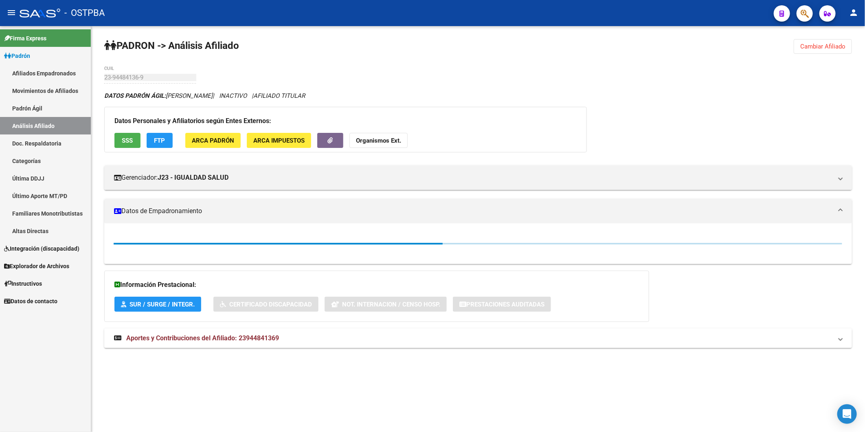
click at [816, 46] on span "Cambiar Afiliado" at bounding box center [823, 46] width 45 height 7
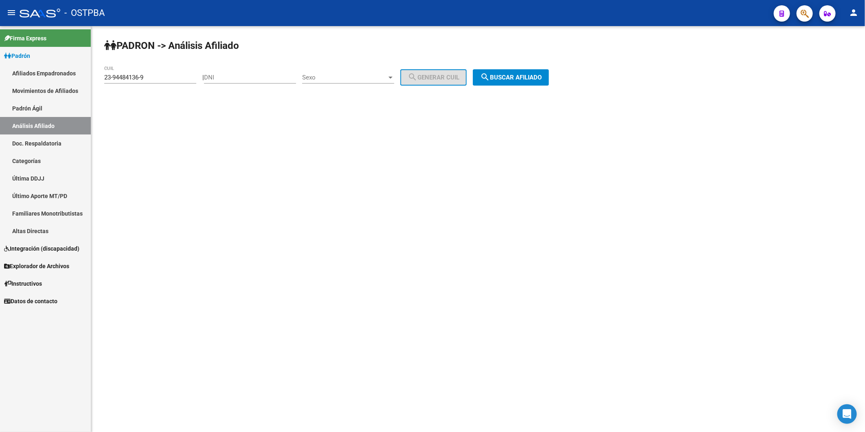
drag, startPoint x: 169, startPoint y: 82, endPoint x: 103, endPoint y: 78, distance: 66.5
click at [103, 78] on div "PADRON -> Análisis Afiliado 23-94484136-9 CUIL | DNI Sexo Sexo search Generar C…" at bounding box center [478, 69] width 774 height 86
drag, startPoint x: 103, startPoint y: 78, endPoint x: 148, endPoint y: 91, distance: 47.0
click at [158, 109] on div "PADRON -> Análisis Afiliado 23-94484136-9 CUIL | DNI Sexo Sexo search Generar C…" at bounding box center [478, 69] width 774 height 86
drag, startPoint x: 147, startPoint y: 78, endPoint x: 13, endPoint y: 75, distance: 134.9
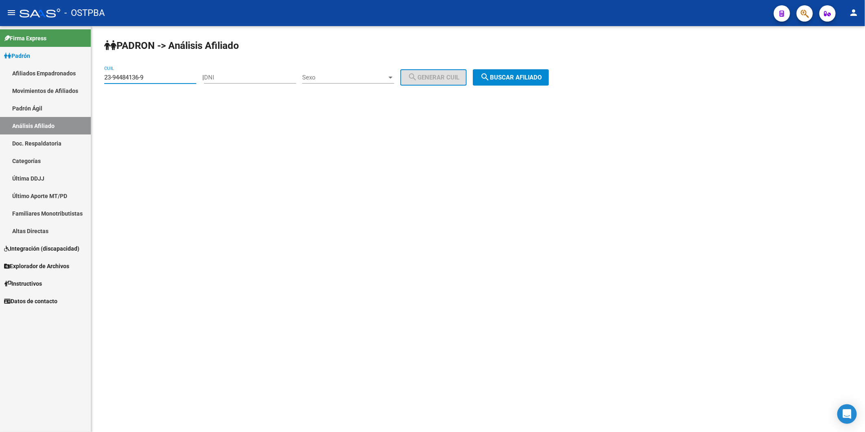
click at [59, 77] on mat-sidenav-container "Firma Express Padrón Afiliados Empadronados Movimientos de Afiliados Padrón Ági…" at bounding box center [432, 229] width 865 height 406
type input "20-23362884-1"
click at [512, 75] on span "search Buscar afiliado" at bounding box center [511, 77] width 62 height 7
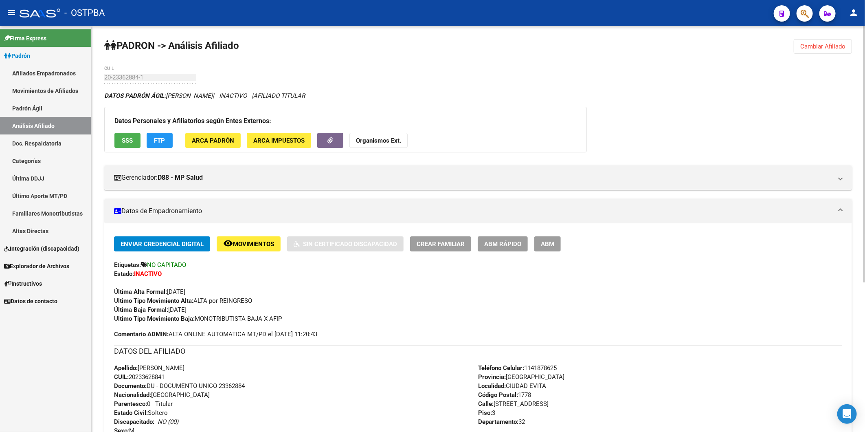
drag, startPoint x: 42, startPoint y: 229, endPoint x: 37, endPoint y: 233, distance: 7.2
click at [42, 229] on link "Altas Directas" at bounding box center [45, 231] width 91 height 18
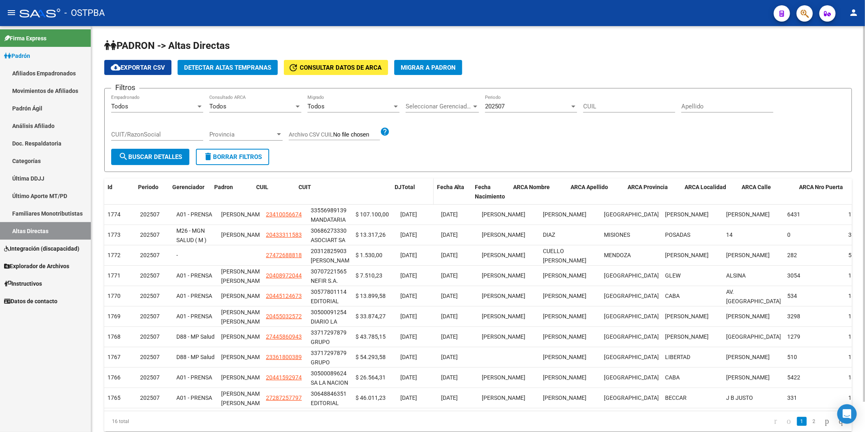
drag, startPoint x: 351, startPoint y: 197, endPoint x: 416, endPoint y: 194, distance: 65.3
click at [416, 194] on div "Id Periodo Gerenciador Padron CUIL CUIT [PERSON_NAME] Fecha Alta Fecha Nacimien…" at bounding box center [535, 191] width 863 height 27
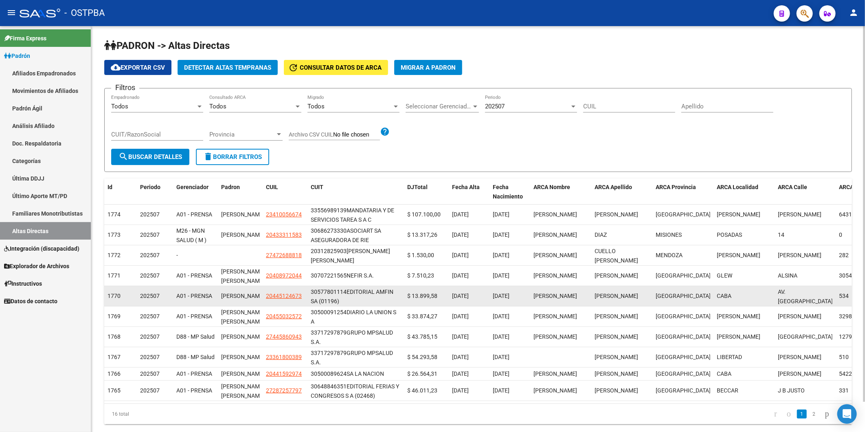
scroll to position [1, 0]
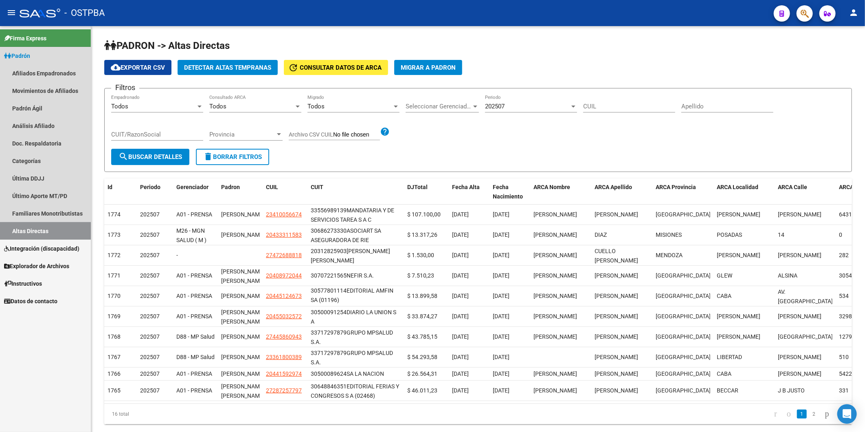
click at [30, 56] on span "Padrón" at bounding box center [17, 55] width 26 height 9
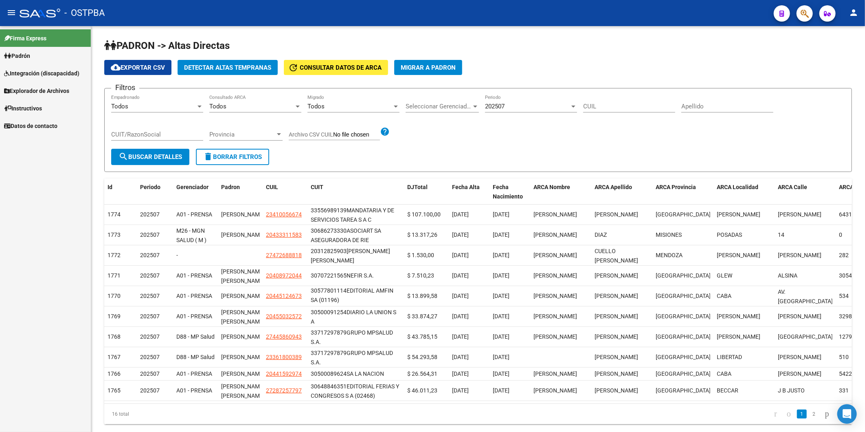
click at [30, 56] on span "Padrón" at bounding box center [17, 55] width 26 height 9
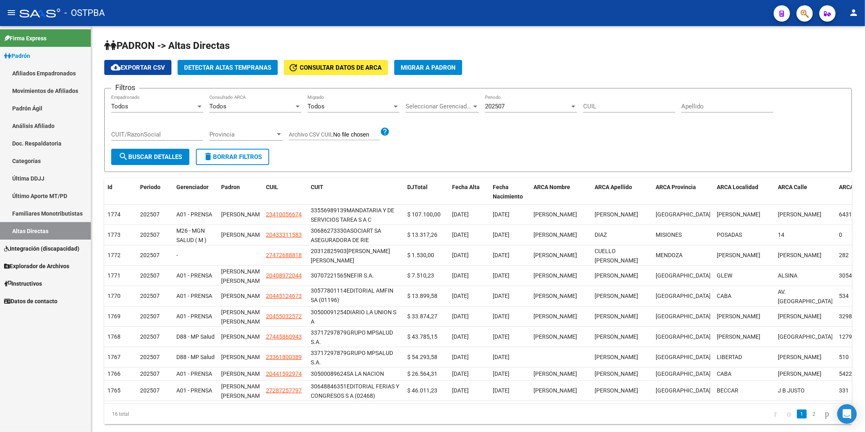
click at [31, 123] on link "Análisis Afiliado" at bounding box center [45, 126] width 91 height 18
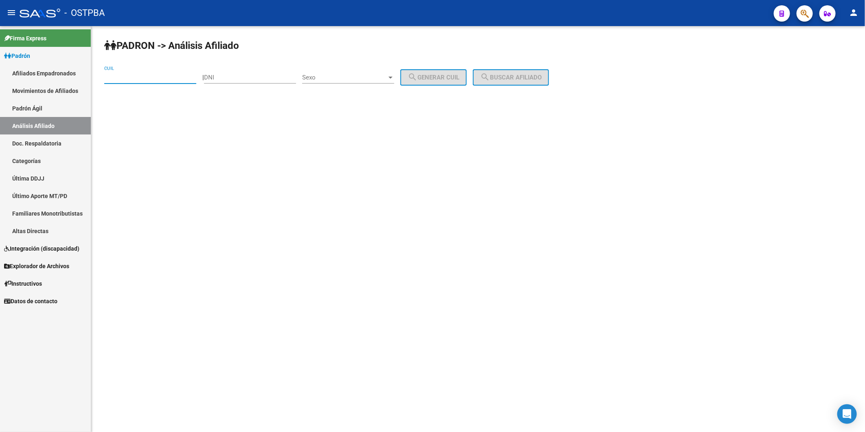
click at [141, 75] on input "CUIL" at bounding box center [150, 77] width 92 height 7
paste input "20-40770950-3"
type input "20-40770950-3"
drag, startPoint x: 170, startPoint y: 79, endPoint x: -2, endPoint y: 112, distance: 175.3
click at [0, 112] on html "menu - OSTPBA person Firma Express Padrón Afiliados Empadronados Movimientos de…" at bounding box center [432, 216] width 865 height 432
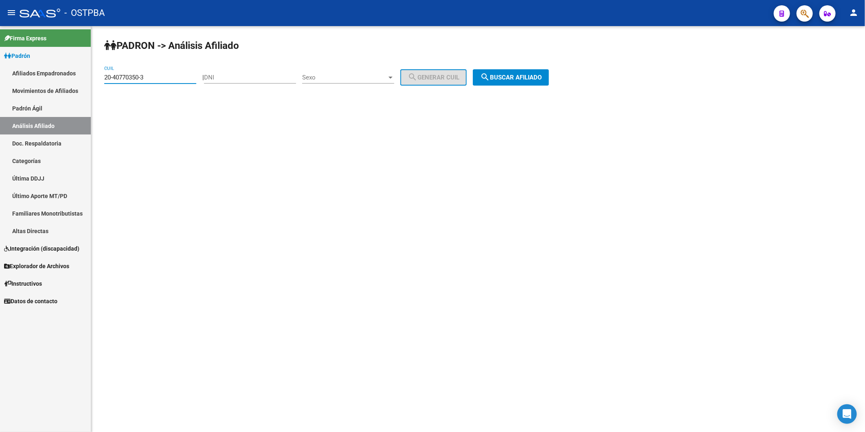
type input "20-40770350-3"
click at [542, 74] on span "search Buscar afiliado" at bounding box center [511, 77] width 62 height 7
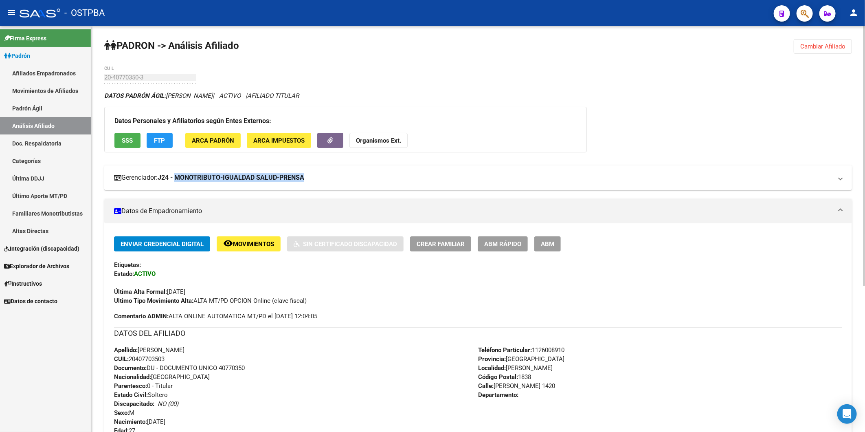
drag, startPoint x: 185, startPoint y: 176, endPoint x: 307, endPoint y: 182, distance: 122.4
click at [317, 186] on mat-expansion-panel-header "Gerenciador: J24 - MONOTRIBUTO-IGUALDAD SALUD-PRENSA" at bounding box center [478, 177] width 748 height 24
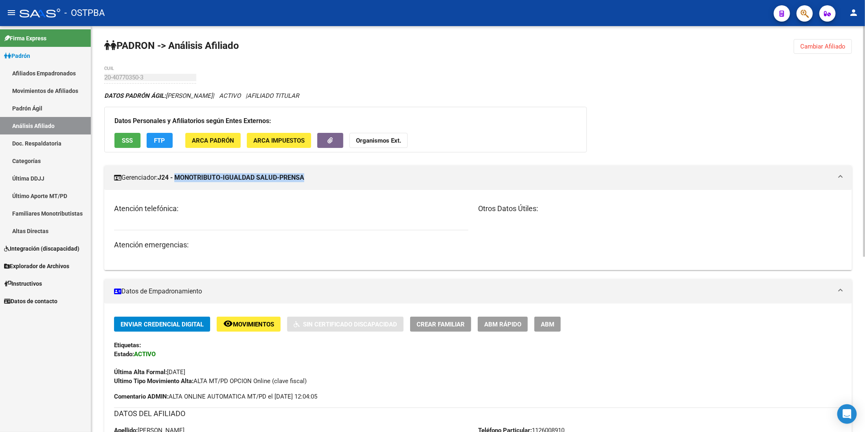
copy strong "MONOTRIBUTO-IGUALDAD SALUD-PRENSA"
